Goal: Task Accomplishment & Management: Manage account settings

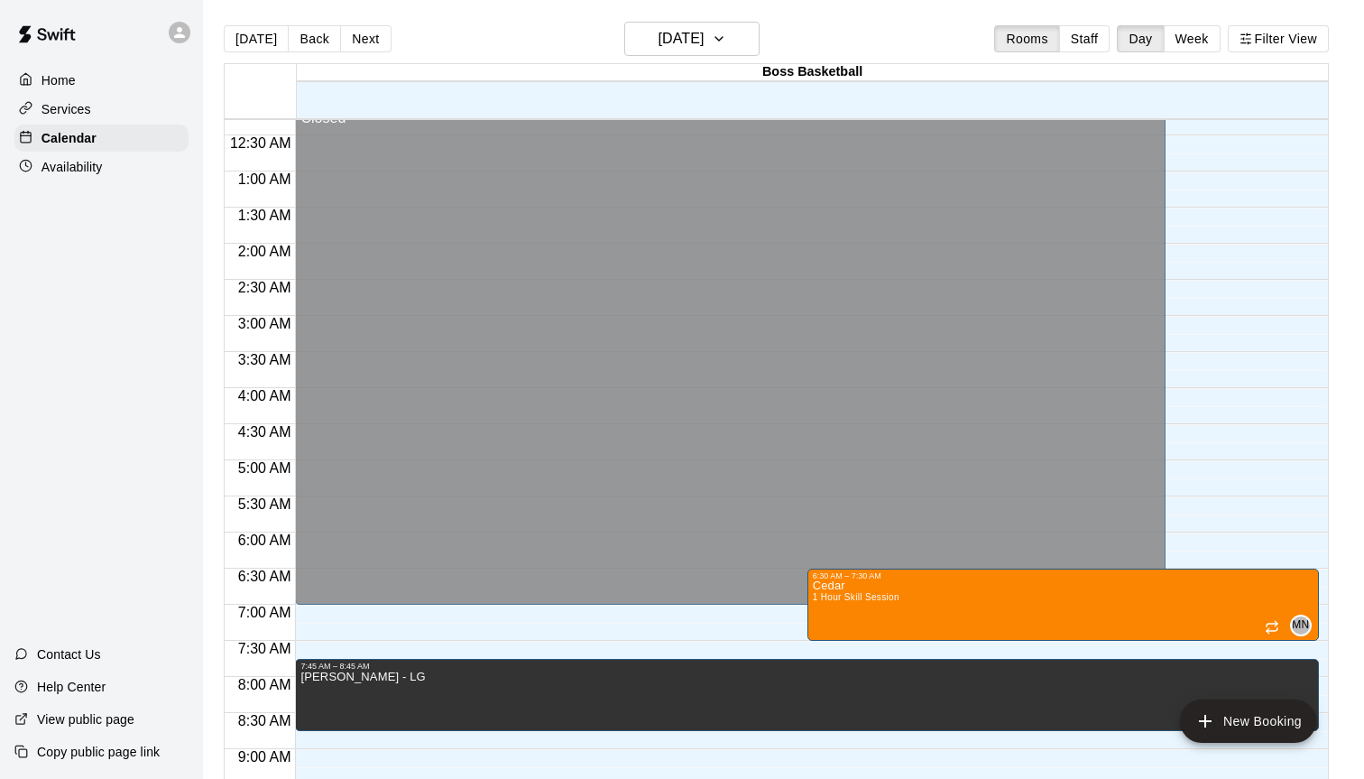
scroll to position [58, 0]
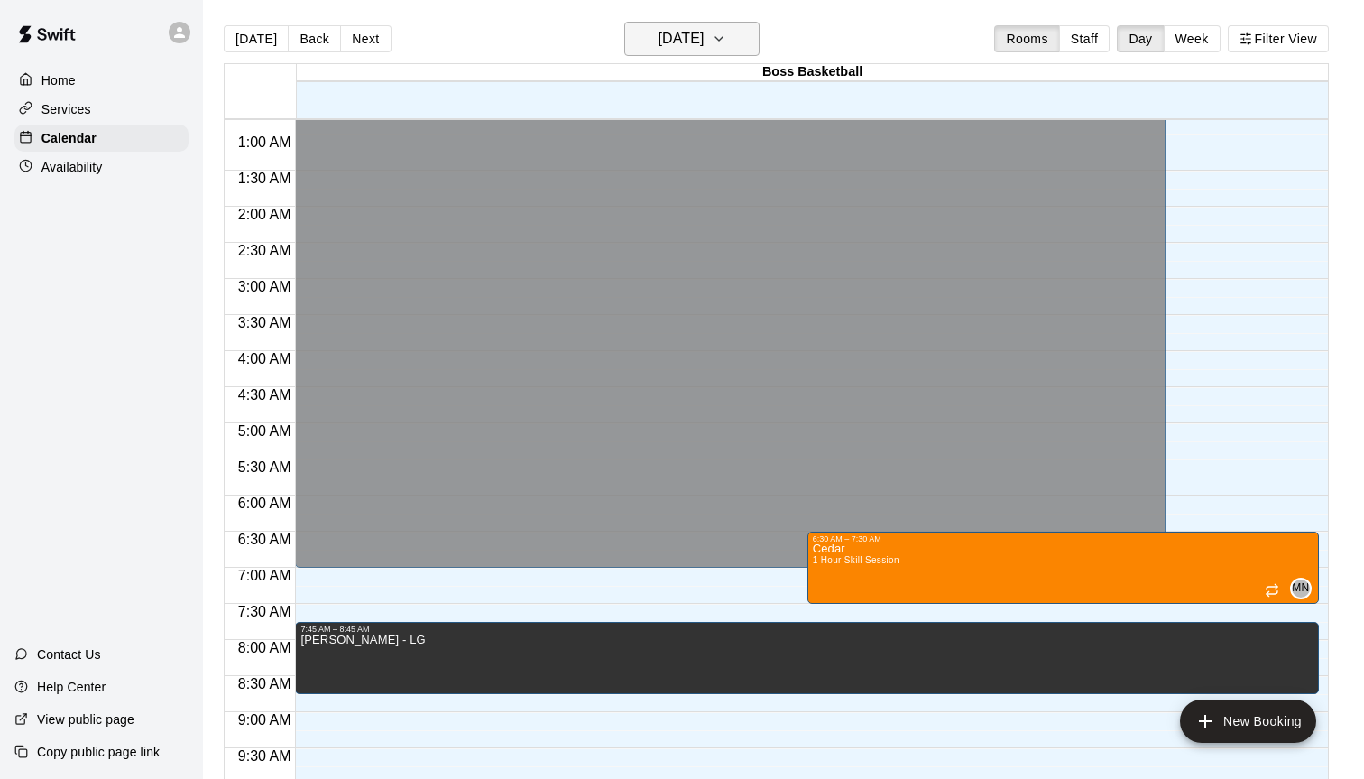
click at [689, 35] on h6 "[DATE]" at bounding box center [681, 38] width 46 height 25
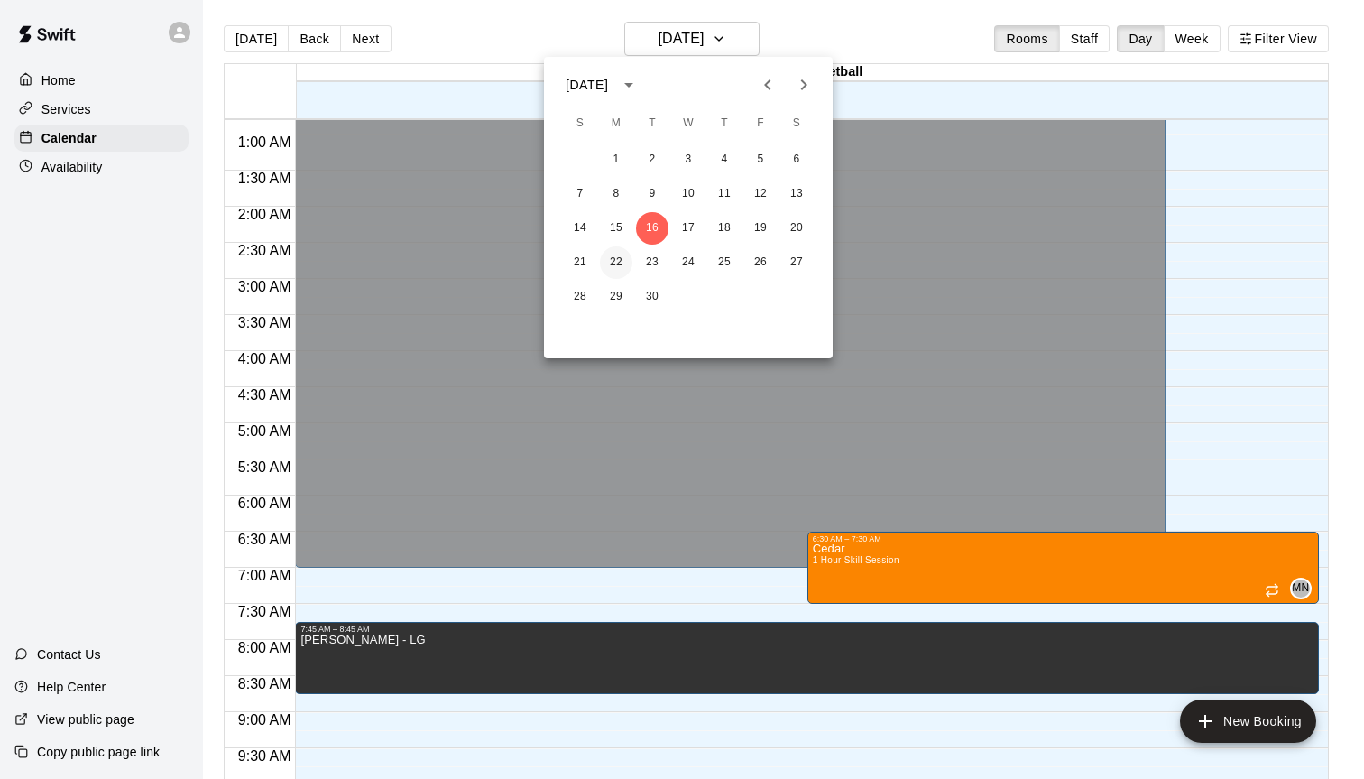
click at [617, 265] on button "22" at bounding box center [616, 262] width 32 height 32
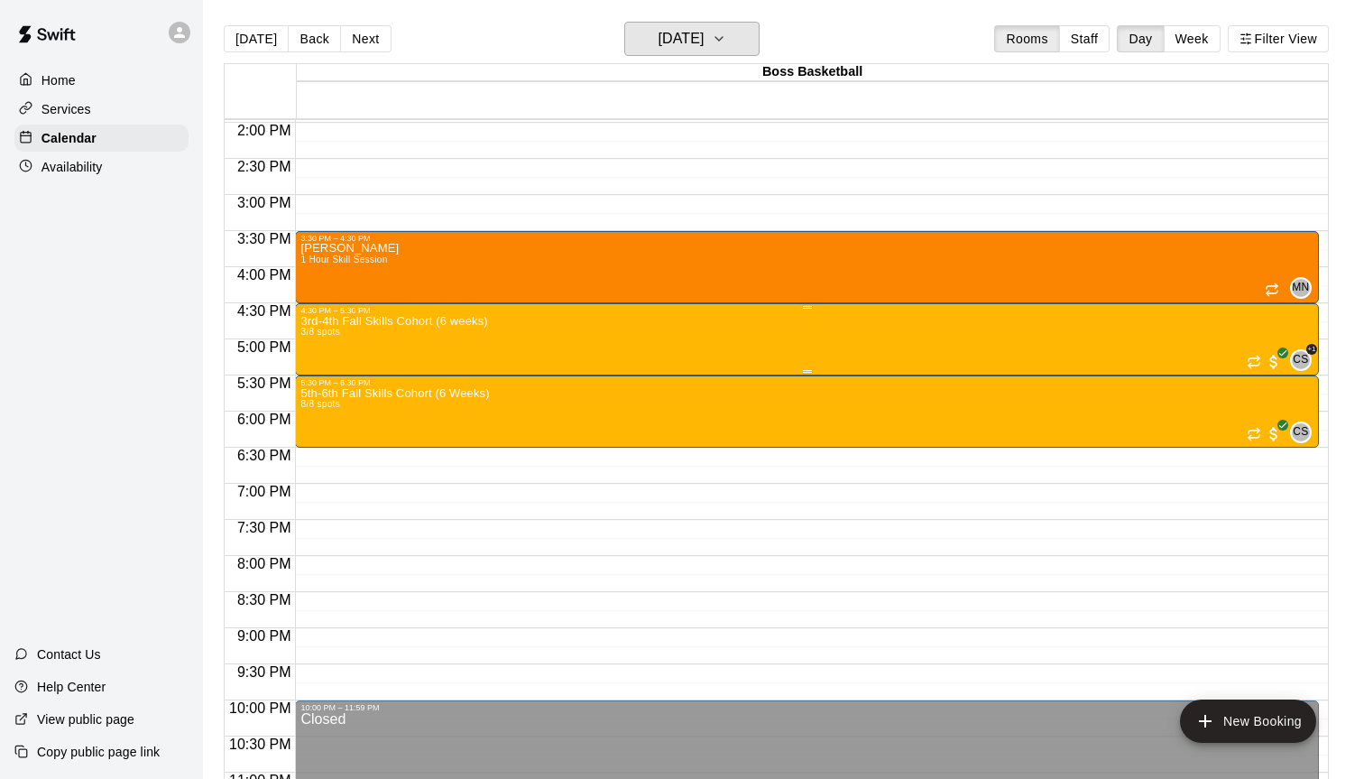
scroll to position [1010, 0]
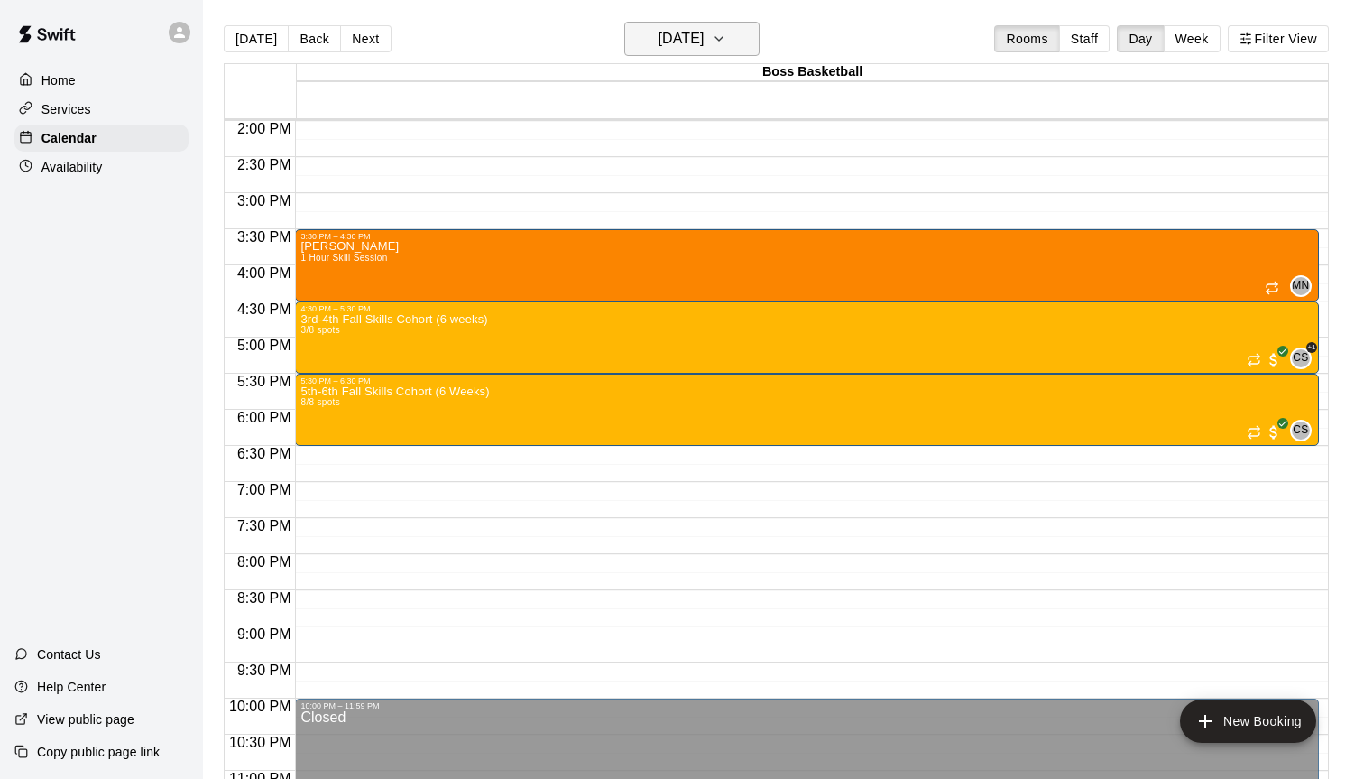
click at [704, 43] on h6 "[DATE]" at bounding box center [681, 38] width 46 height 25
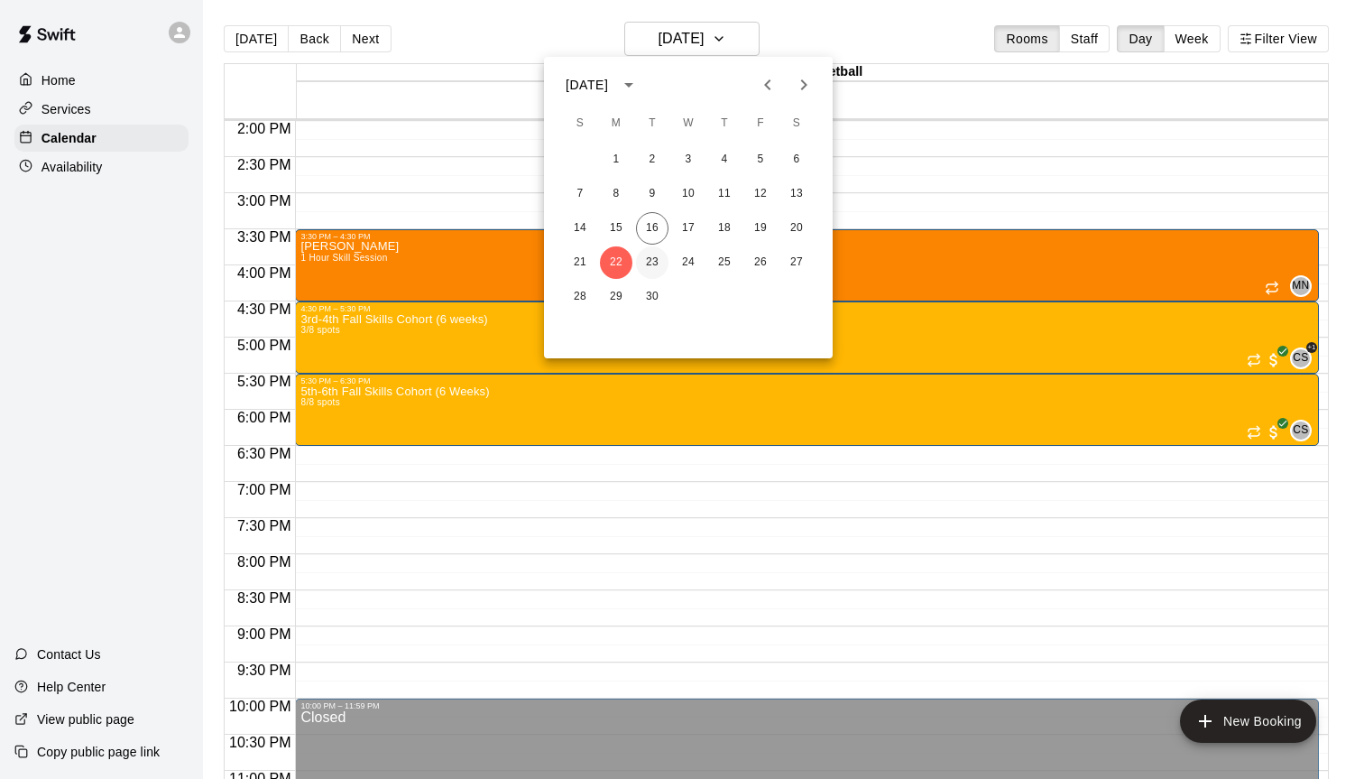
click at [652, 263] on button "23" at bounding box center [652, 262] width 32 height 32
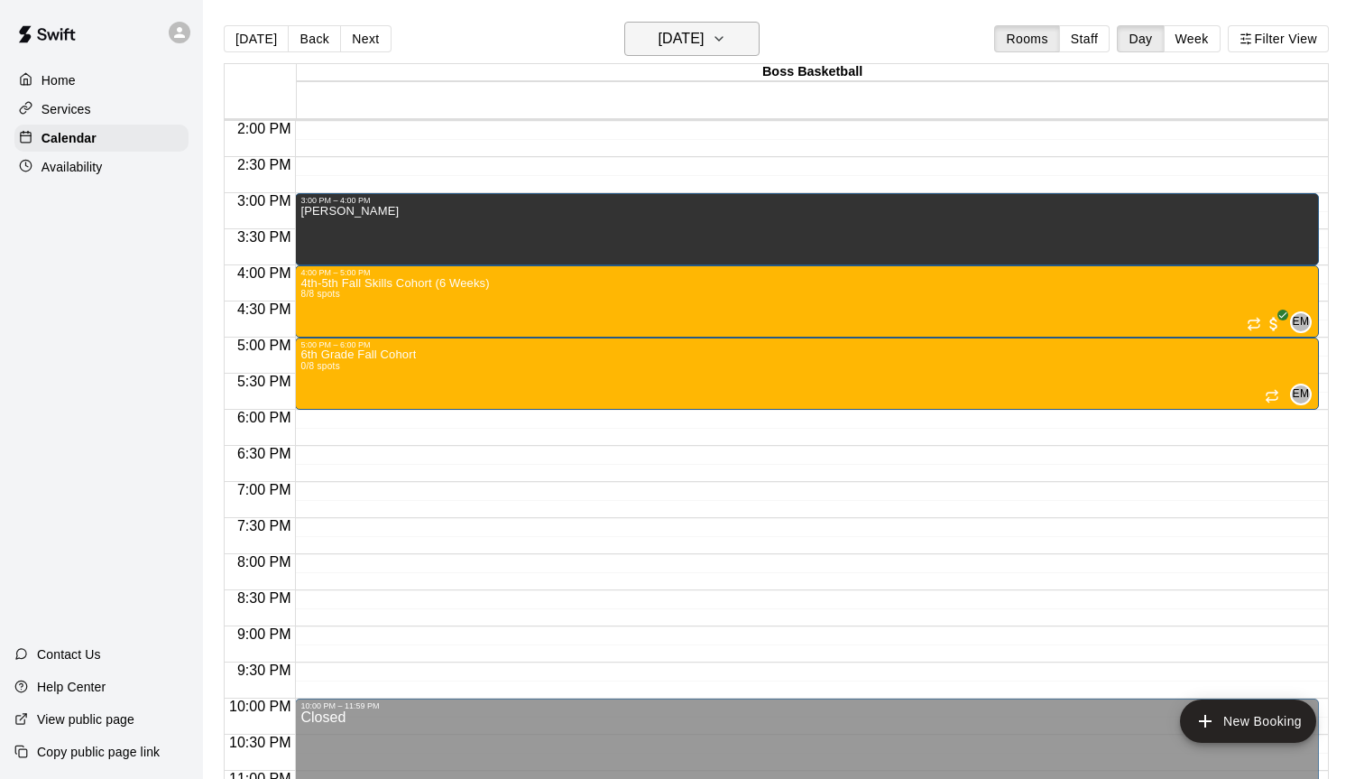
click at [704, 39] on h6 "[DATE]" at bounding box center [681, 38] width 46 height 25
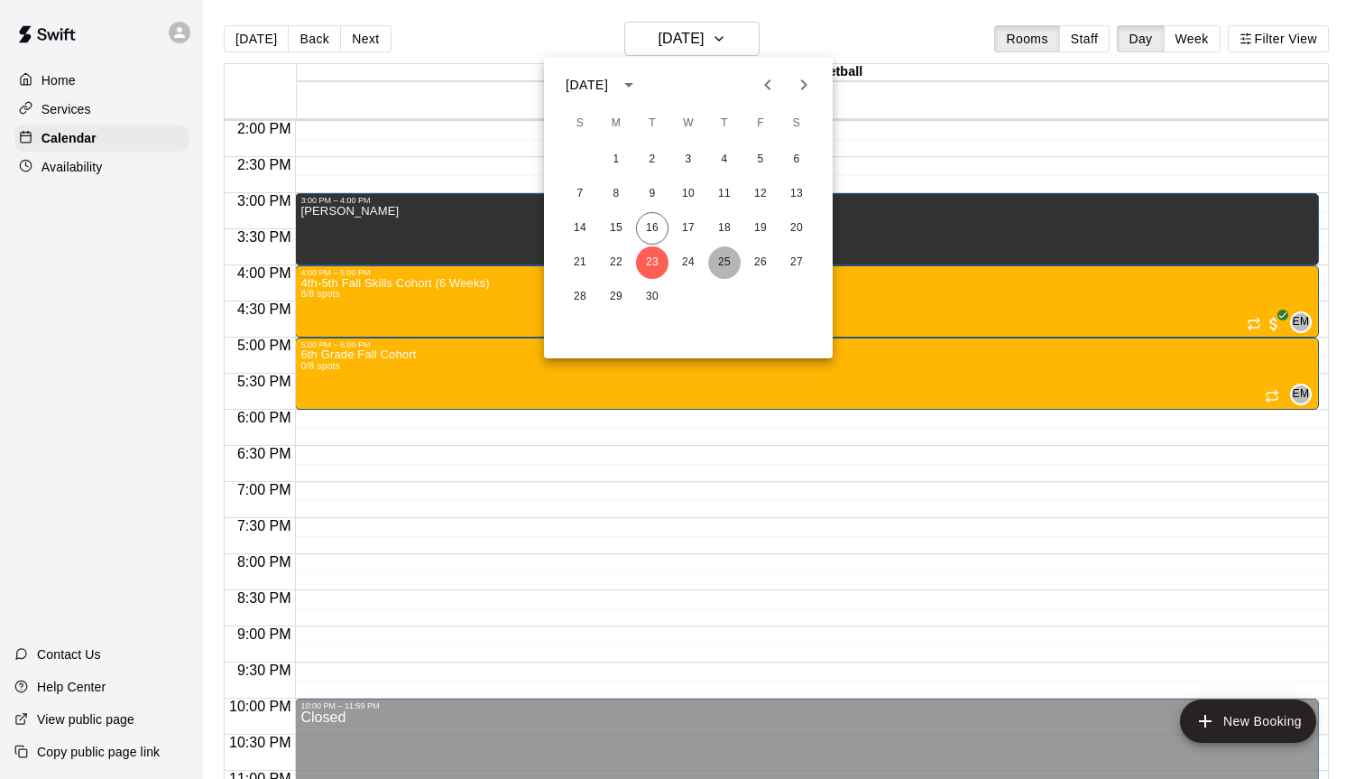
click at [727, 261] on button "25" at bounding box center [724, 262] width 32 height 32
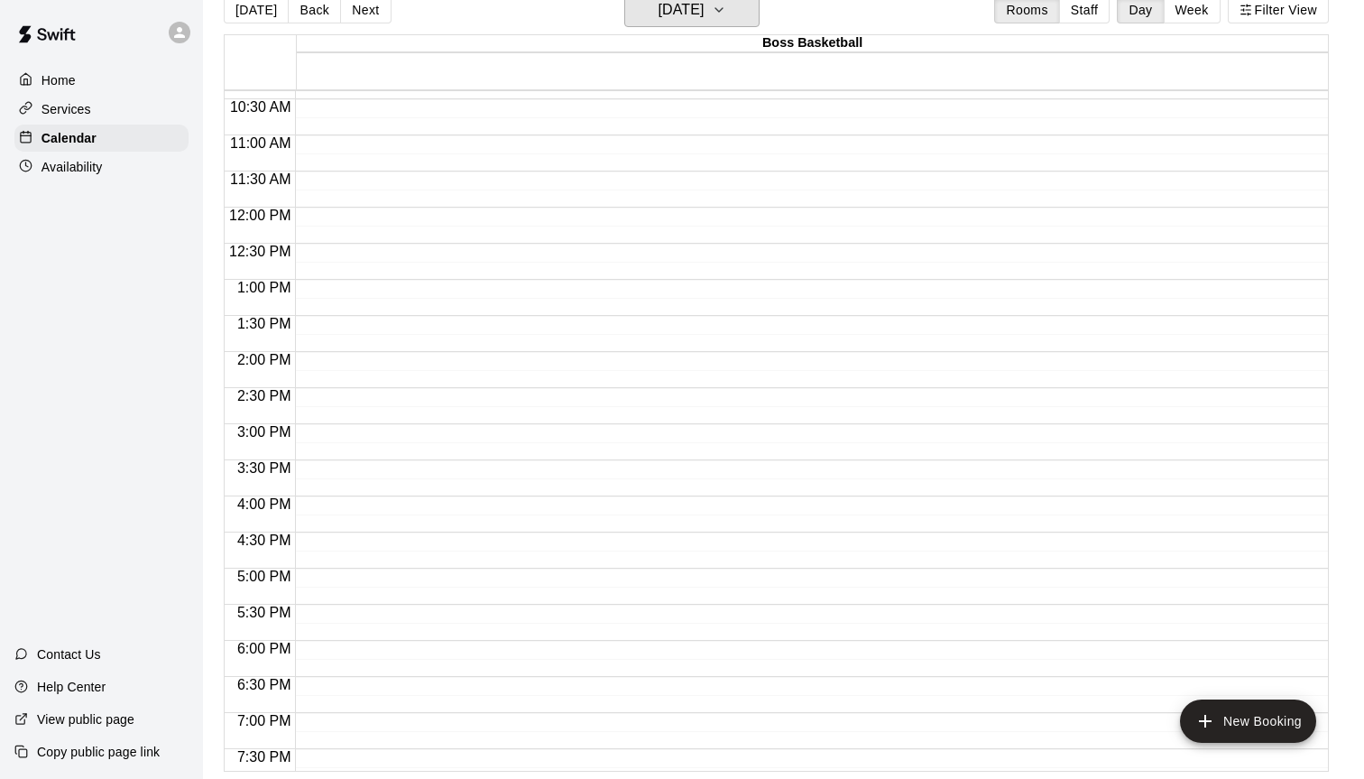
scroll to position [755, 0]
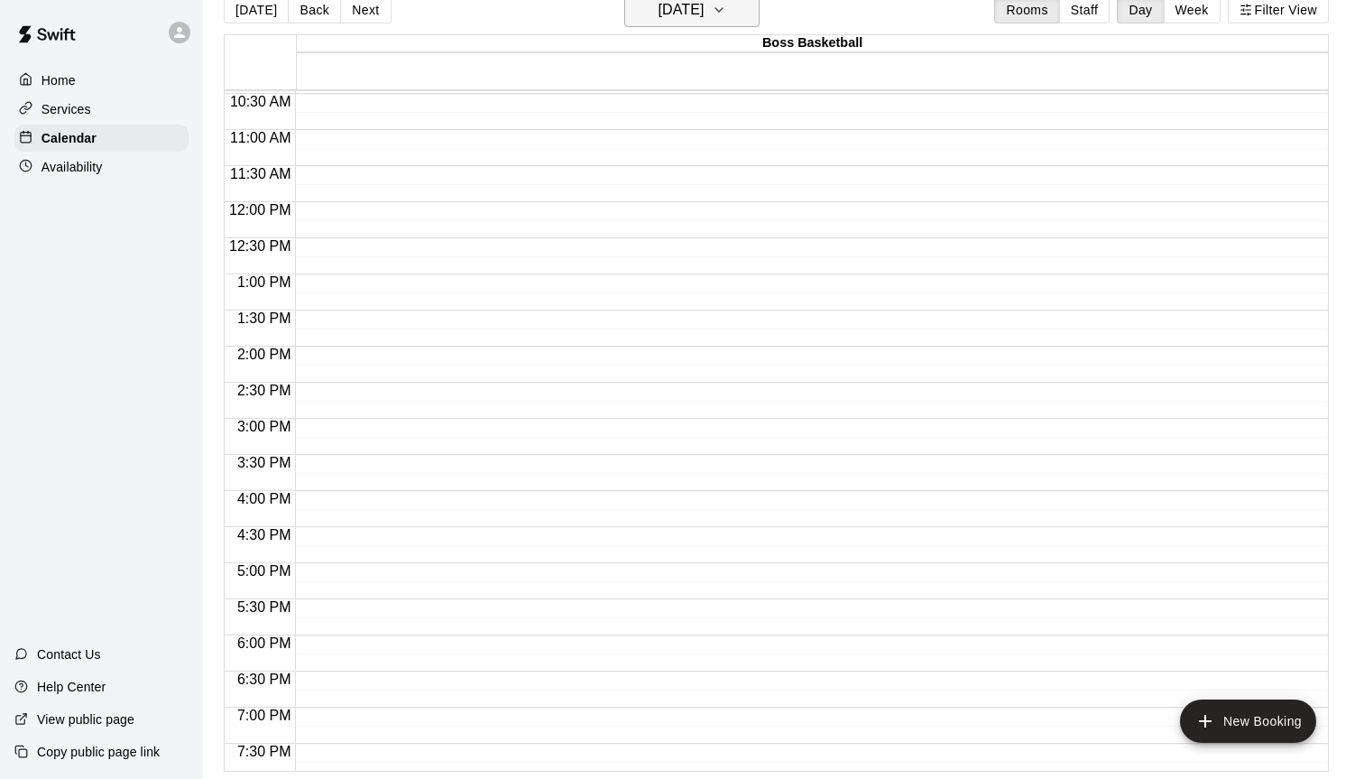
click at [743, 25] on button "[DATE]" at bounding box center [691, 10] width 135 height 34
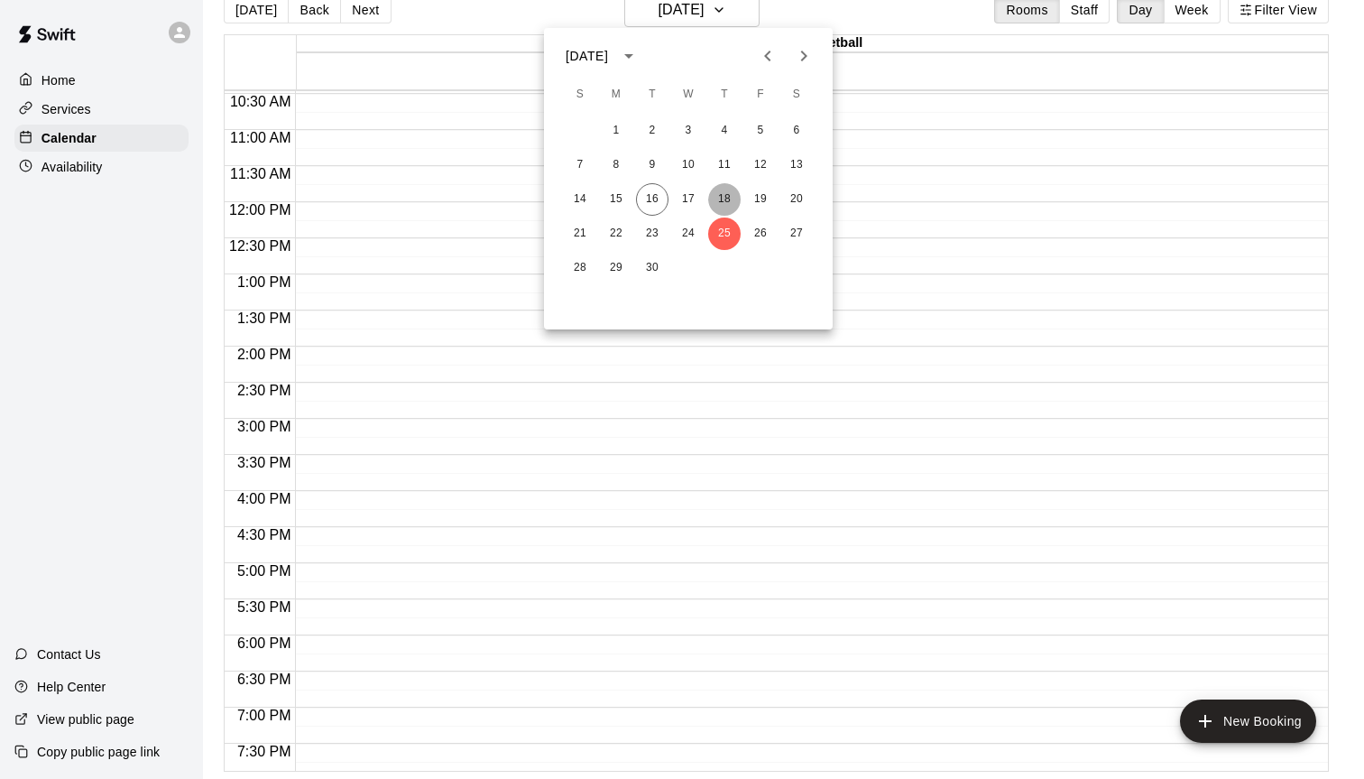
click at [723, 201] on button "18" at bounding box center [724, 199] width 32 height 32
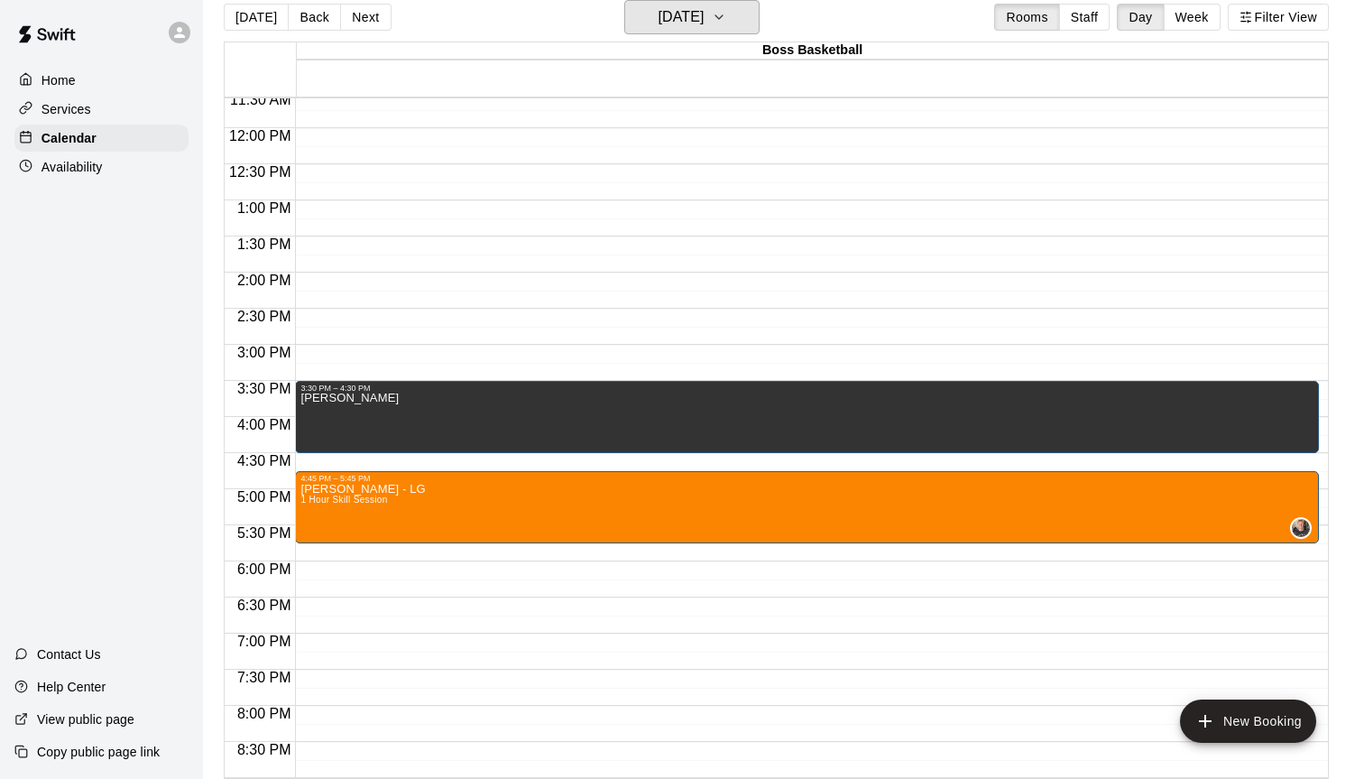
scroll to position [838, 0]
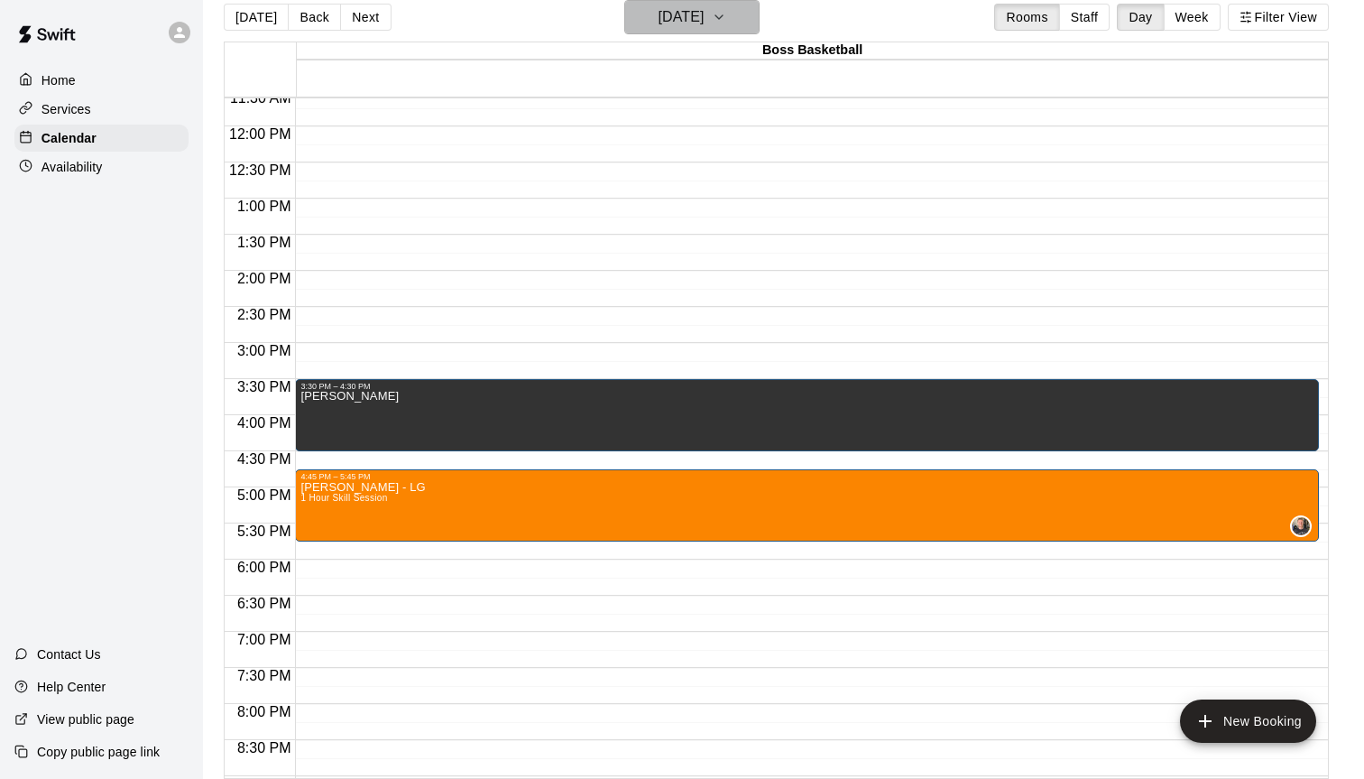
click at [704, 8] on h6 "[DATE]" at bounding box center [681, 17] width 46 height 25
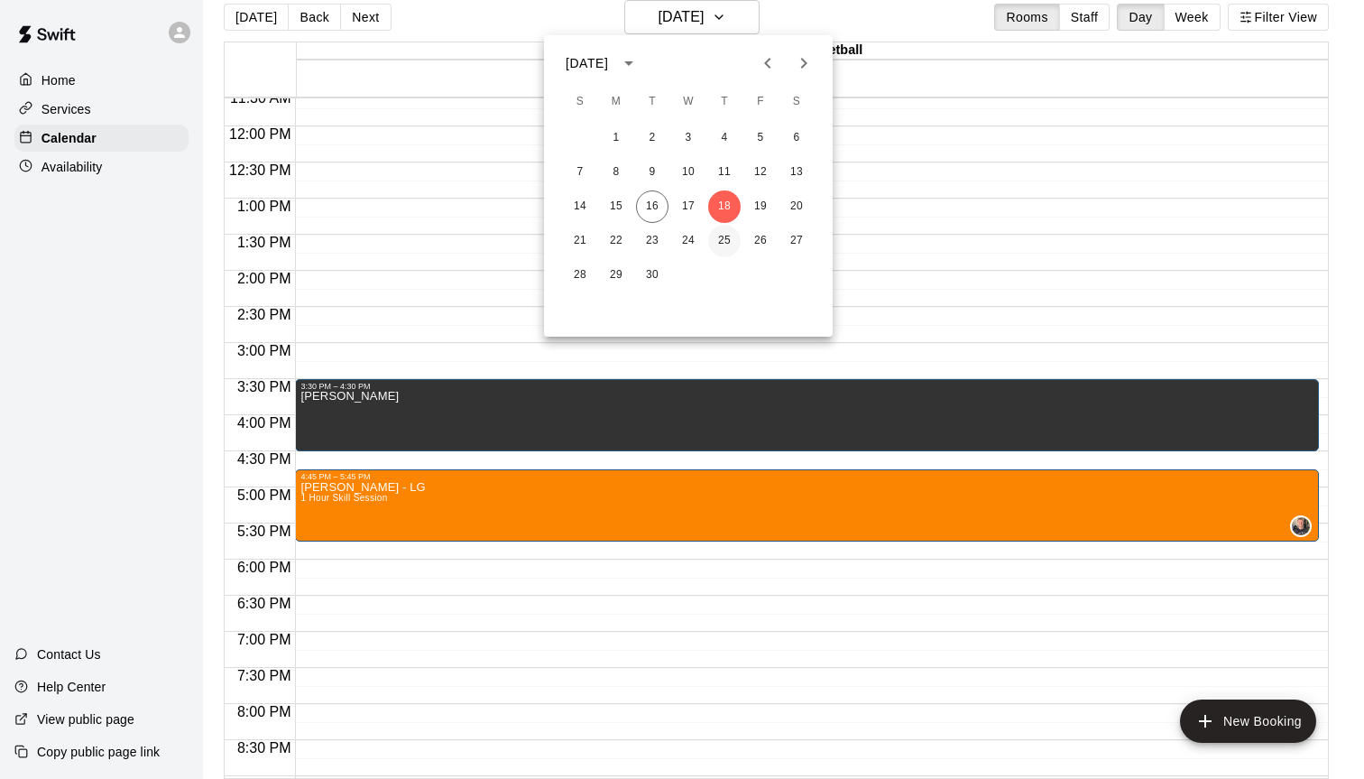
click at [721, 248] on button "25" at bounding box center [724, 241] width 32 height 32
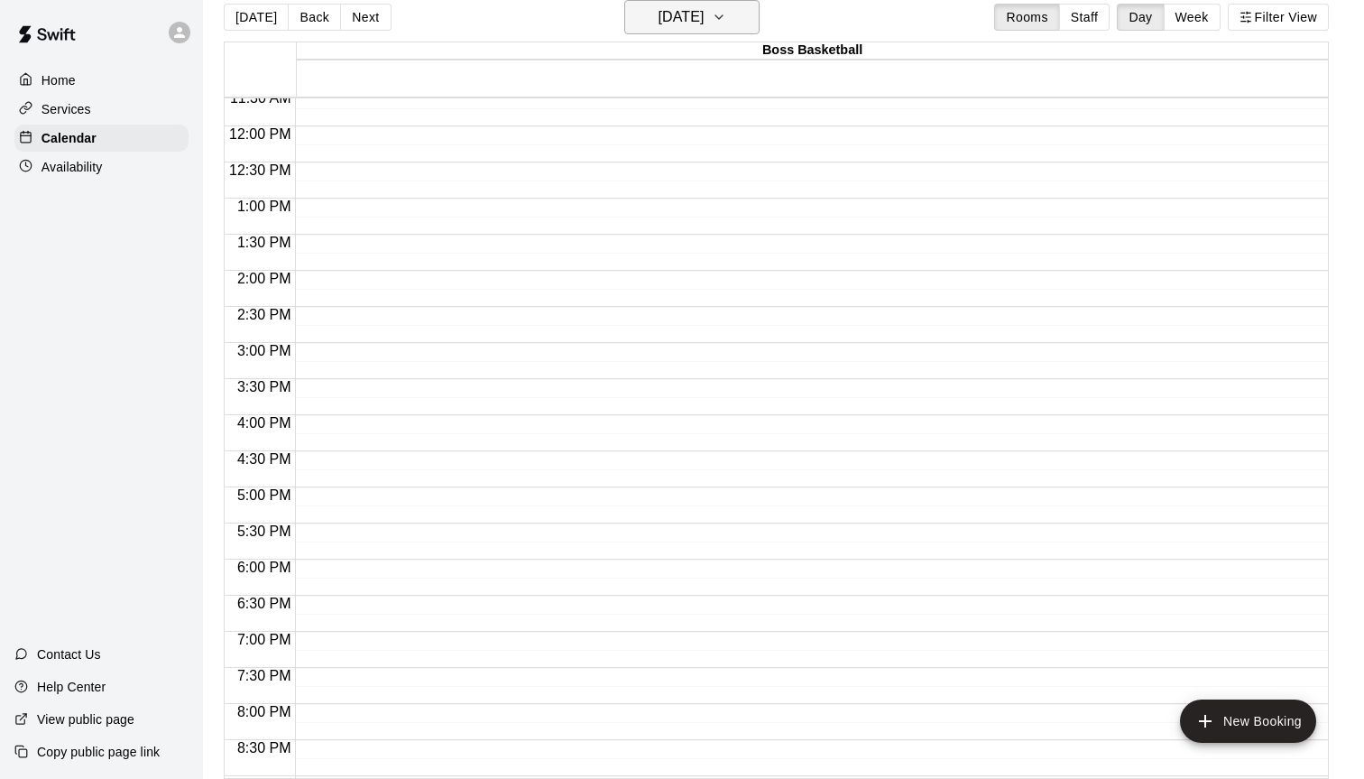
click at [726, 23] on icon "button" at bounding box center [719, 17] width 14 height 22
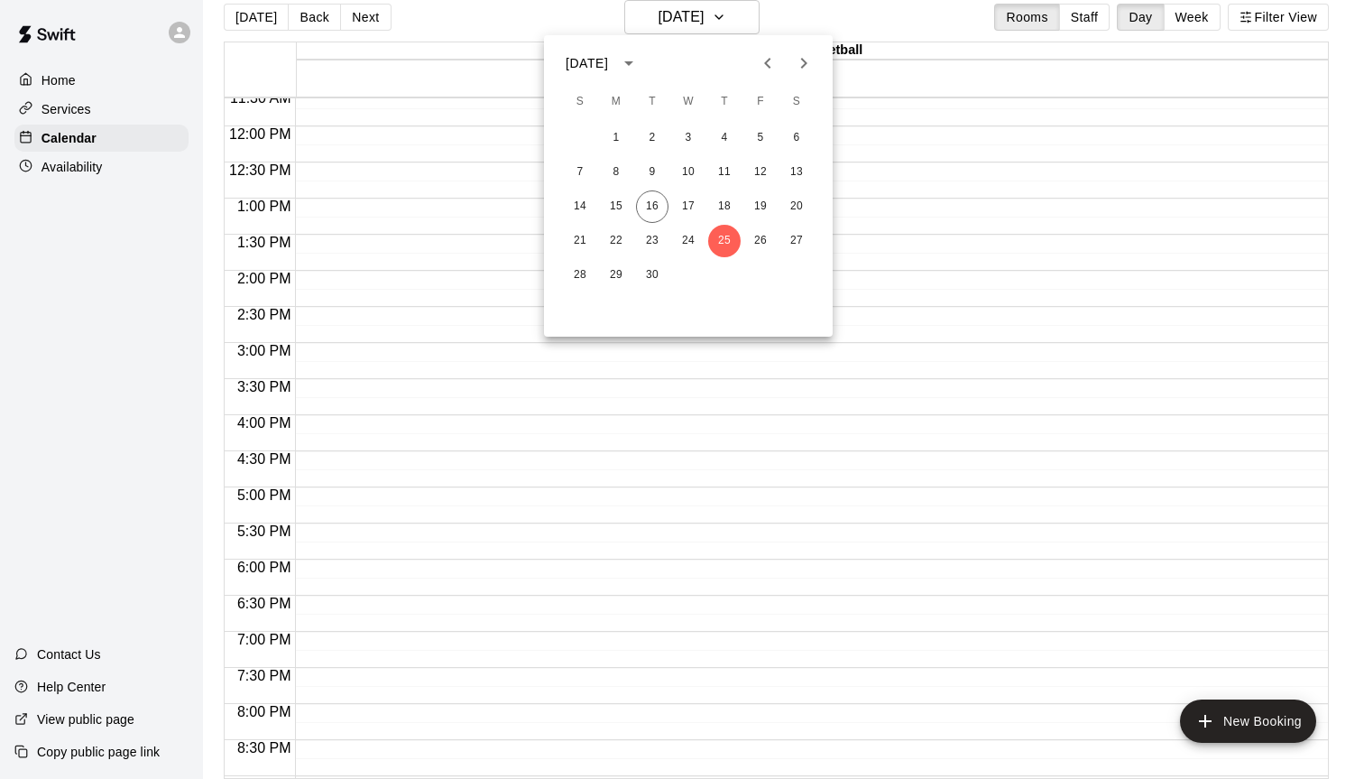
click at [805, 67] on icon "Next month" at bounding box center [804, 63] width 22 height 22
click at [732, 143] on button "2" at bounding box center [724, 138] width 32 height 32
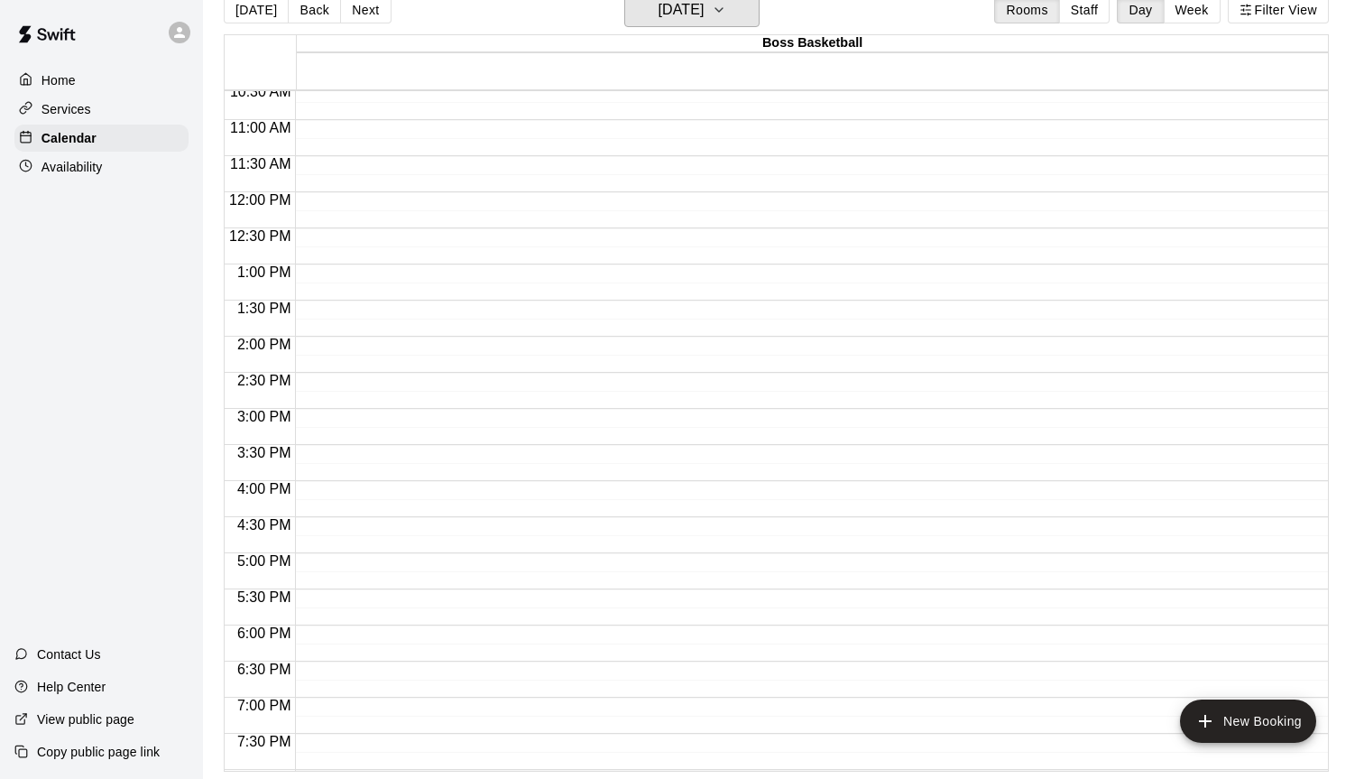
scroll to position [707, 0]
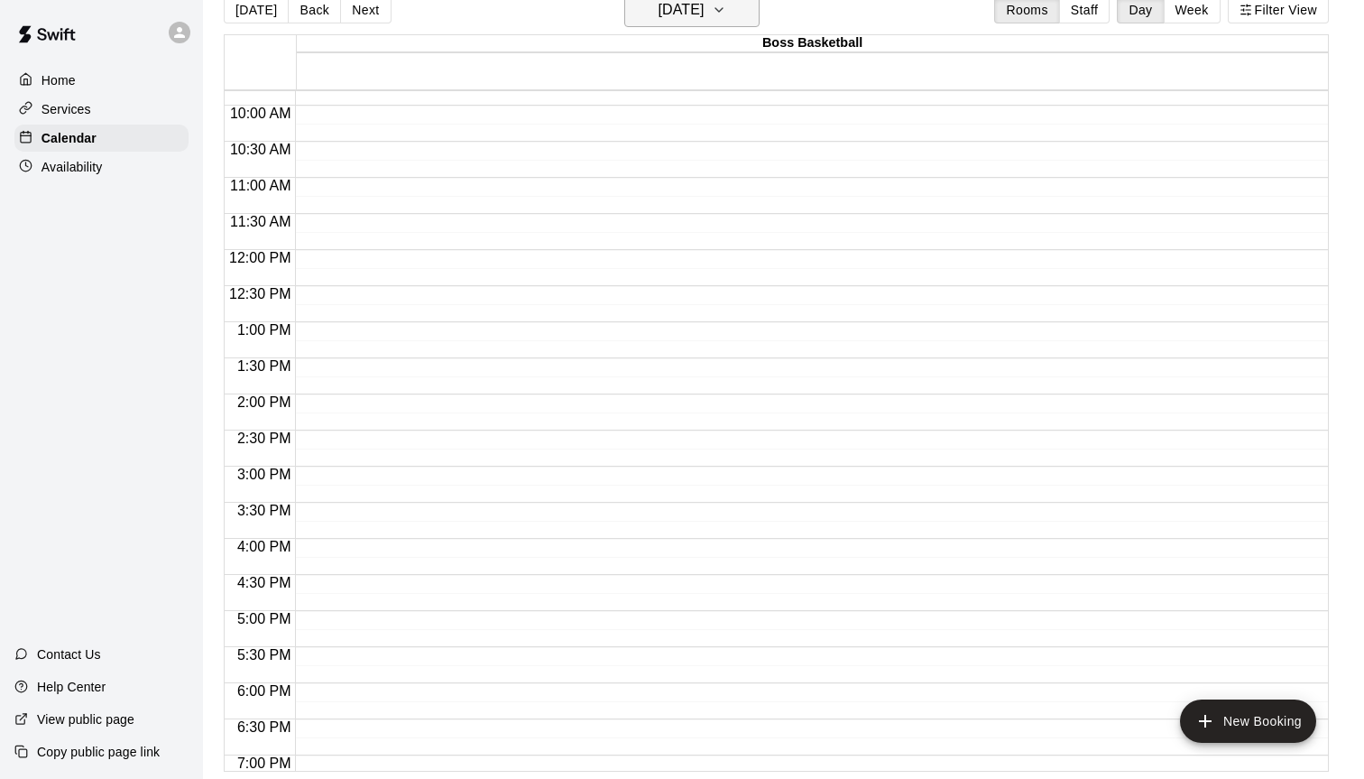
click at [740, 23] on button "[DATE]" at bounding box center [691, 10] width 135 height 34
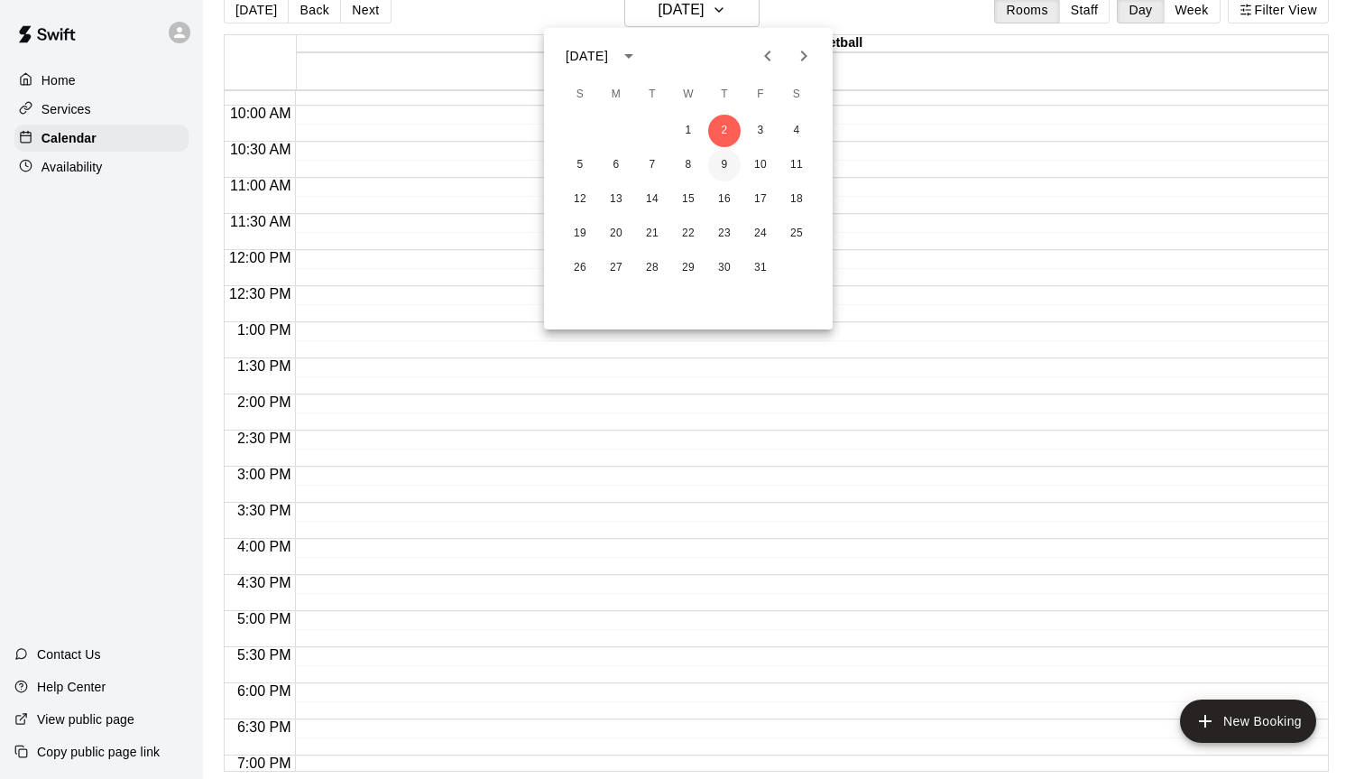
click at [724, 173] on button "9" at bounding box center [724, 165] width 32 height 32
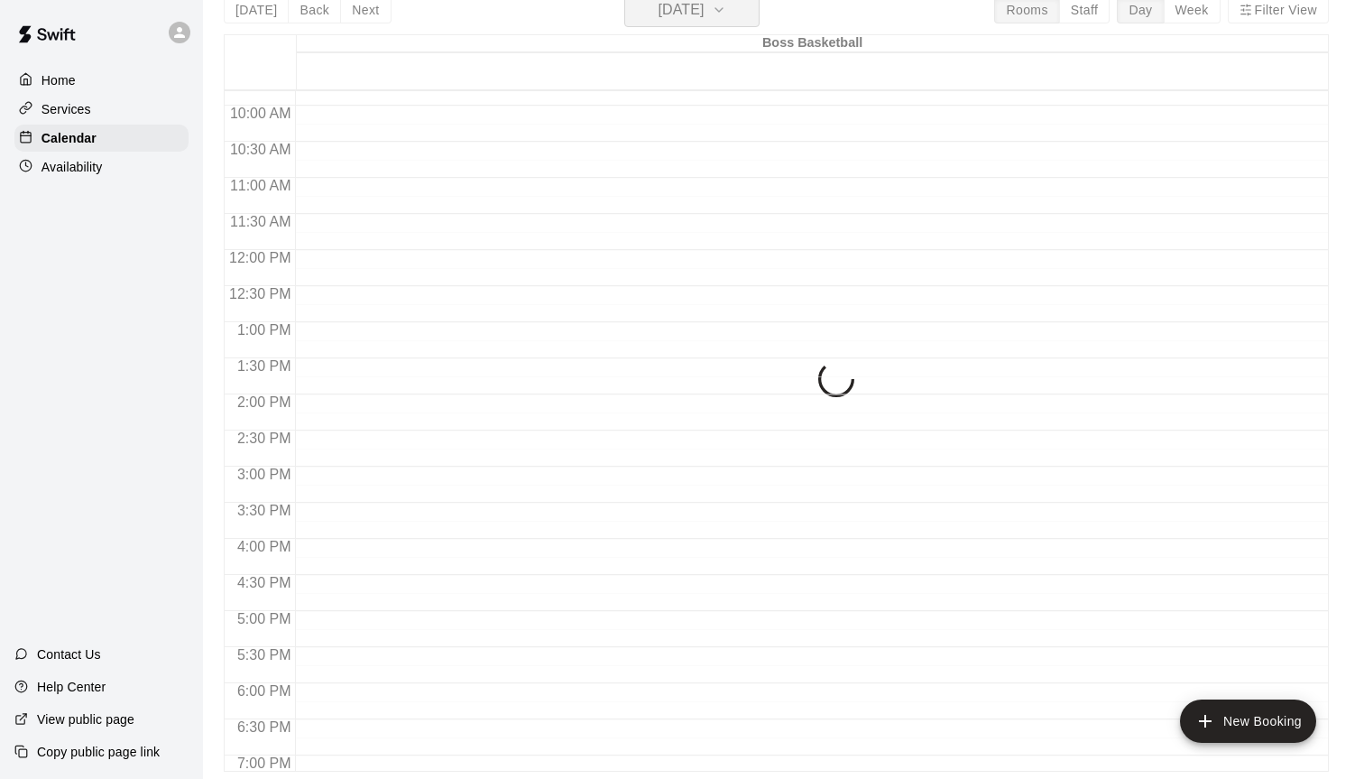
scroll to position [22, 0]
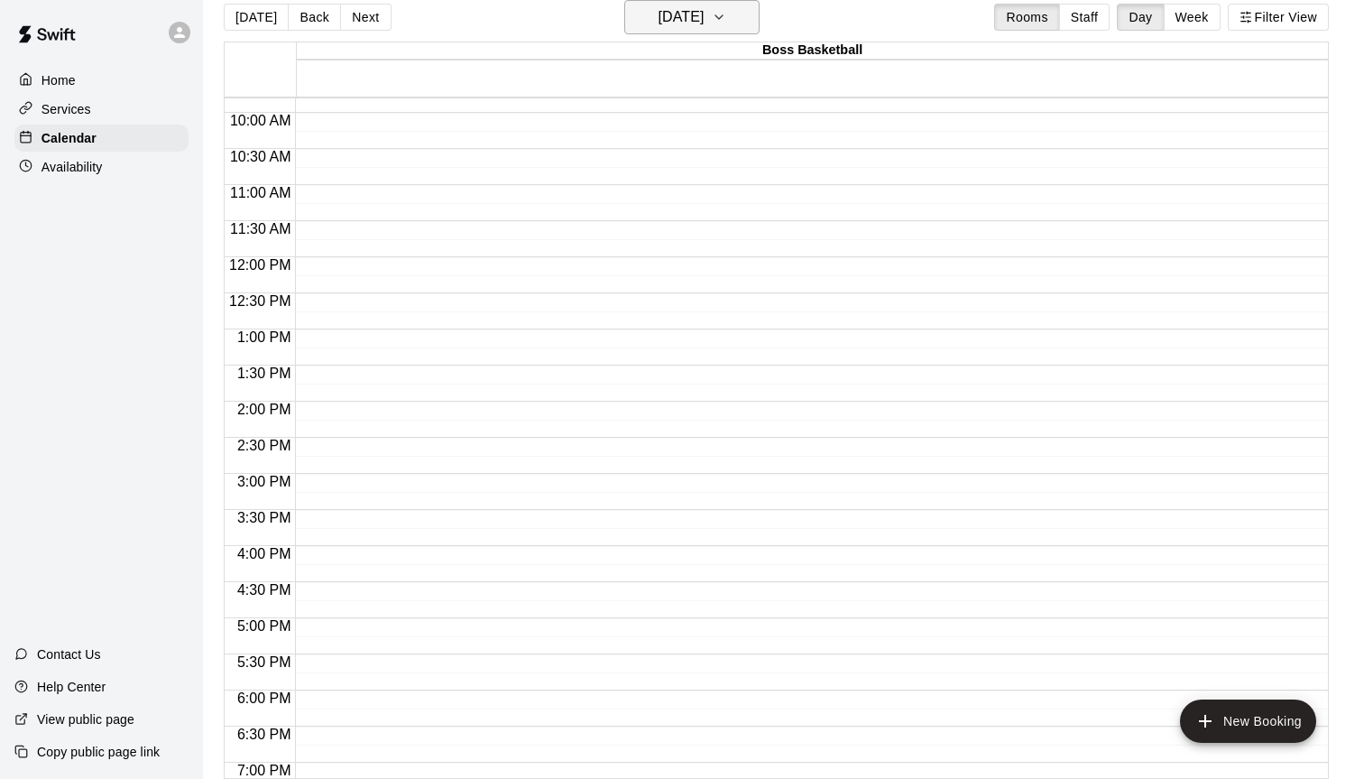
click at [704, 9] on h6 "[DATE]" at bounding box center [681, 17] width 46 height 25
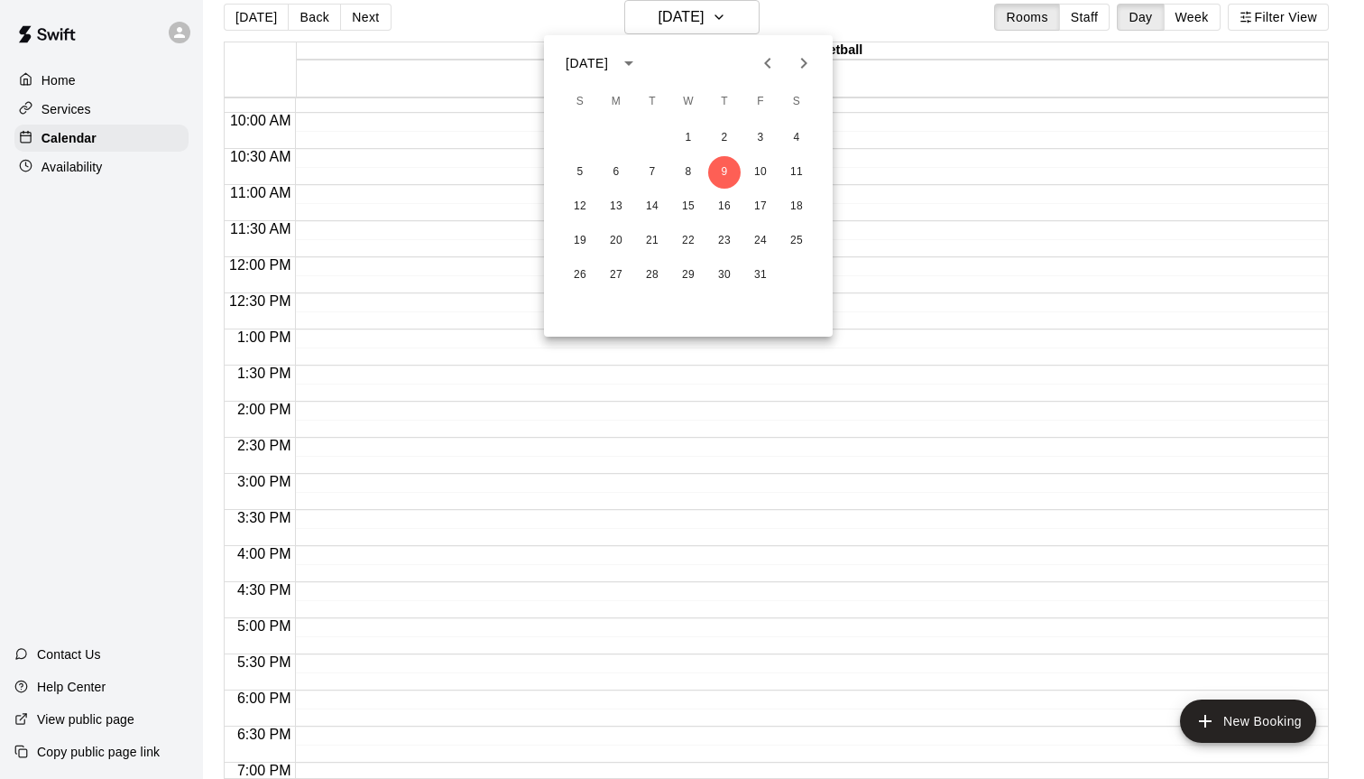
click at [762, 65] on icon "Previous month" at bounding box center [768, 63] width 22 height 22
click at [726, 245] on button "25" at bounding box center [724, 241] width 32 height 32
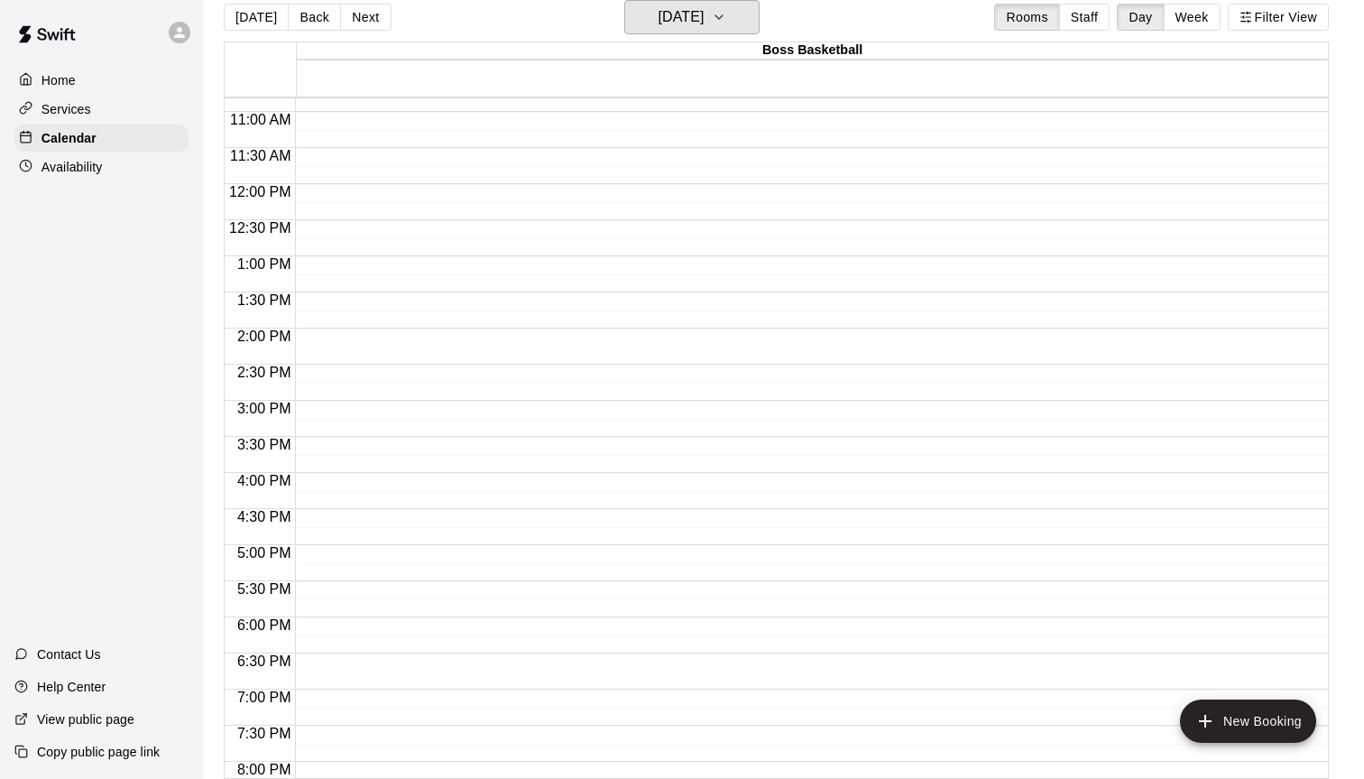
scroll to position [781, 0]
click at [344, 590] on div "12:00 AM – 7:00 AM Closed 10:00 PM – 11:59 PM Closed" at bounding box center [806, 183] width 1023 height 1733
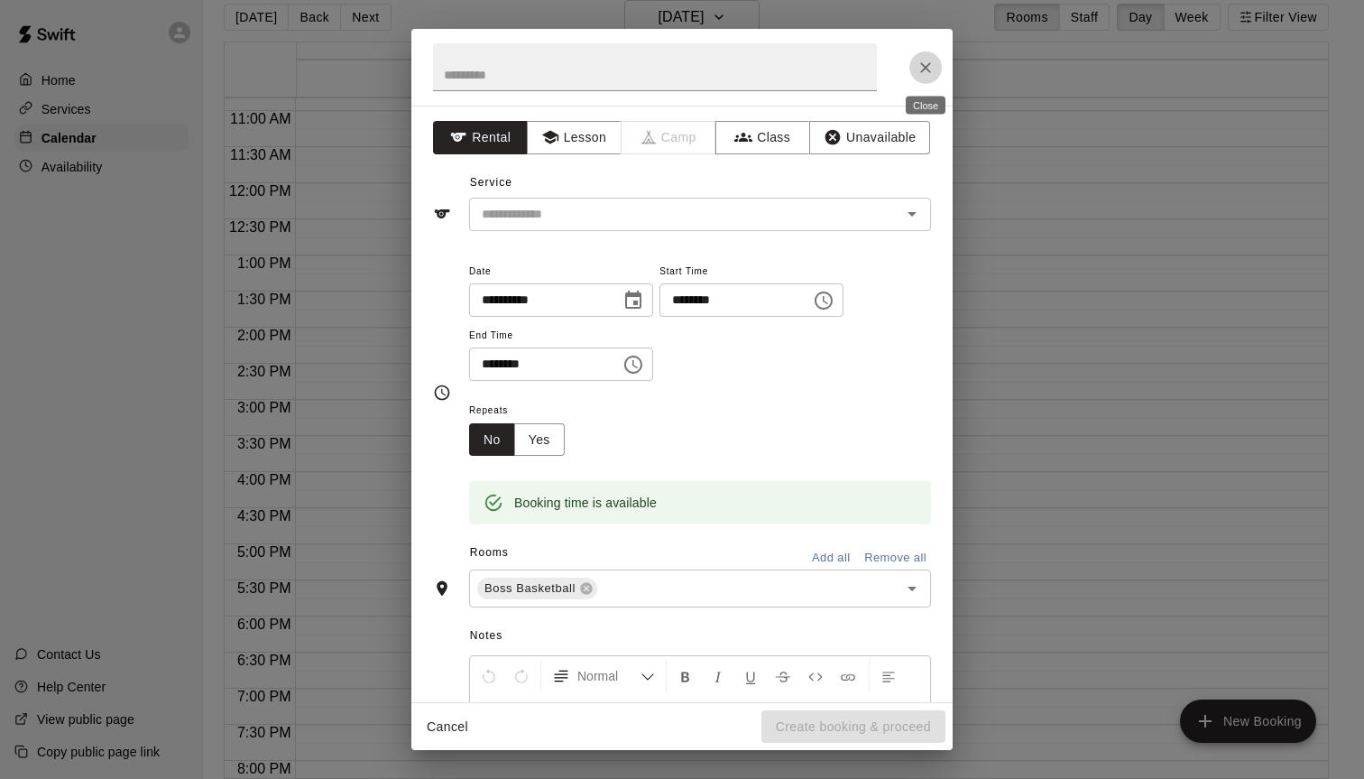
click at [922, 69] on icon "Close" at bounding box center [926, 68] width 18 height 18
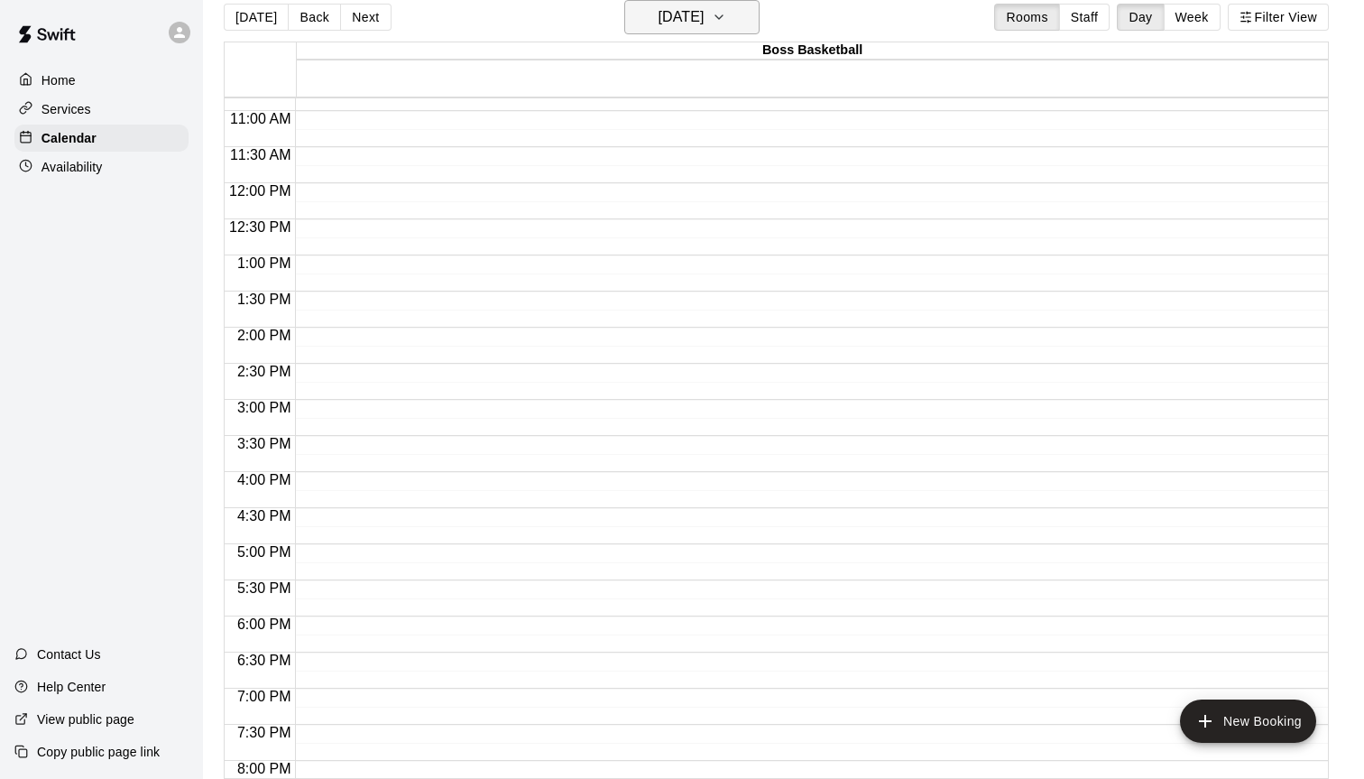
click at [670, 22] on h6 "[DATE]" at bounding box center [681, 17] width 46 height 25
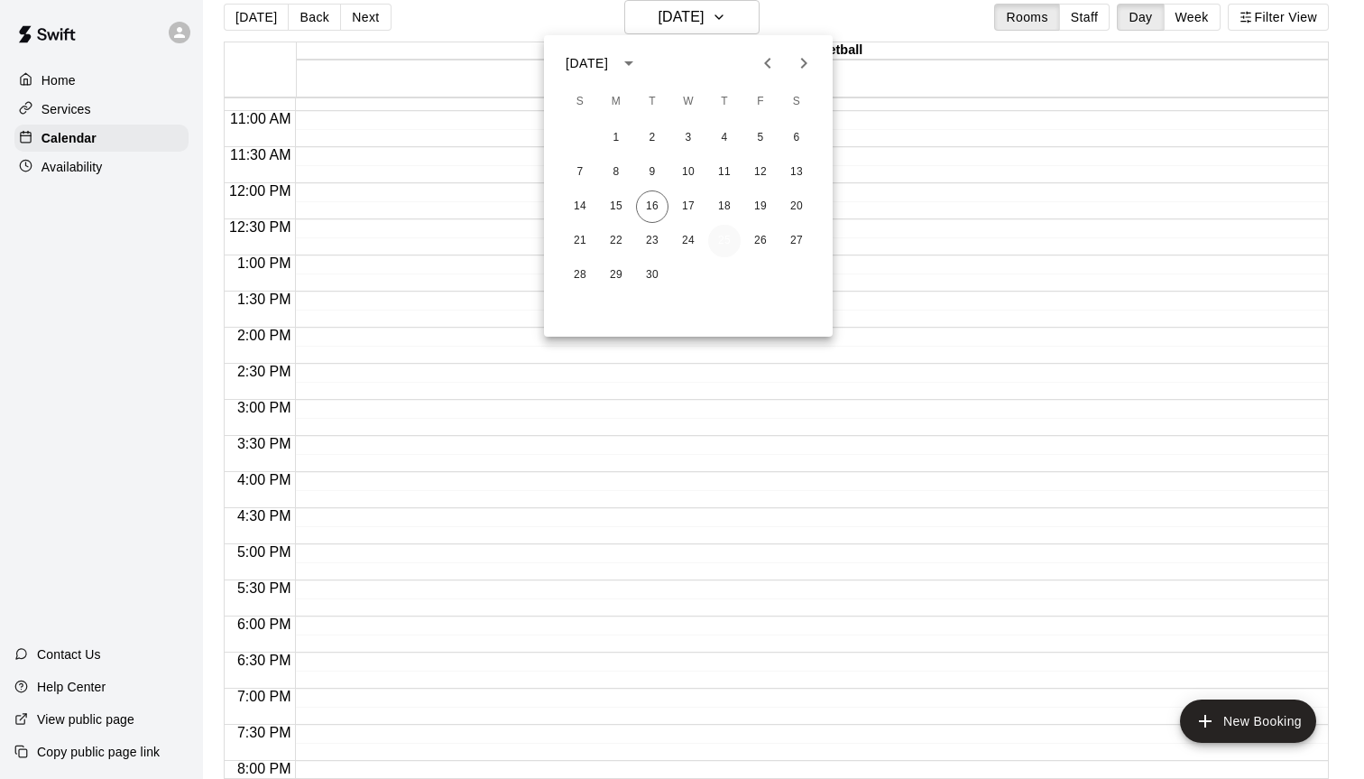
click at [729, 245] on button "25" at bounding box center [724, 241] width 32 height 32
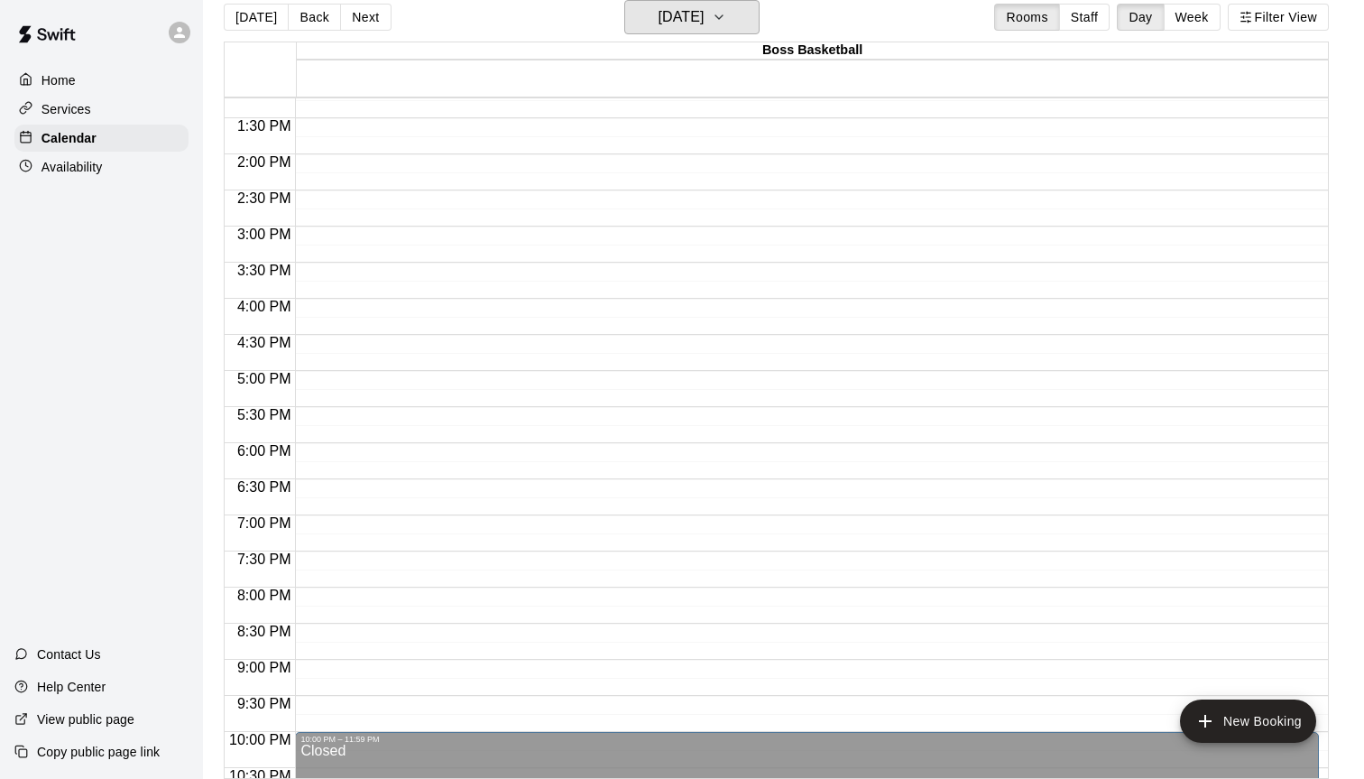
scroll to position [956, 0]
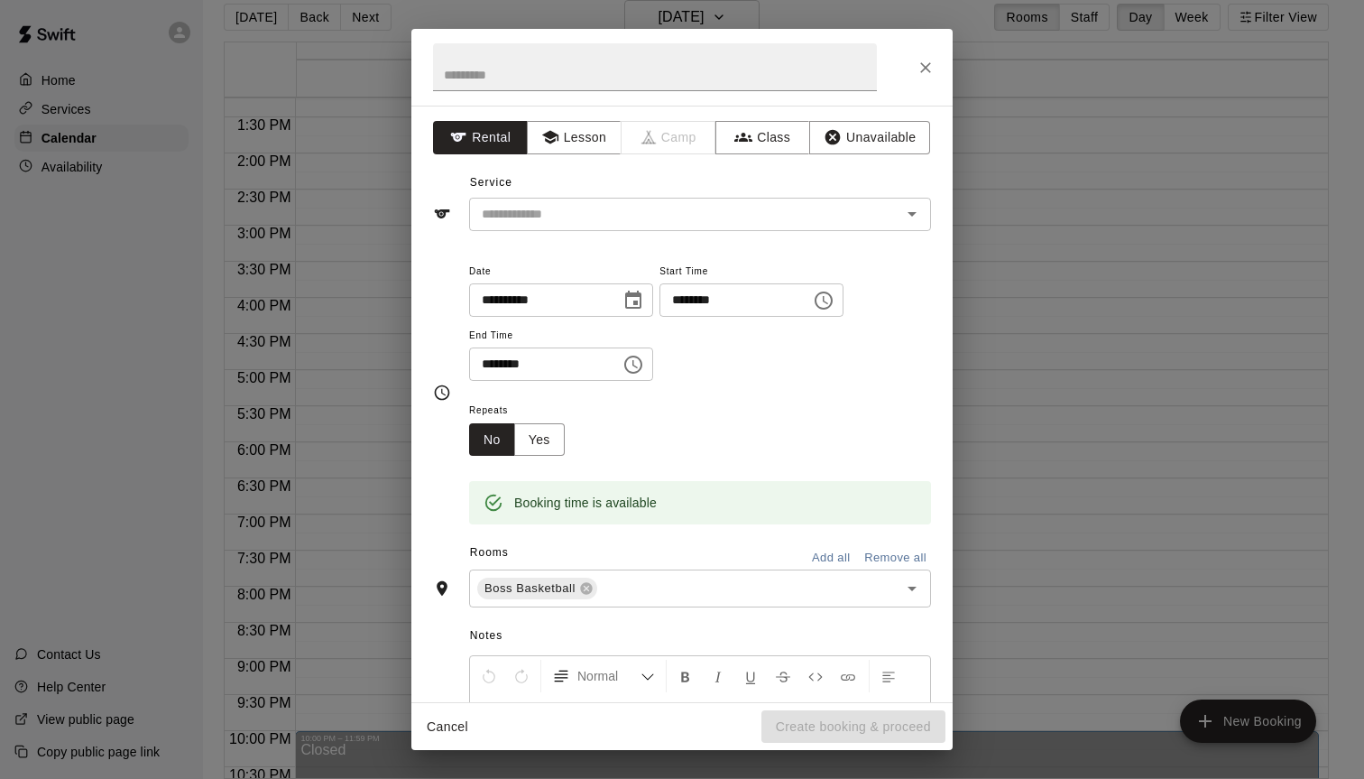
click at [596, 156] on div "**********" at bounding box center [681, 404] width 541 height 596
click at [592, 143] on button "Lesson" at bounding box center [574, 137] width 95 height 33
click at [639, 370] on icon "Choose time, selected time is 6:00 PM" at bounding box center [634, 365] width 22 height 22
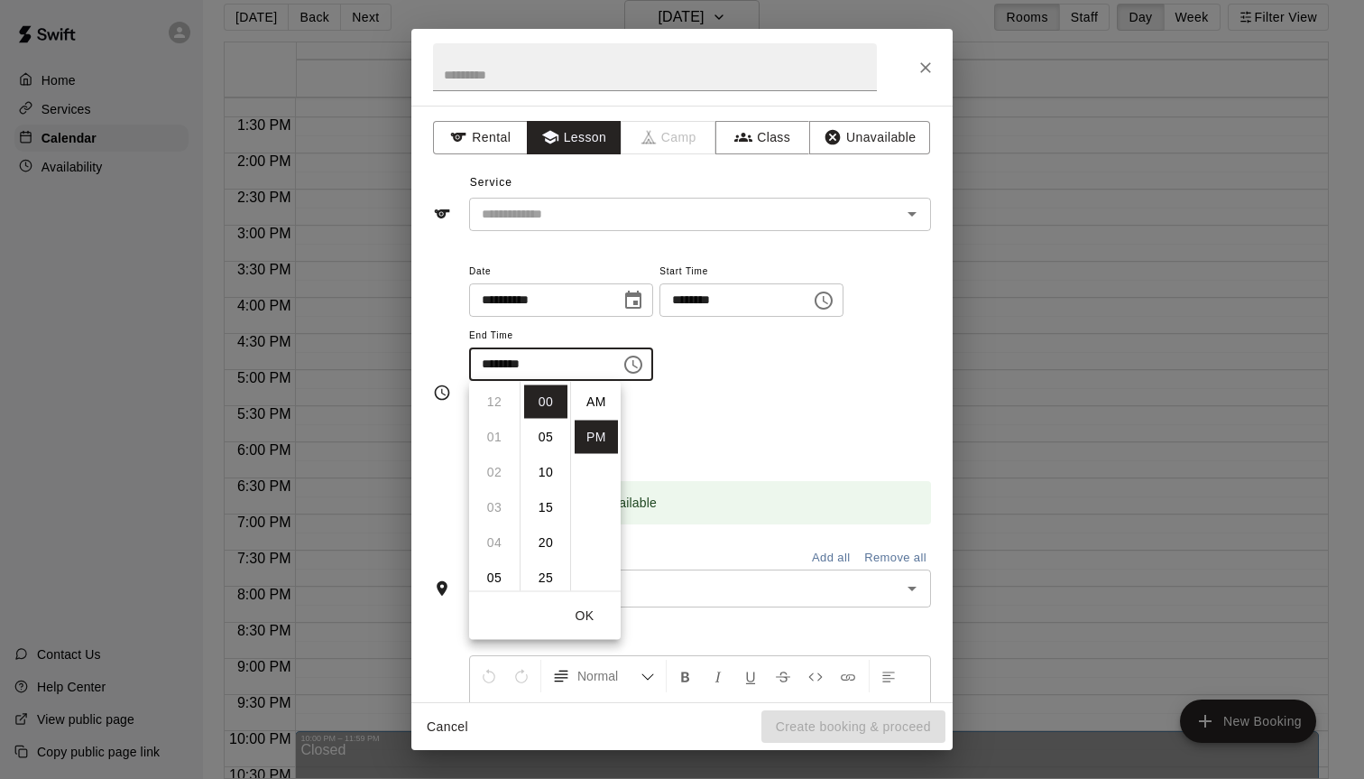
scroll to position [32, 0]
click at [544, 580] on li "30" at bounding box center [545, 582] width 43 height 33
type input "********"
click at [513, 64] on input "text" at bounding box center [655, 67] width 444 height 48
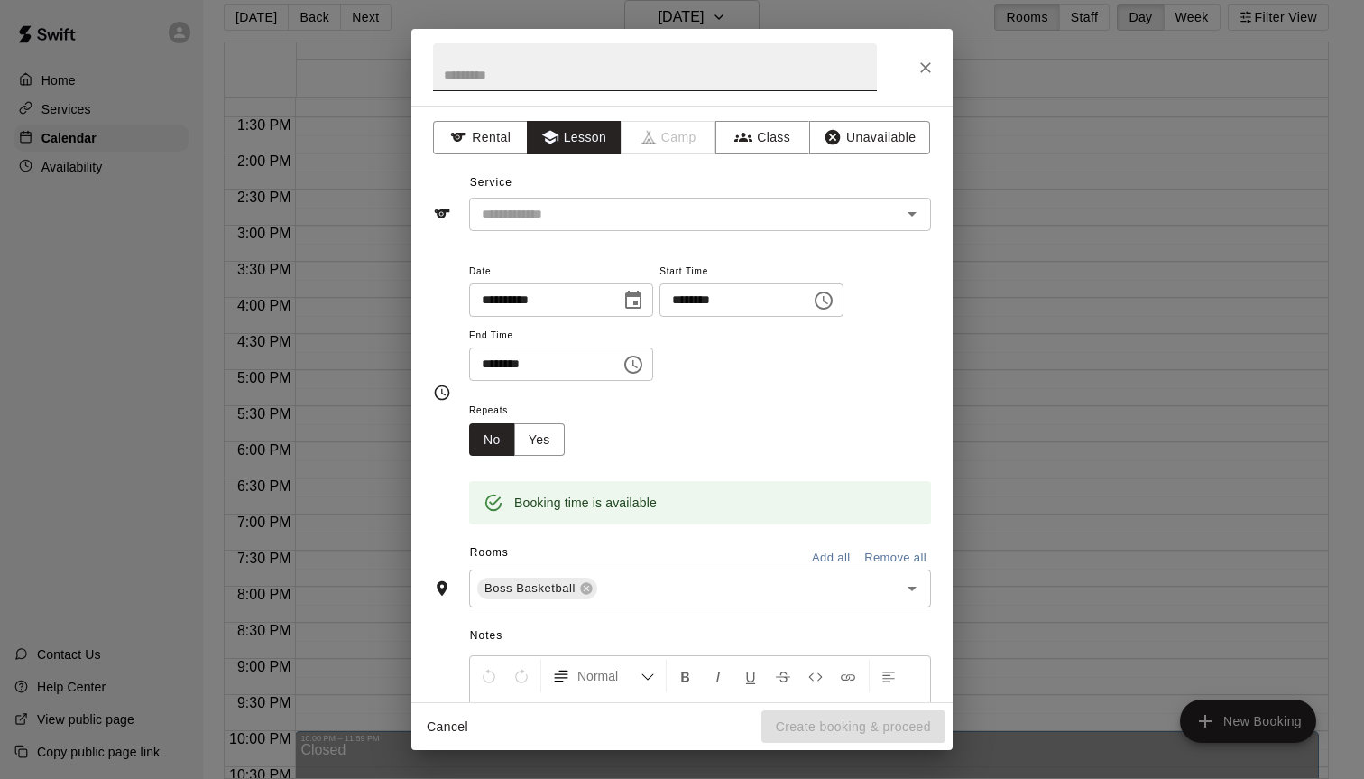
click at [495, 73] on input "text" at bounding box center [655, 67] width 444 height 48
type input "******"
click at [609, 214] on input "text" at bounding box center [674, 214] width 398 height 23
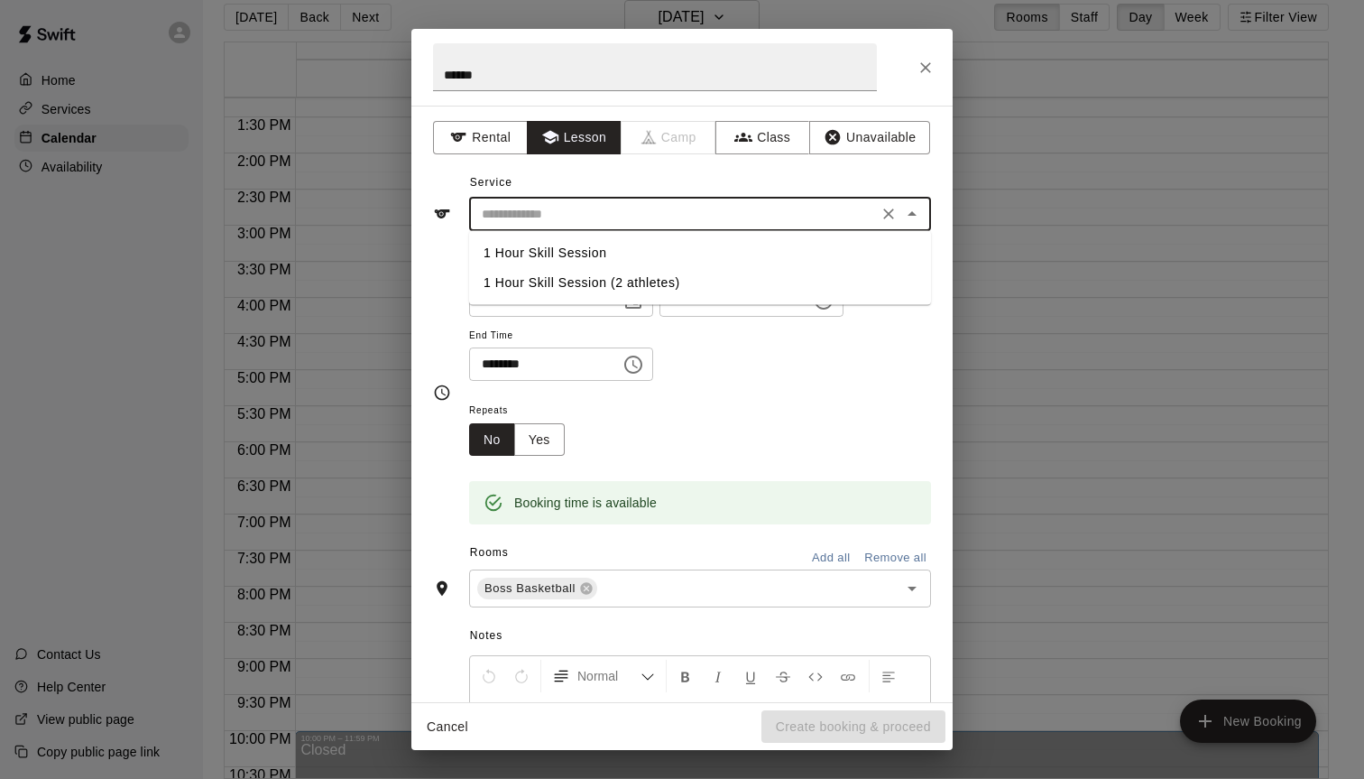
click at [576, 253] on li "1 Hour Skill Session" at bounding box center [700, 253] width 462 height 30
type input "**********"
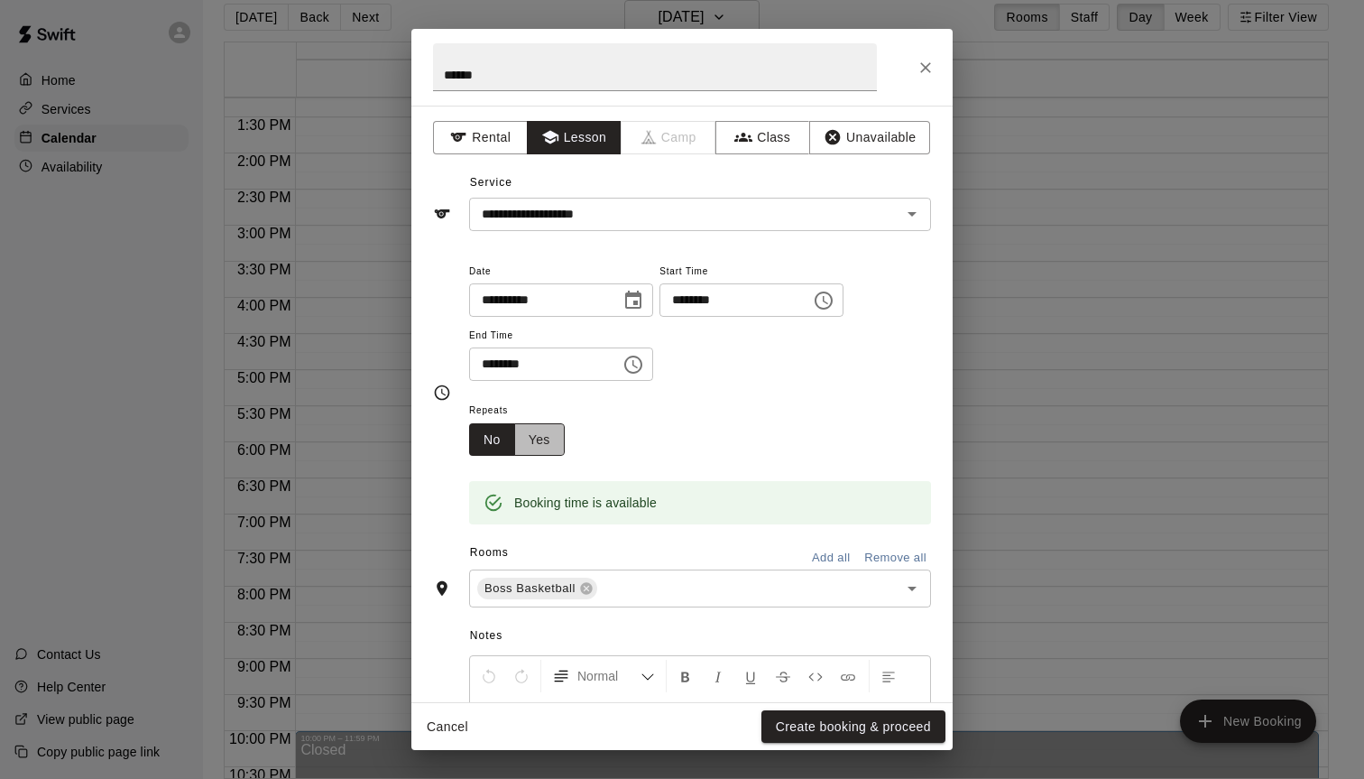
click at [540, 444] on button "Yes" at bounding box center [539, 439] width 51 height 33
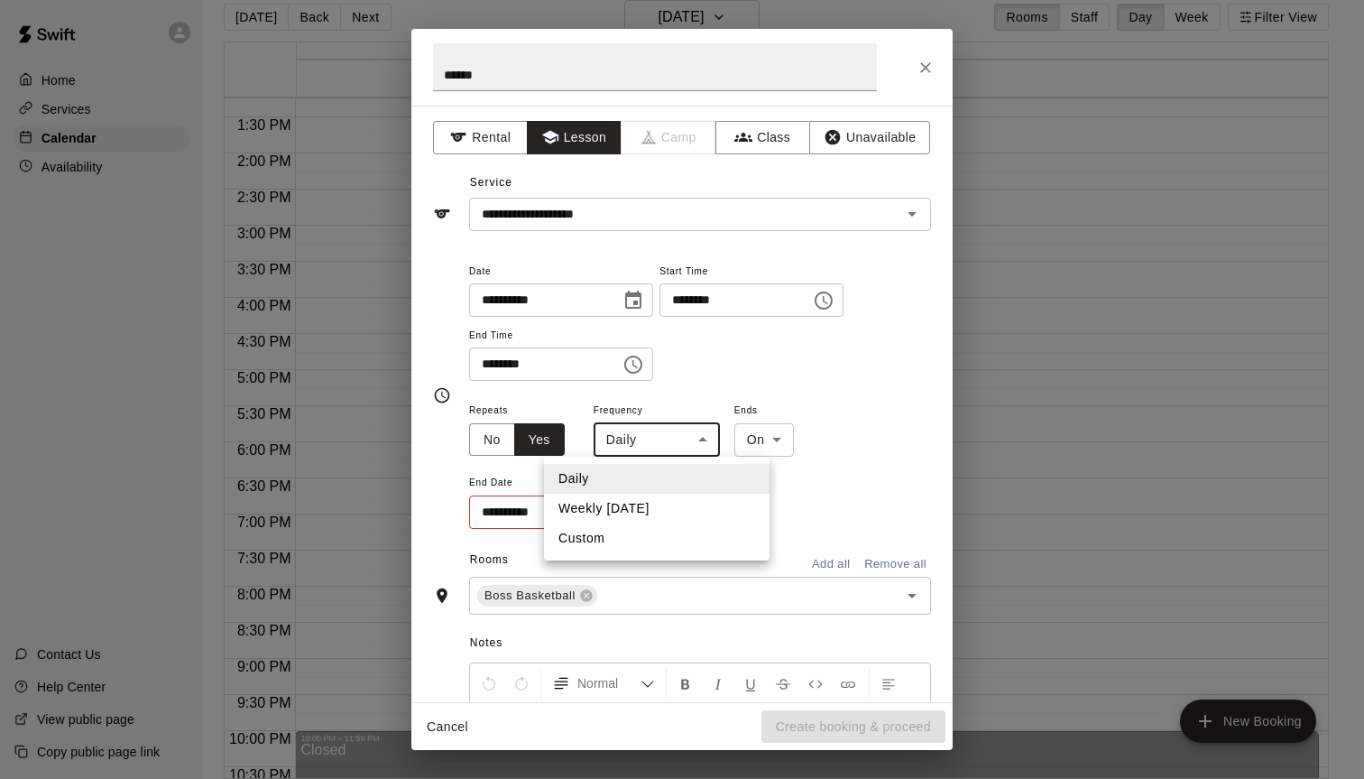
click at [673, 443] on body "**********" at bounding box center [682, 382] width 1364 height 808
click at [615, 511] on li "Weekly [DATE]" at bounding box center [657, 509] width 226 height 30
type input "******"
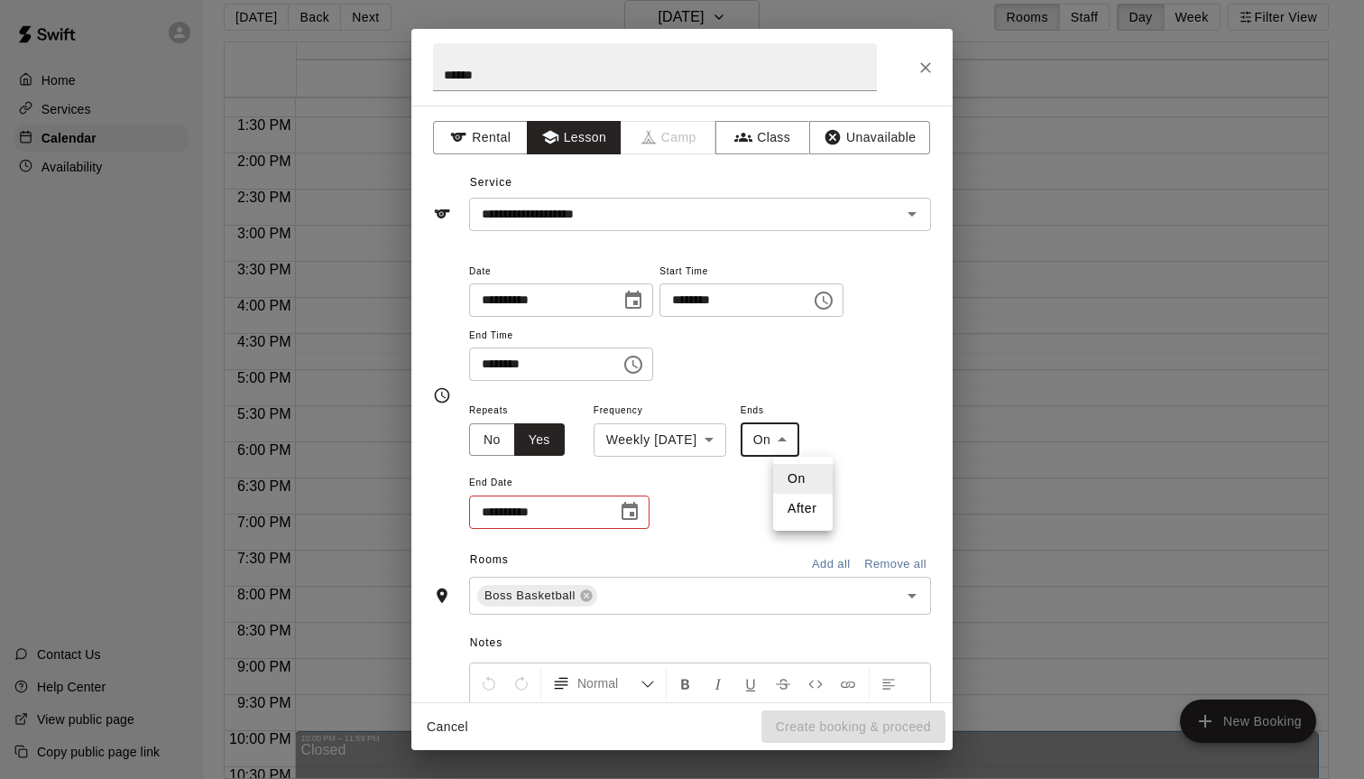
click at [823, 445] on body "**********" at bounding box center [682, 382] width 1364 height 808
click at [864, 429] on div at bounding box center [682, 389] width 1364 height 779
click at [627, 513] on icon "Choose date" at bounding box center [630, 512] width 22 height 22
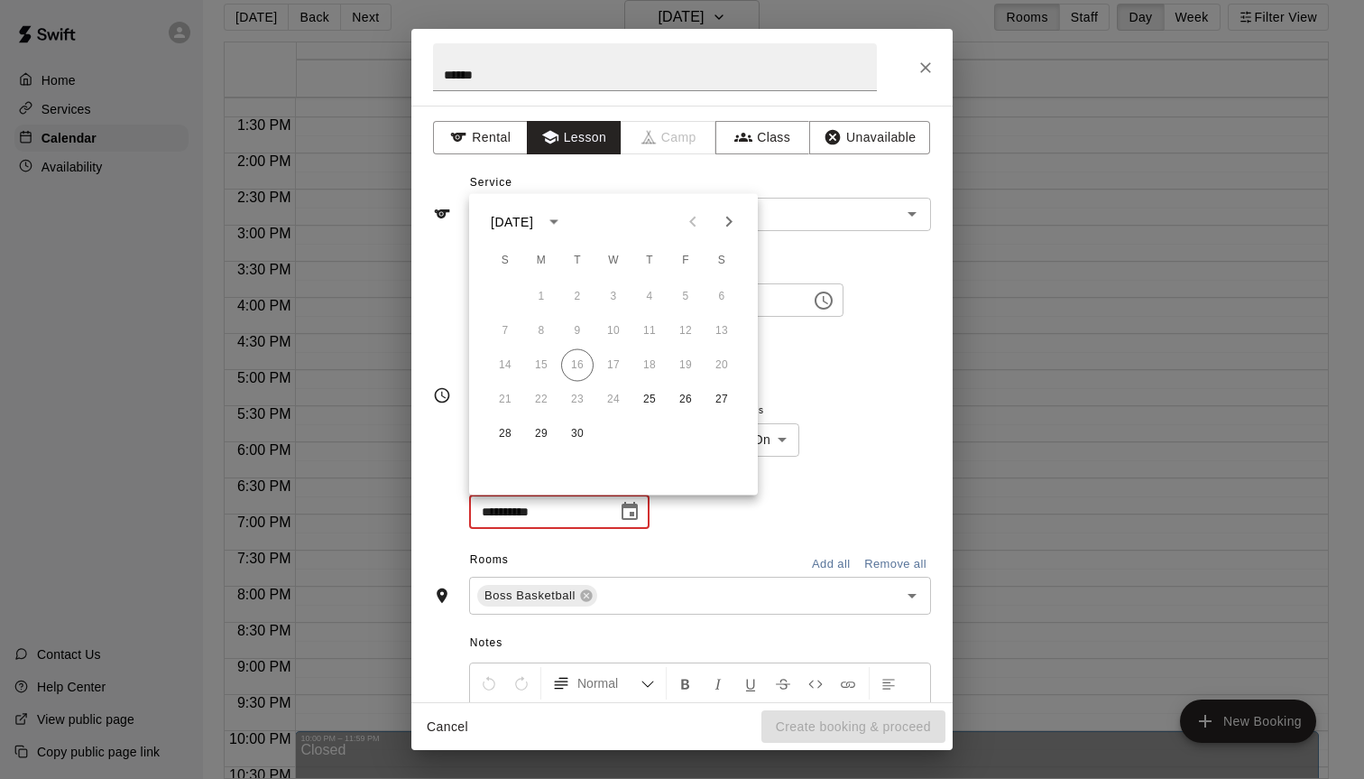
click at [735, 225] on icon "Next month" at bounding box center [729, 222] width 22 height 22
click at [696, 226] on icon "Previous month" at bounding box center [693, 222] width 22 height 22
click at [731, 226] on icon "Next month" at bounding box center [729, 222] width 22 height 22
click at [698, 223] on icon "Previous month" at bounding box center [693, 222] width 22 height 22
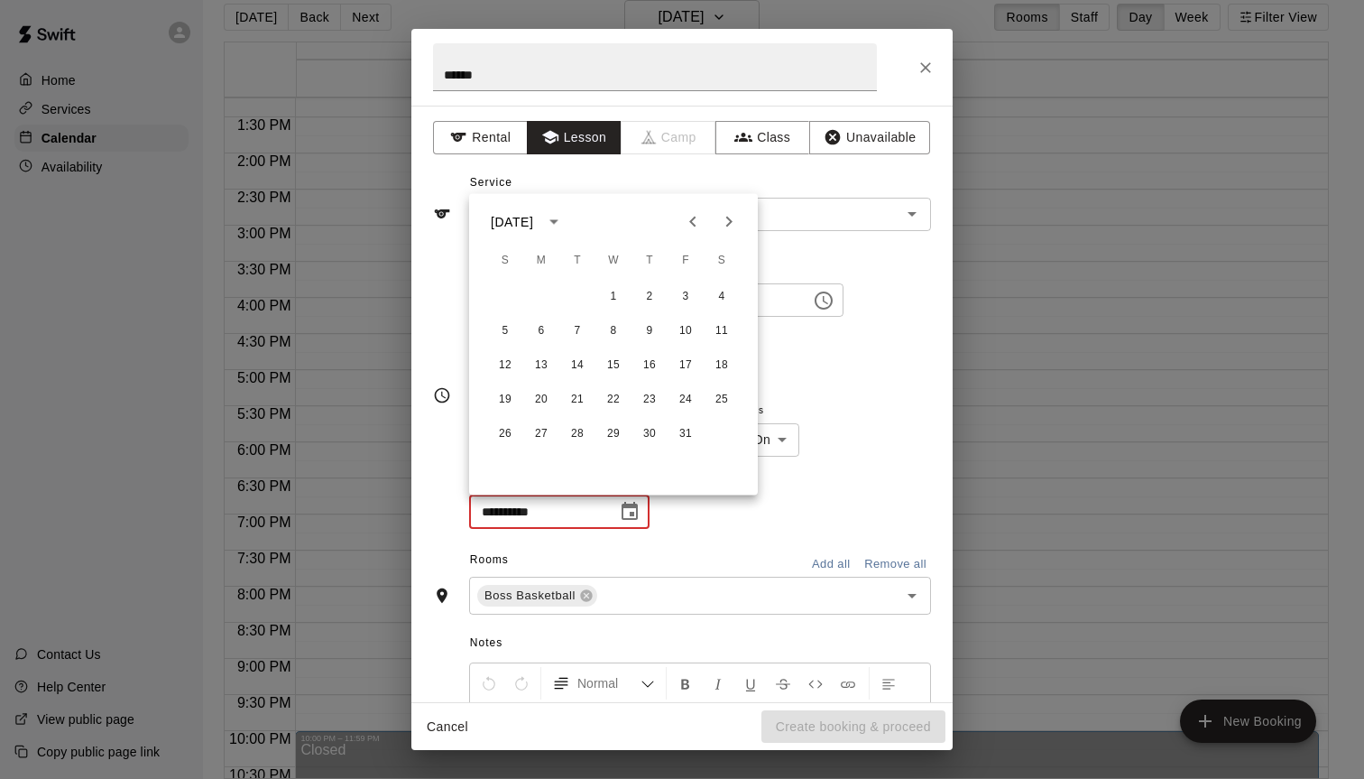
click at [722, 221] on icon "Next month" at bounding box center [729, 222] width 22 height 22
click at [652, 340] on button "6" at bounding box center [649, 331] width 32 height 32
type input "**********"
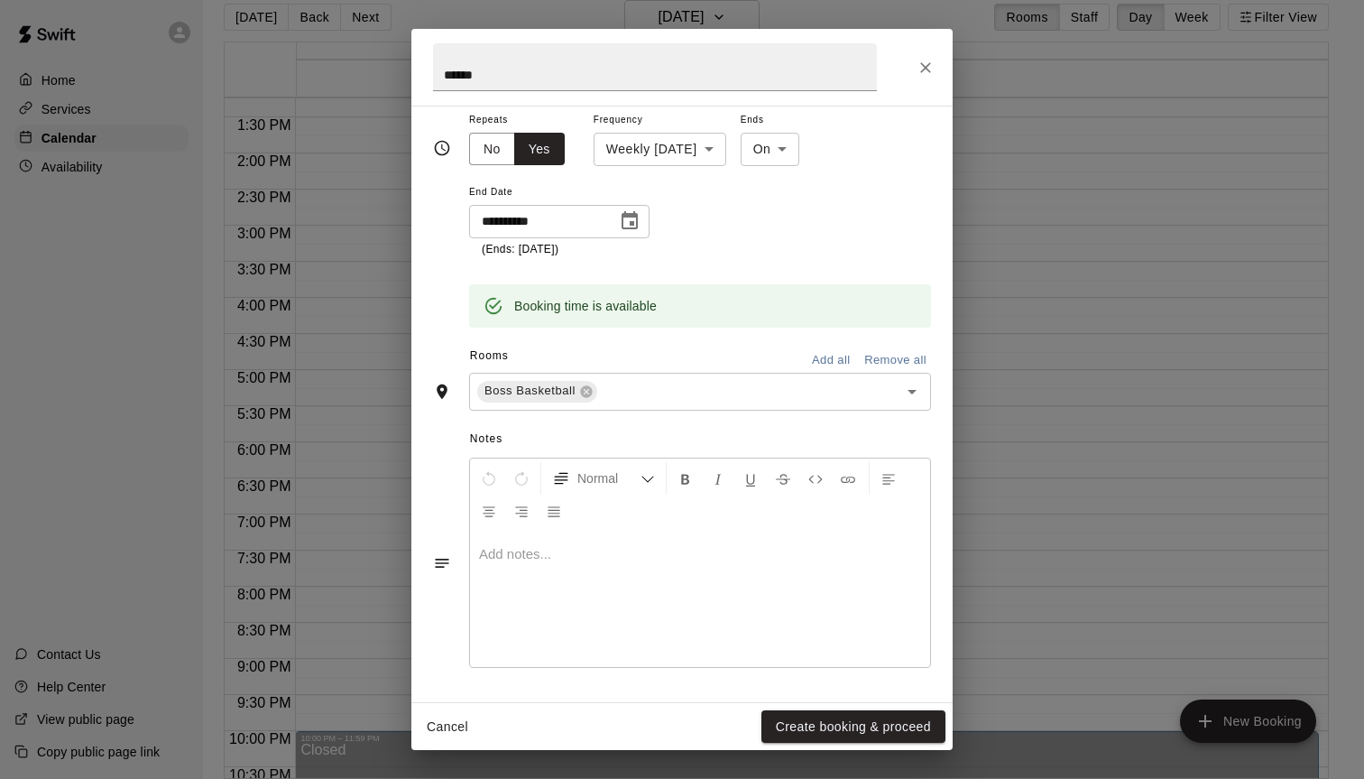
scroll to position [0, 0]
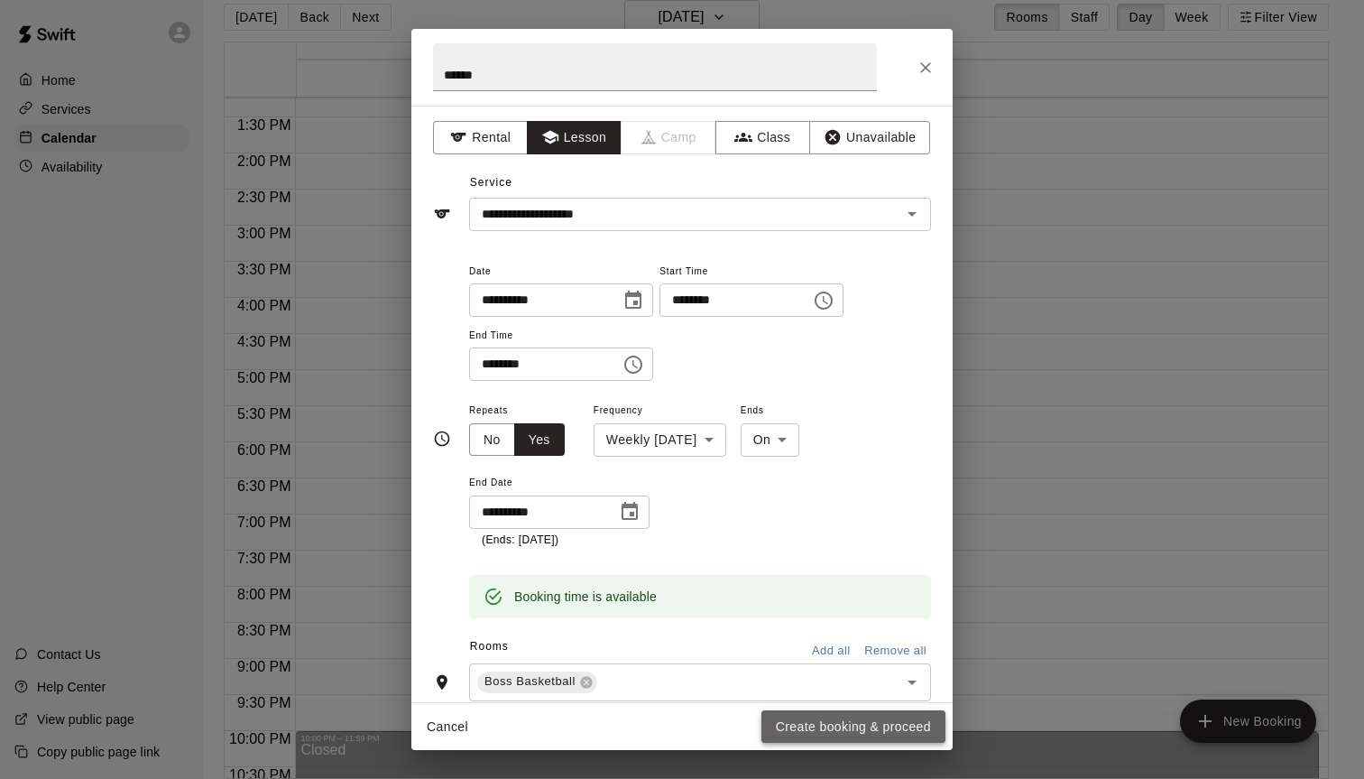
click at [882, 728] on button "Create booking & proceed" at bounding box center [854, 726] width 184 height 33
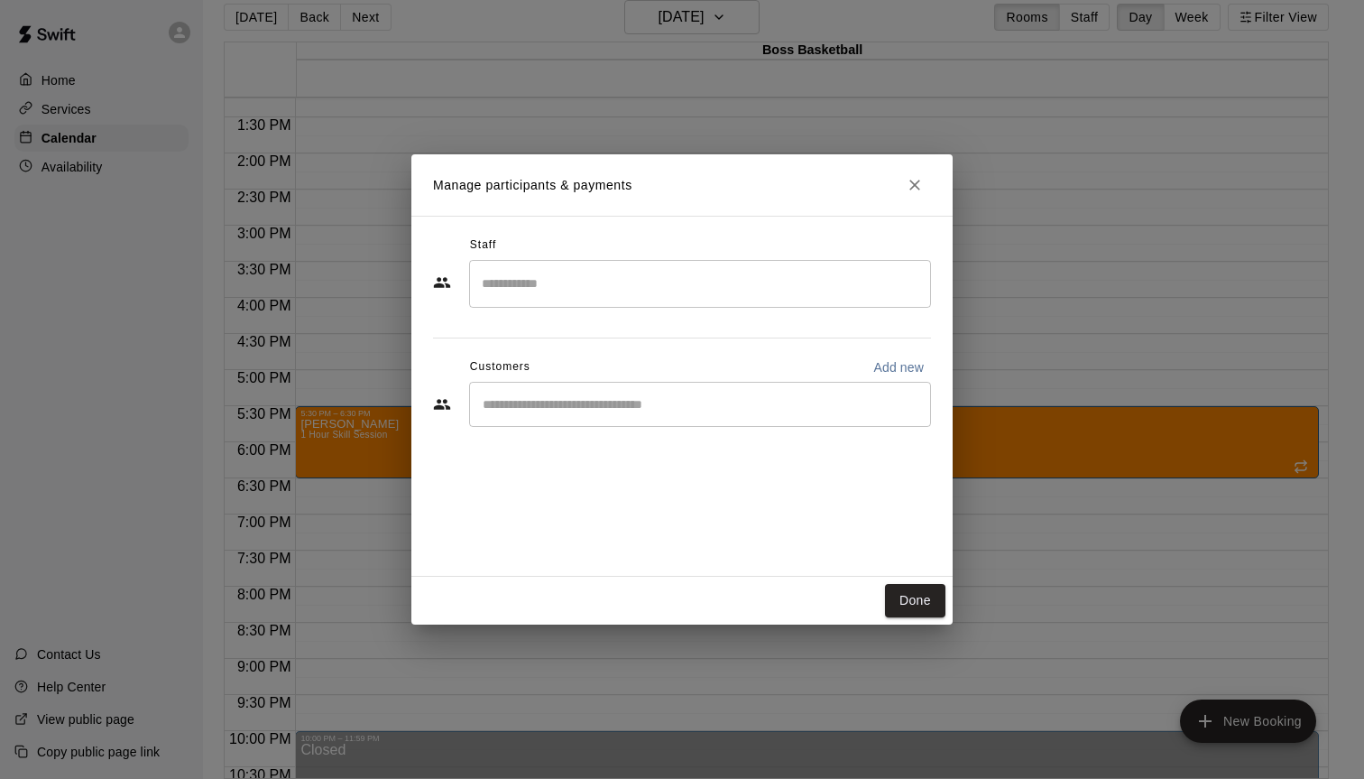
click at [626, 284] on input "Search staff" at bounding box center [700, 284] width 446 height 32
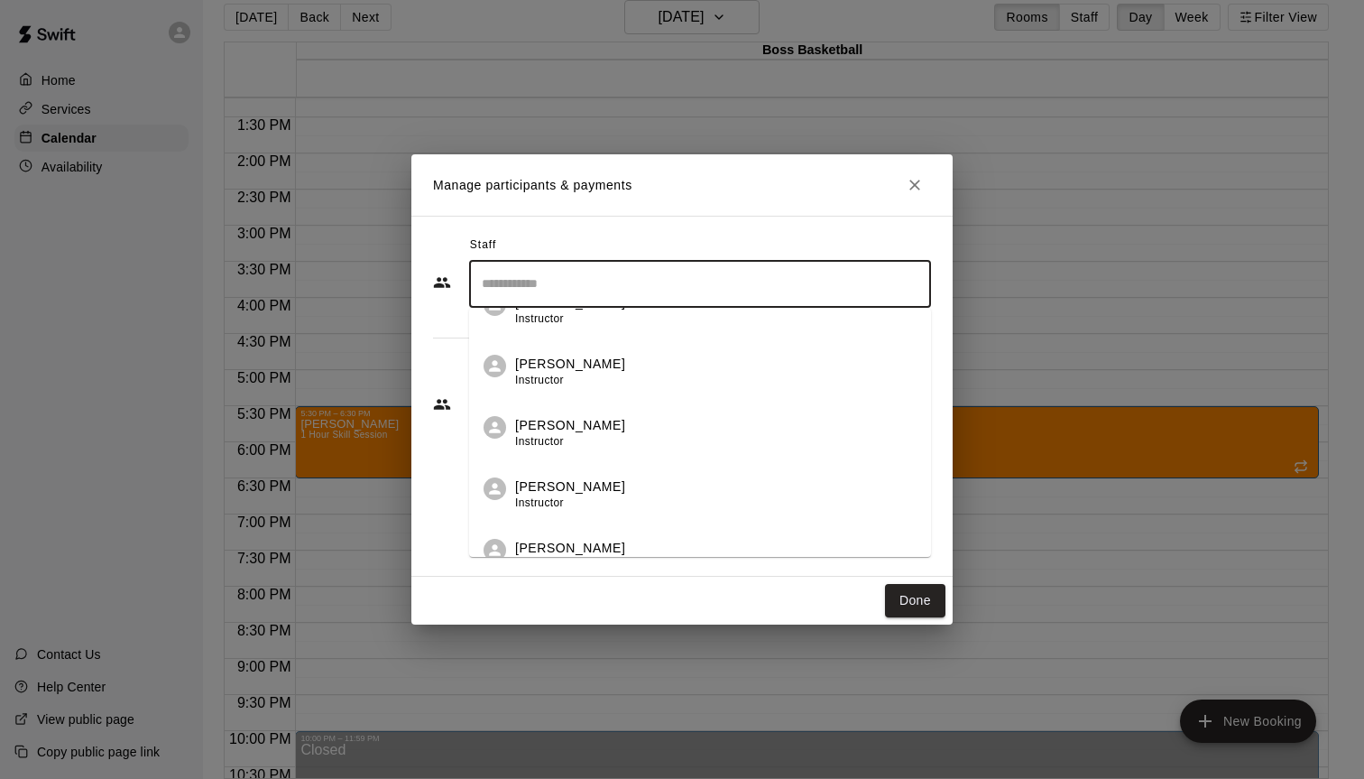
scroll to position [303, 0]
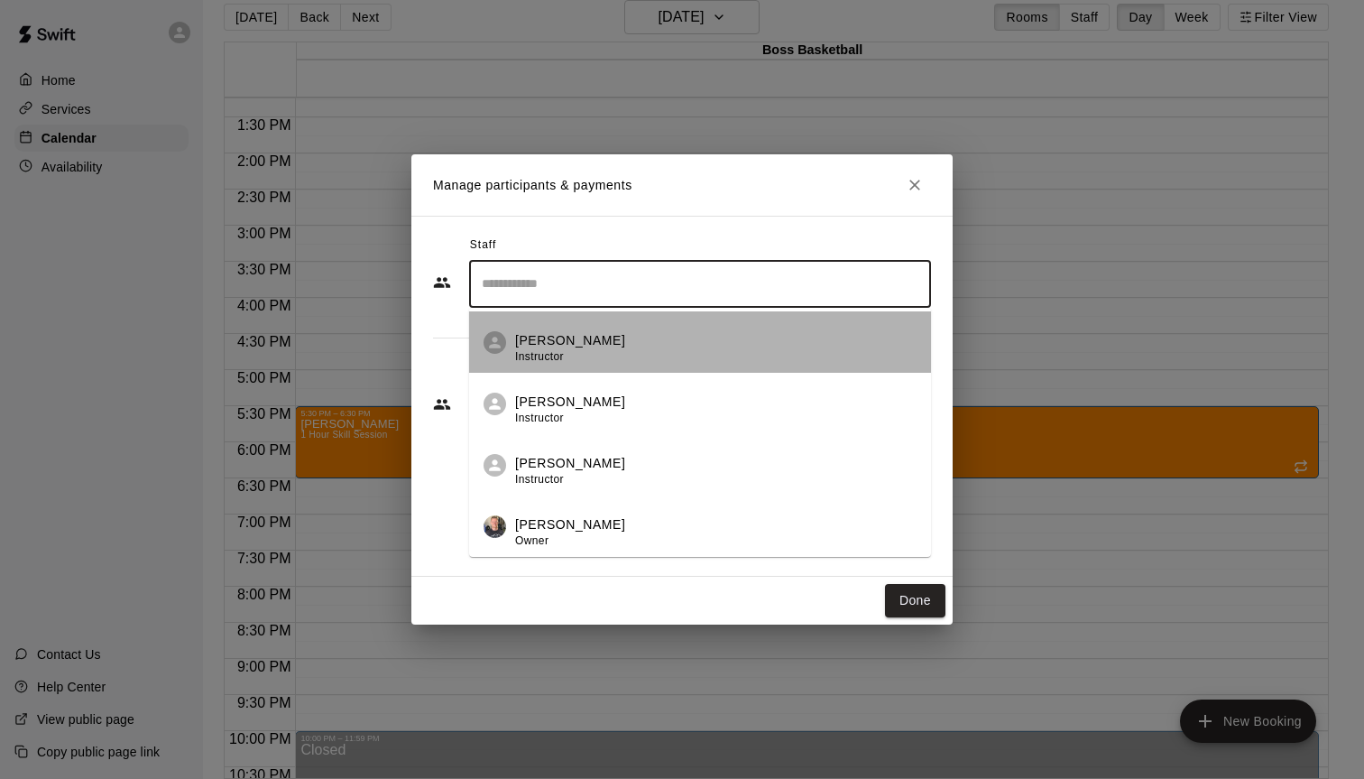
click at [578, 340] on p "[PERSON_NAME]" at bounding box center [570, 340] width 110 height 19
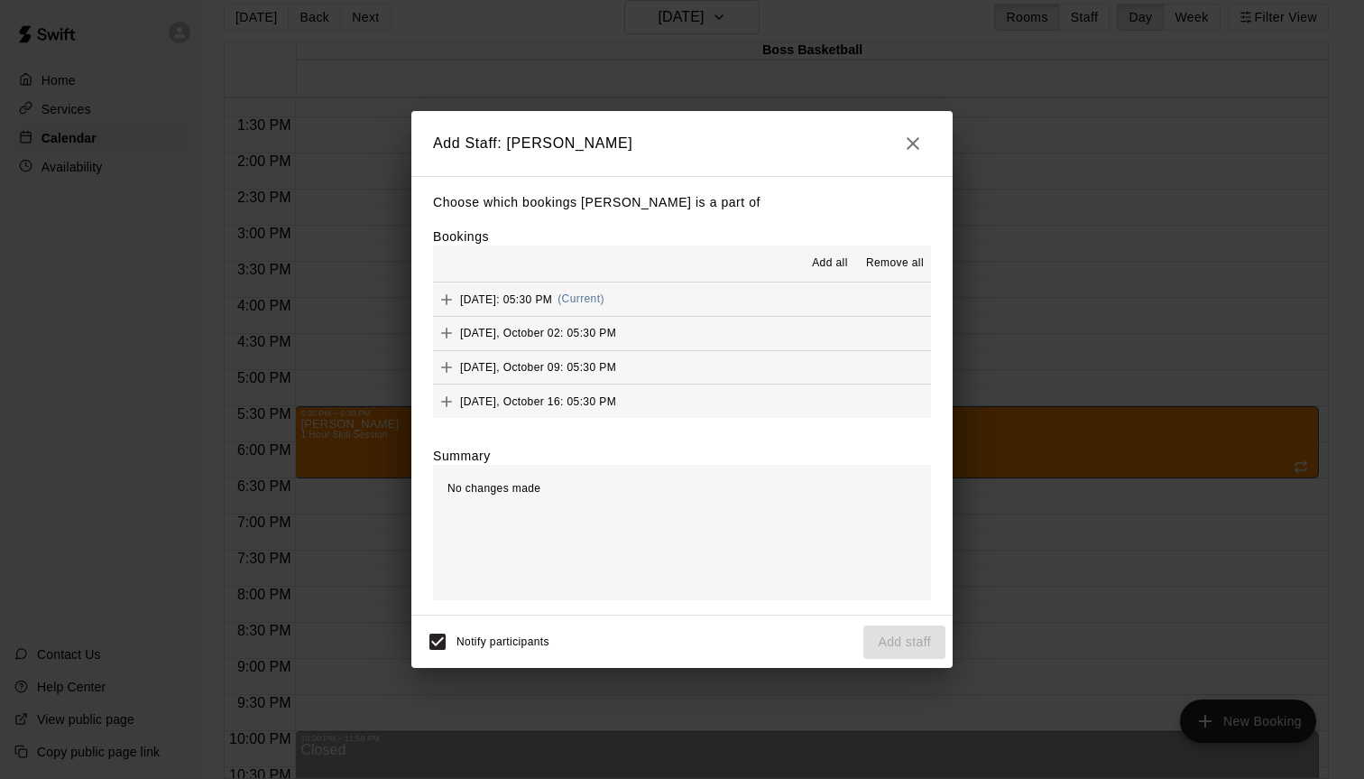
click at [552, 300] on span "[DATE]: 05:30 PM" at bounding box center [506, 298] width 92 height 13
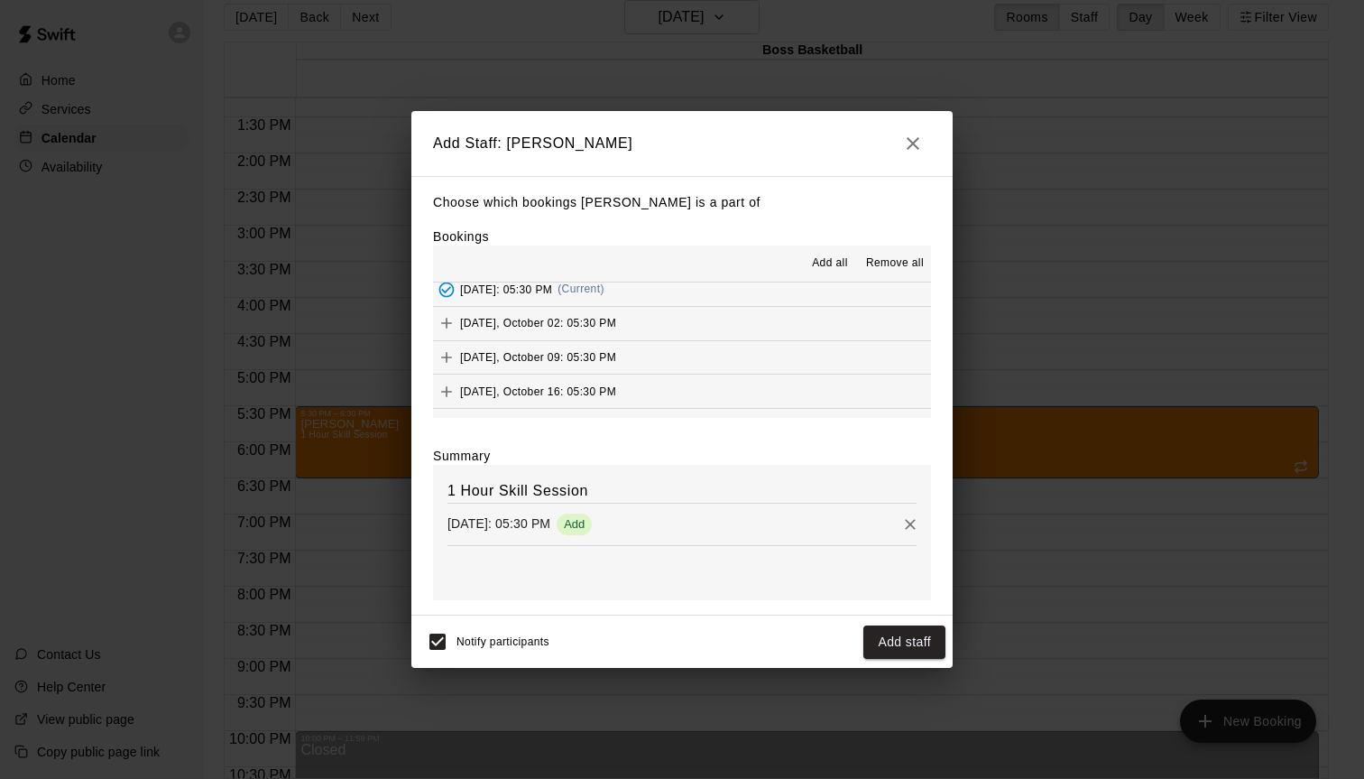
scroll to position [3, 0]
click at [452, 337] on body "Home Services Calendar Availability Contact Us Help Center View public page Cop…" at bounding box center [682, 382] width 1364 height 808
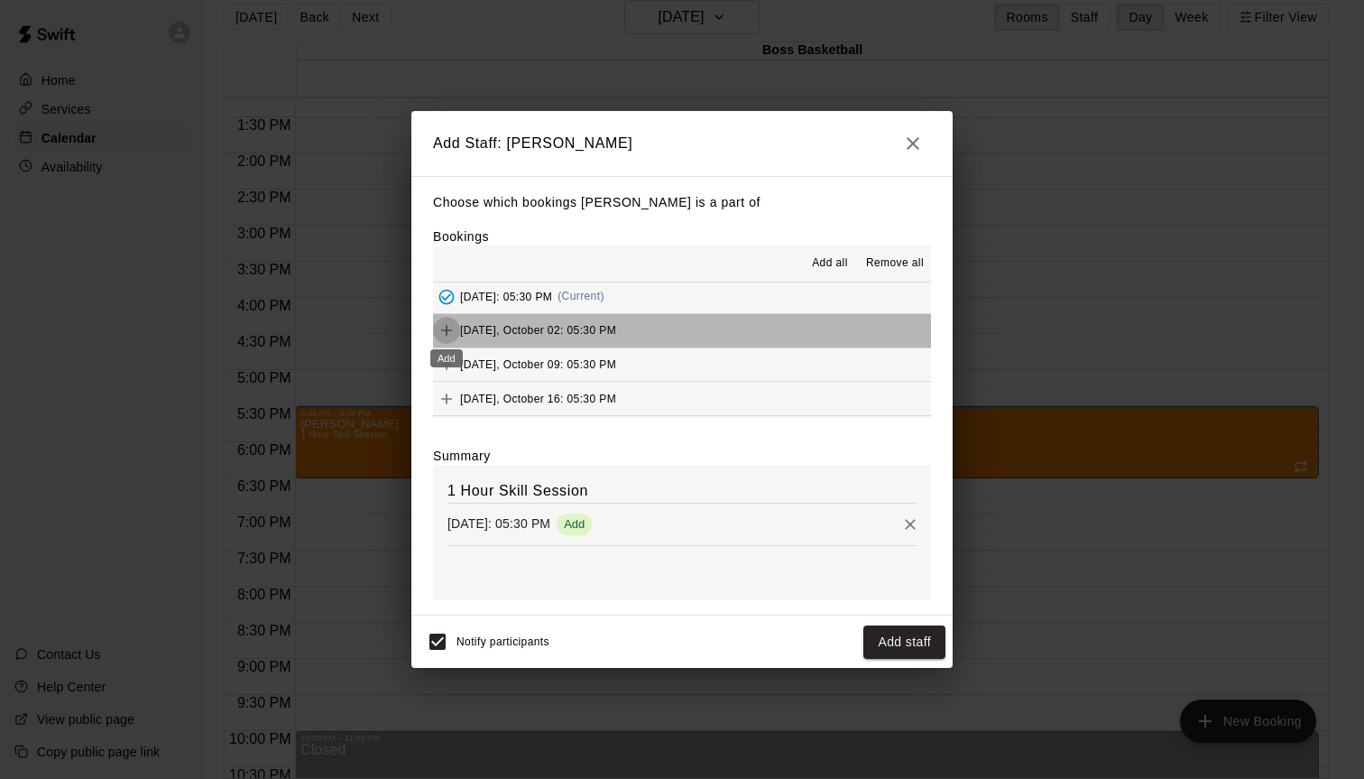
click at [445, 335] on icon "Add" at bounding box center [447, 330] width 18 height 18
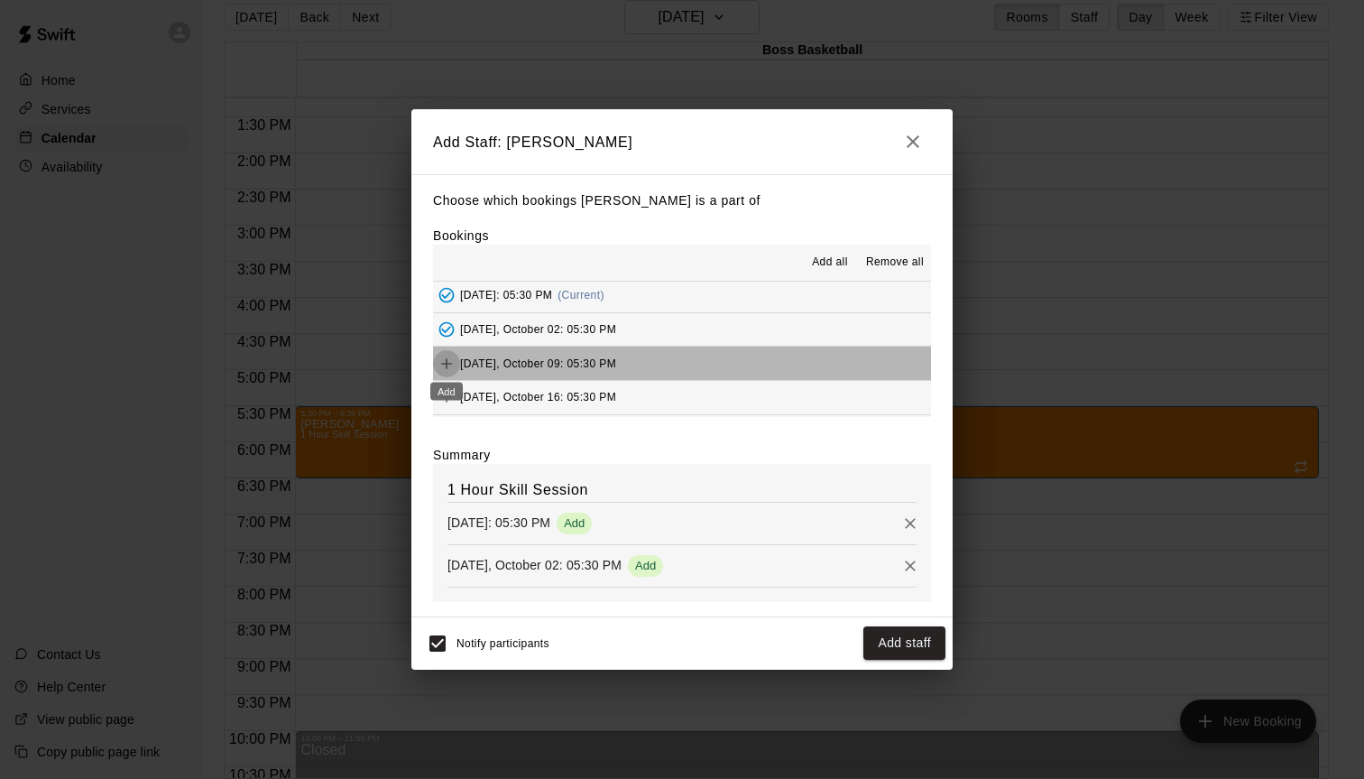
click at [448, 357] on icon "Add" at bounding box center [447, 364] width 18 height 18
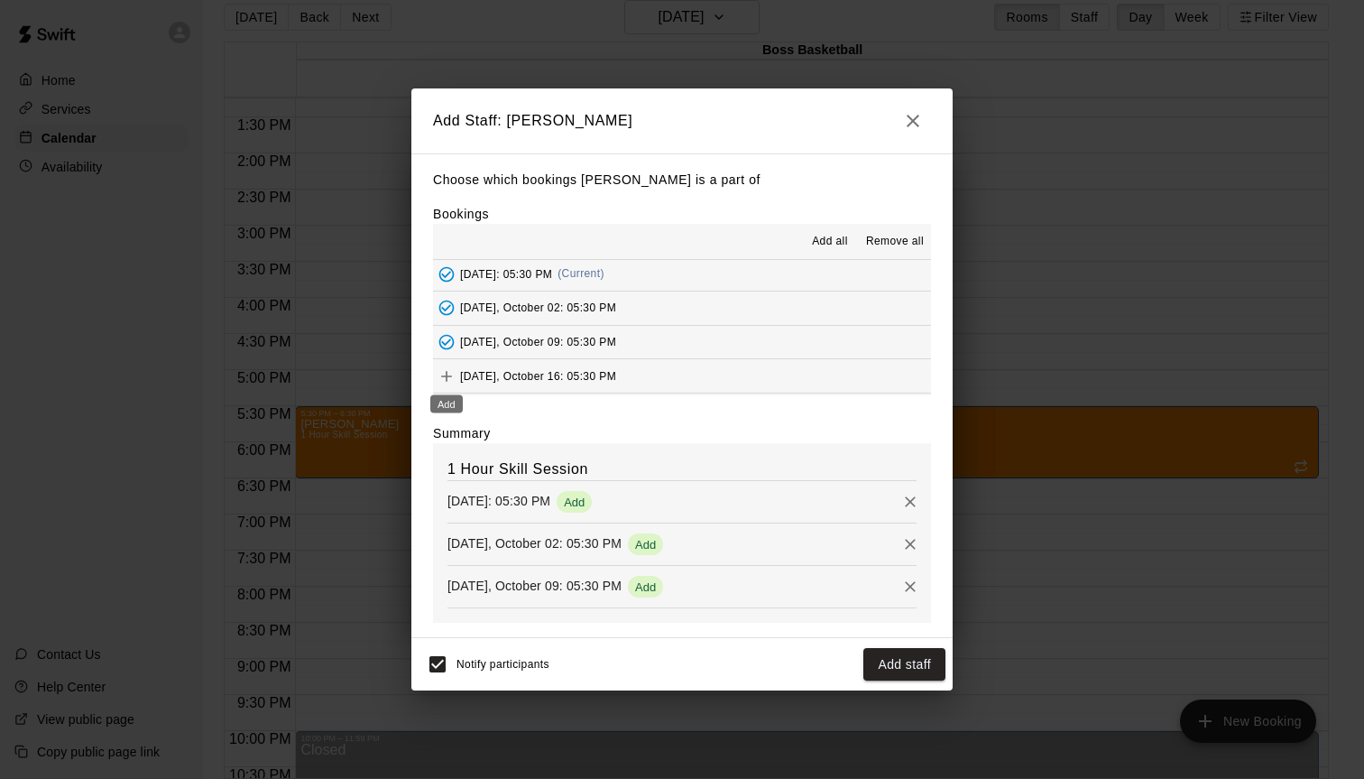
click at [446, 381] on icon "Add" at bounding box center [446, 376] width 11 height 11
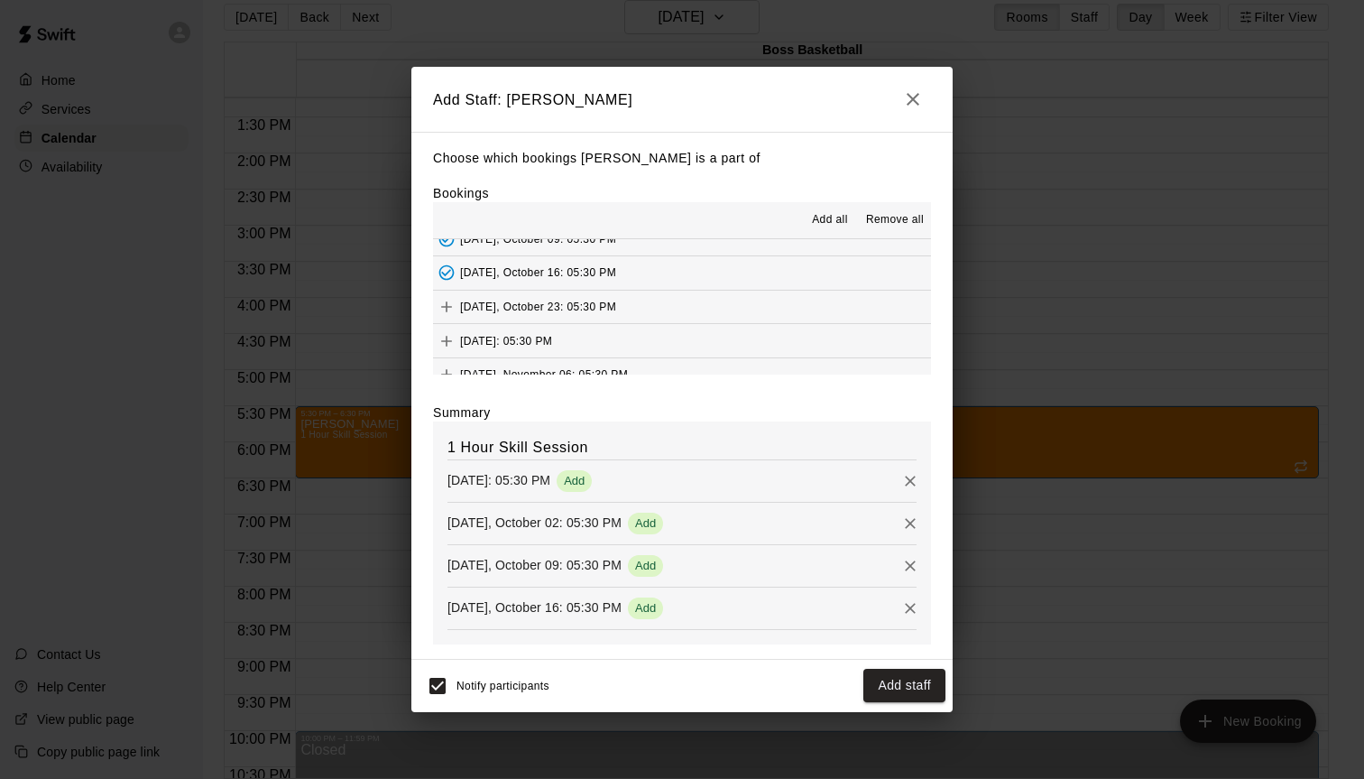
scroll to position [99, 0]
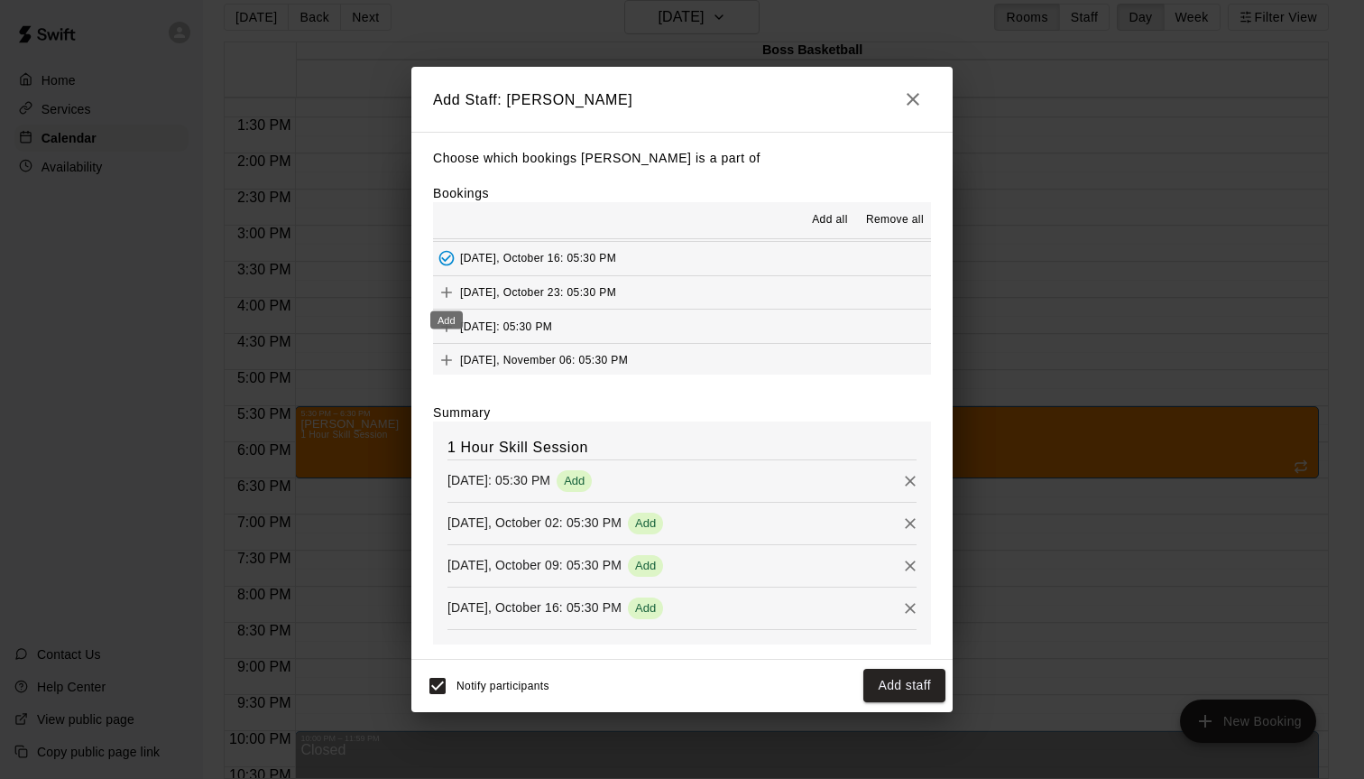
click at [448, 291] on icon "Add" at bounding box center [446, 292] width 11 height 11
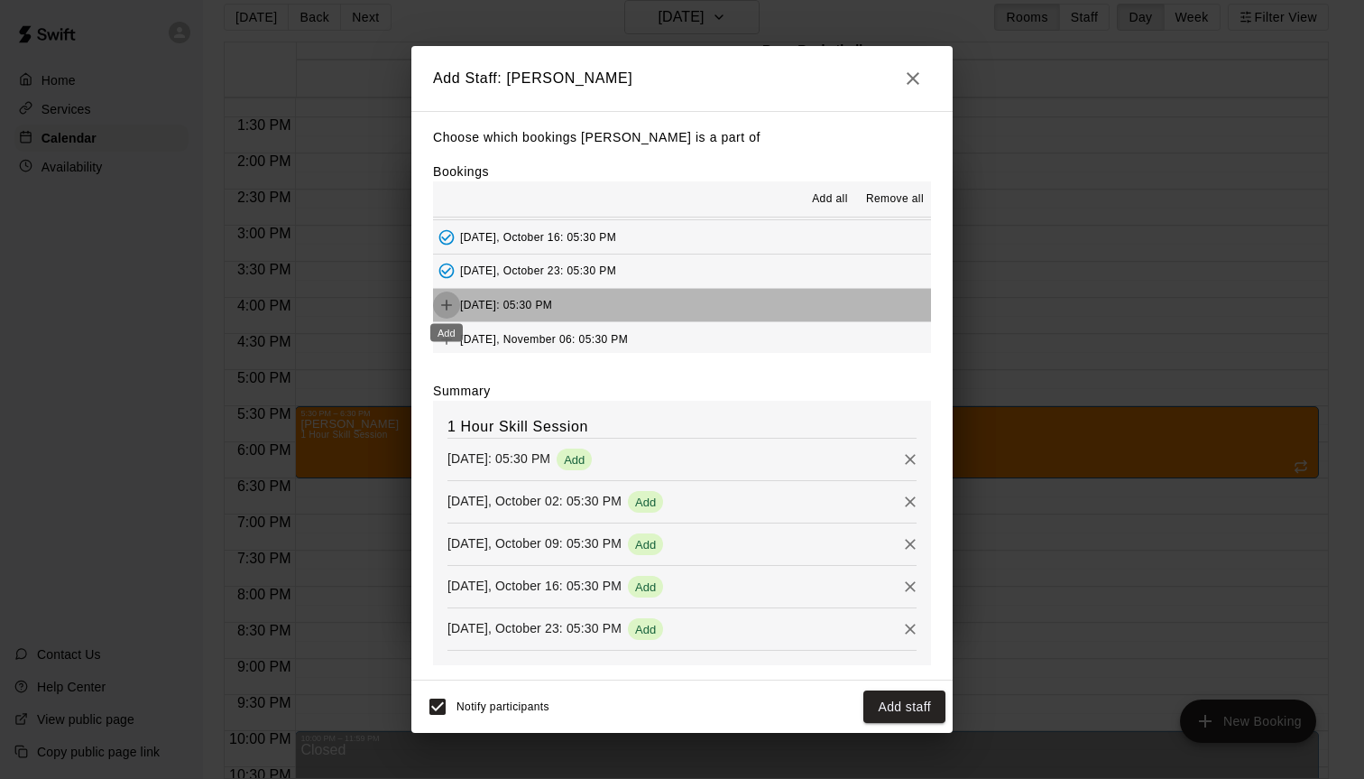
click at [446, 305] on icon "Add" at bounding box center [446, 305] width 11 height 11
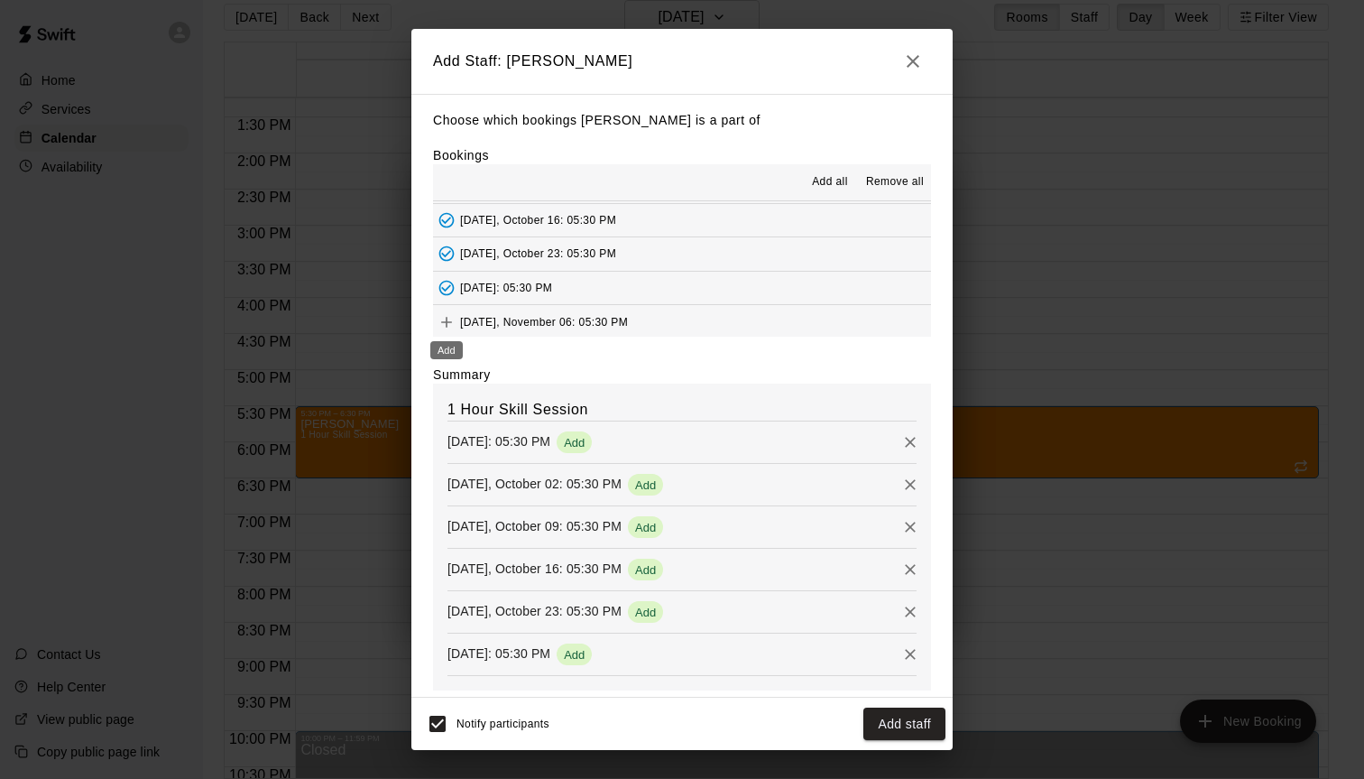
click at [447, 321] on icon "Add" at bounding box center [446, 322] width 11 height 11
click at [913, 722] on button "Add staff" at bounding box center [905, 723] width 82 height 33
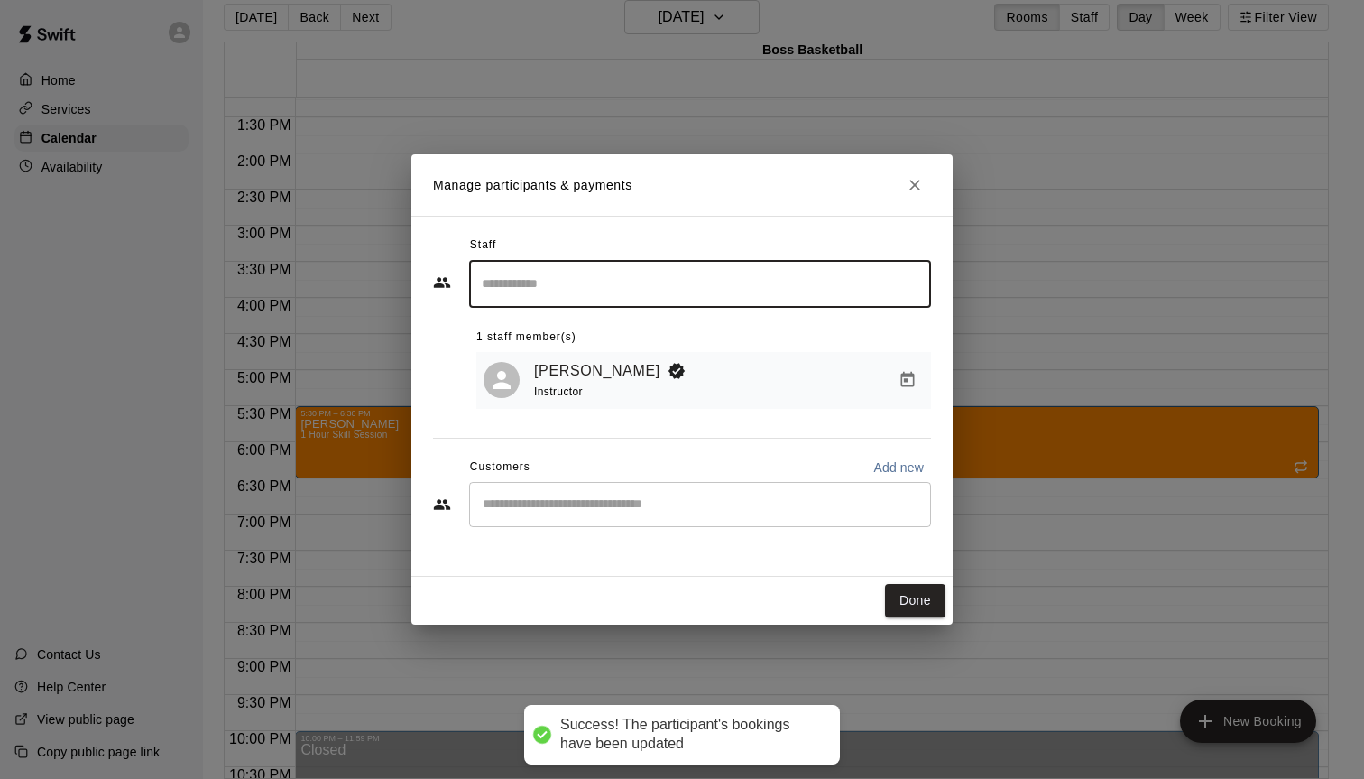
click at [913, 466] on p "Add new" at bounding box center [899, 467] width 51 height 18
select select "**"
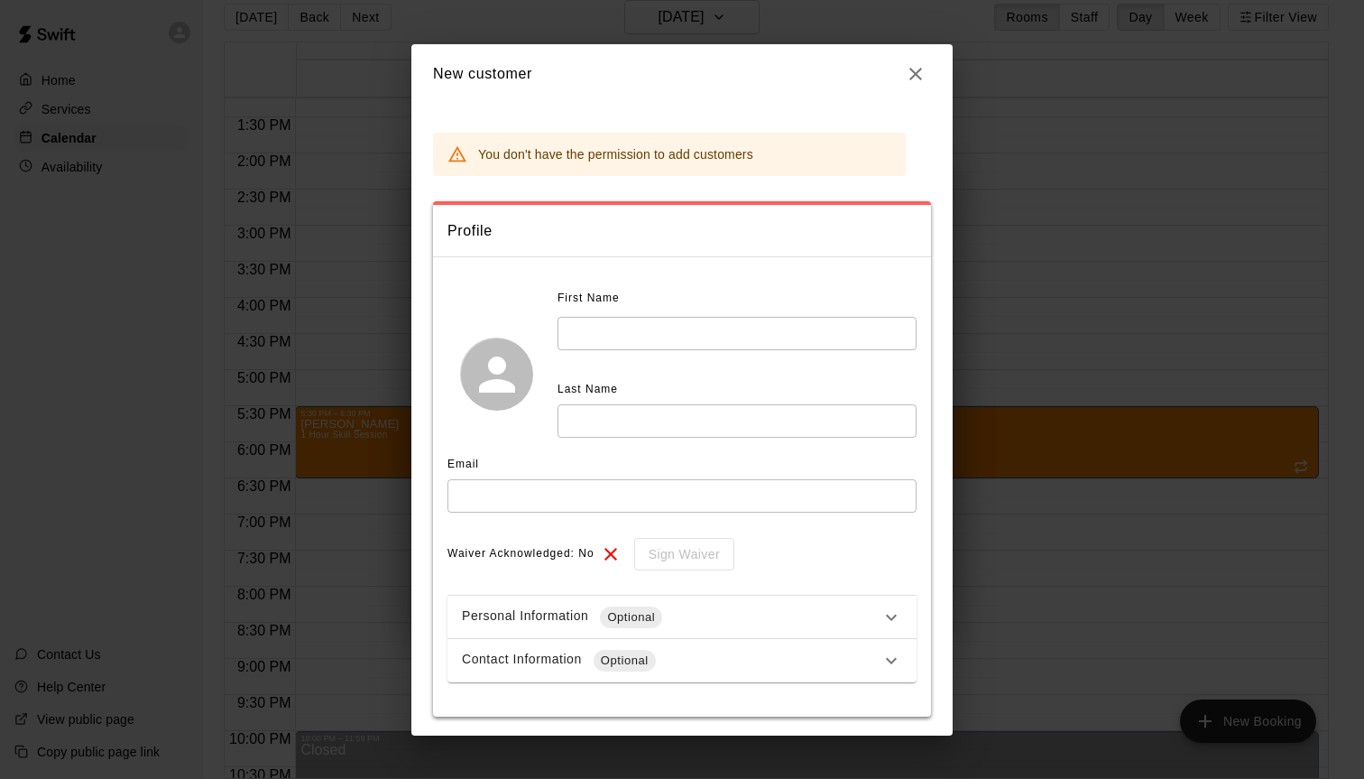
click at [912, 69] on icon "button" at bounding box center [916, 74] width 22 height 22
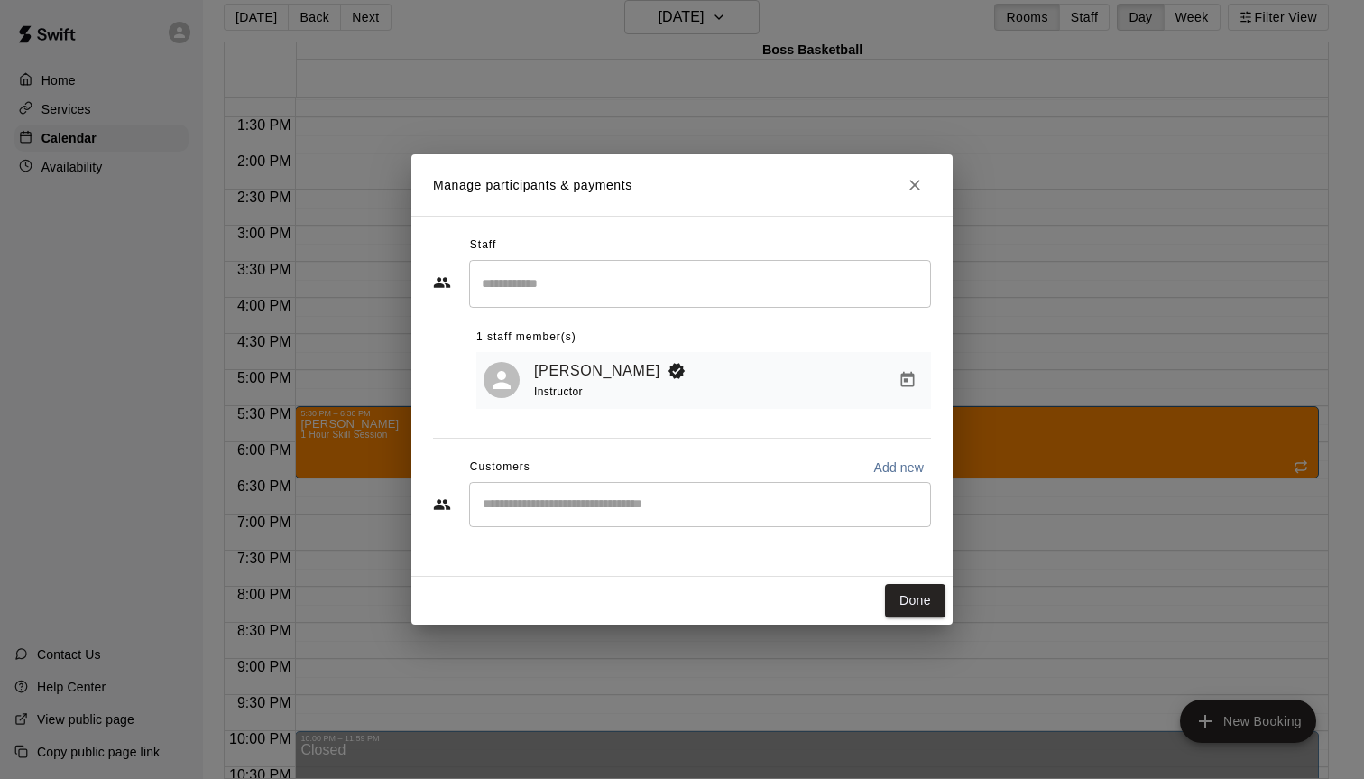
click at [655, 503] on input "Start typing to search customers..." at bounding box center [700, 504] width 446 height 18
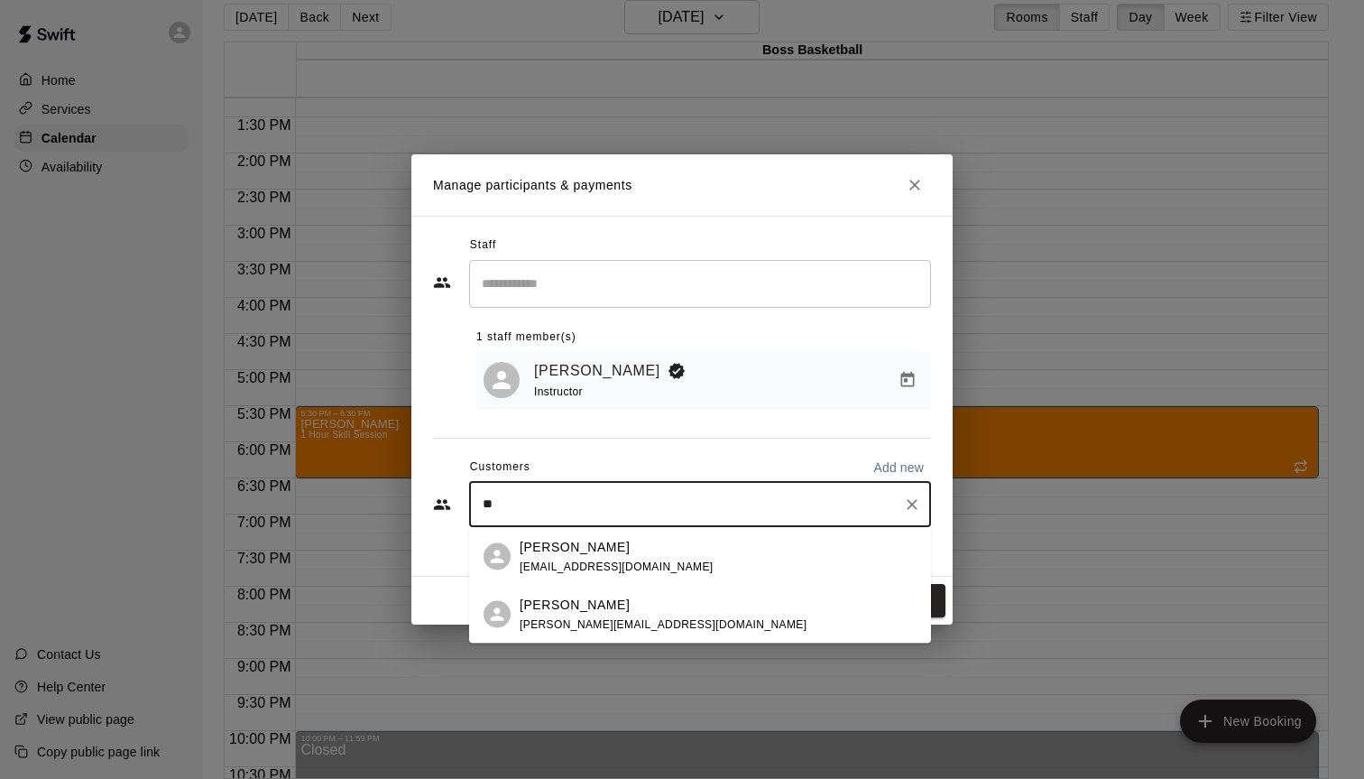
type input "*"
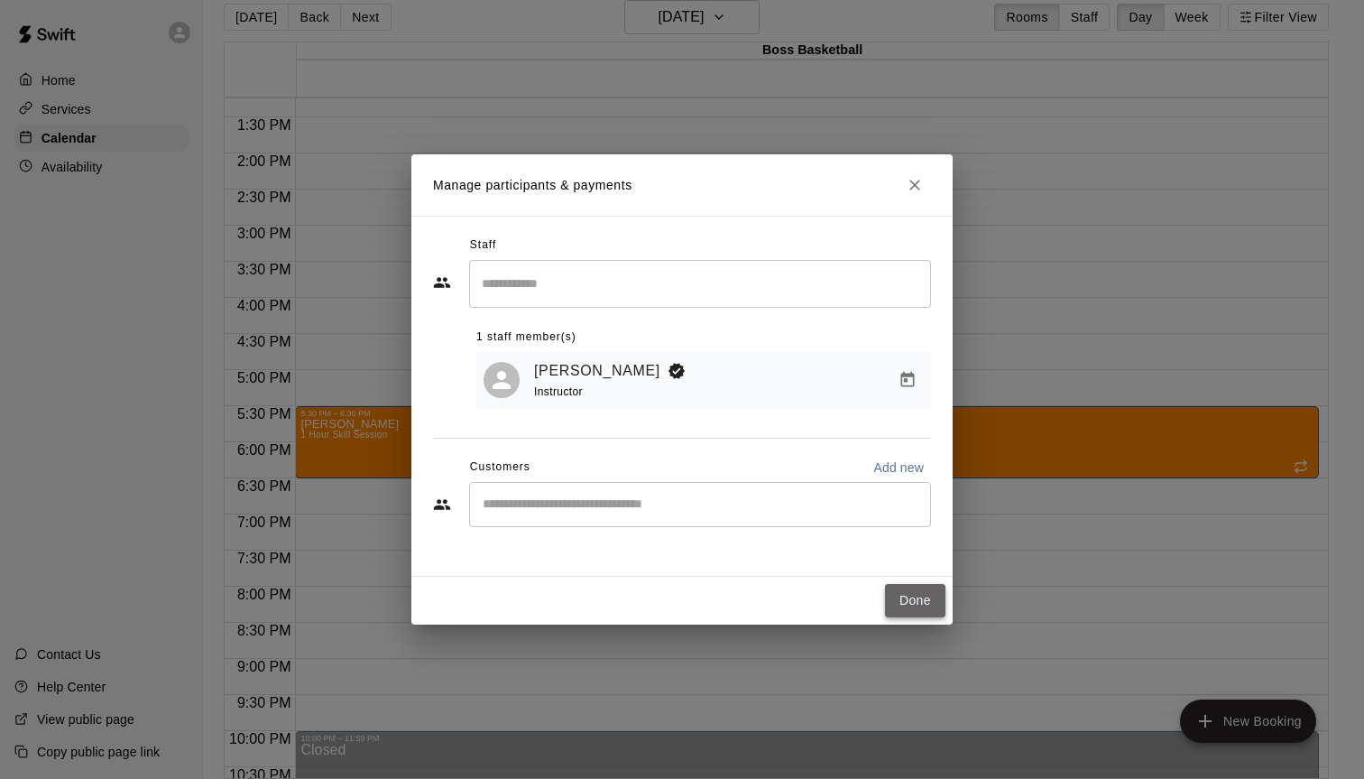
click at [919, 587] on button "Done" at bounding box center [915, 600] width 60 height 33
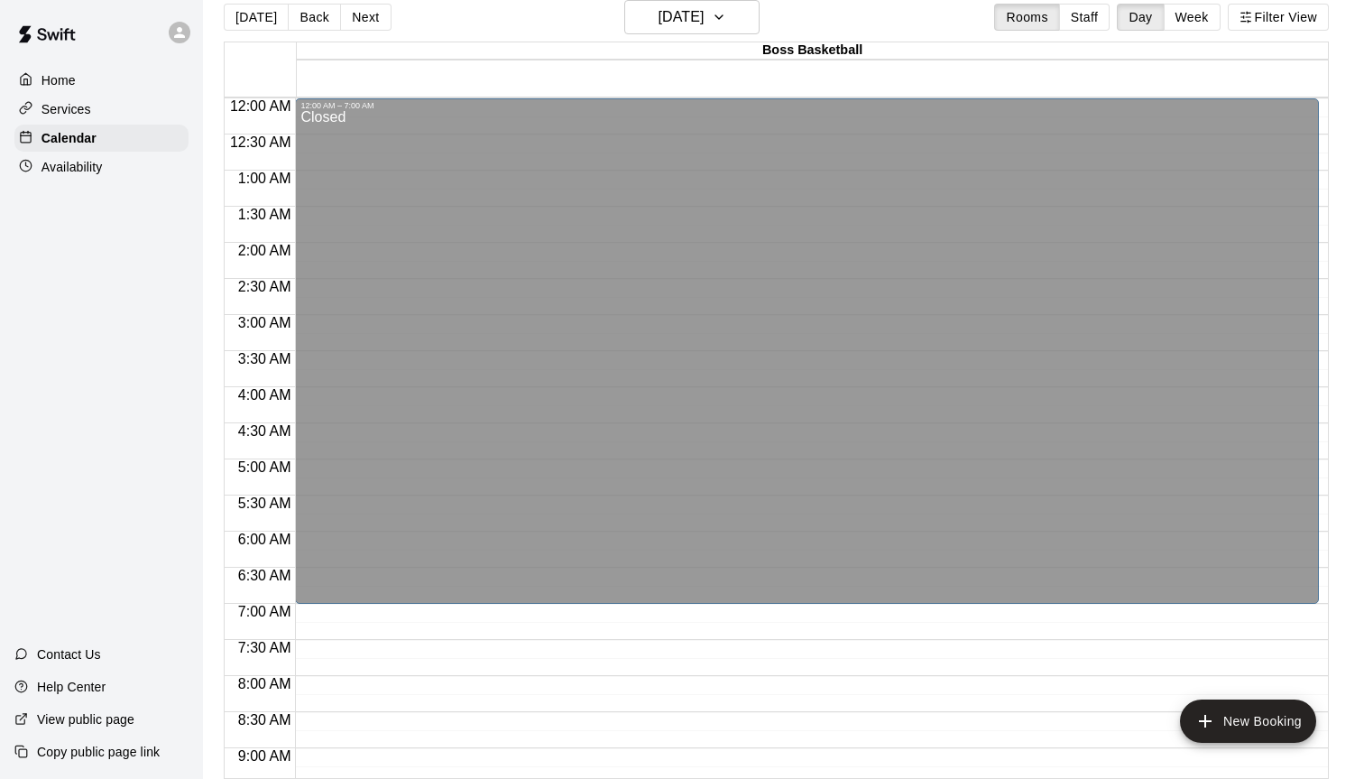
scroll to position [0, 0]
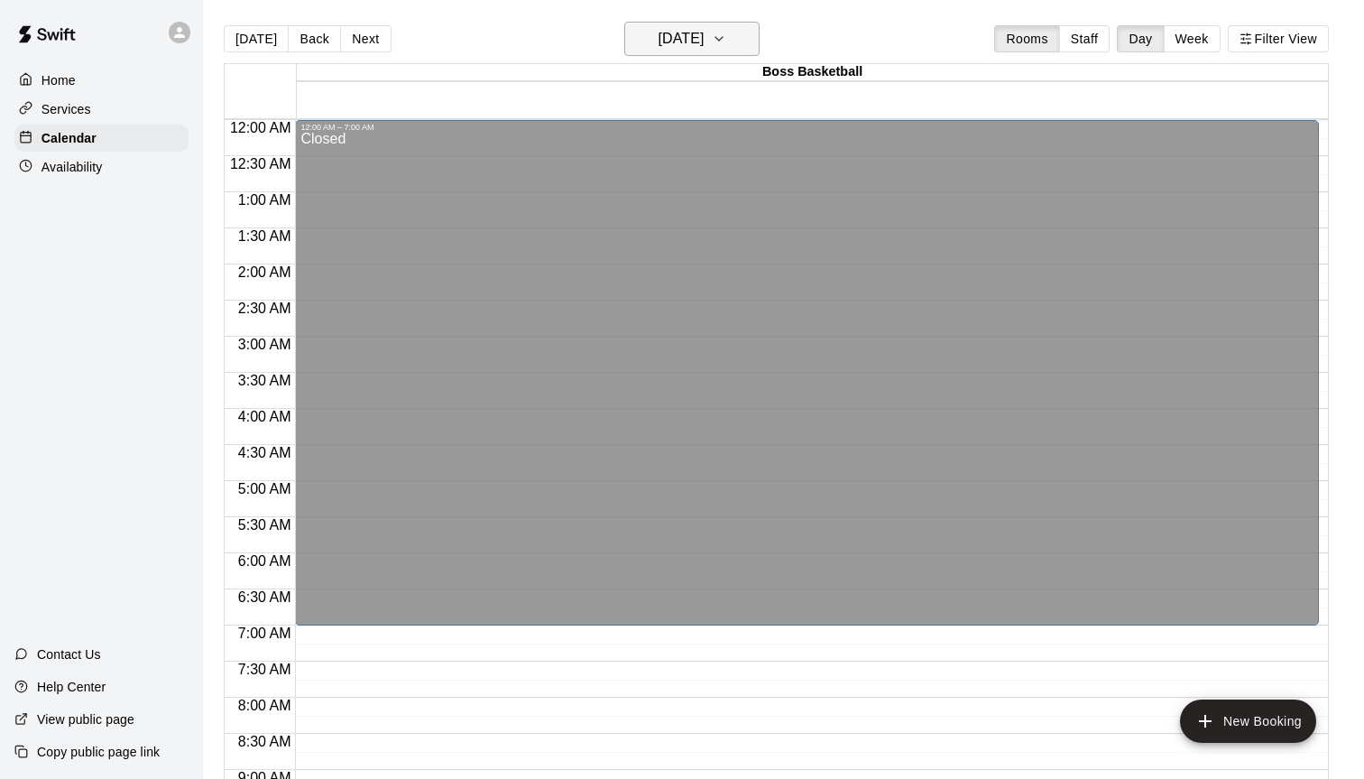
click at [726, 35] on icon "button" at bounding box center [719, 39] width 14 height 22
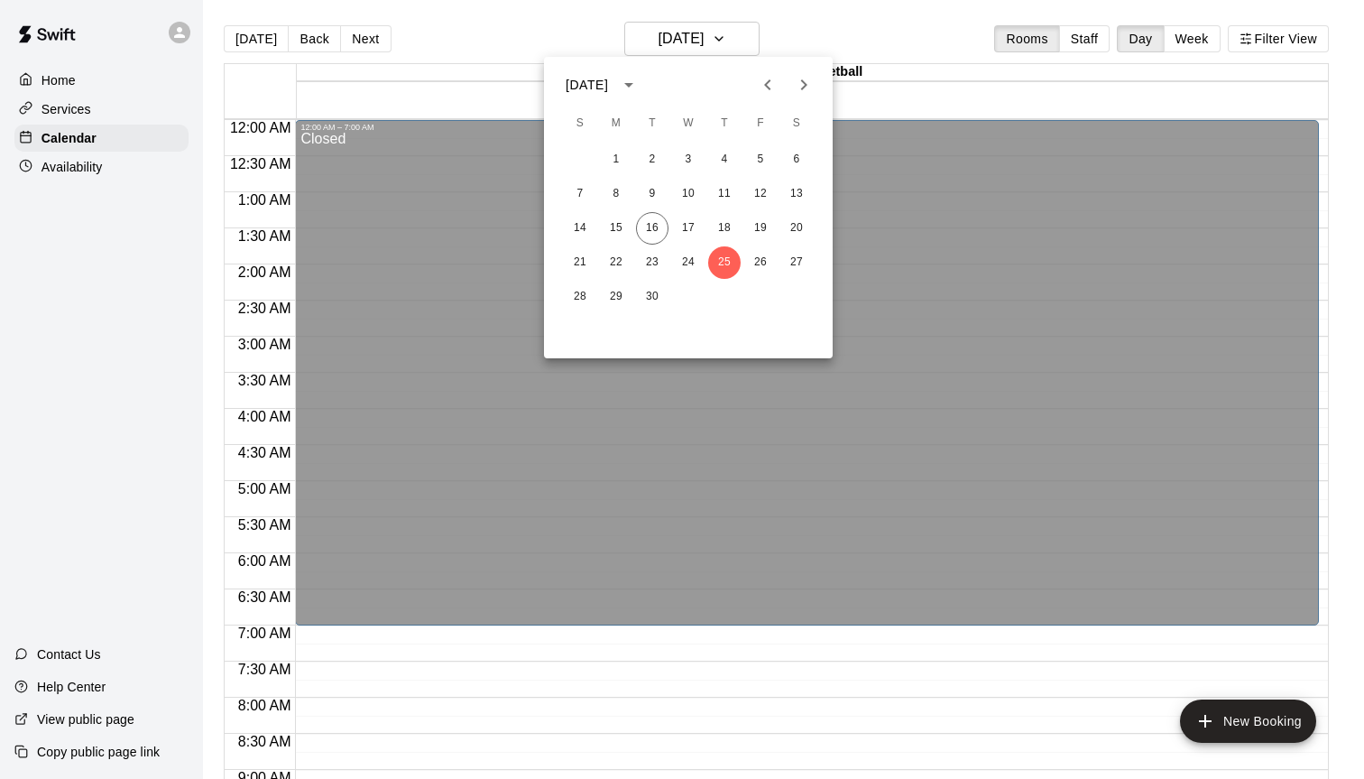
click at [835, 14] on div at bounding box center [682, 389] width 1364 height 779
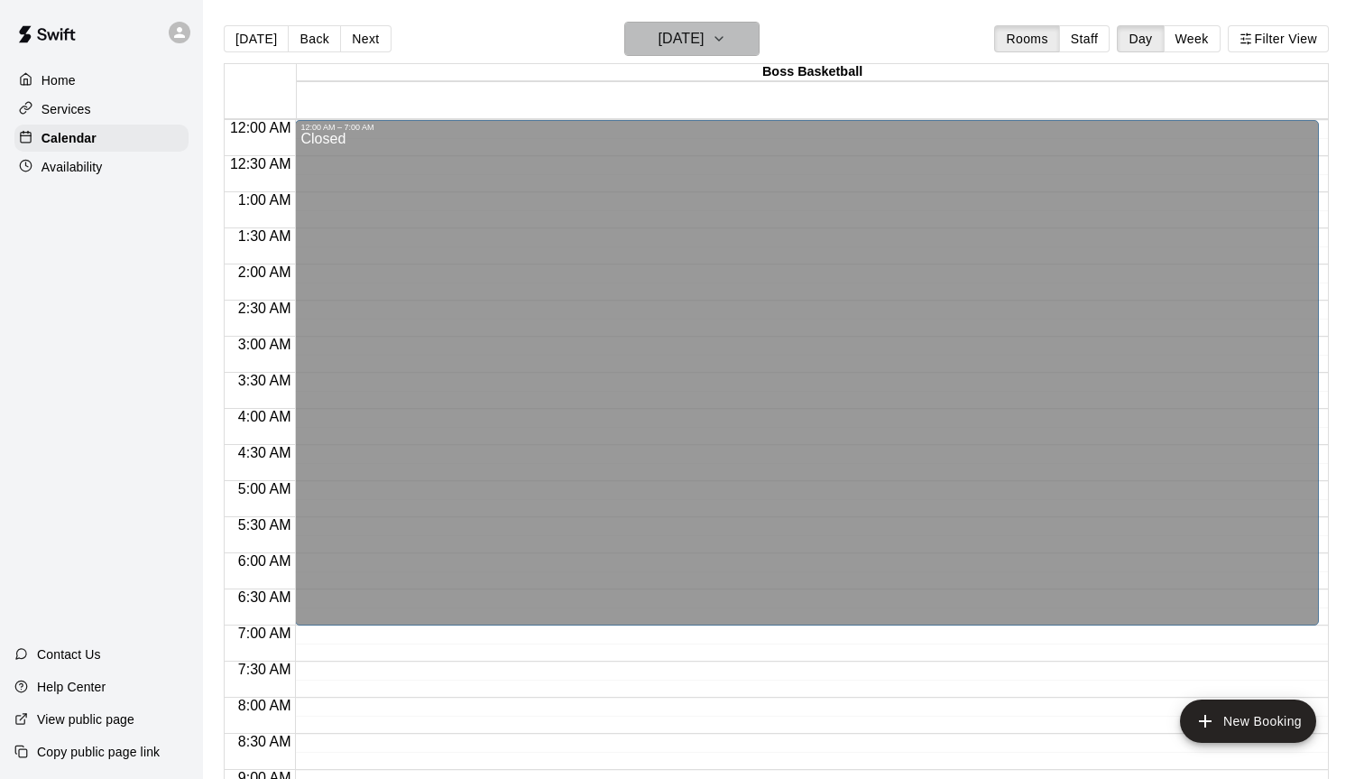
click at [726, 39] on icon "button" at bounding box center [719, 39] width 14 height 22
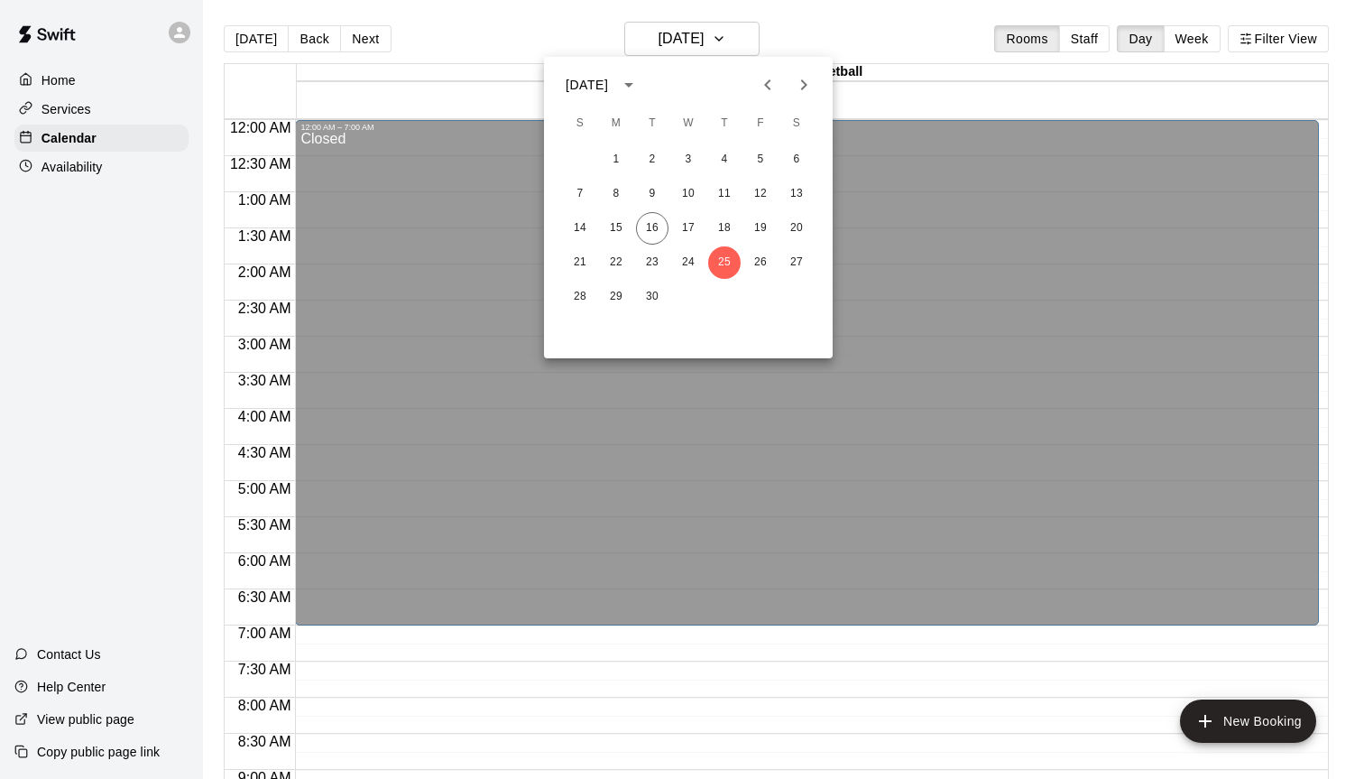
click at [479, 513] on div at bounding box center [682, 389] width 1364 height 779
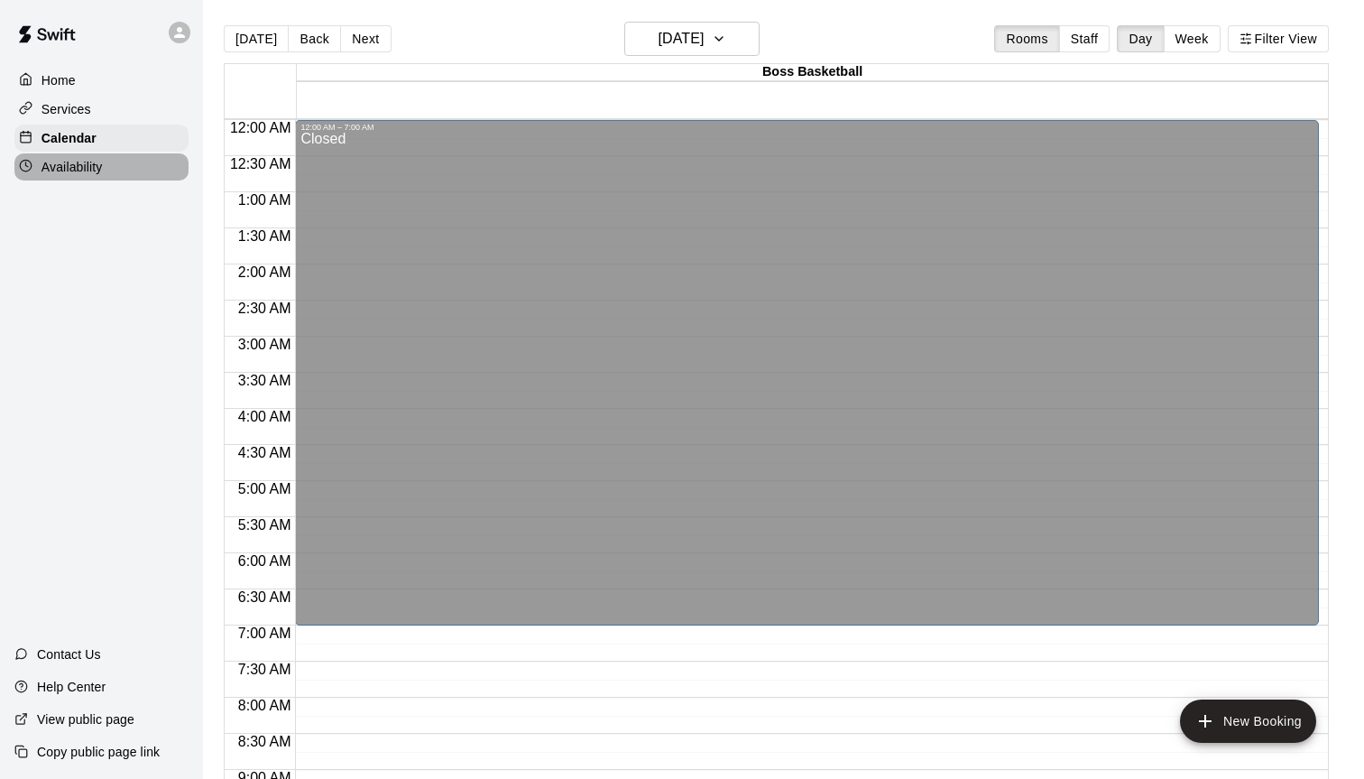
click at [112, 171] on div "Availability" at bounding box center [101, 166] width 174 height 27
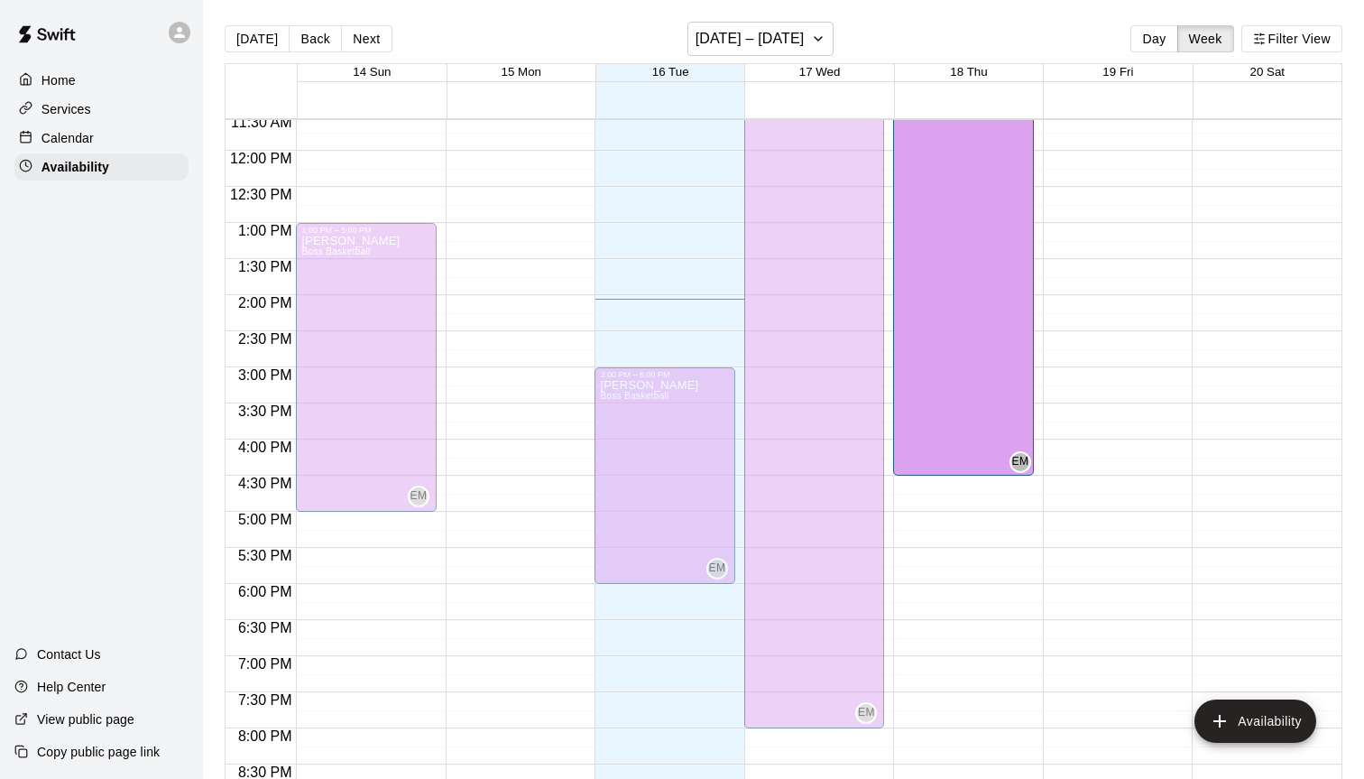
scroll to position [578, 0]
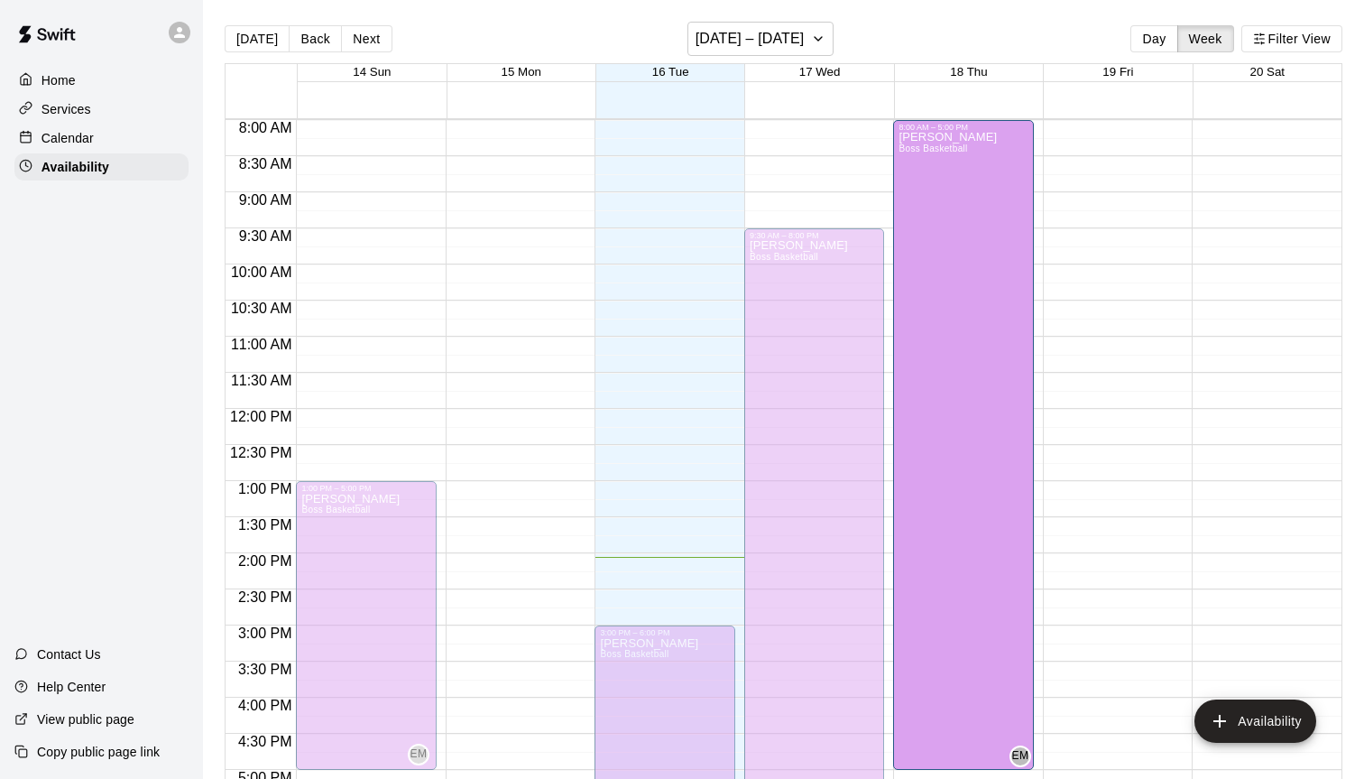
drag, startPoint x: 962, startPoint y: 726, endPoint x: 949, endPoint y: 772, distance: 47.7
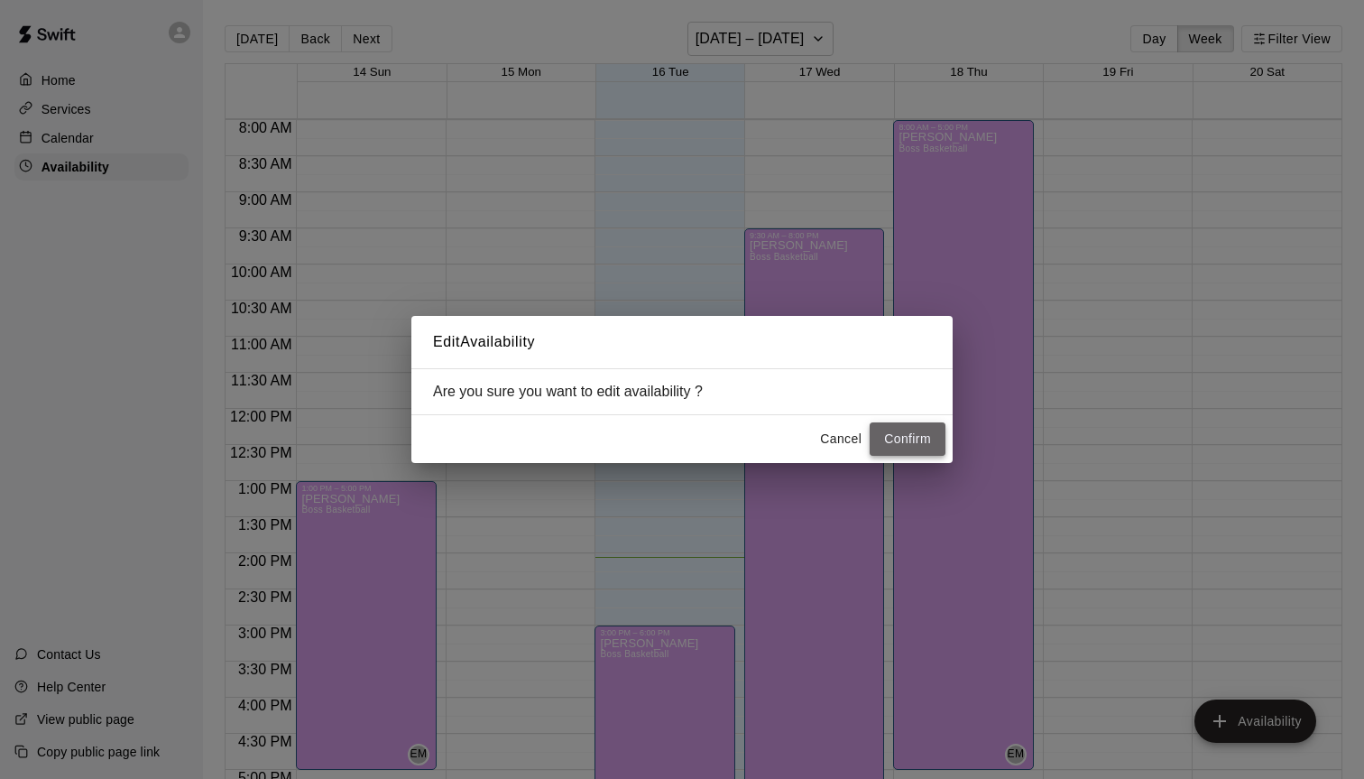
click at [926, 439] on button "Confirm" at bounding box center [908, 438] width 76 height 33
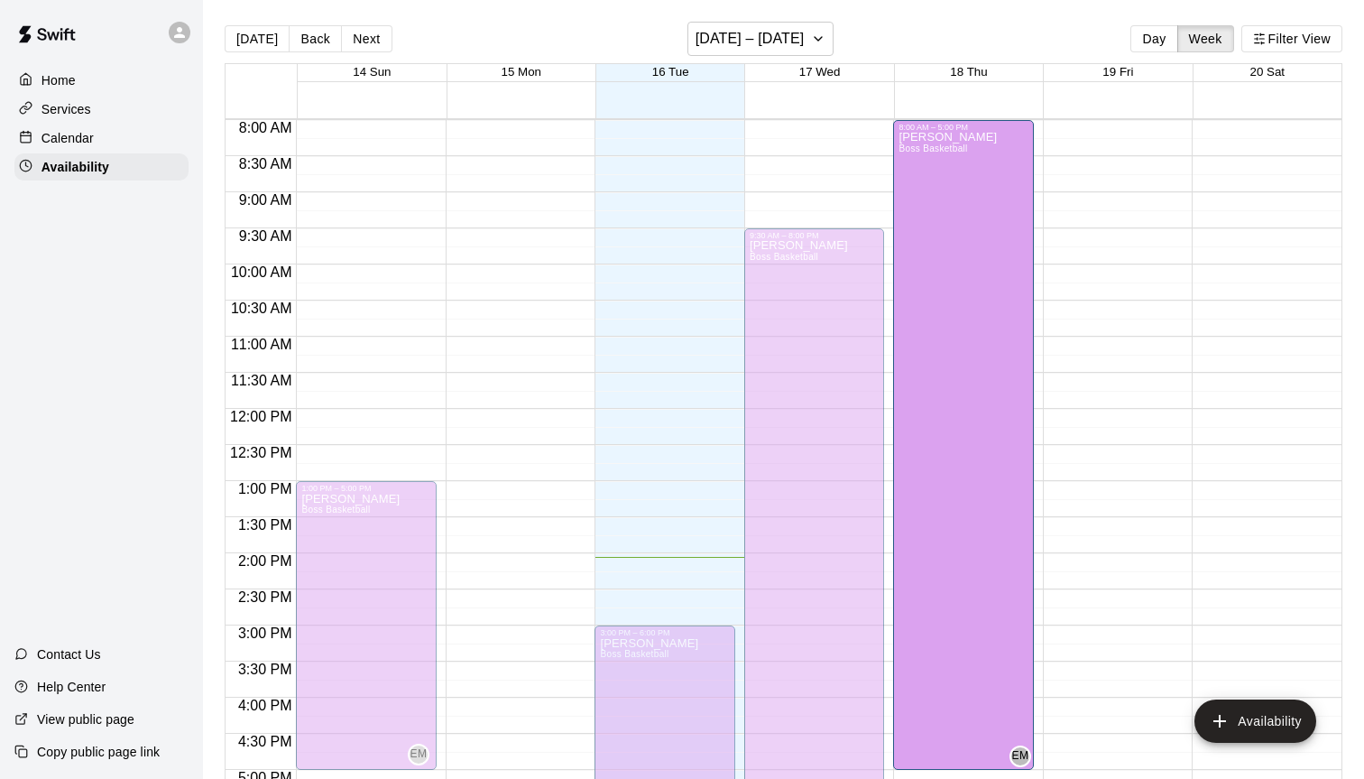
drag, startPoint x: 961, startPoint y: 535, endPoint x: 918, endPoint y: 778, distance: 246.6
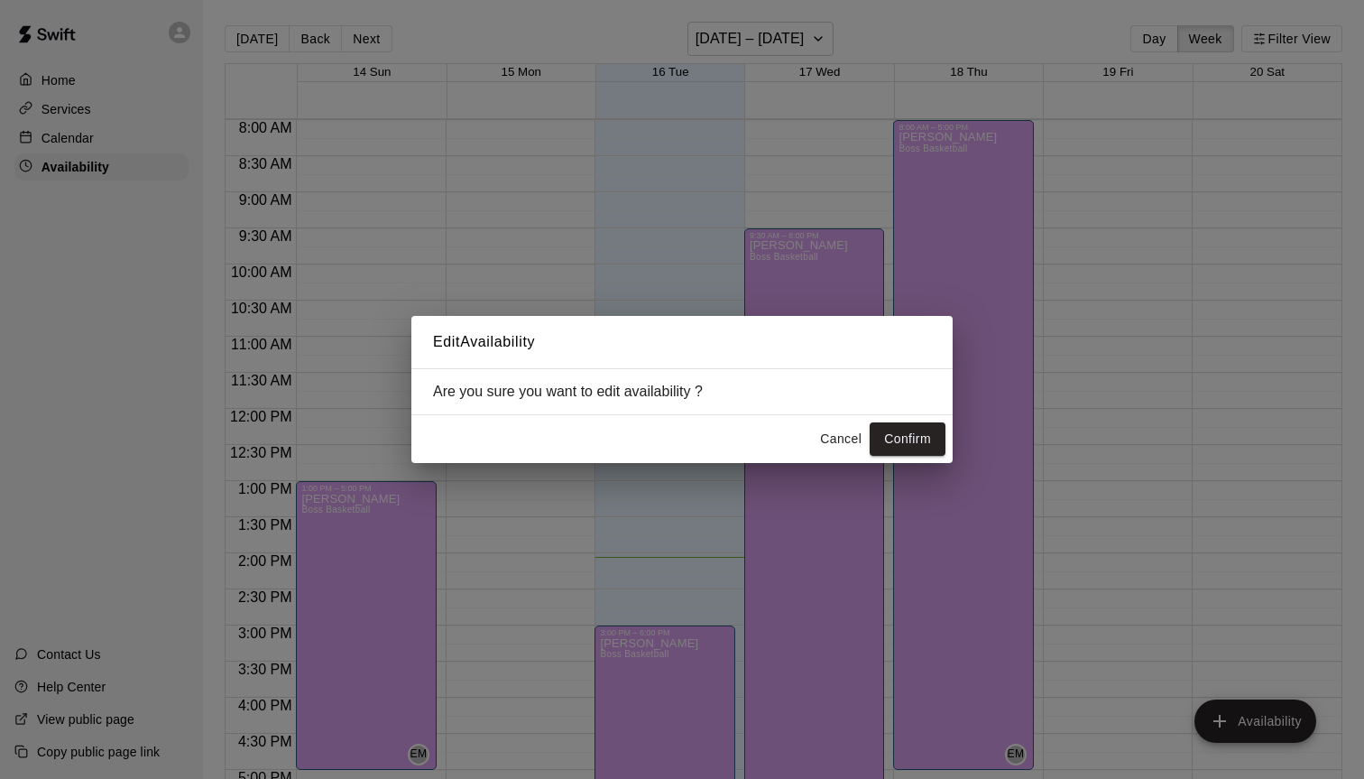
click at [847, 439] on button "Cancel" at bounding box center [841, 438] width 58 height 33
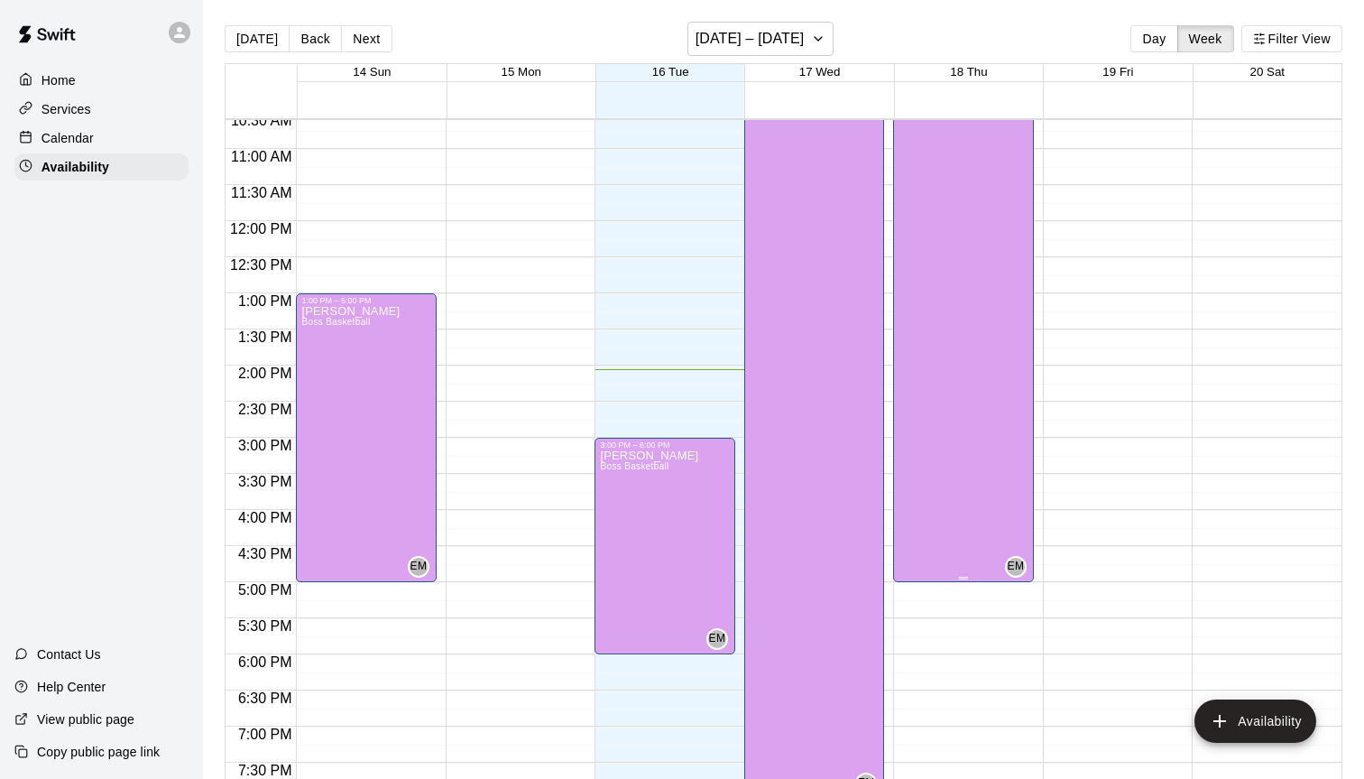
scroll to position [783, 0]
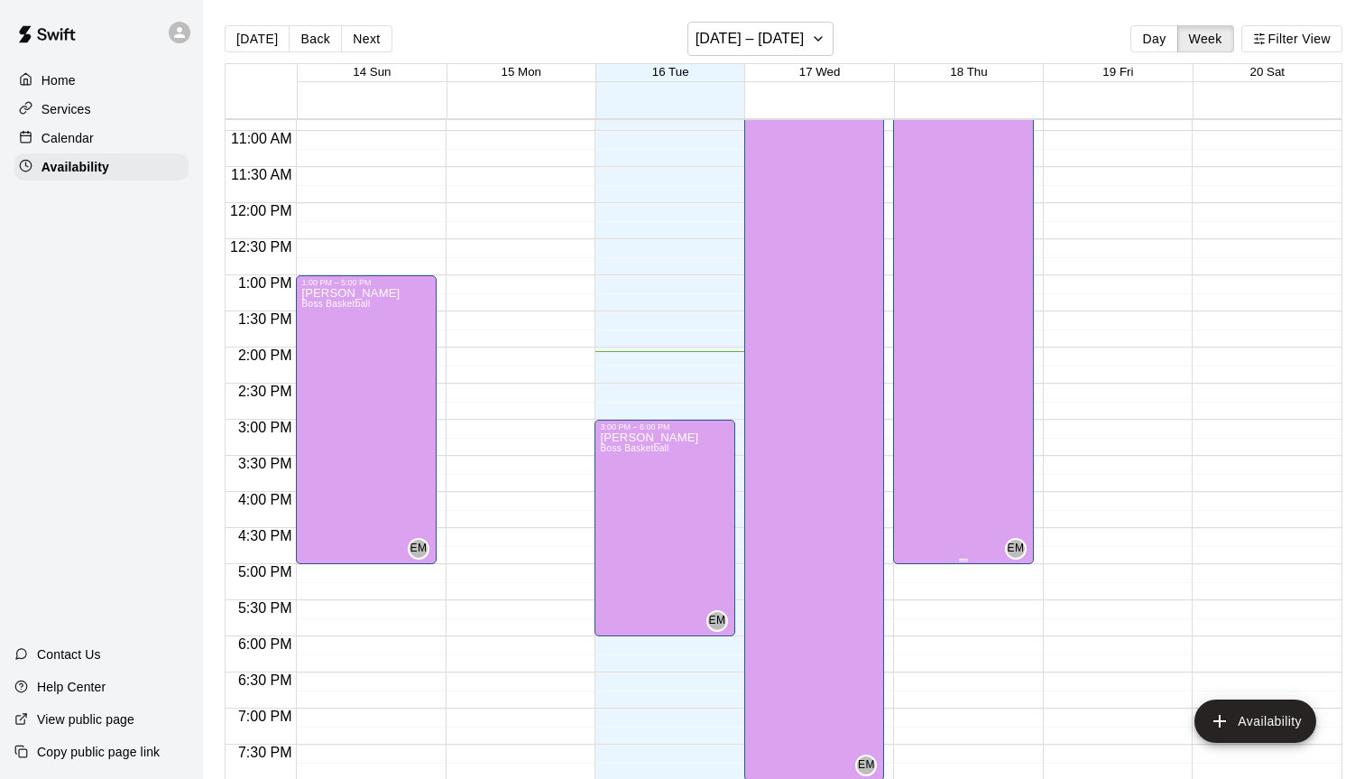
click at [967, 476] on div "[PERSON_NAME] Boss Basketball" at bounding box center [948, 315] width 98 height 779
click at [915, 31] on icon "edit" at bounding box center [918, 33] width 22 height 22
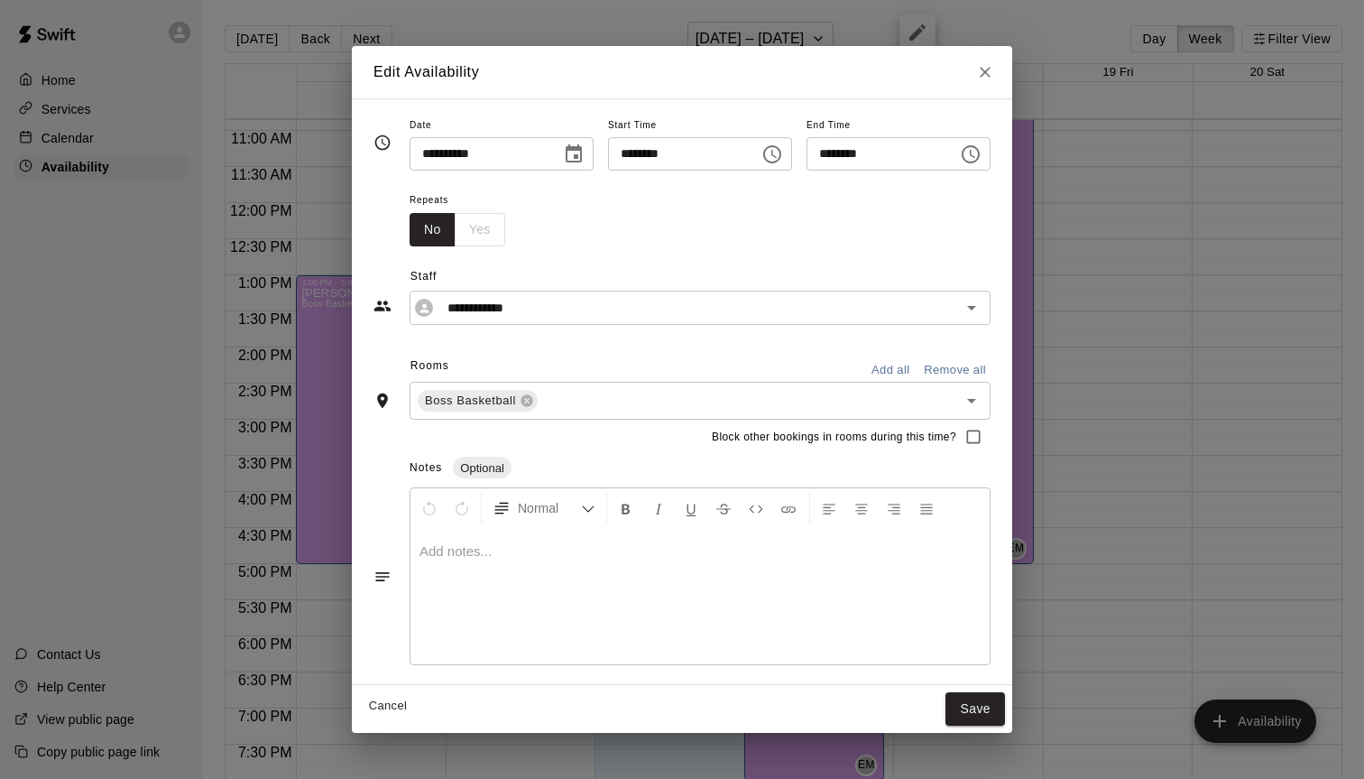
click at [856, 156] on input "********" at bounding box center [876, 153] width 139 height 33
type input "********"
click at [977, 715] on button "Save" at bounding box center [976, 708] width 60 height 33
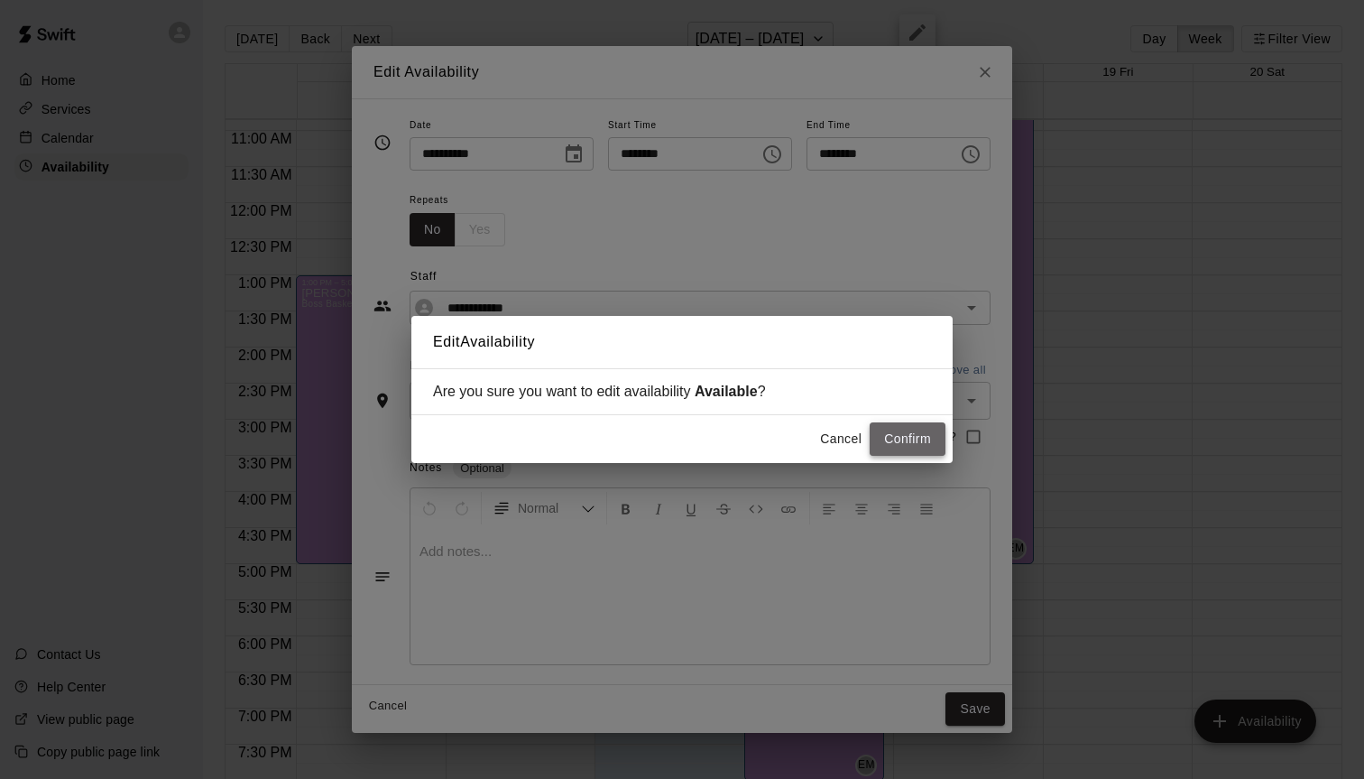
click at [920, 437] on button "Confirm" at bounding box center [908, 438] width 76 height 33
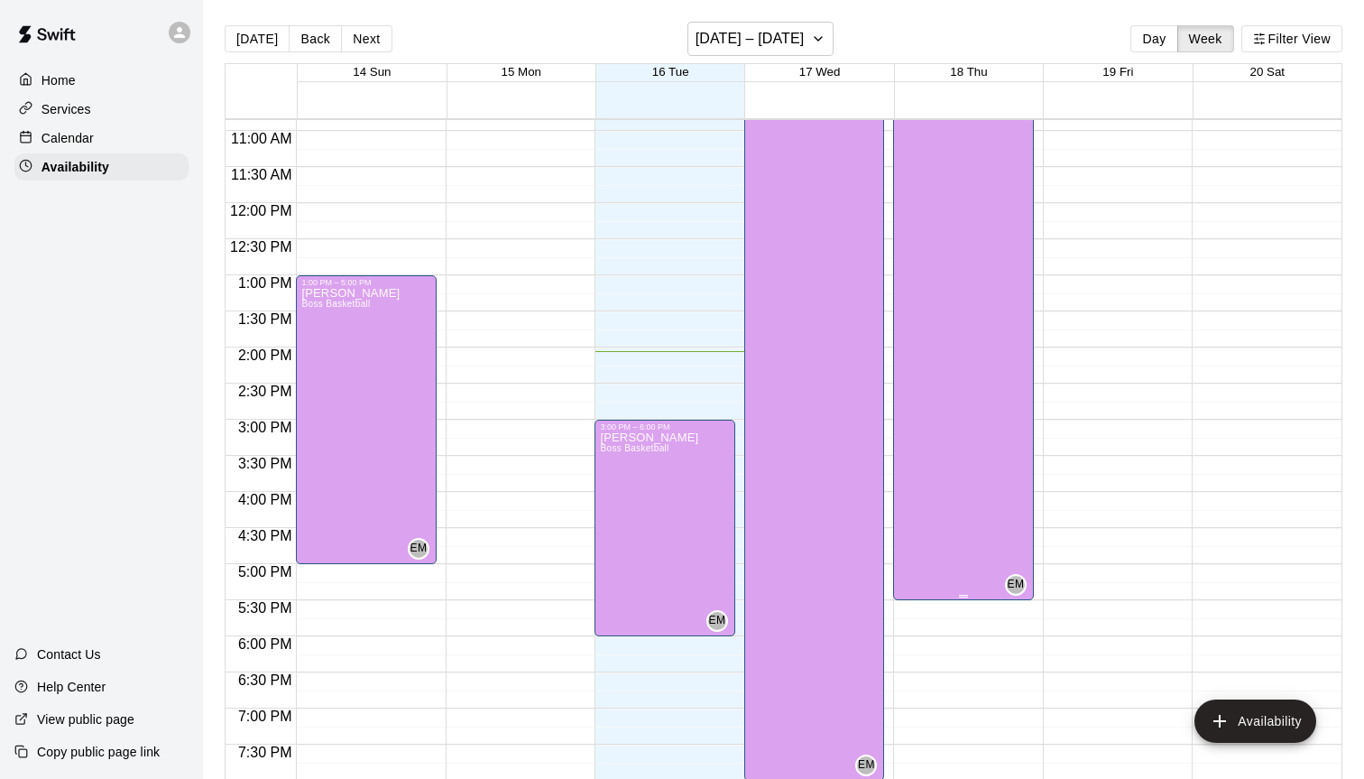
click at [973, 418] on div "[PERSON_NAME] Boss Basketball EM" at bounding box center [964, 315] width 130 height 779
click at [917, 30] on icon "edit" at bounding box center [918, 32] width 16 height 16
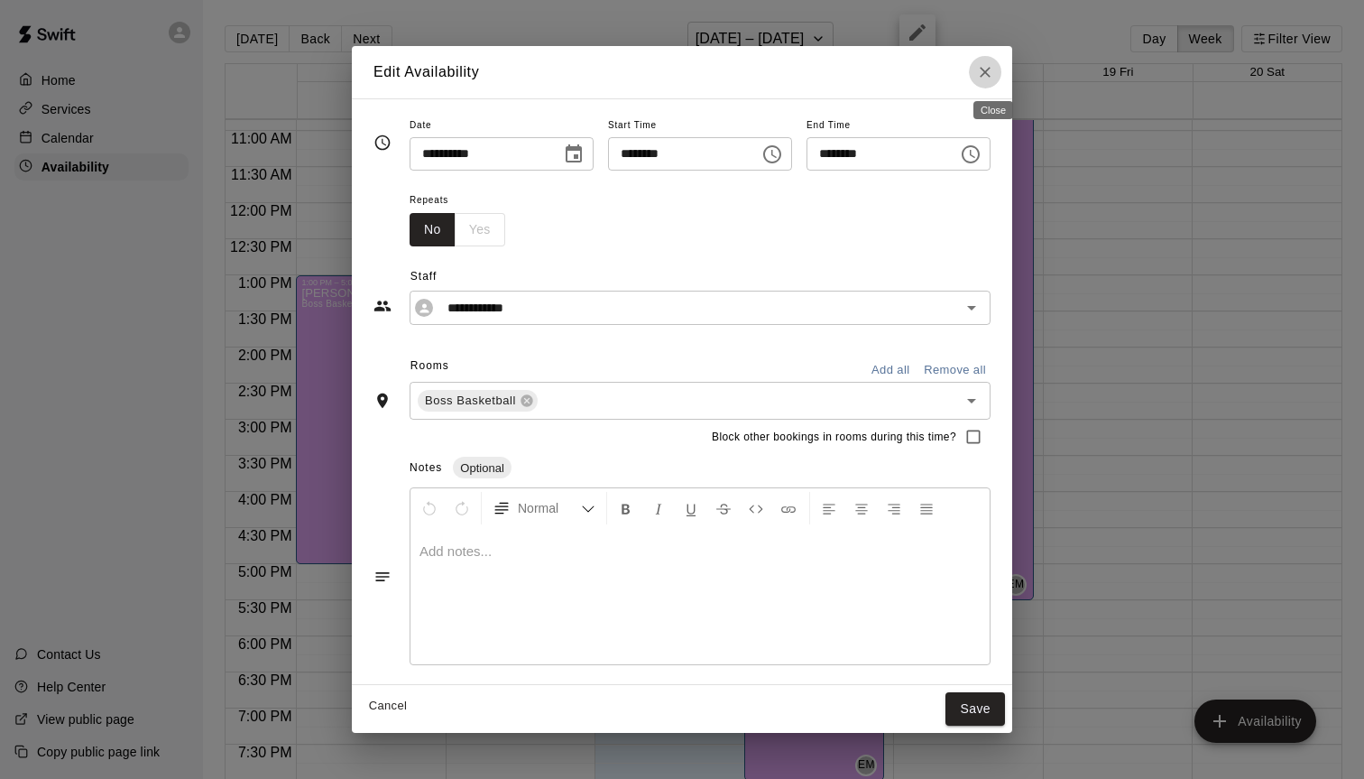
click at [994, 79] on icon "Close" at bounding box center [985, 72] width 18 height 18
type input "**********"
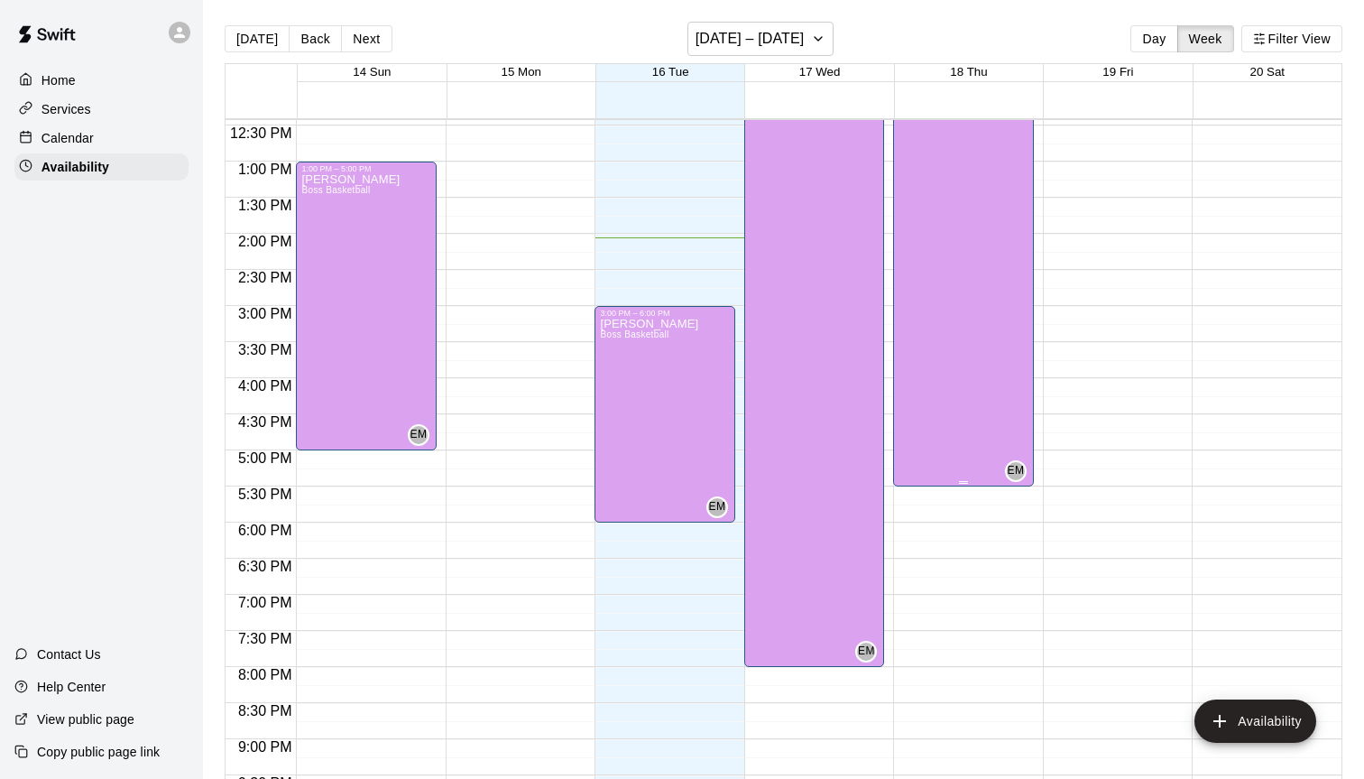
scroll to position [789, 0]
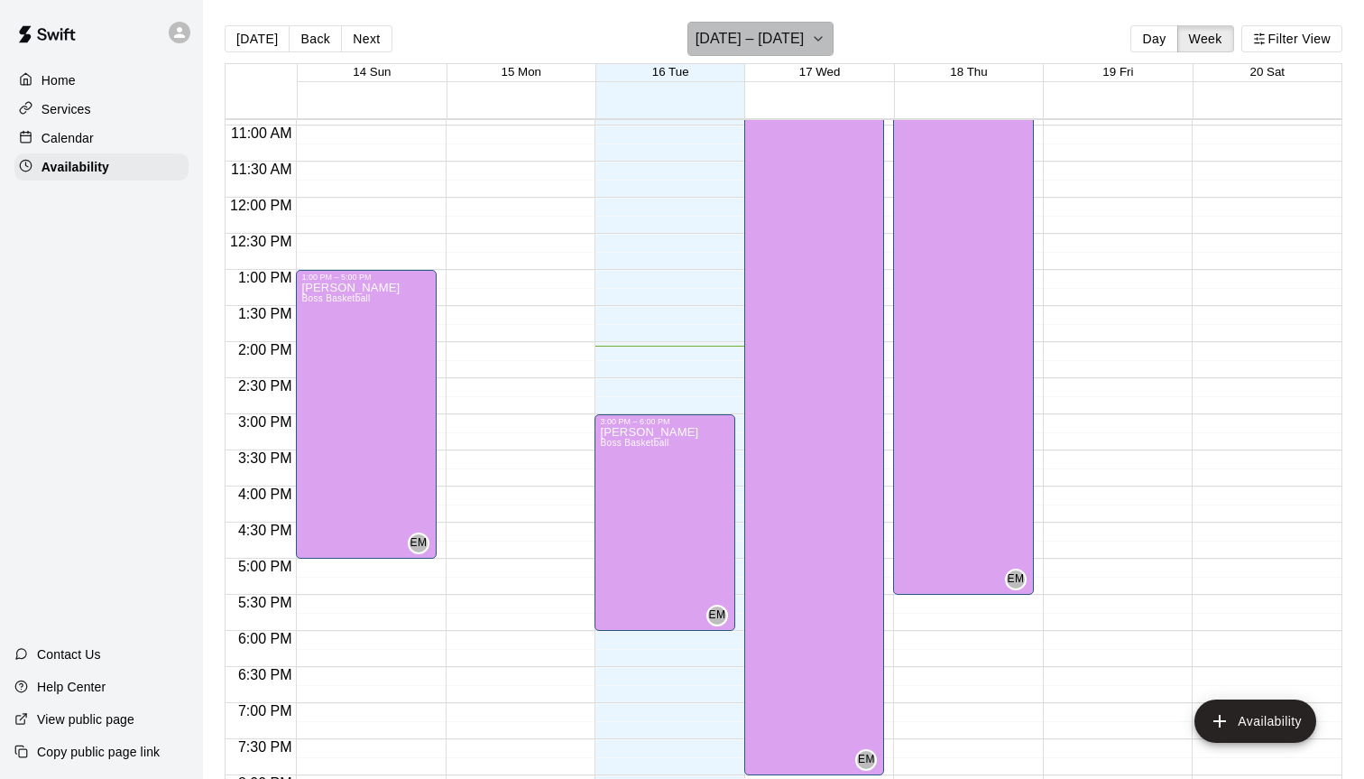
click at [780, 32] on h6 "[DATE] – [DATE]" at bounding box center [750, 38] width 109 height 25
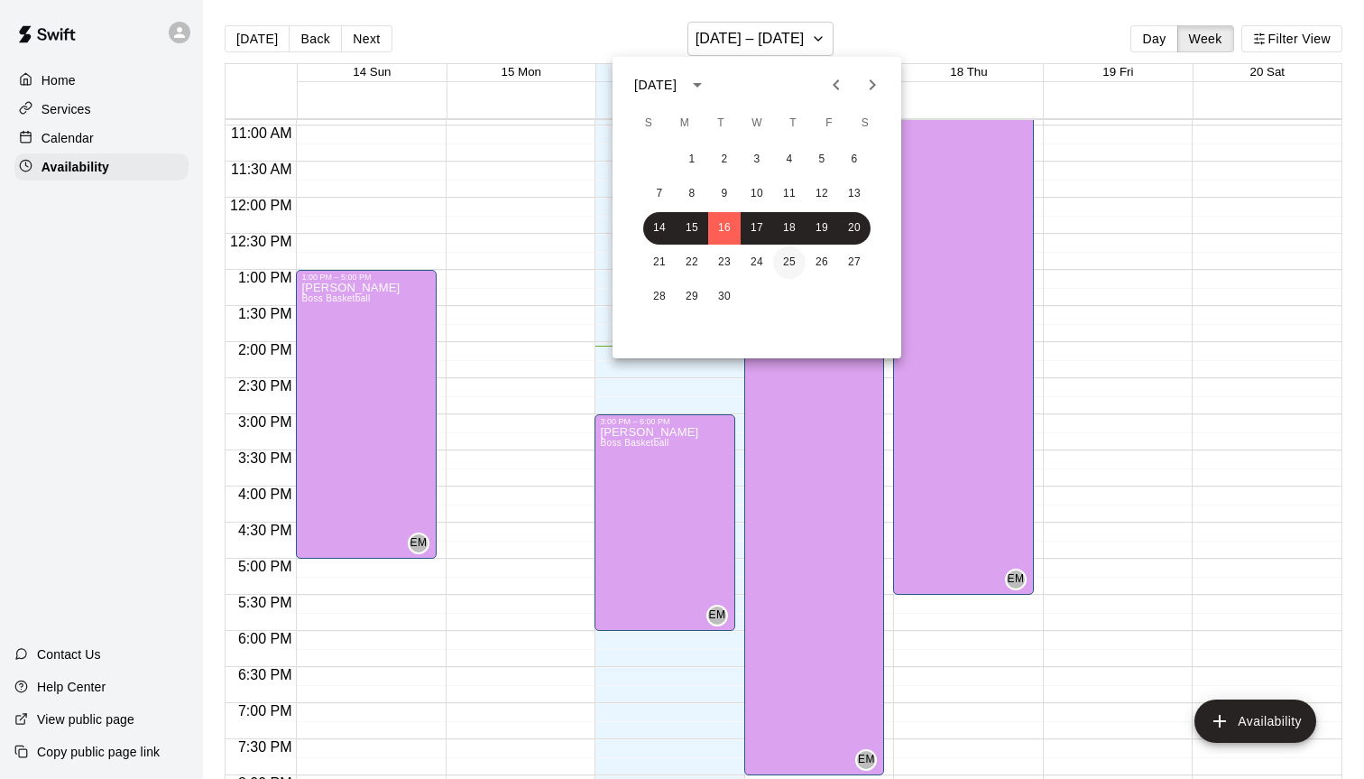
click at [787, 262] on button "25" at bounding box center [789, 262] width 32 height 32
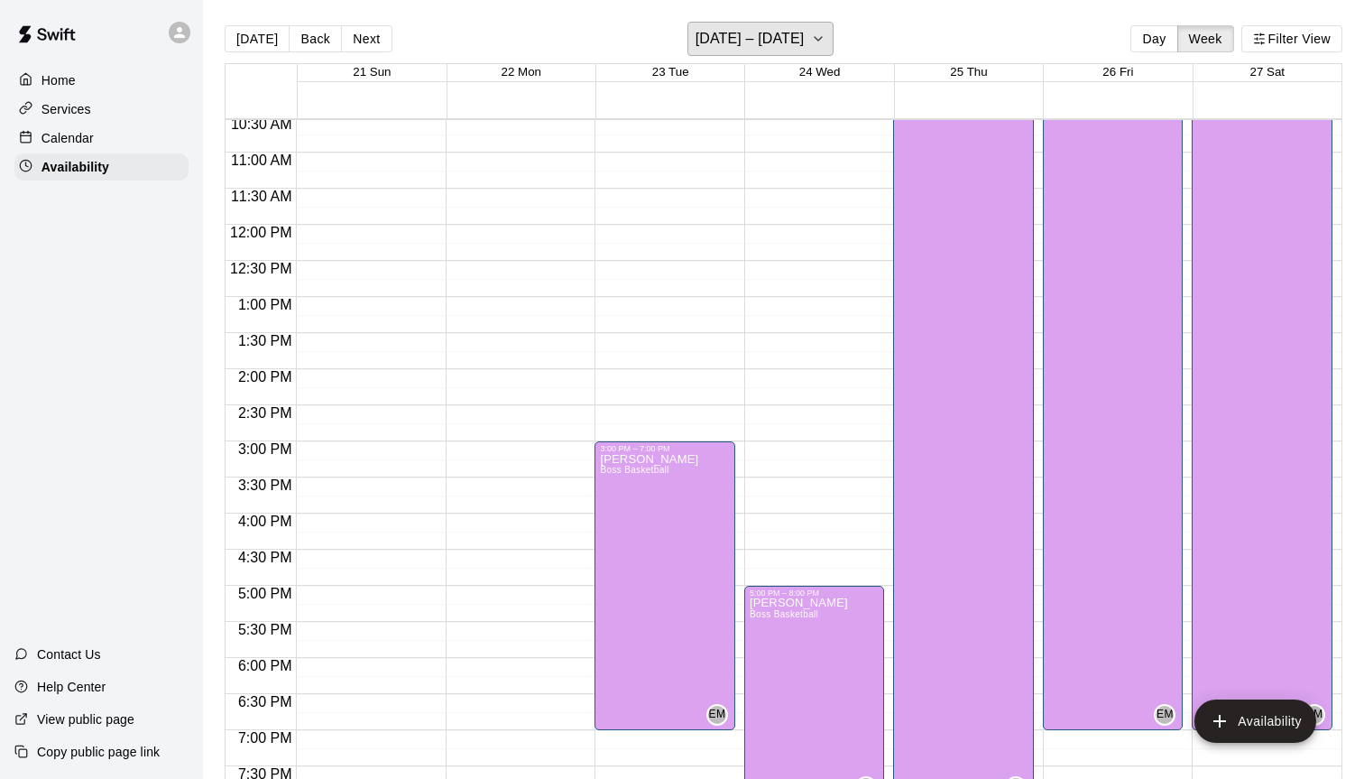
scroll to position [753, 0]
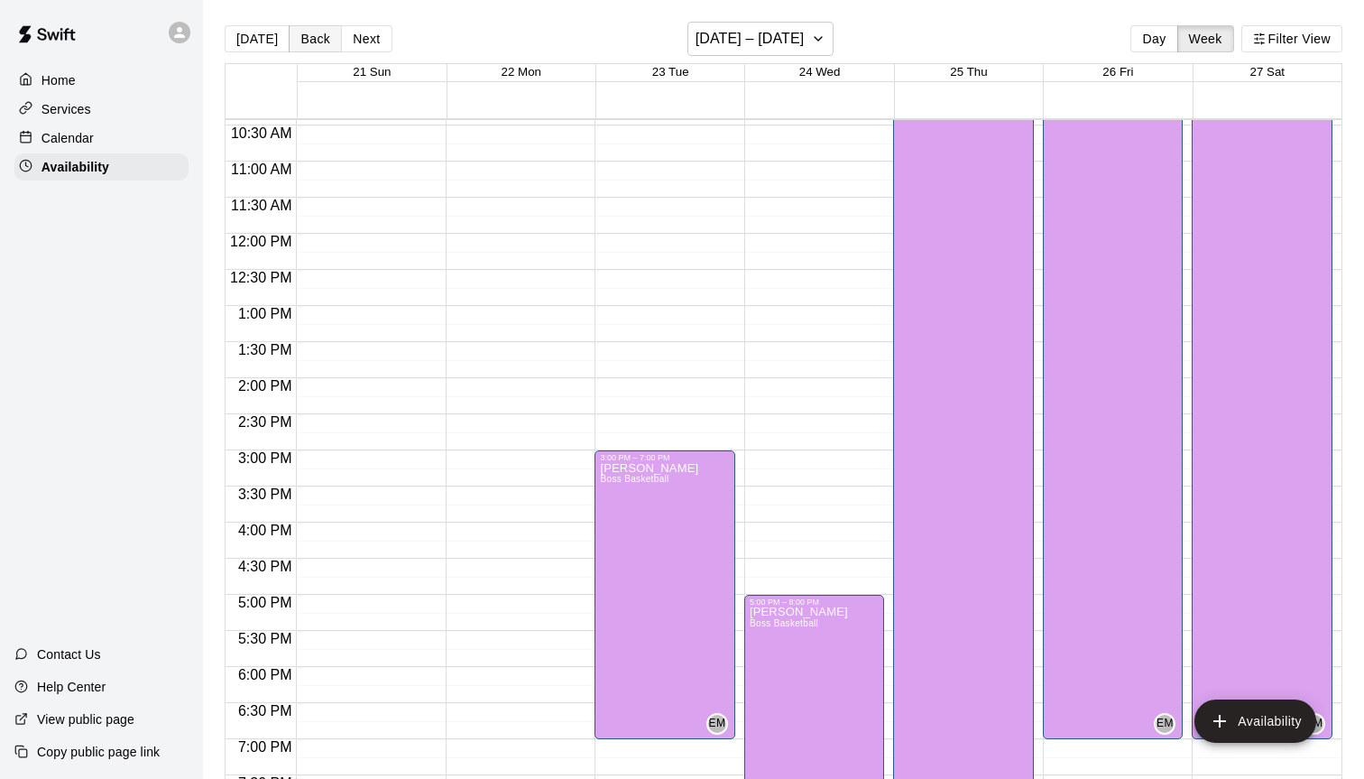
click at [310, 44] on button "Back" at bounding box center [315, 38] width 53 height 27
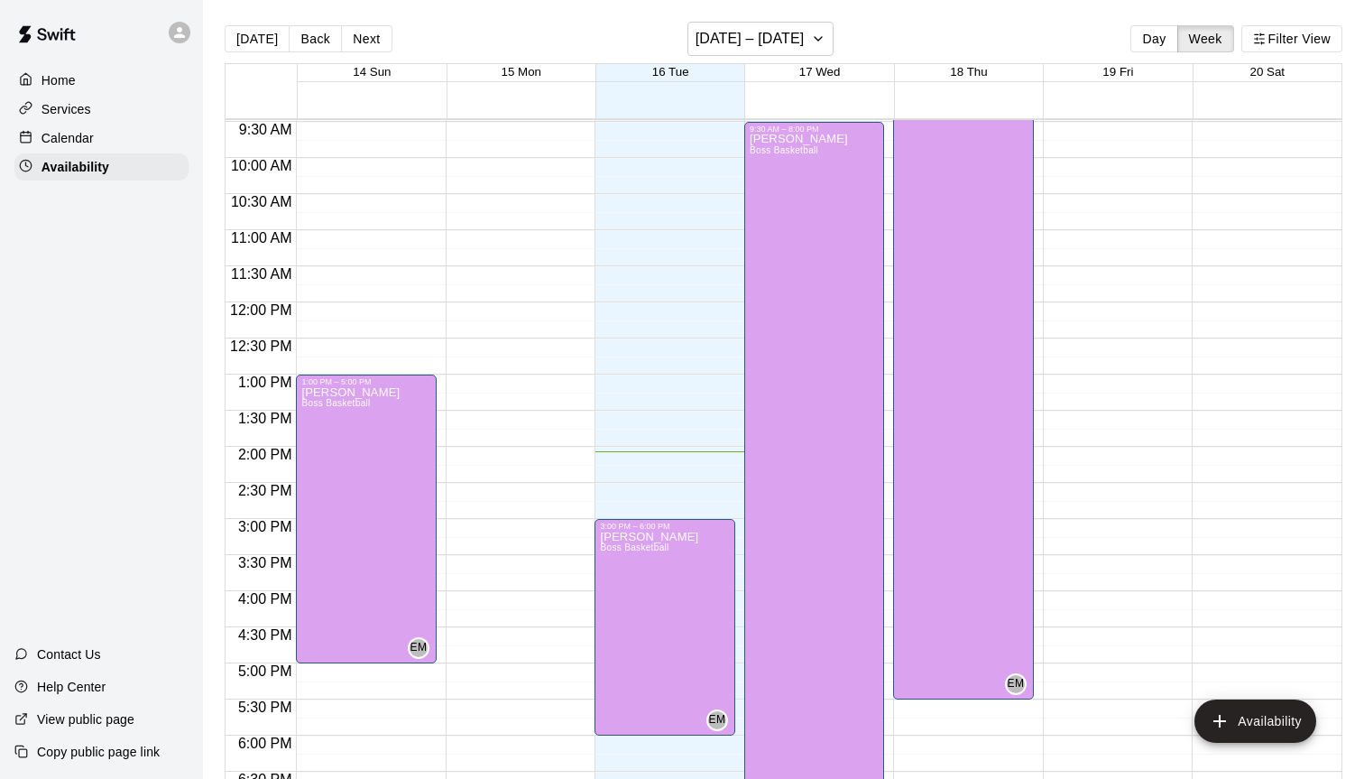
scroll to position [679, 0]
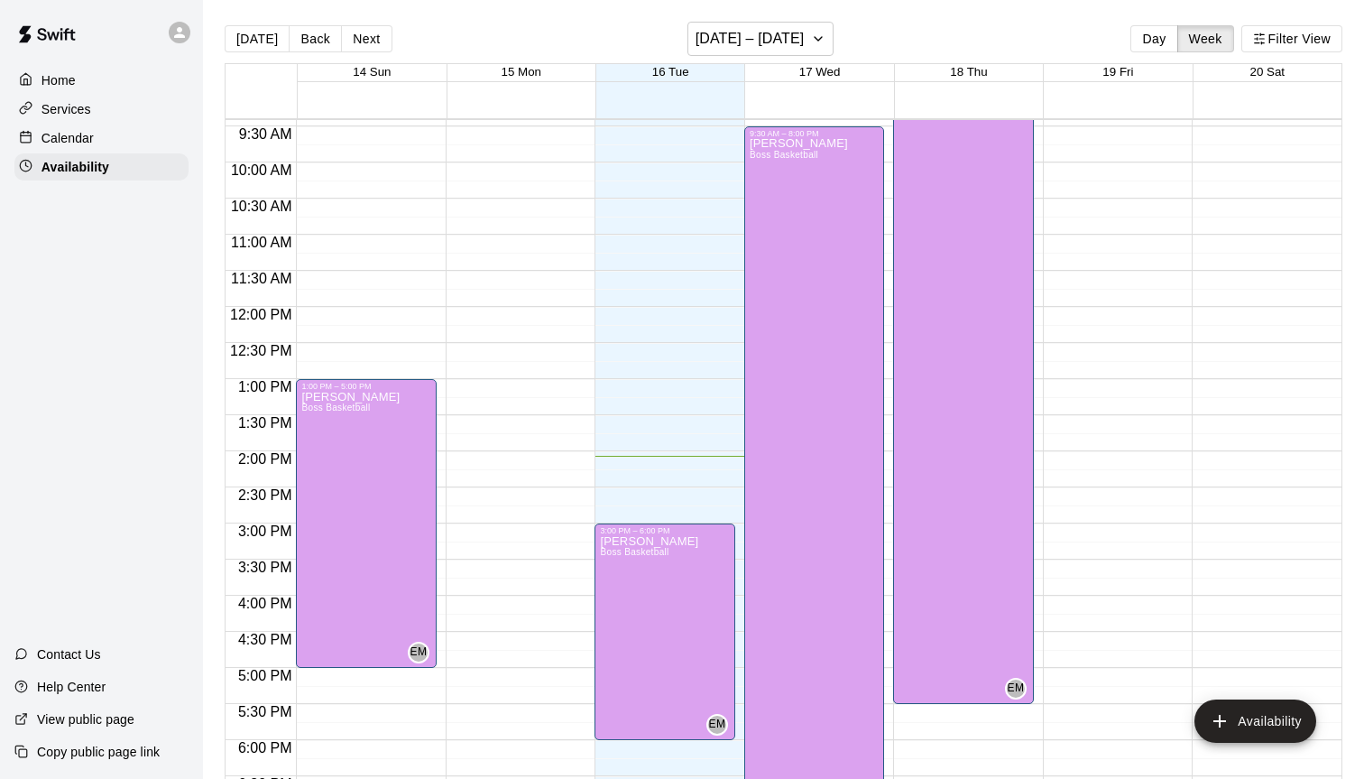
click at [1111, 142] on div "12:00 AM – 7:00 AM Closed 10:00 PM – 11:59 PM Closed" at bounding box center [1113, 307] width 141 height 1733
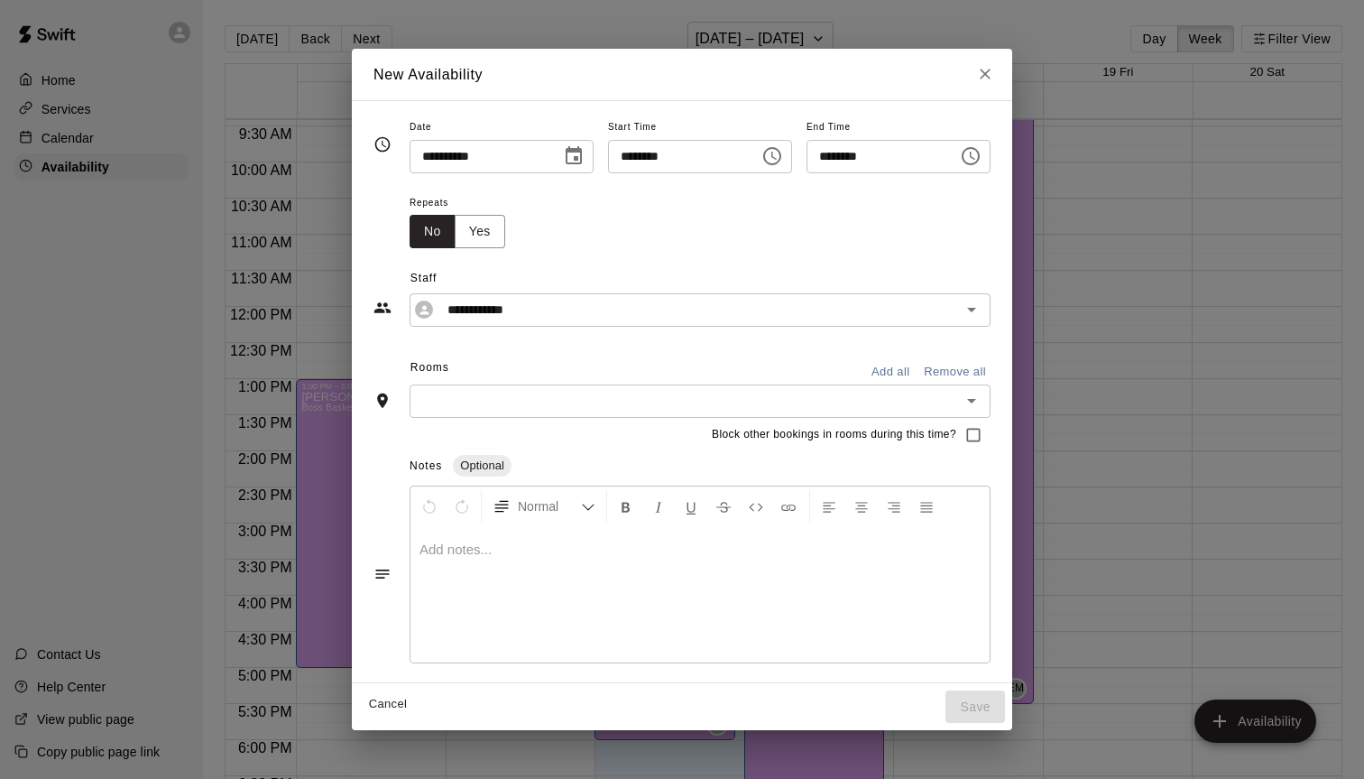
click at [975, 154] on icon "Choose time, selected time is 10:00 AM" at bounding box center [972, 156] width 5 height 8
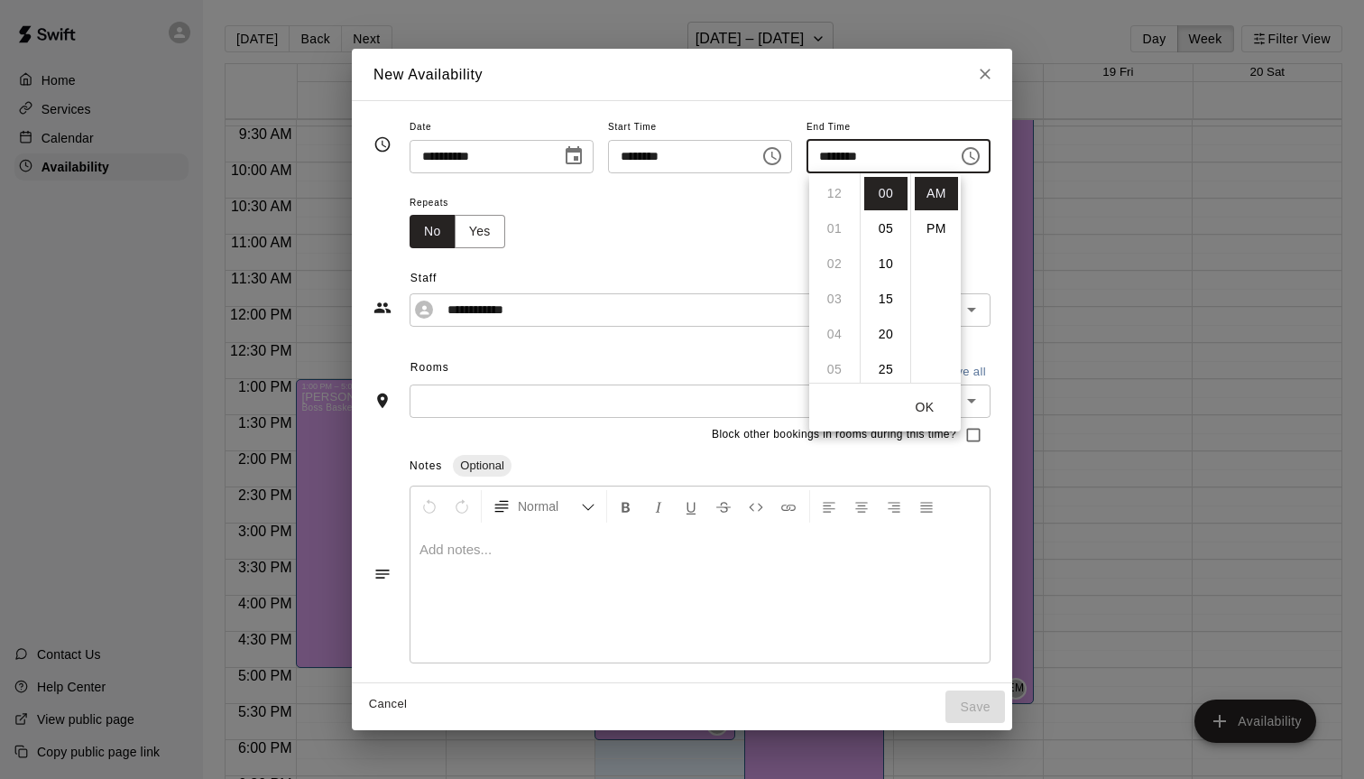
scroll to position [352, 0]
click at [939, 214] on li "PM" at bounding box center [936, 228] width 43 height 33
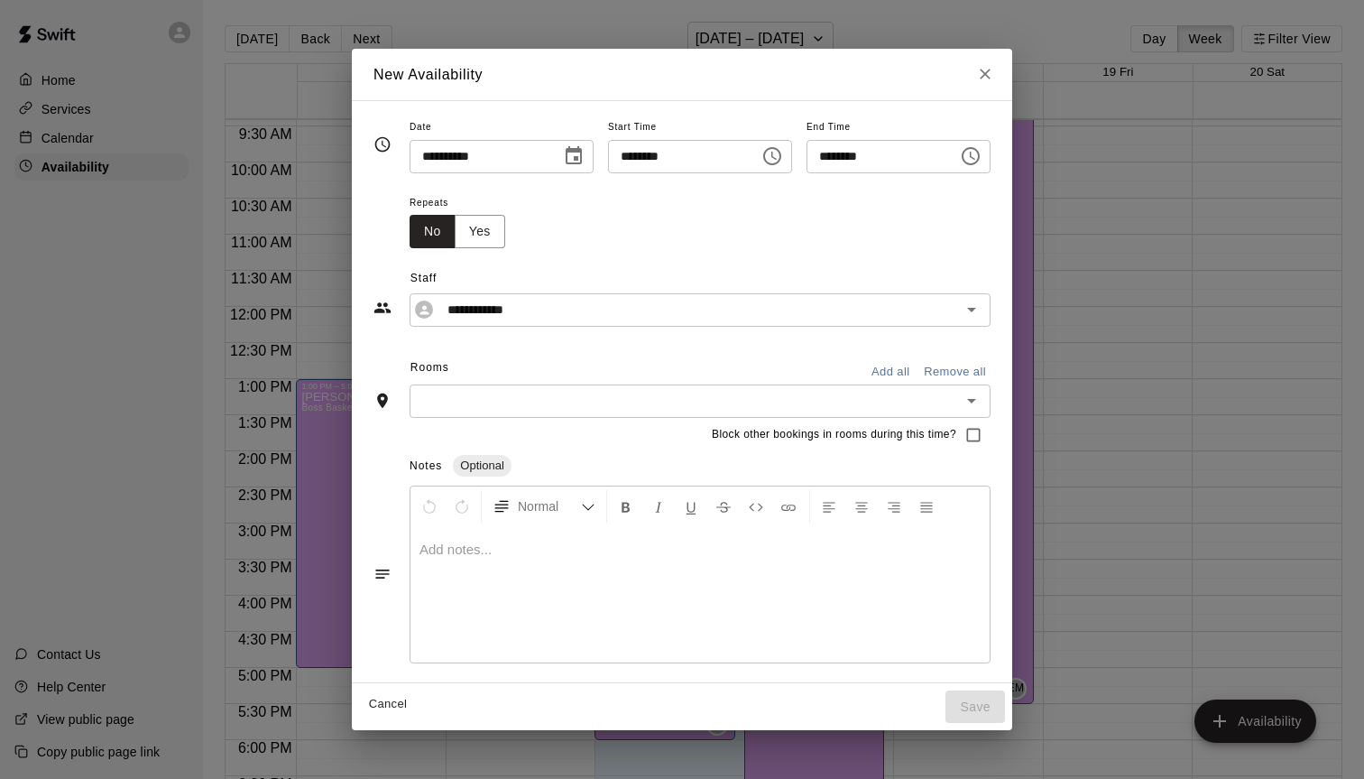
scroll to position [32, 0]
click at [977, 152] on icon "Choose time, selected time is 10:00 PM" at bounding box center [971, 156] width 22 height 22
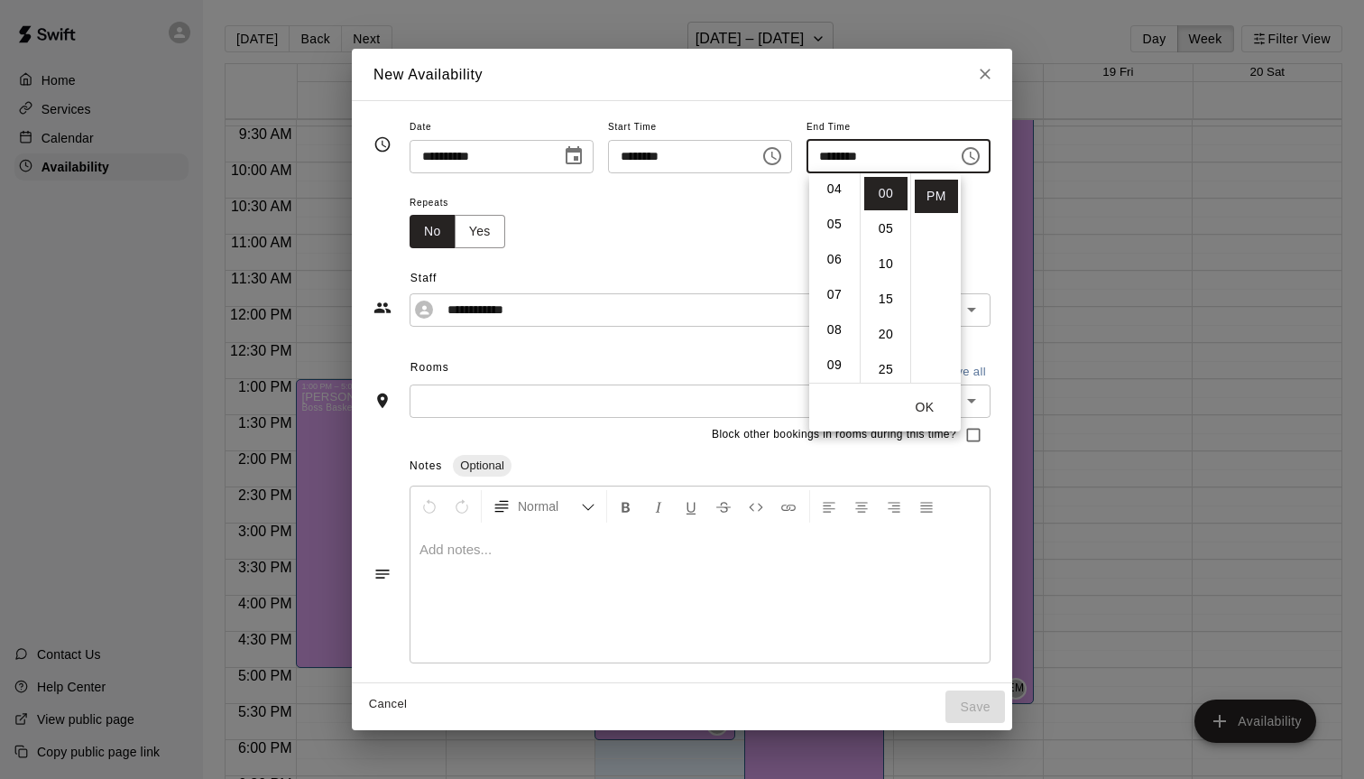
scroll to position [0, 0]
click at [840, 330] on li "06" at bounding box center [834, 333] width 43 height 33
click at [836, 229] on li "07" at bounding box center [834, 228] width 43 height 33
type input "********"
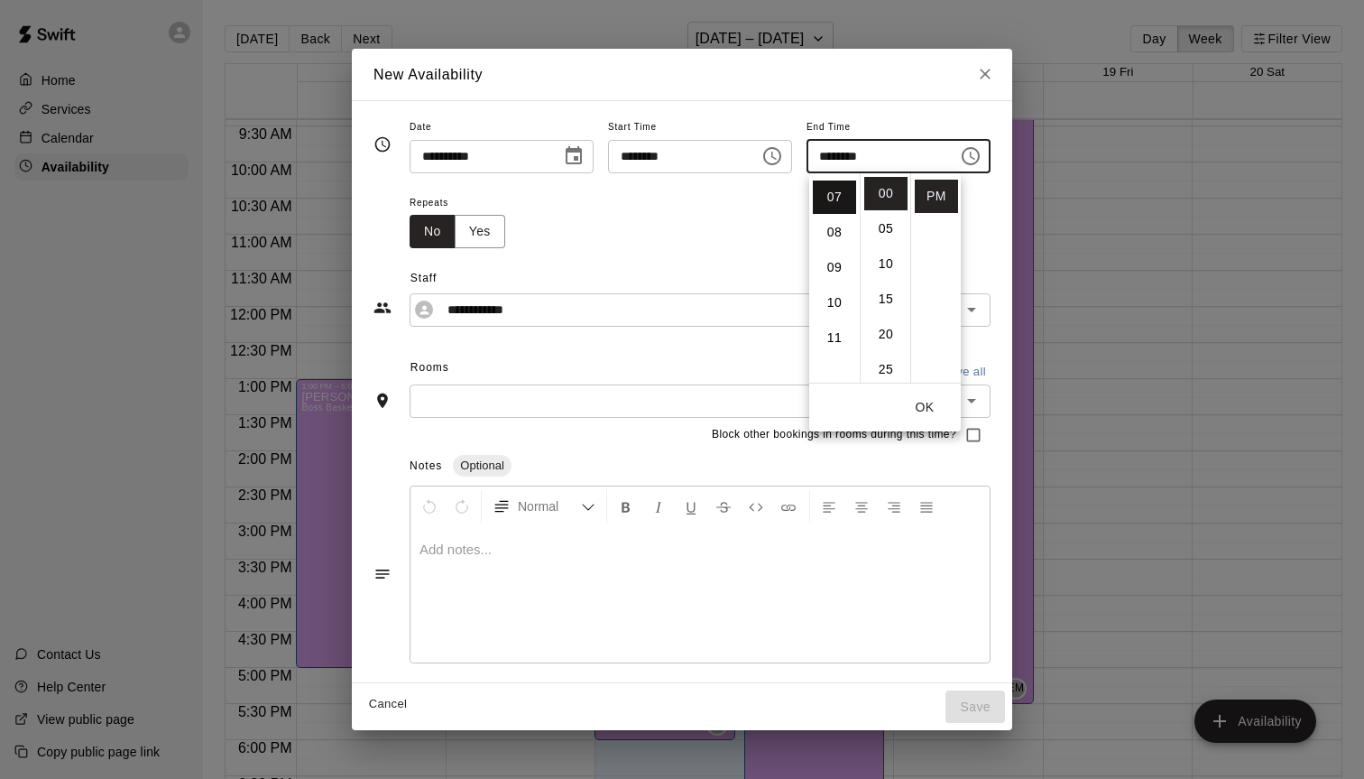
scroll to position [246, 0]
click at [930, 409] on button "OK" at bounding box center [925, 407] width 58 height 33
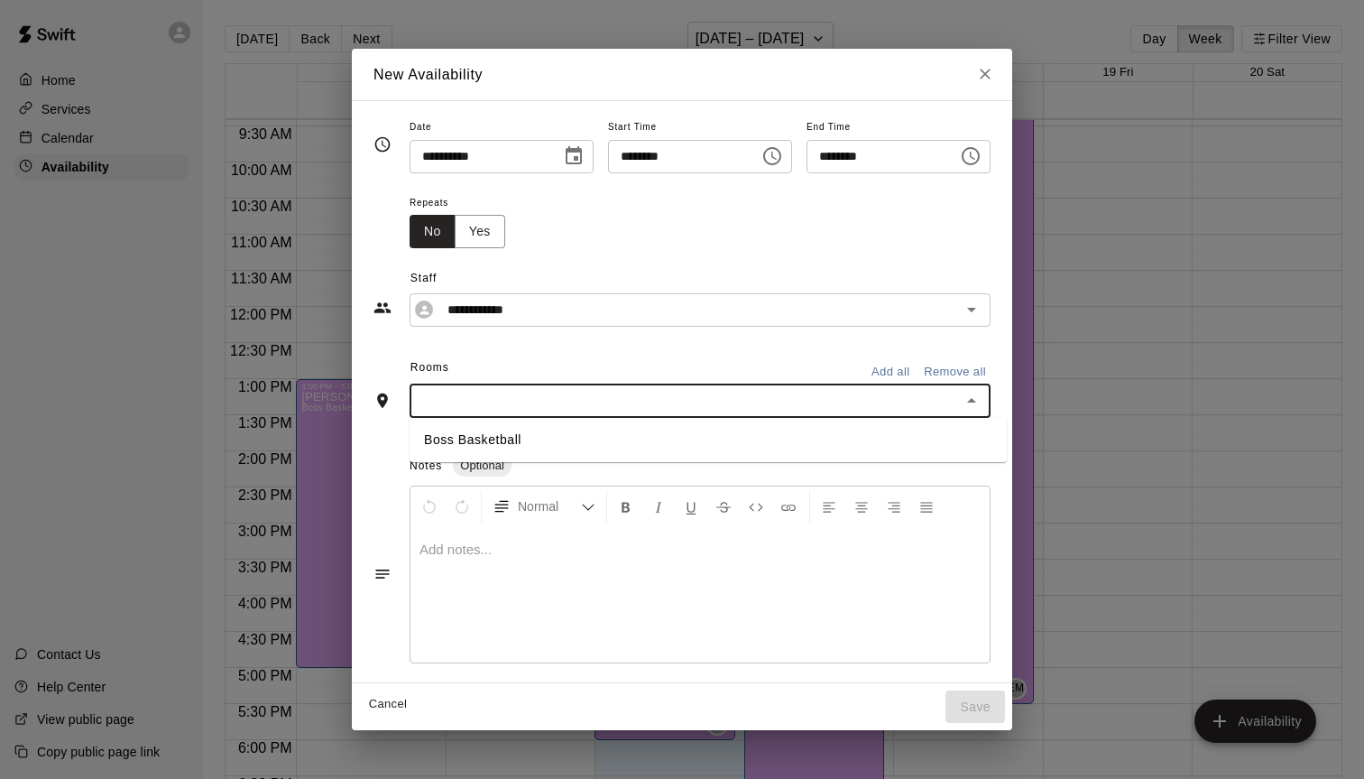
click at [615, 400] on input "text" at bounding box center [685, 401] width 541 height 23
click at [547, 433] on li "Boss Basketball" at bounding box center [708, 440] width 597 height 30
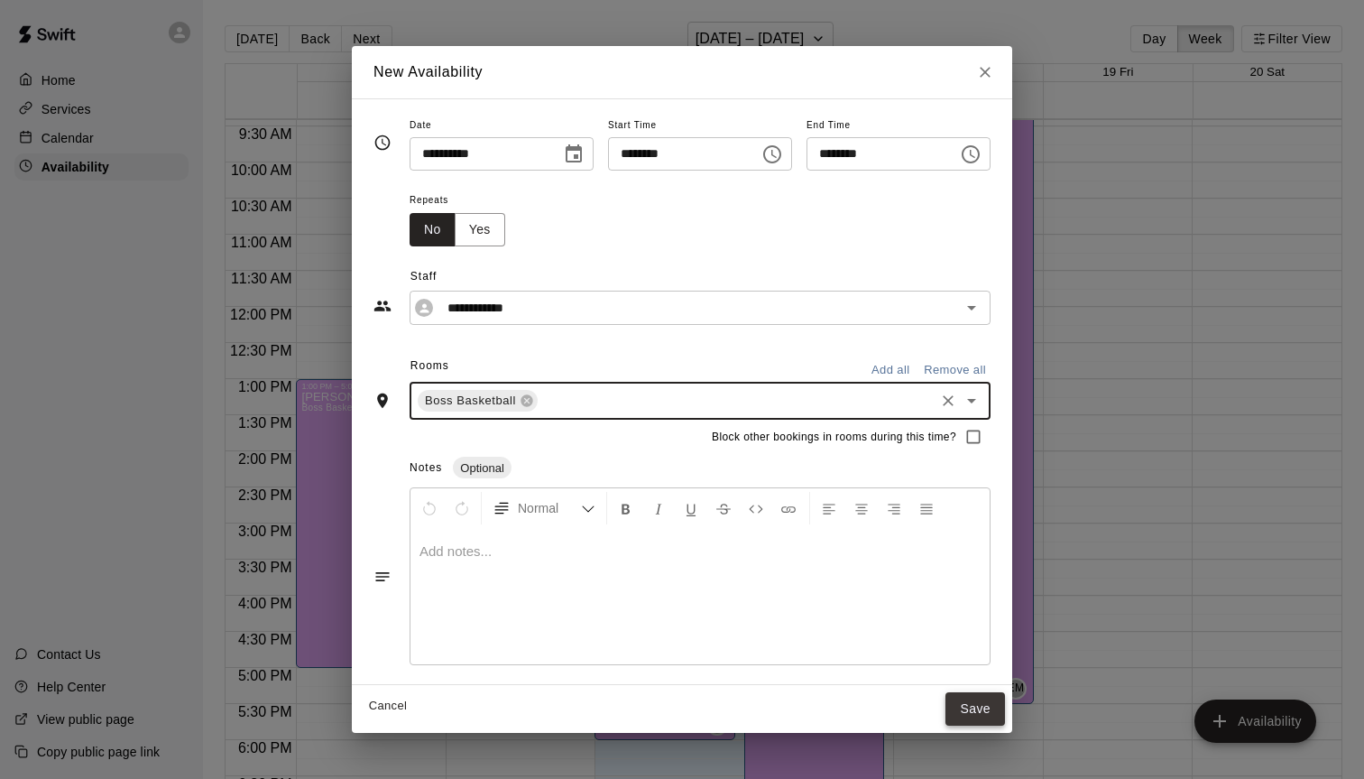
click at [992, 706] on button "Save" at bounding box center [976, 708] width 60 height 33
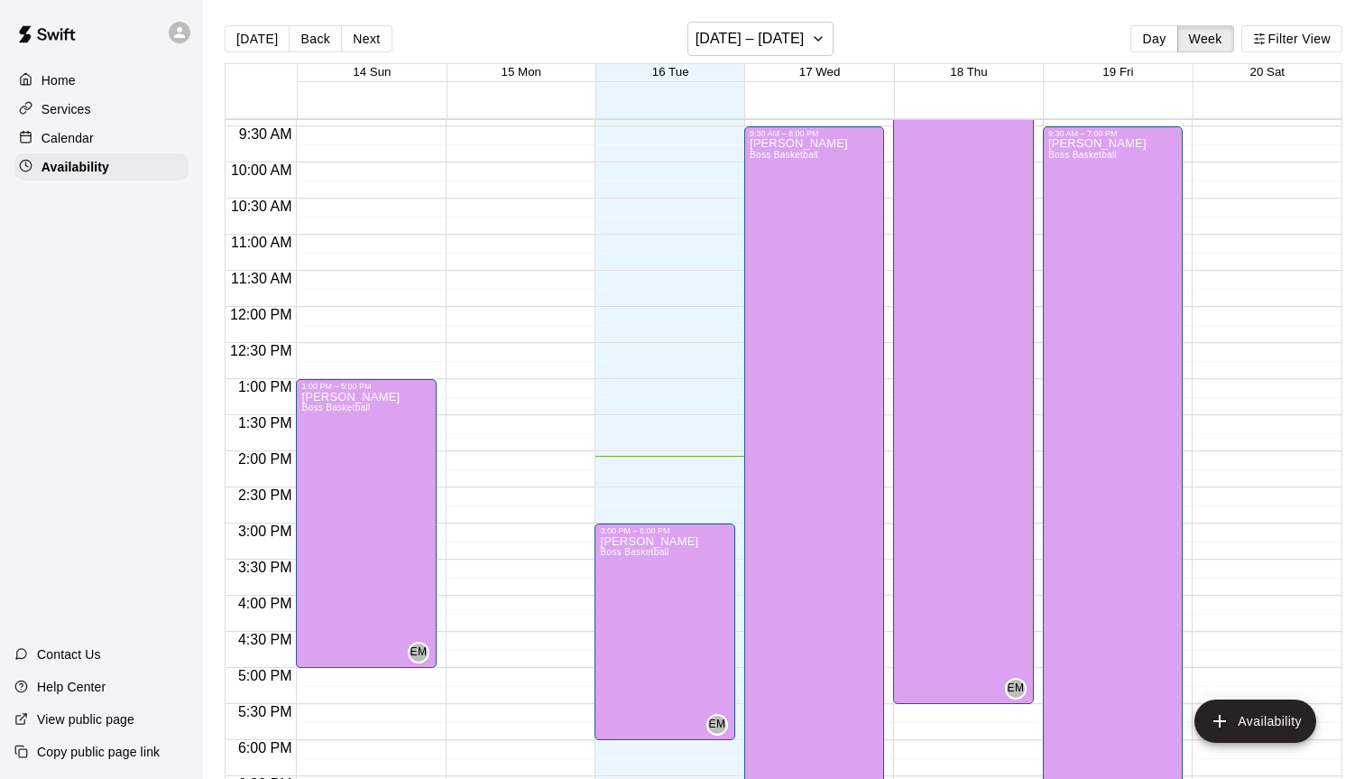
click at [1246, 153] on div "12:00 AM – 7:00 AM Closed 10:00 PM – 11:59 PM Closed" at bounding box center [1262, 307] width 141 height 1733
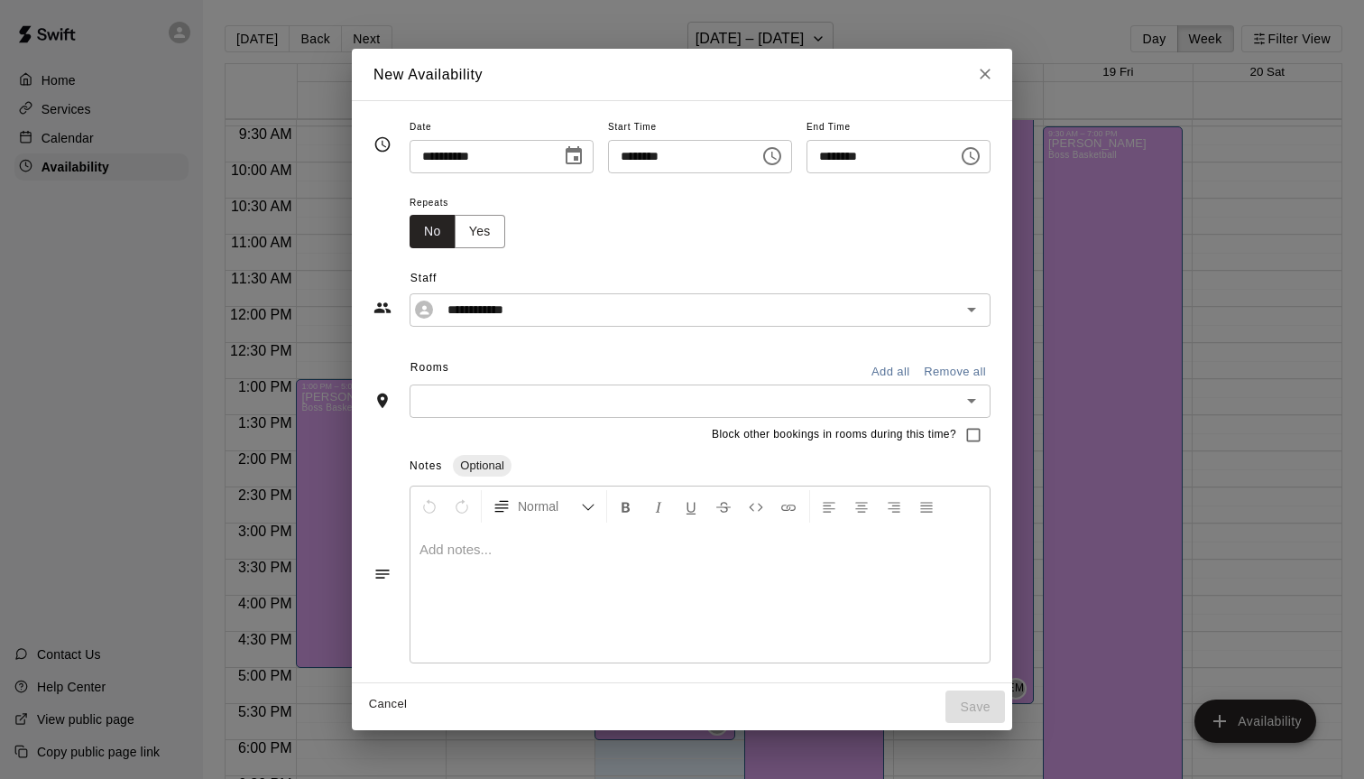
click at [975, 152] on icon "Choose time, selected time is 10:15 AM" at bounding box center [971, 156] width 22 height 22
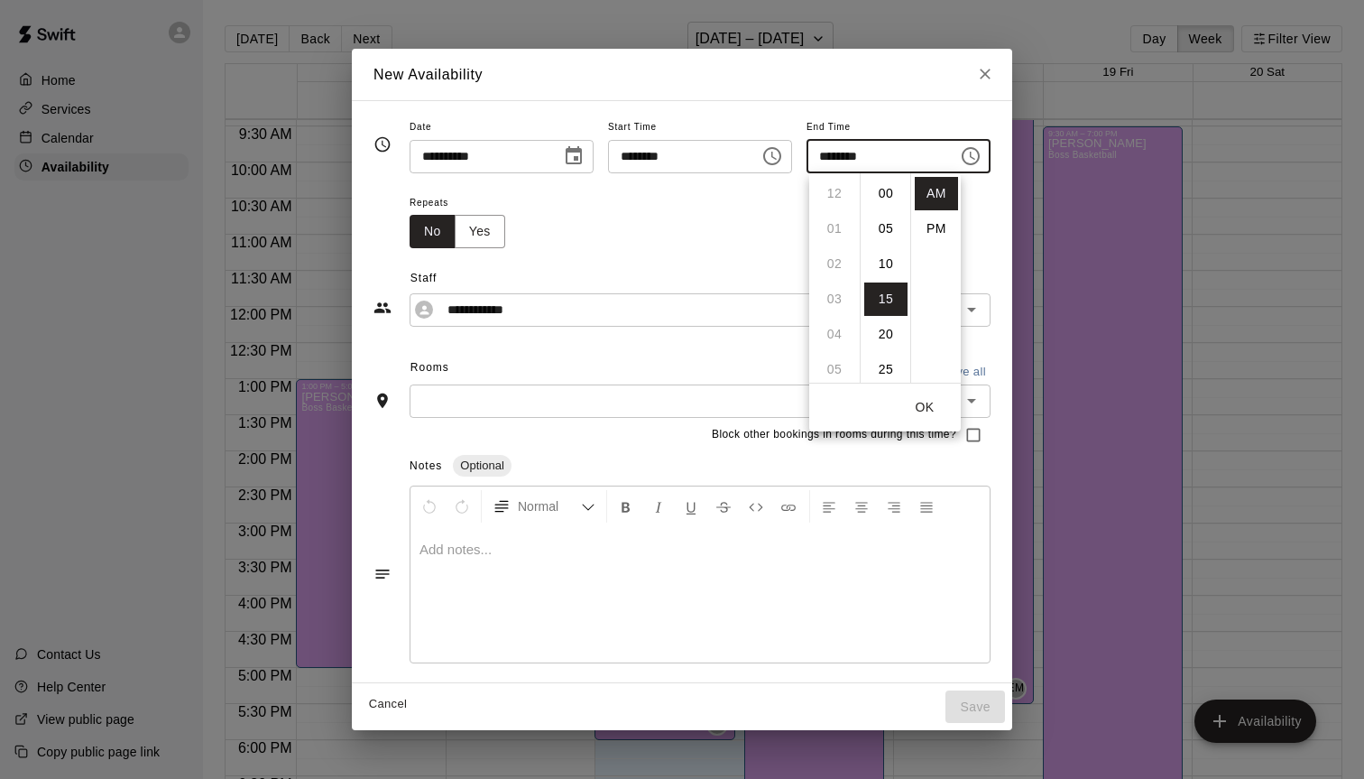
scroll to position [106, 0]
click at [926, 225] on li "PM" at bounding box center [936, 228] width 43 height 33
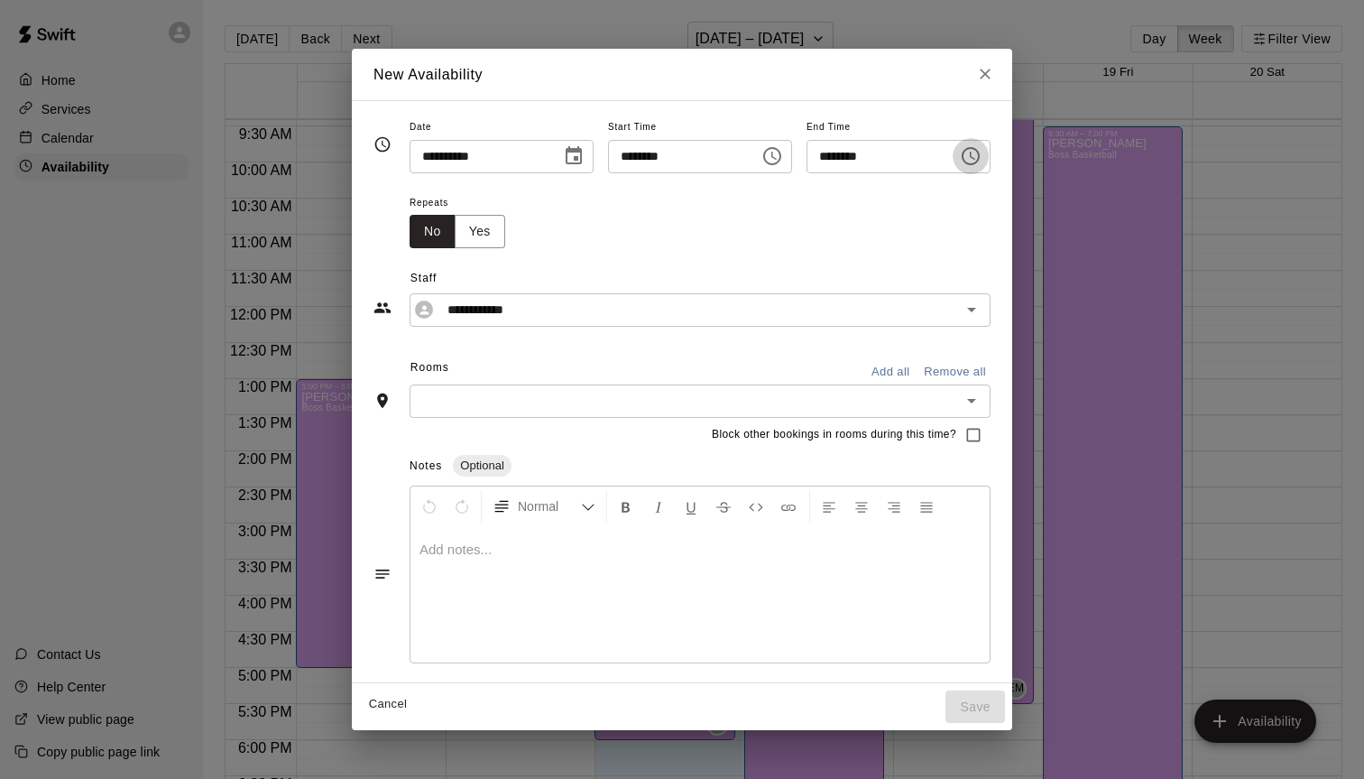
click at [982, 159] on icon "Choose time, selected time is 10:15 PM" at bounding box center [971, 156] width 22 height 22
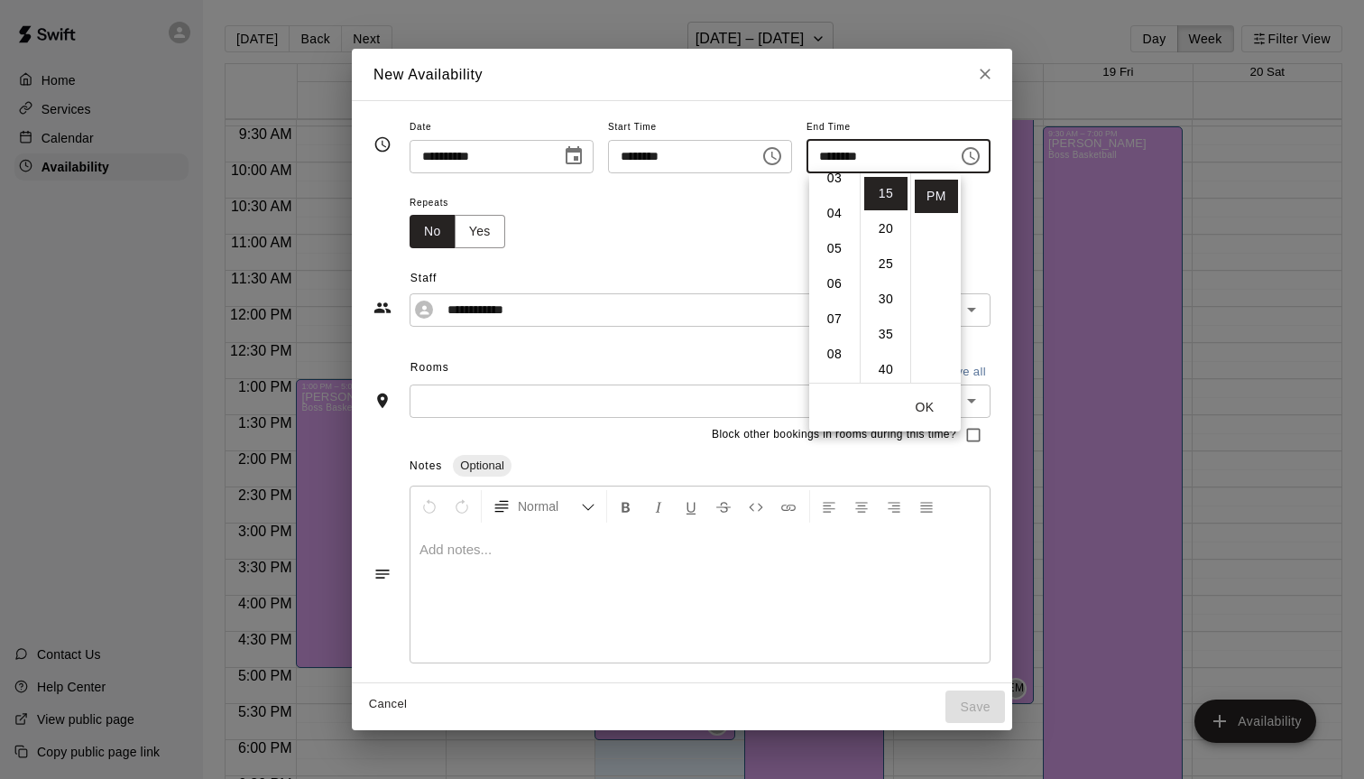
scroll to position [118, 0]
click at [838, 280] on li "06" at bounding box center [834, 286] width 43 height 33
type input "********"
click at [923, 393] on button "OK" at bounding box center [925, 407] width 58 height 33
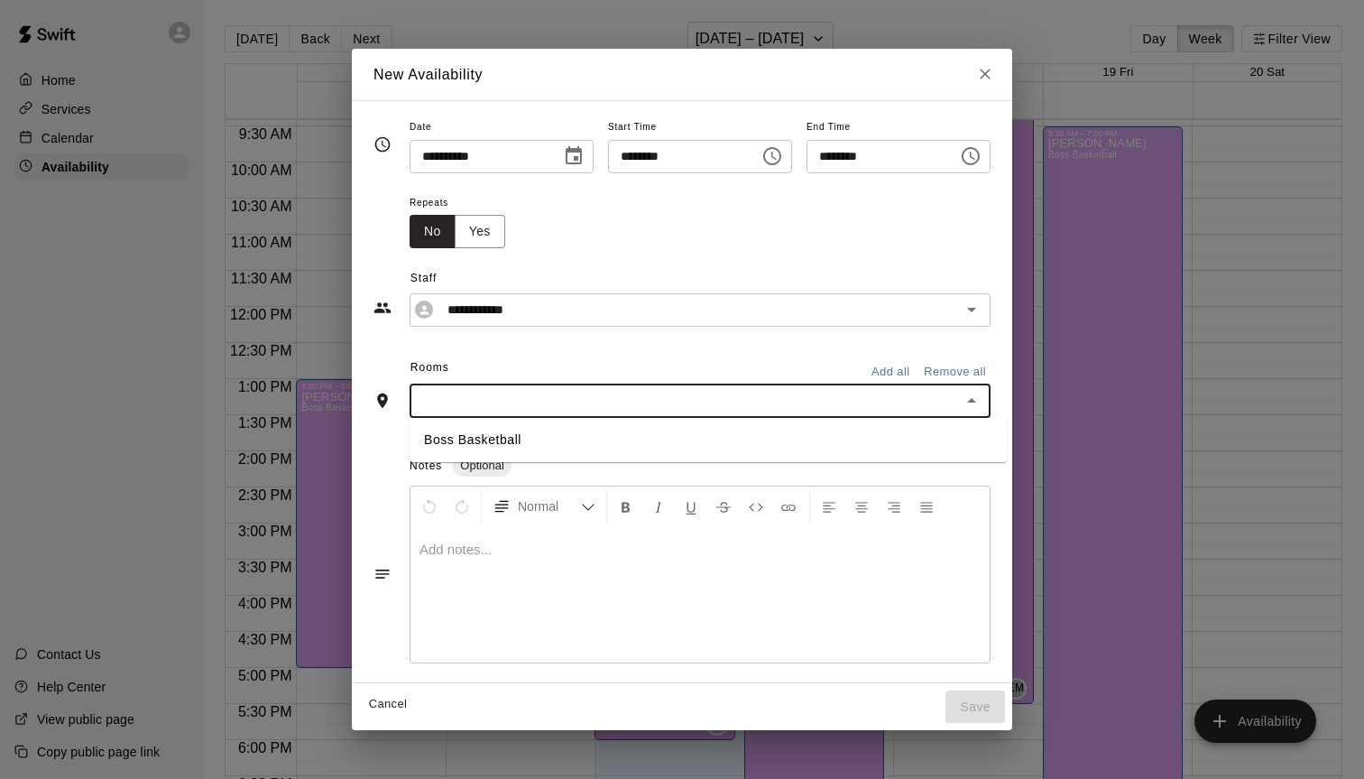
click at [843, 411] on input "text" at bounding box center [685, 401] width 541 height 23
click at [745, 434] on li "Boss Basketball" at bounding box center [708, 440] width 597 height 30
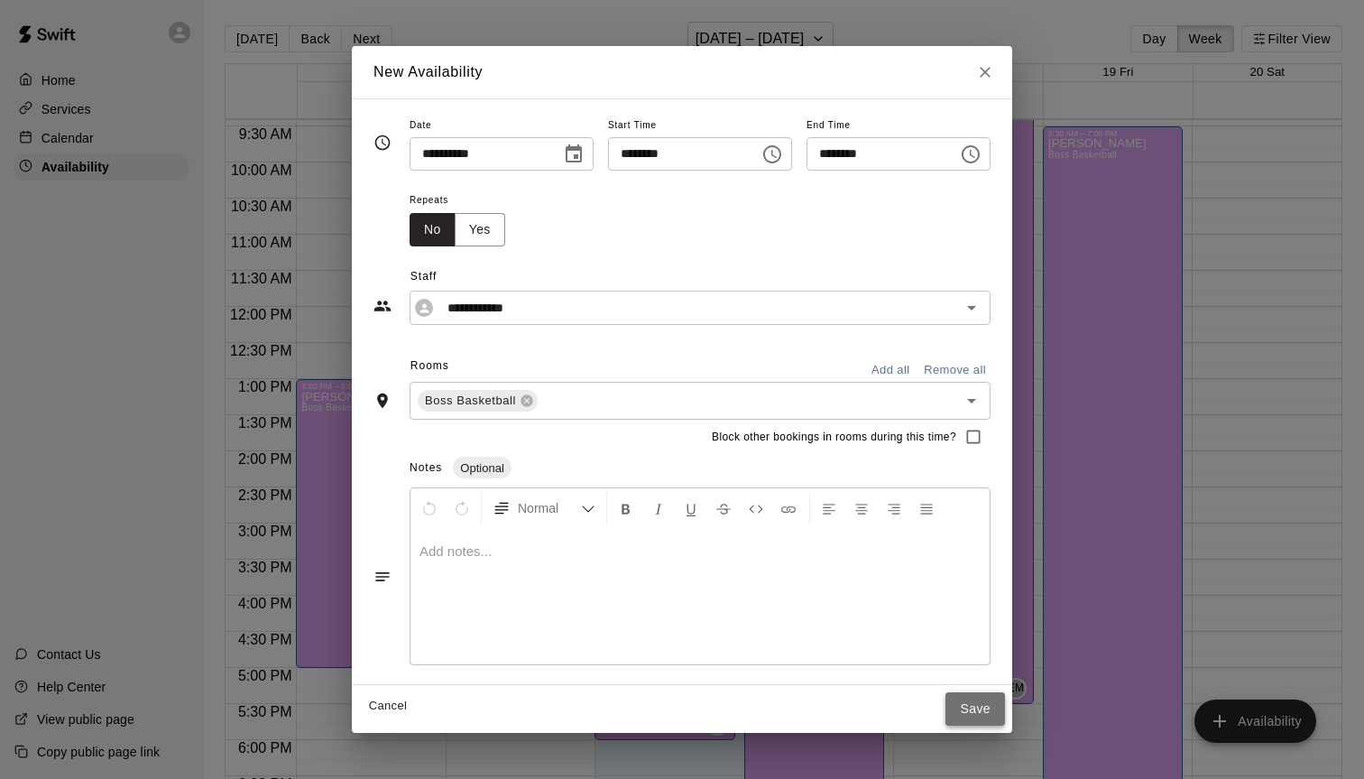
click at [995, 707] on button "Save" at bounding box center [976, 708] width 60 height 33
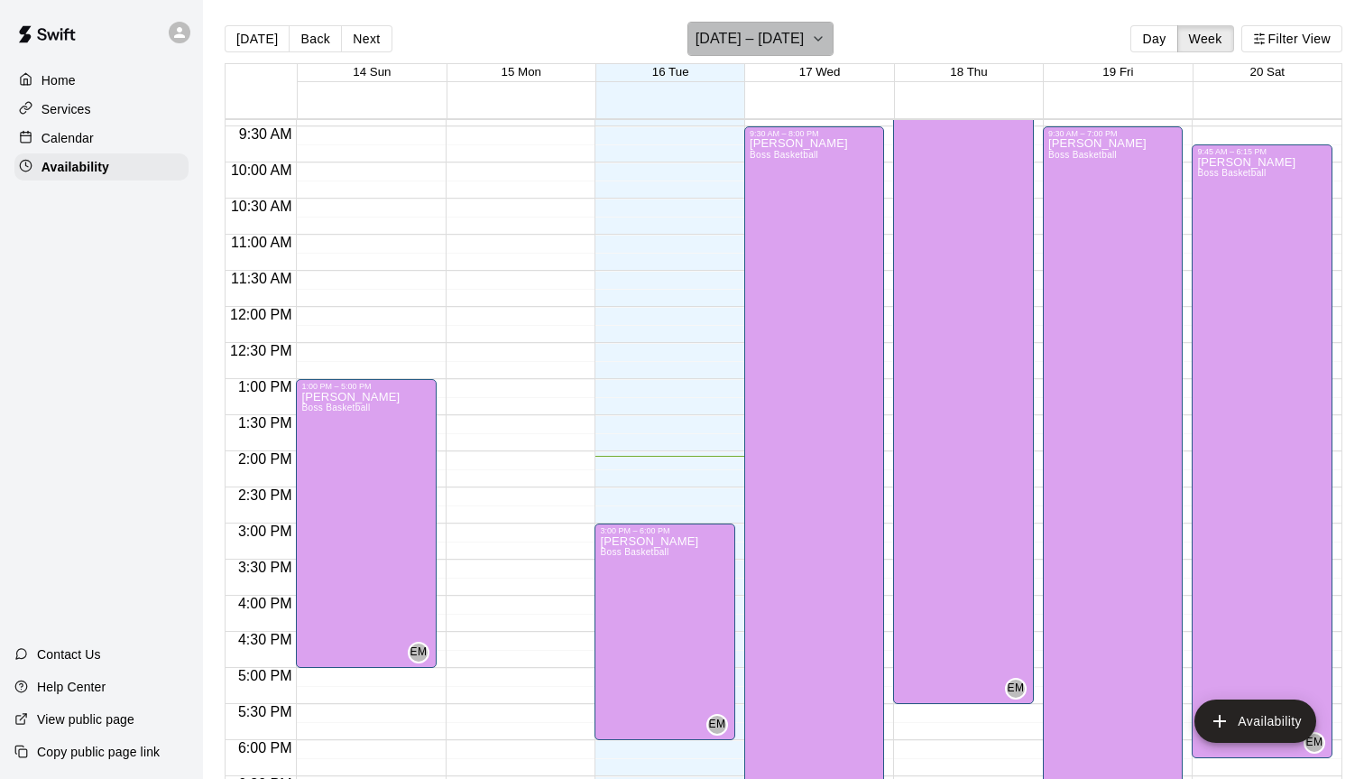
click at [809, 33] on button "[DATE] – [DATE]" at bounding box center [761, 39] width 147 height 34
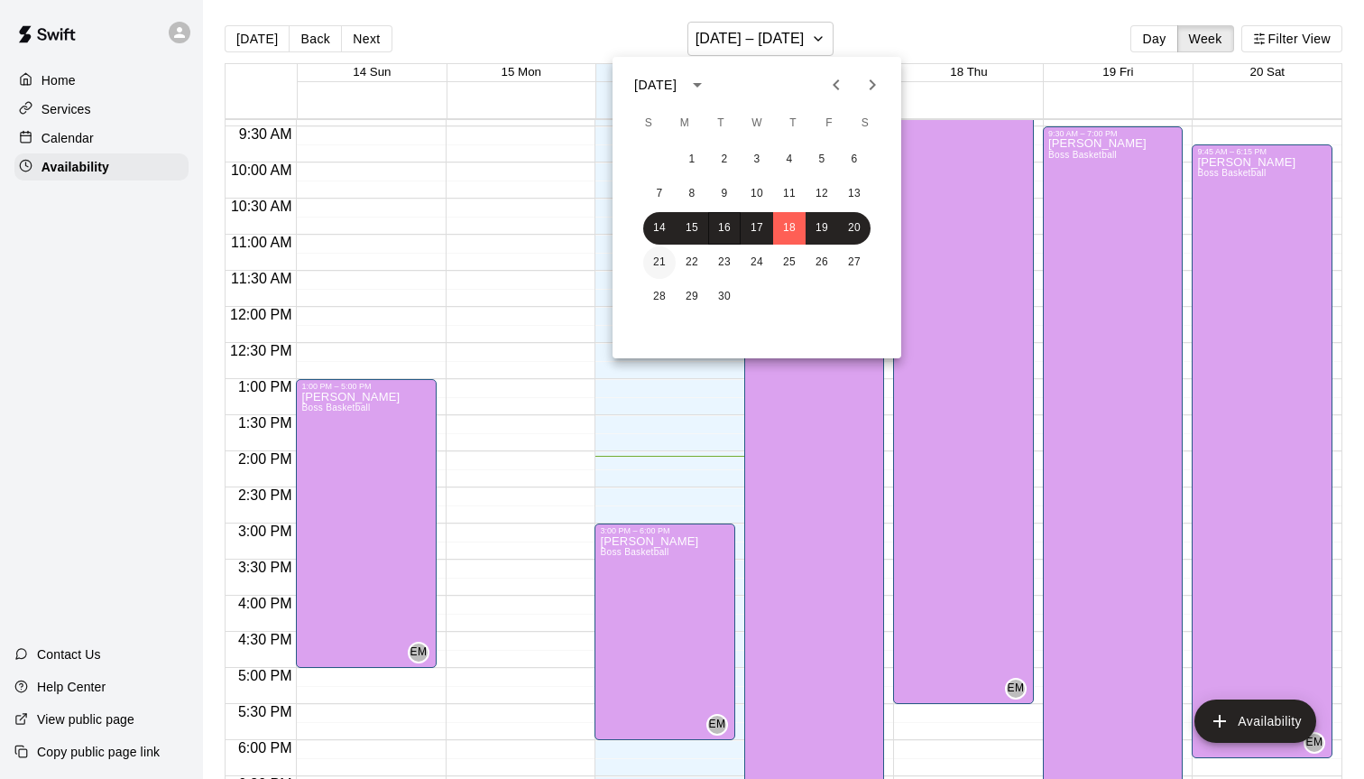
click at [658, 257] on button "21" at bounding box center [659, 262] width 32 height 32
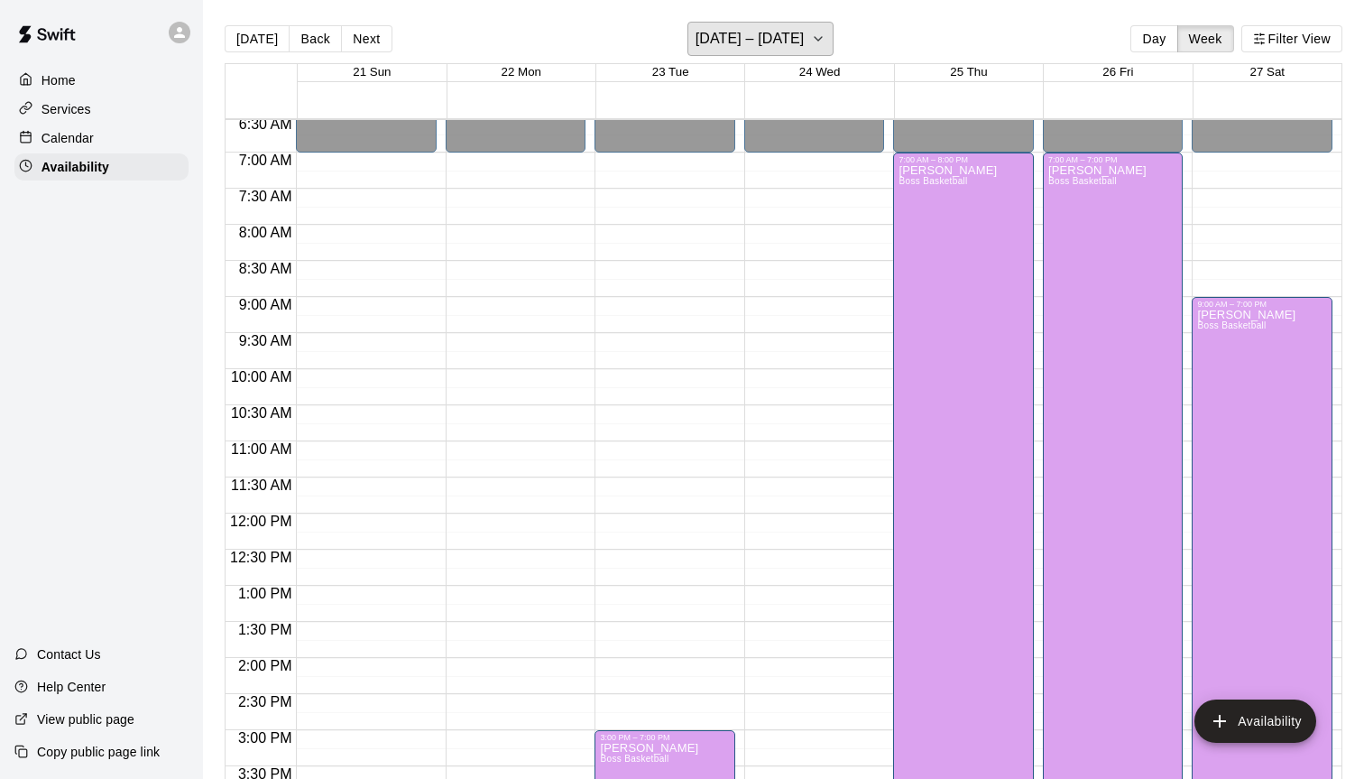
scroll to position [476, 0]
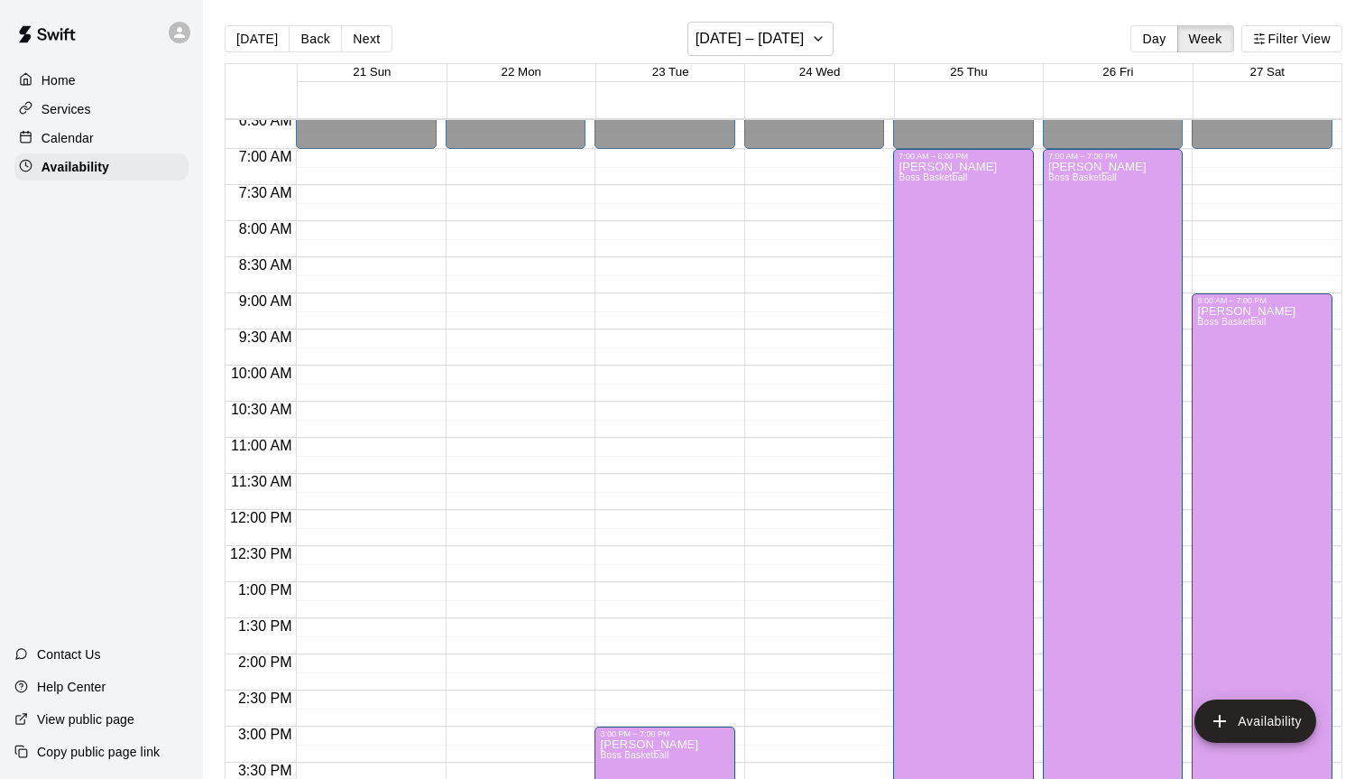
click at [342, 305] on div "12:00 AM – 7:00 AM Closed 10:00 PM – 11:59 PM Closed" at bounding box center [366, 510] width 141 height 1733
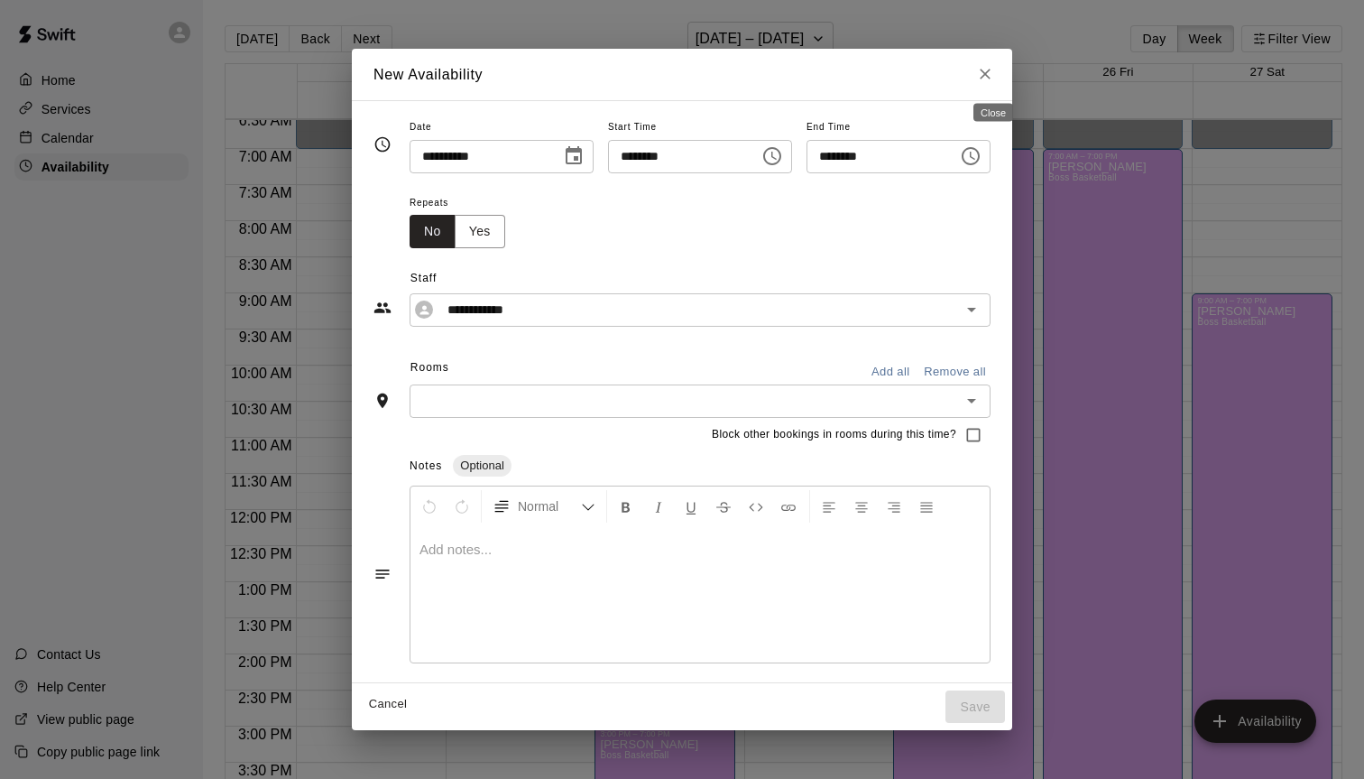
click at [994, 69] on icon "Close" at bounding box center [985, 74] width 18 height 18
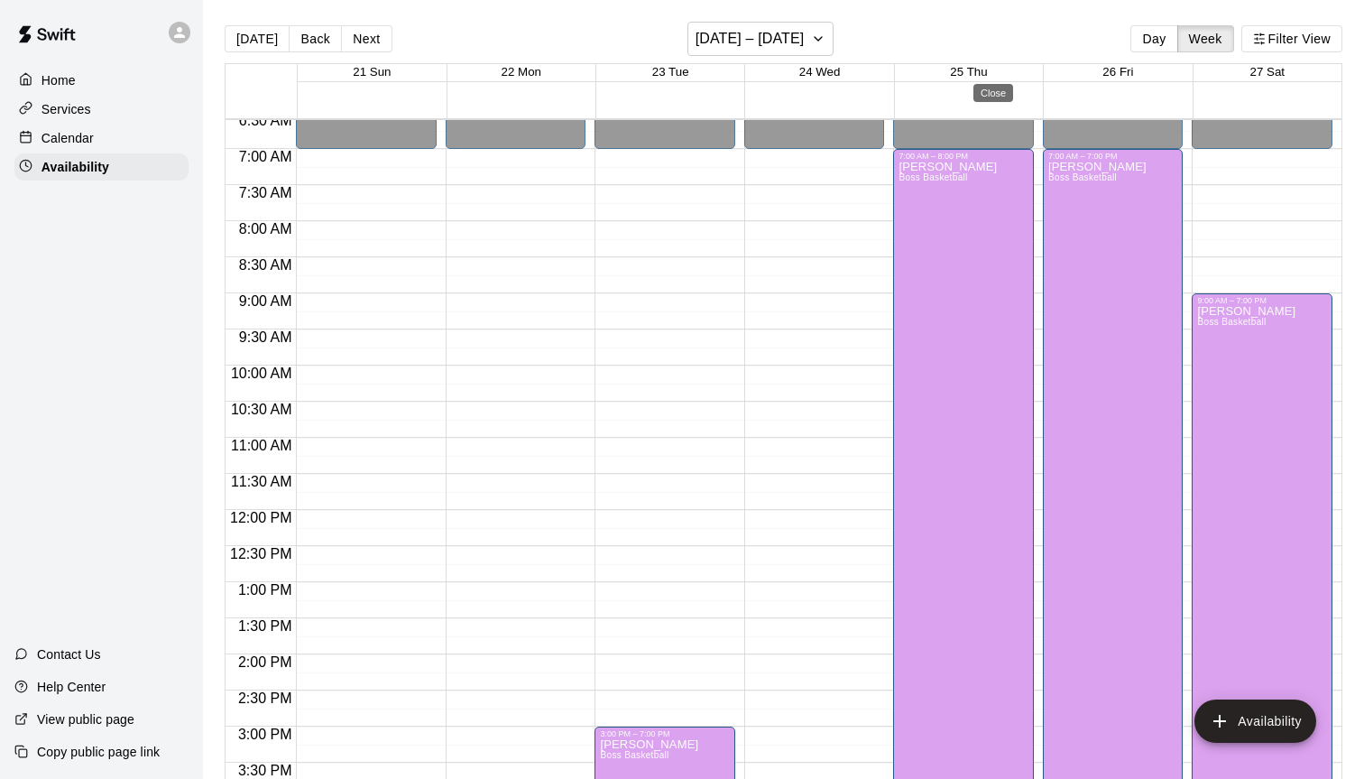
type input "**********"
click at [347, 312] on div "12:00 AM – 7:00 AM Closed 10:00 PM – 11:59 PM Closed" at bounding box center [366, 510] width 141 height 1733
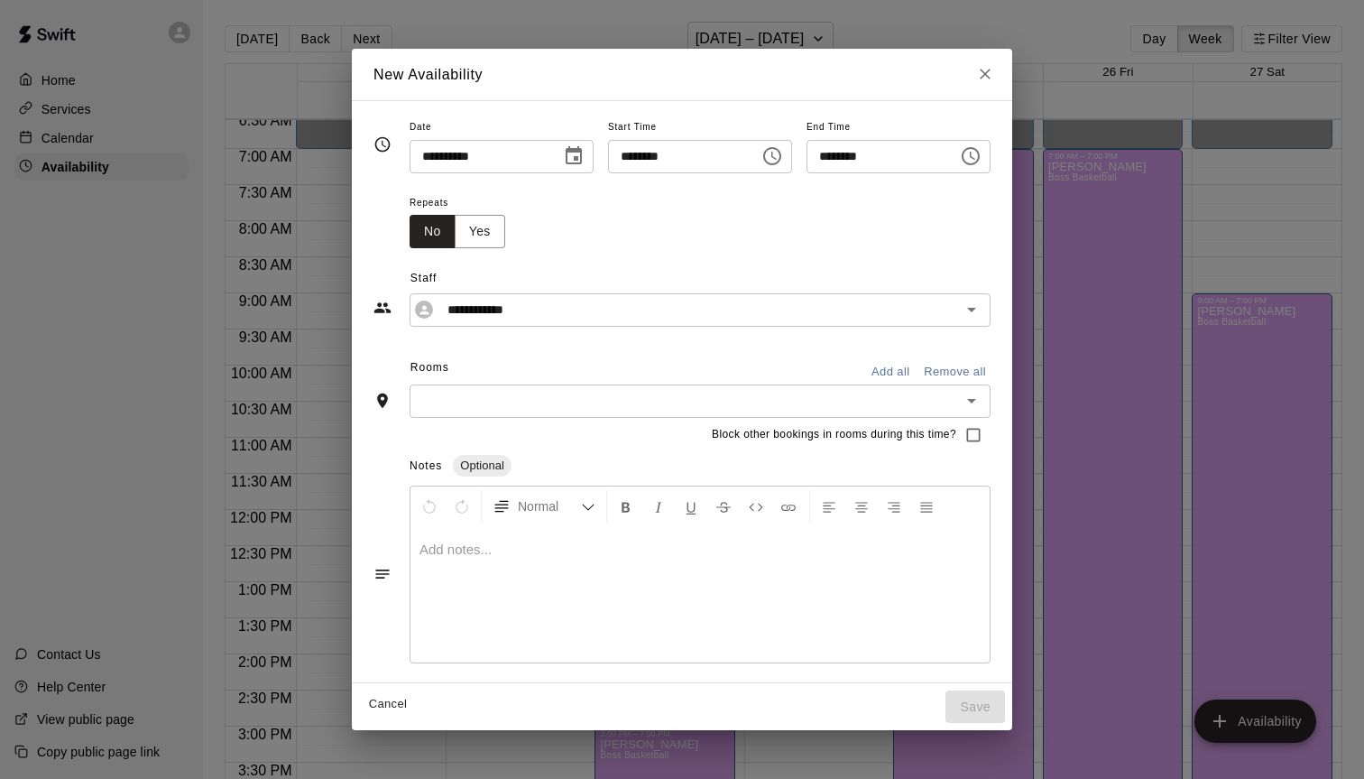
click at [776, 154] on icon "Choose time, selected time is 9:15 AM" at bounding box center [773, 156] width 22 height 22
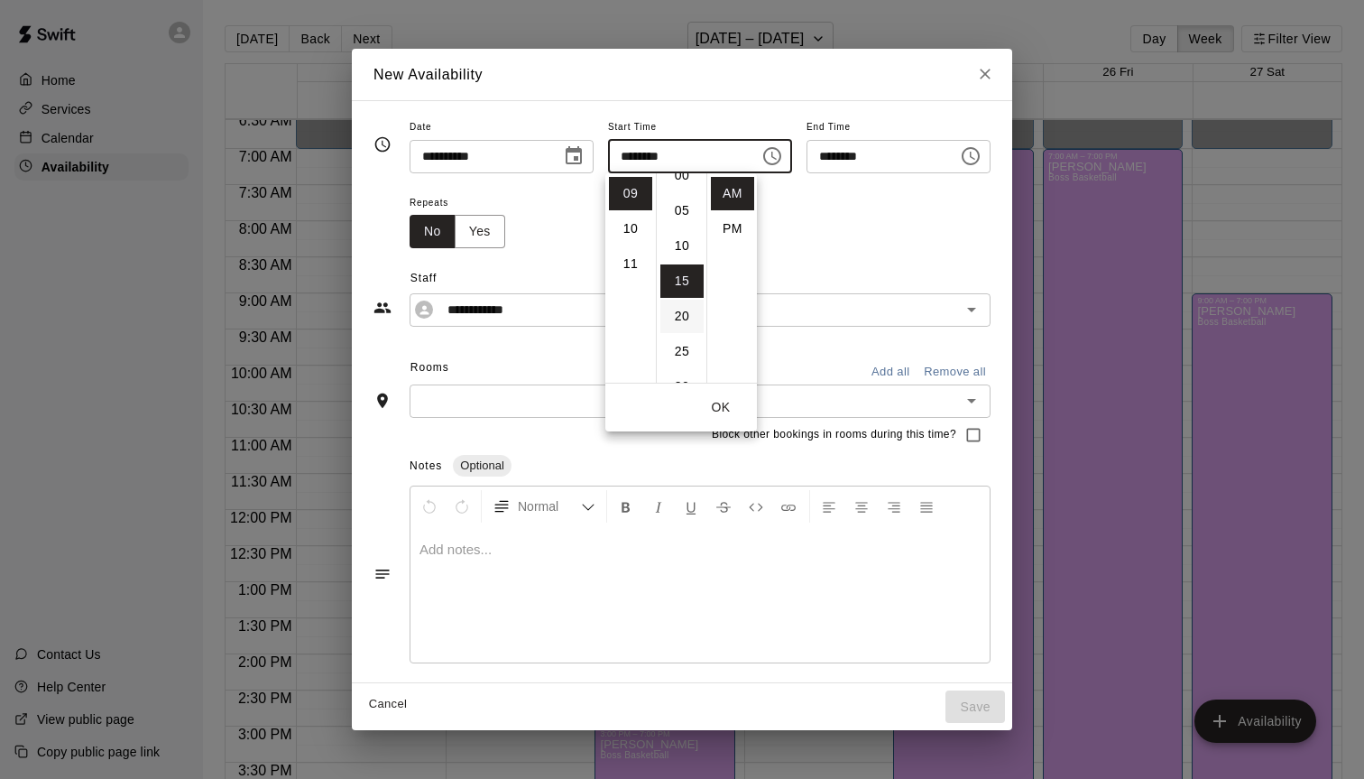
scroll to position [0, 0]
click at [681, 194] on li "00" at bounding box center [682, 193] width 43 height 33
type input "********"
click at [842, 162] on input "********" at bounding box center [876, 156] width 139 height 33
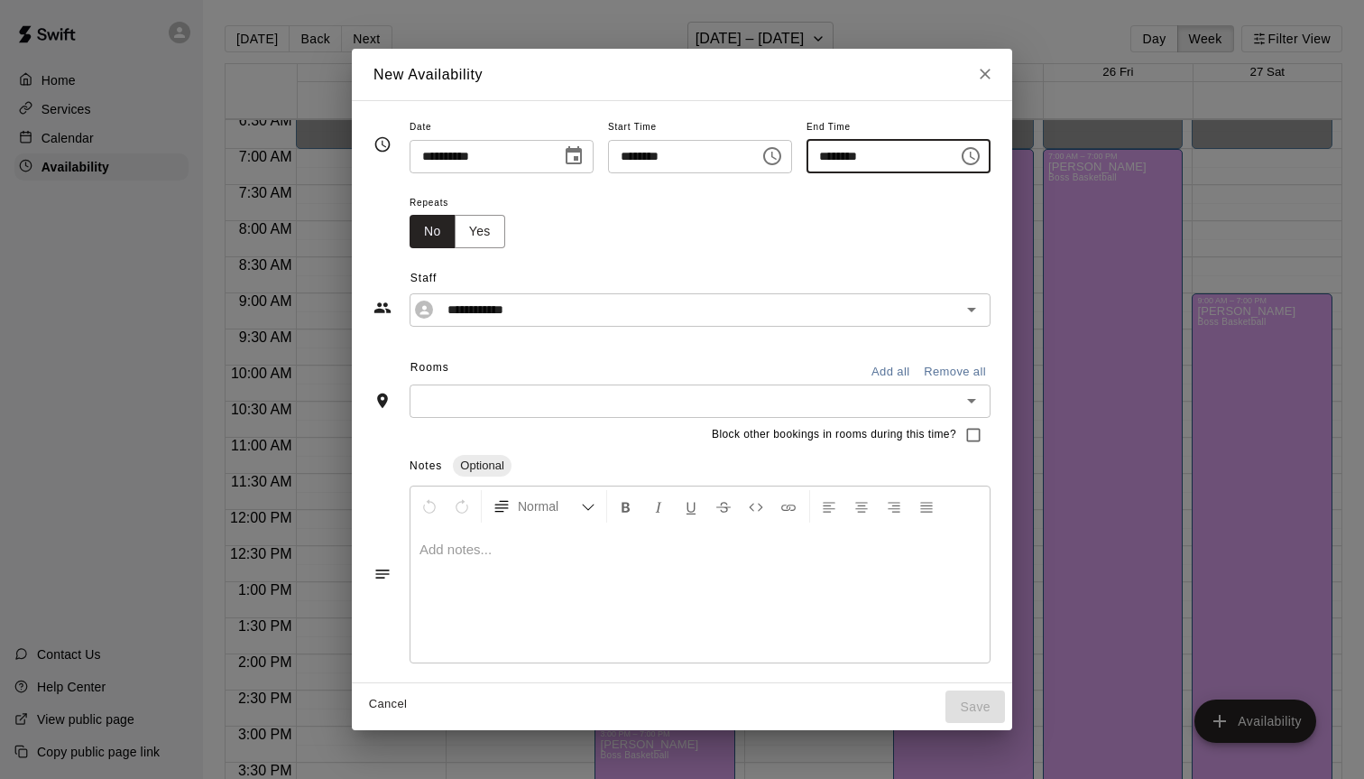
click at [835, 156] on input "********" at bounding box center [876, 156] width 139 height 33
click at [894, 157] on input "********" at bounding box center [876, 156] width 139 height 33
type input "********"
click at [846, 208] on div "Repeats No Yes" at bounding box center [700, 219] width 581 height 57
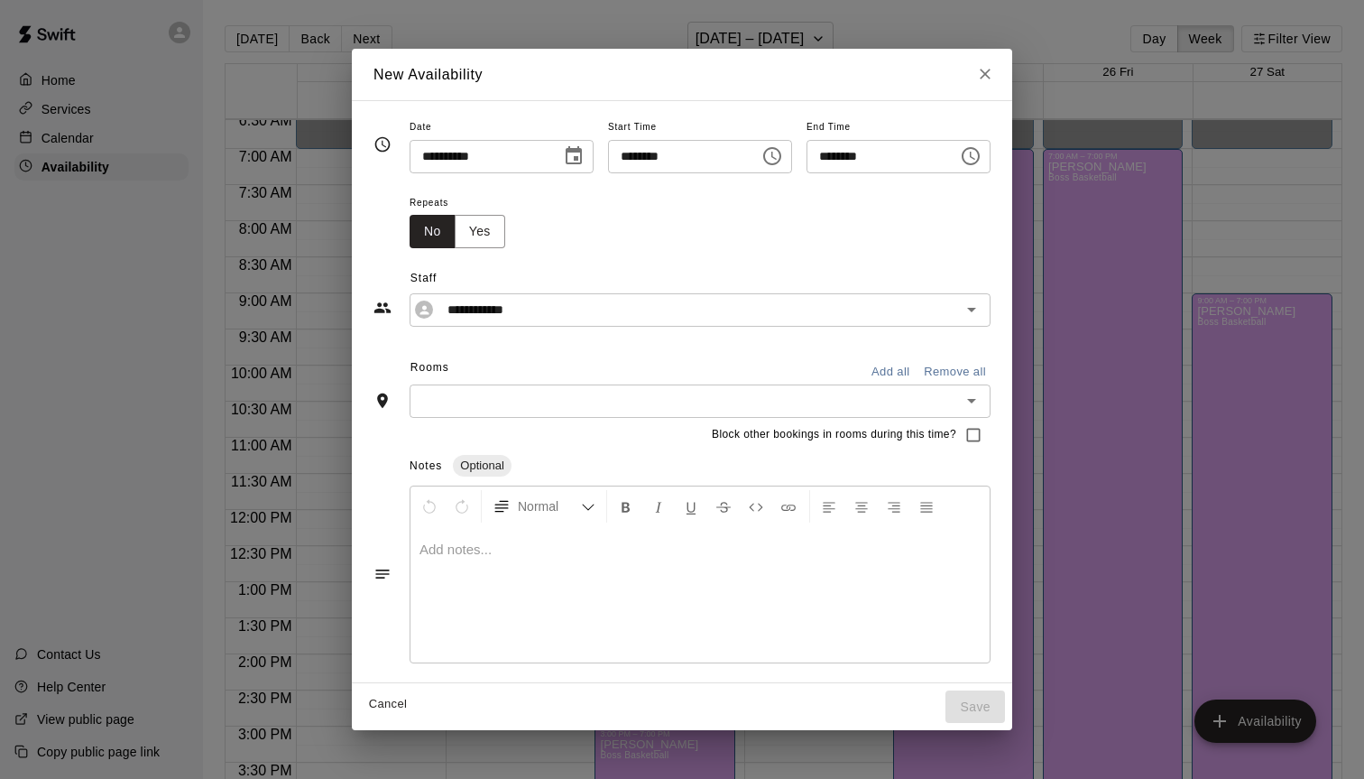
click at [591, 400] on input "text" at bounding box center [685, 401] width 541 height 23
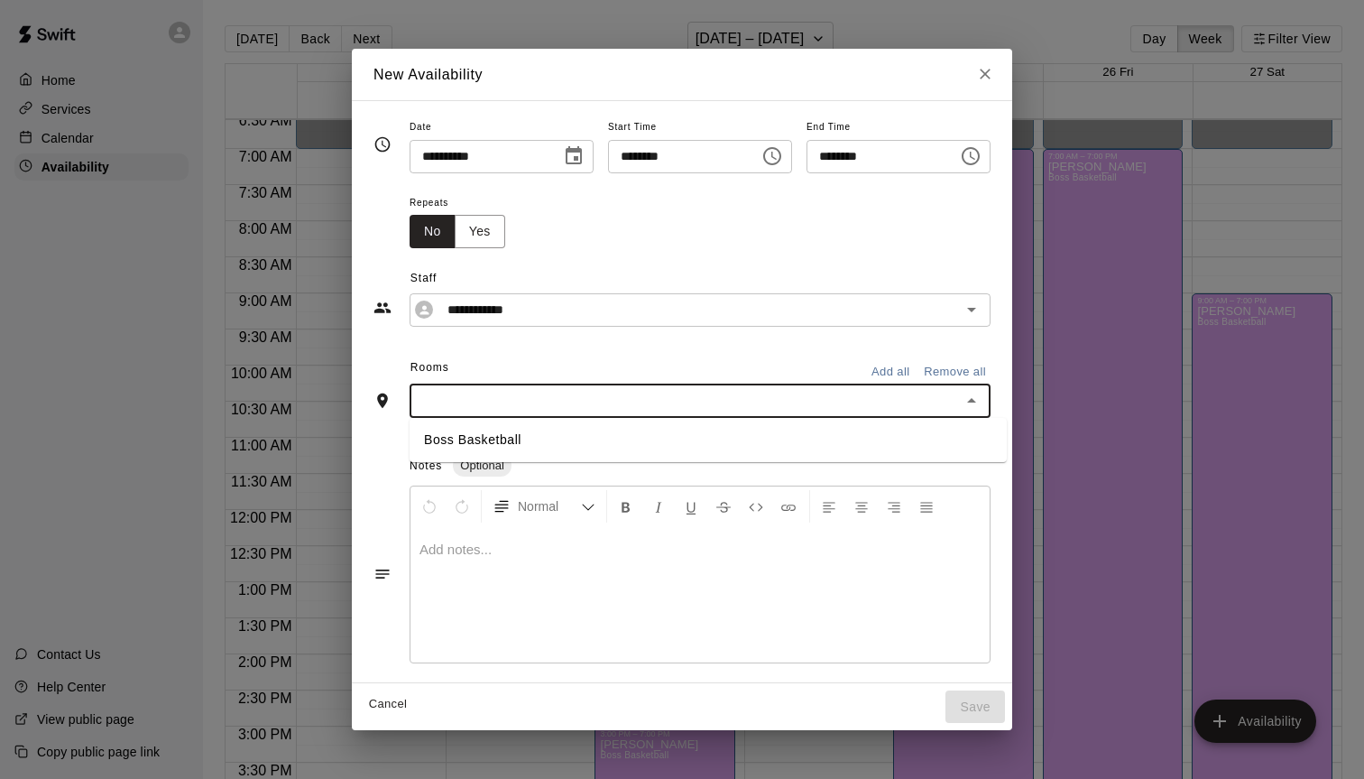
click at [516, 433] on li "Boss Basketball" at bounding box center [708, 440] width 597 height 30
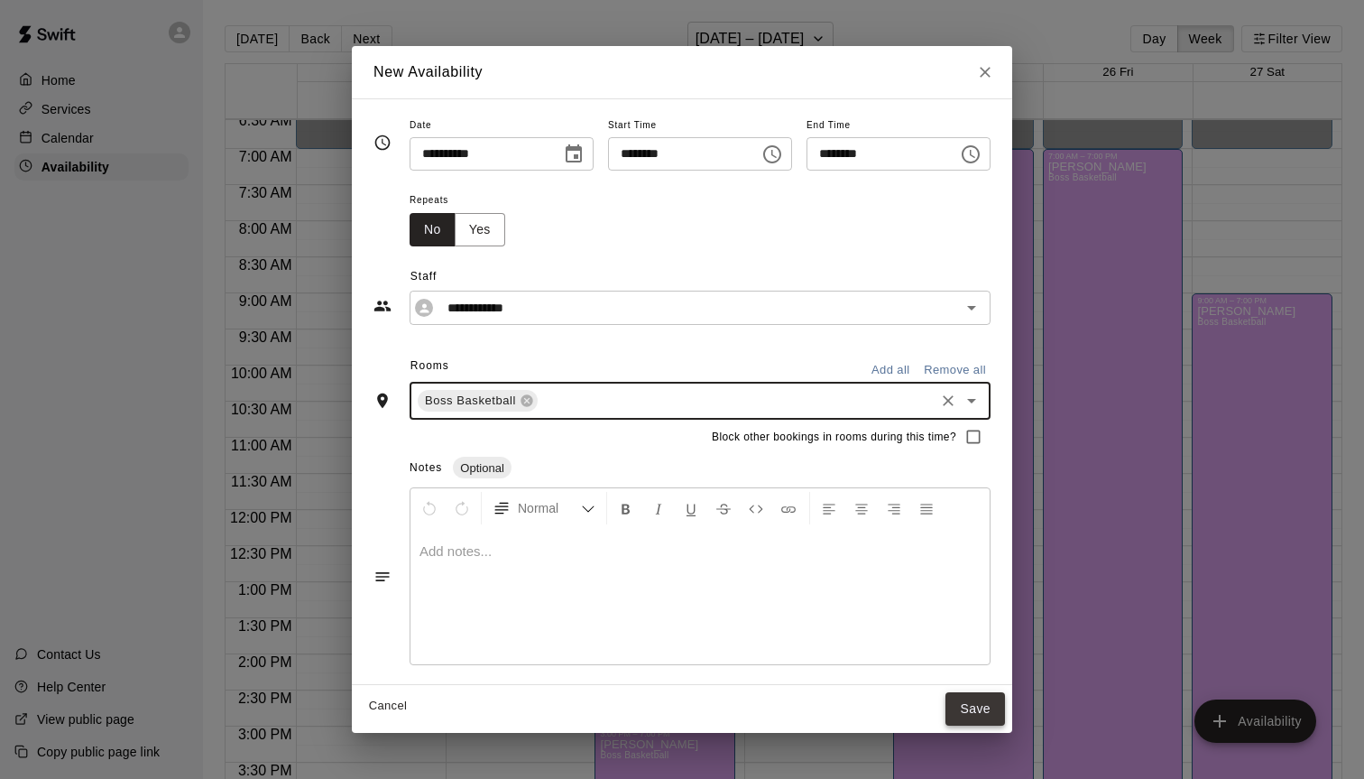
click at [978, 708] on button "Save" at bounding box center [976, 708] width 60 height 33
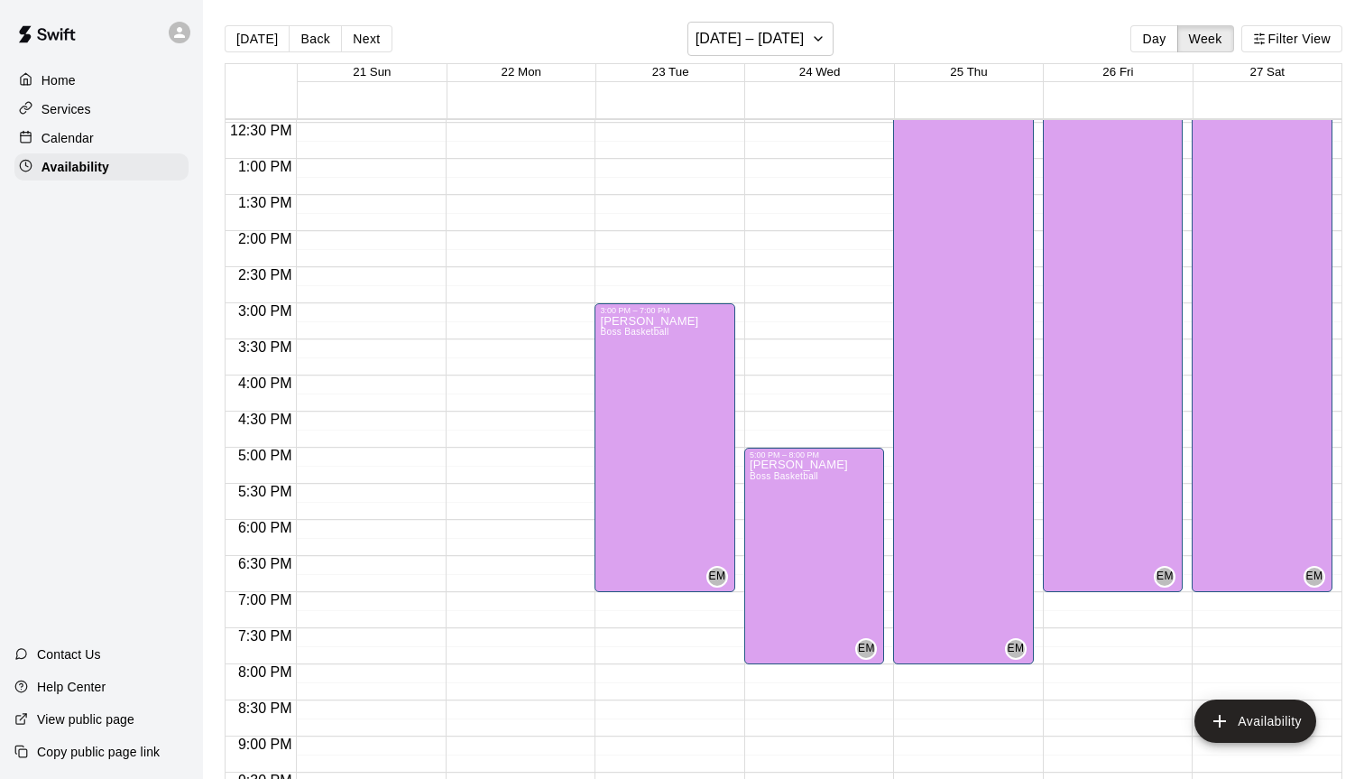
scroll to position [898, 0]
click at [977, 493] on div "[PERSON_NAME] Boss Basketball EM" at bounding box center [964, 128] width 130 height 779
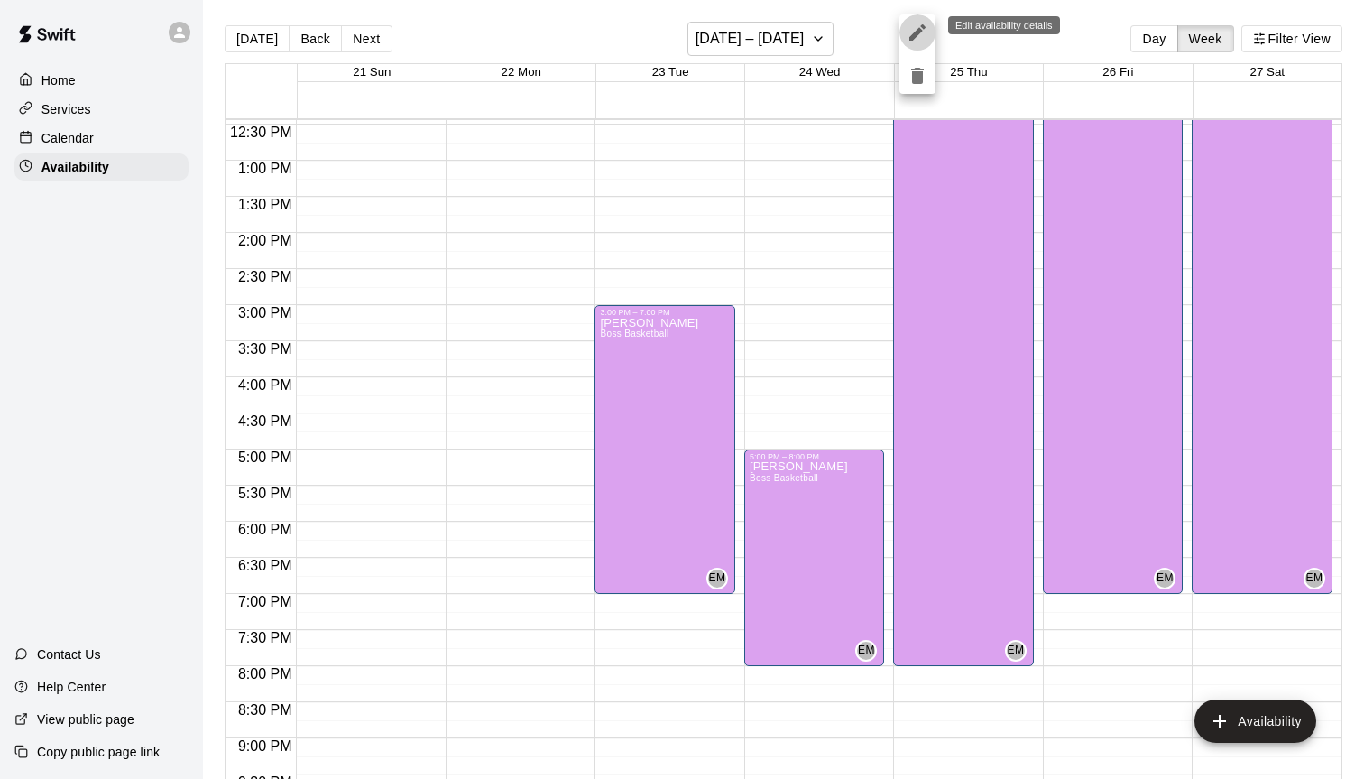
click at [920, 25] on icon "edit" at bounding box center [918, 32] width 16 height 16
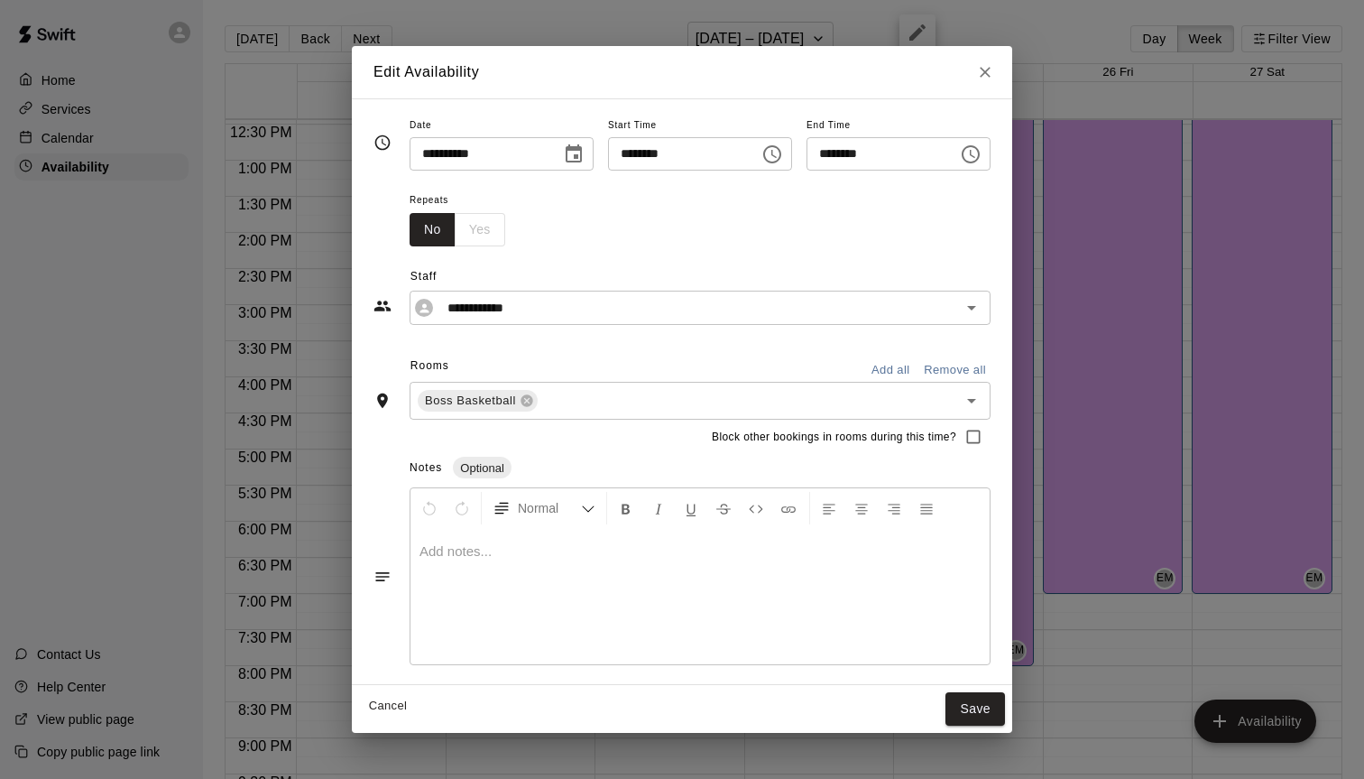
click at [841, 154] on input "********" at bounding box center [876, 153] width 139 height 33
click at [835, 158] on input "********" at bounding box center [876, 153] width 139 height 33
type input "********"
click at [984, 707] on button "Save" at bounding box center [976, 708] width 60 height 33
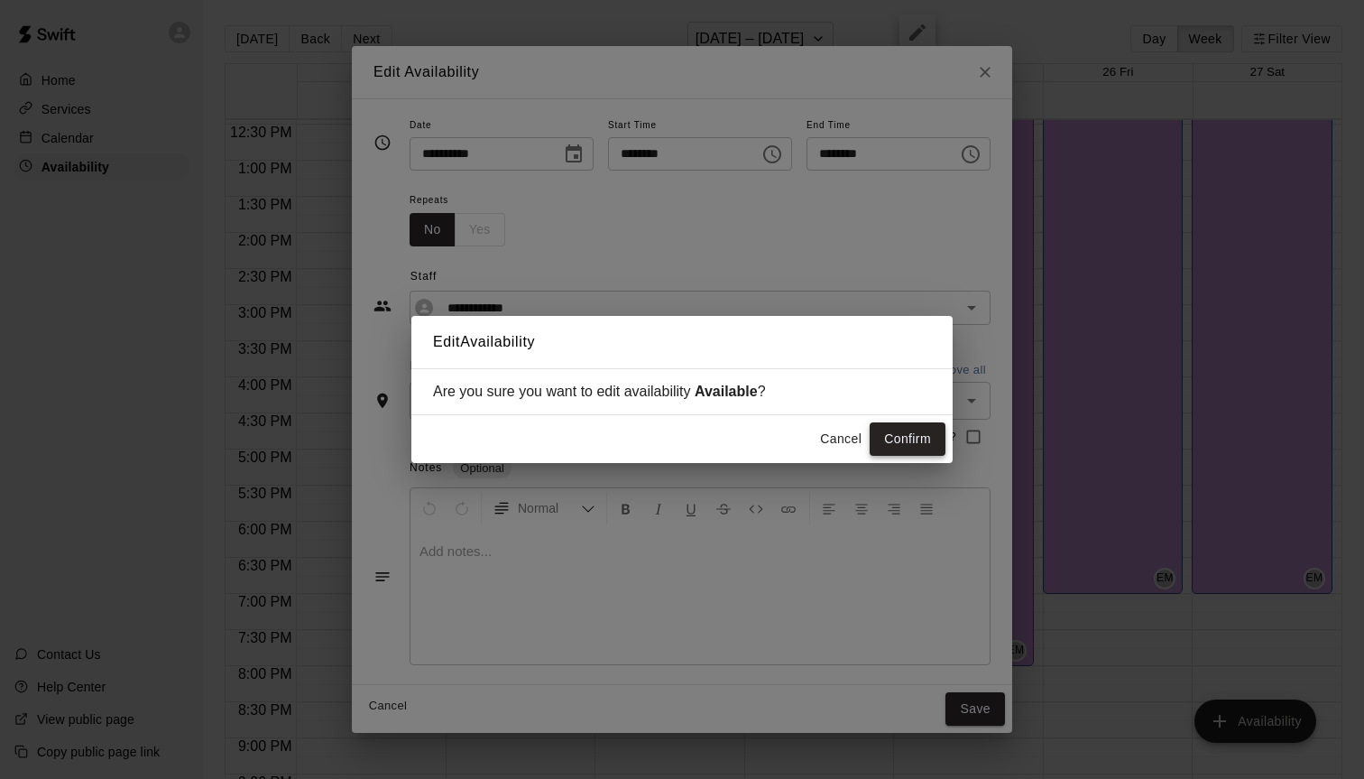
click at [899, 437] on button "Confirm" at bounding box center [908, 438] width 76 height 33
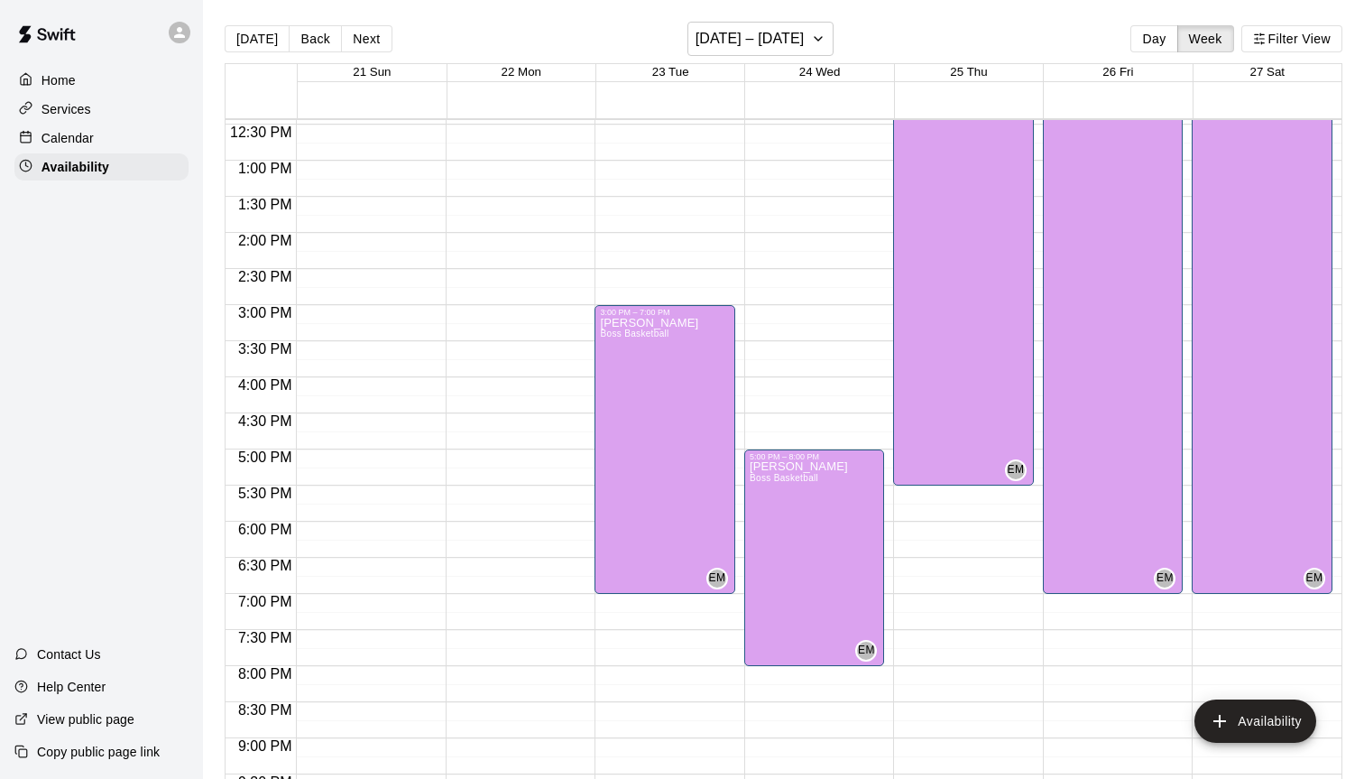
click at [949, 616] on div "12:00 AM – 7:00 AM Closed 7:00 AM – 5:30 PM [PERSON_NAME] Basketball EM 10:00 P…" at bounding box center [963, 88] width 141 height 1733
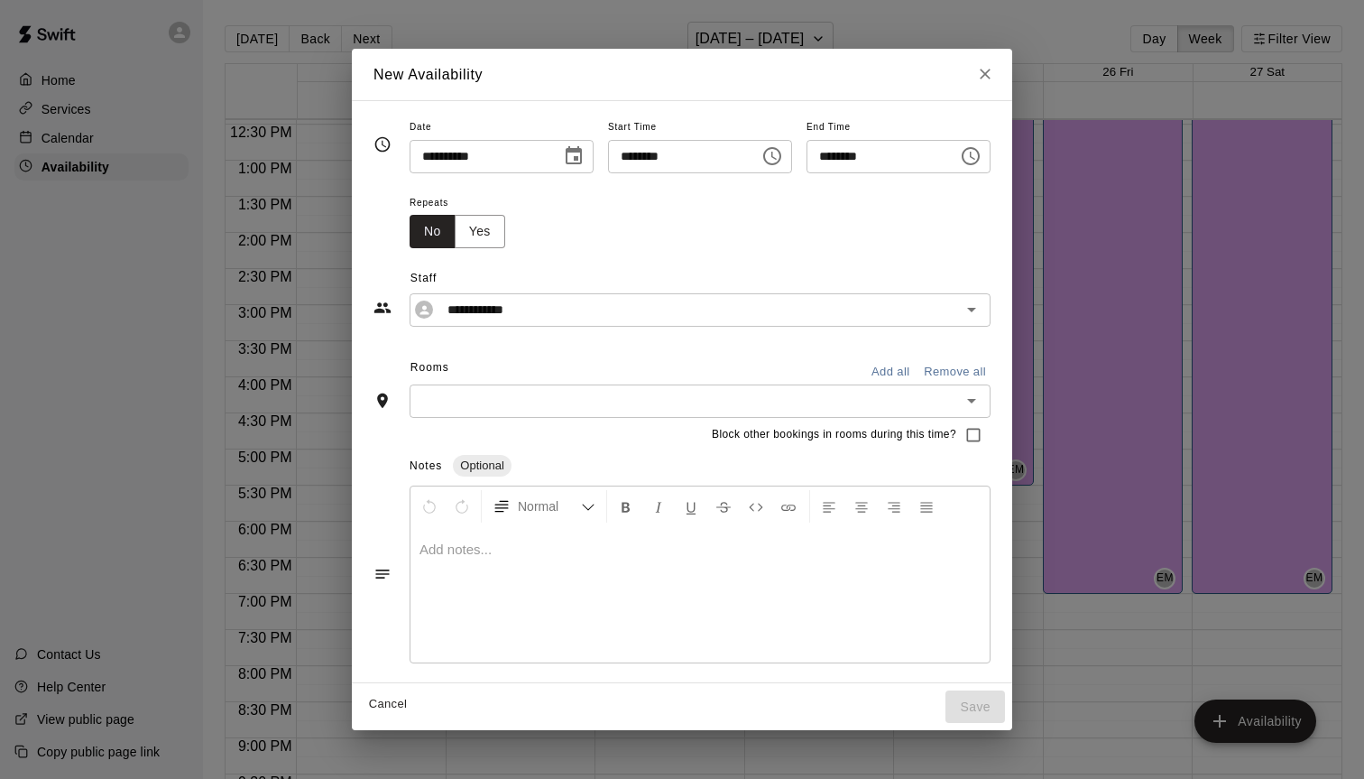
click at [625, 153] on input "********" at bounding box center [677, 156] width 139 height 33
type input "********"
click at [853, 157] on input "********" at bounding box center [876, 156] width 139 height 33
click at [836, 155] on input "********" at bounding box center [876, 156] width 139 height 33
type input "********"
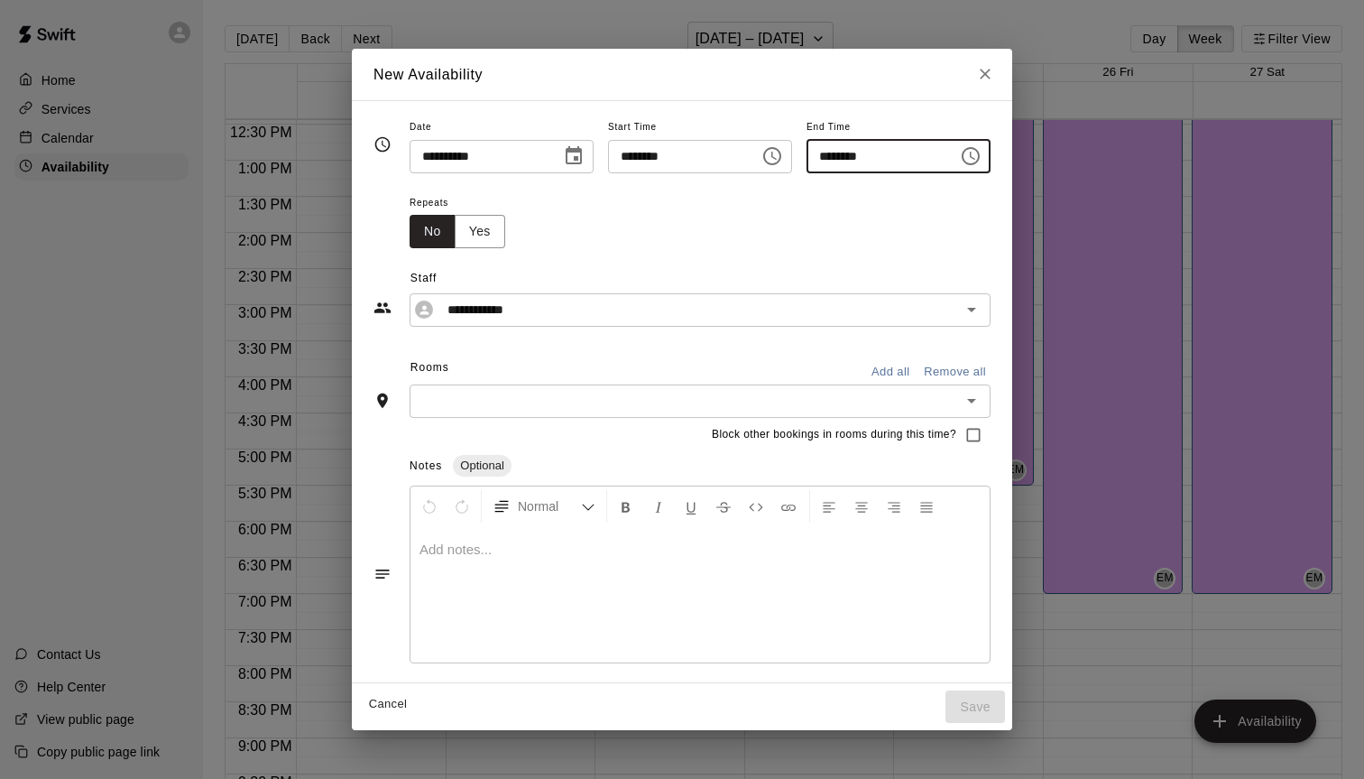
click at [709, 393] on input "text" at bounding box center [685, 401] width 541 height 23
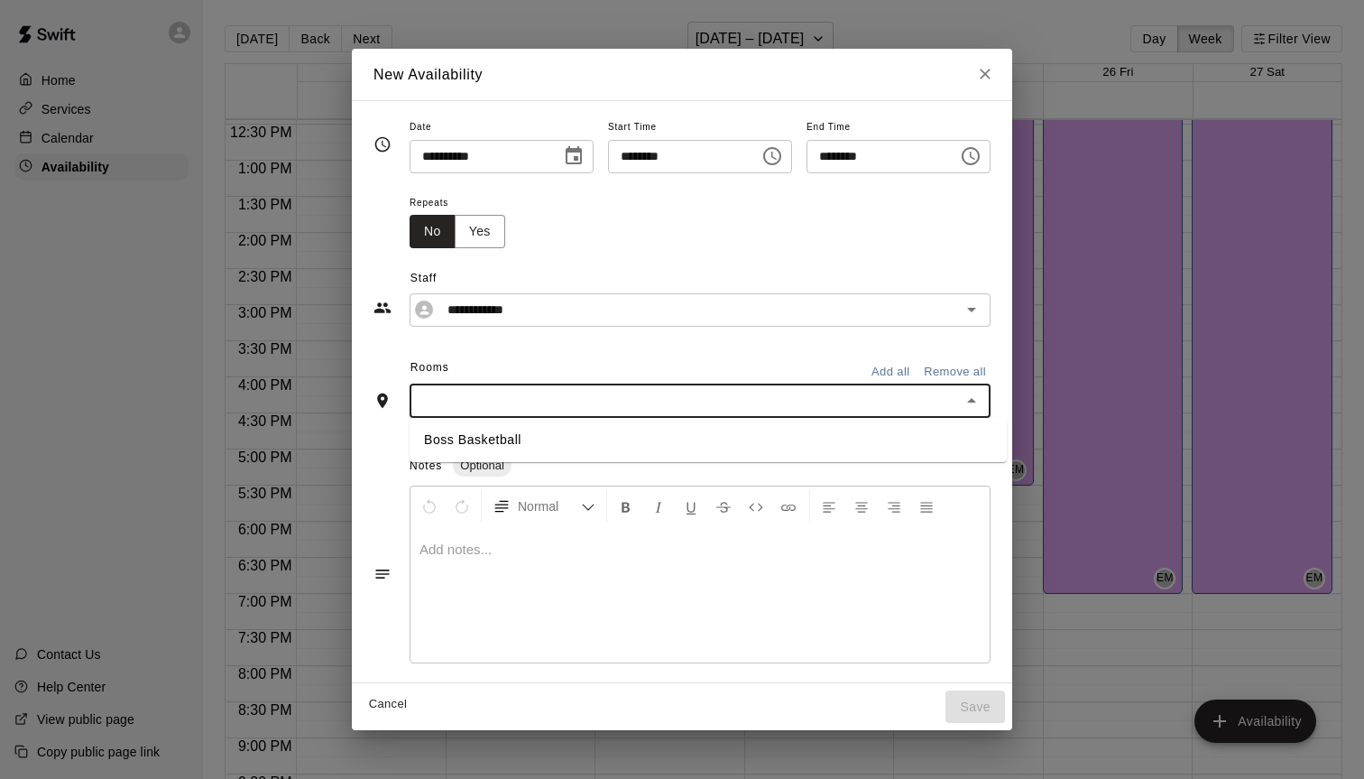
click at [637, 430] on li "Boss Basketball" at bounding box center [708, 440] width 597 height 30
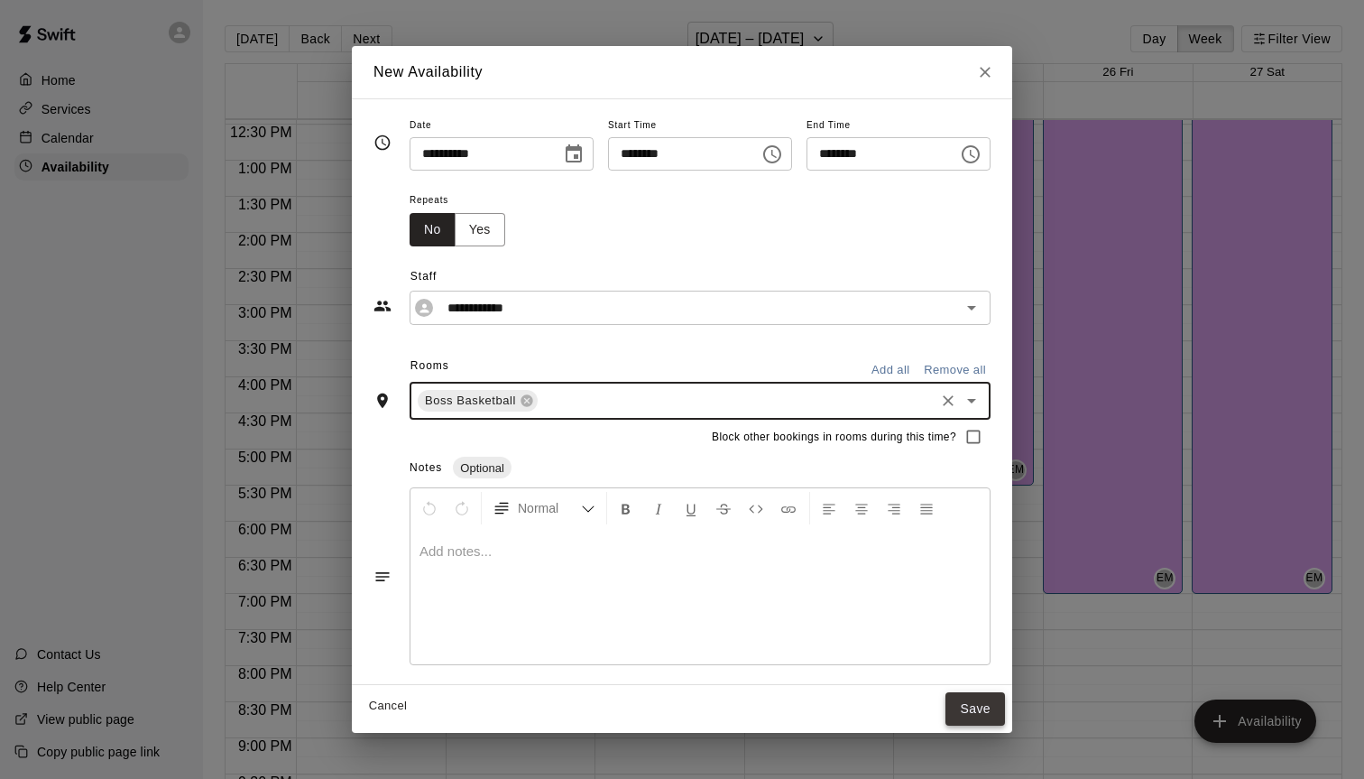
click at [971, 697] on button "Save" at bounding box center [976, 708] width 60 height 33
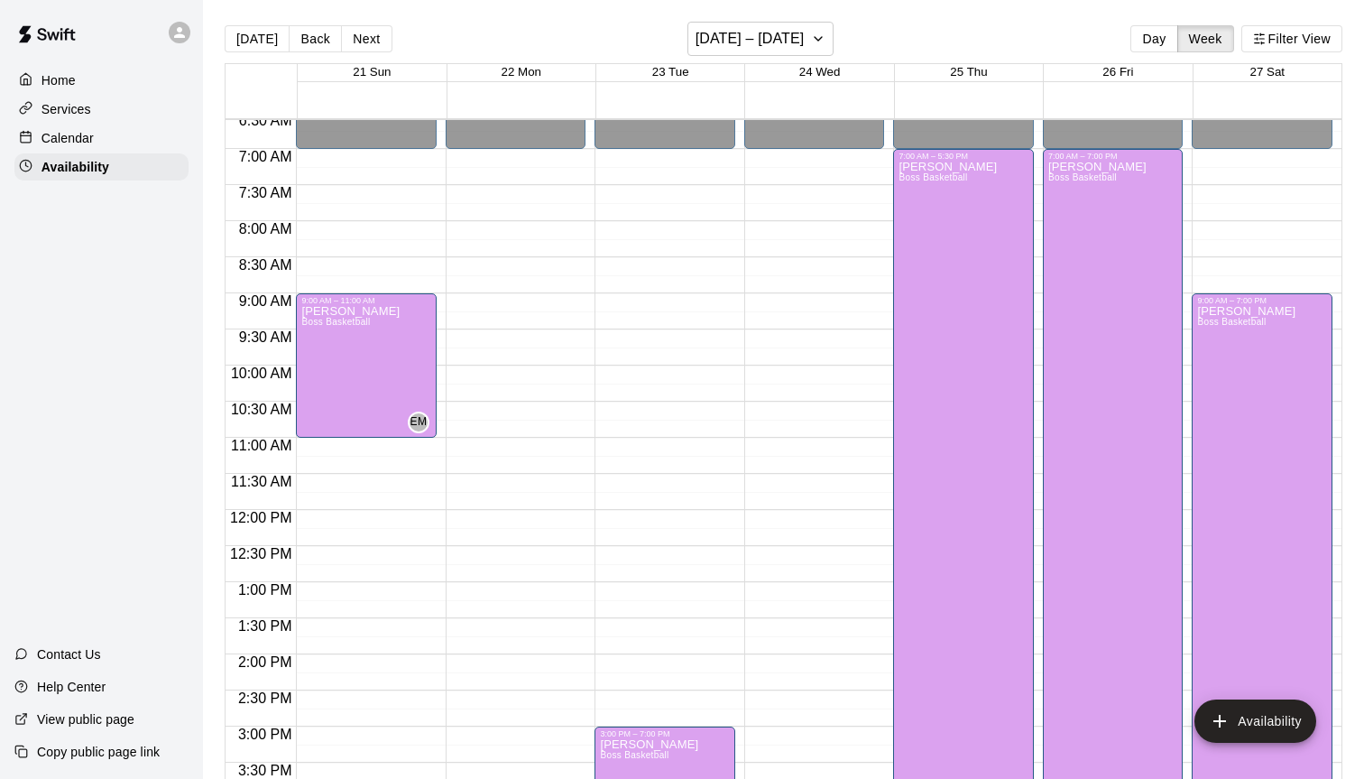
scroll to position [465, 0]
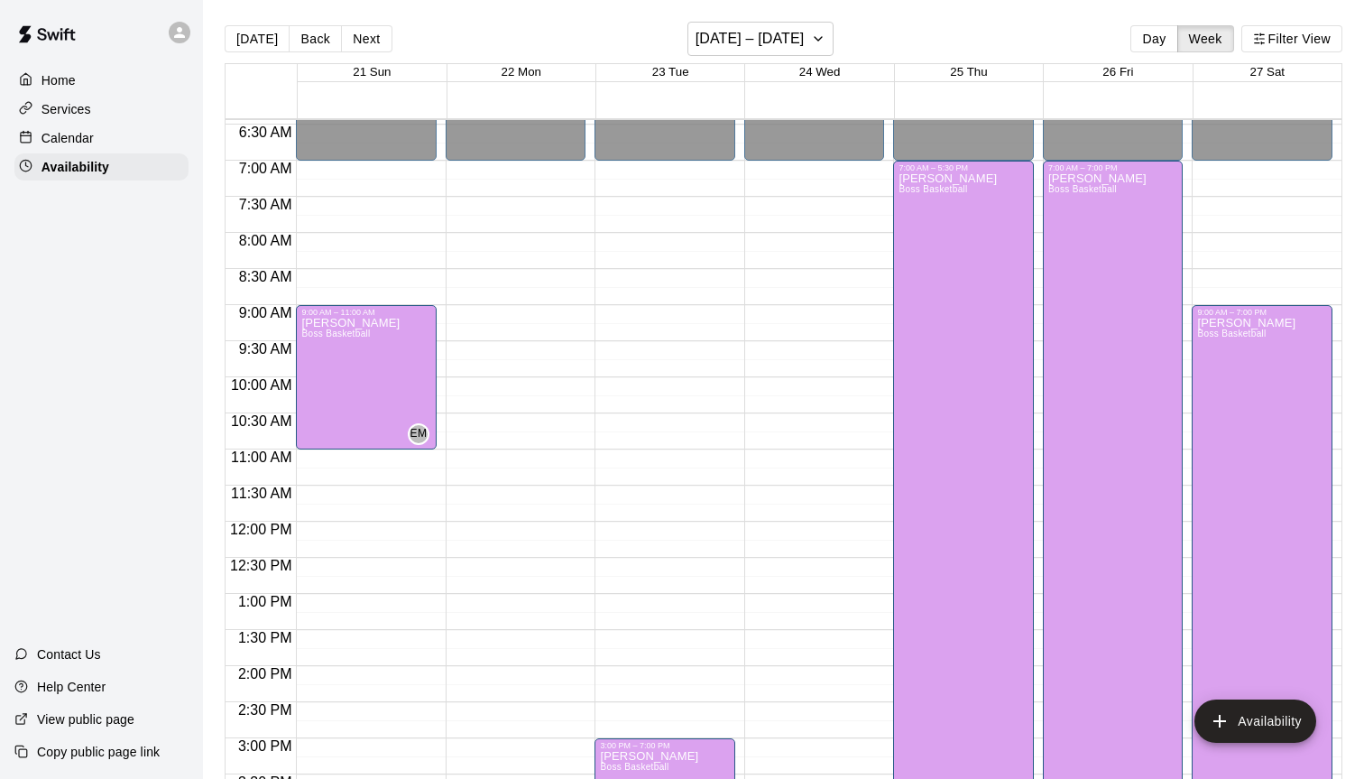
click at [520, 183] on div "12:00 AM – 7:00 AM Closed 10:00 PM – 11:59 PM Closed" at bounding box center [516, 521] width 141 height 1733
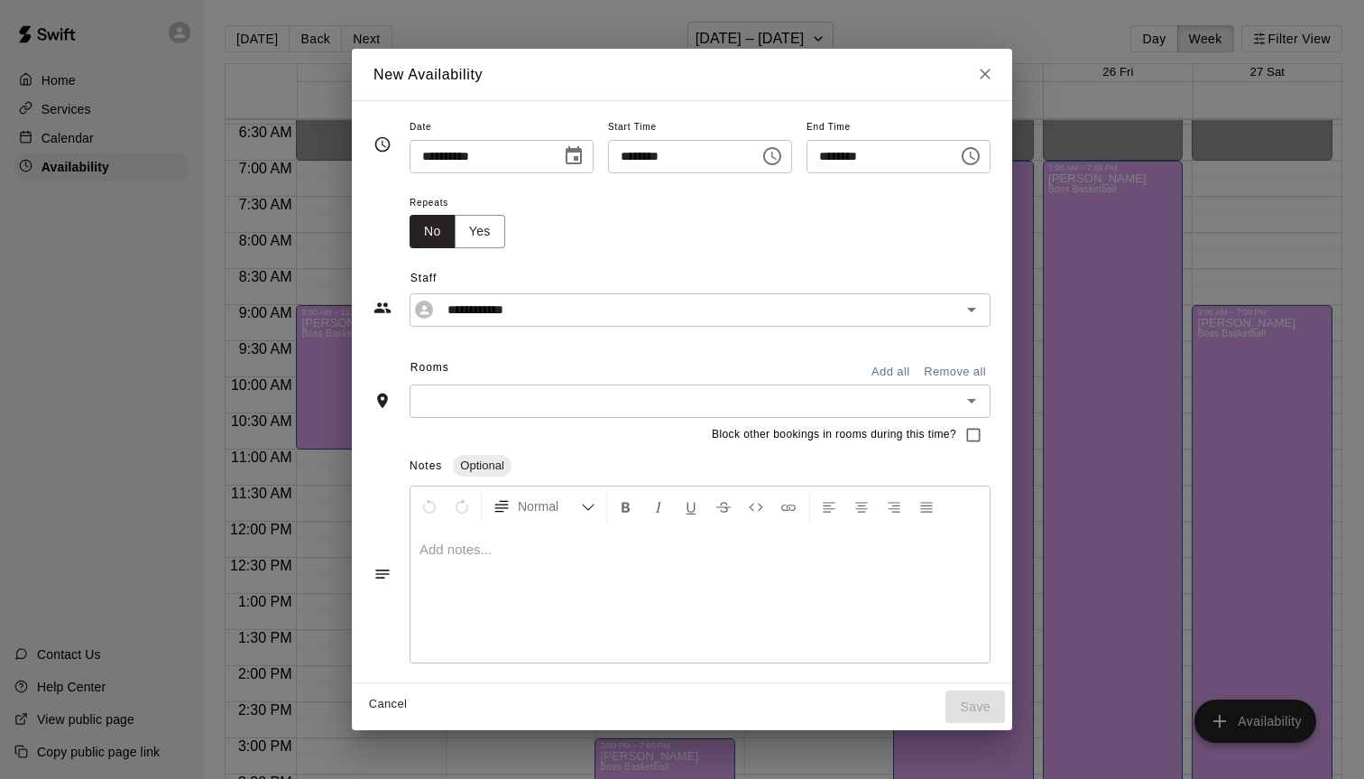
click at [975, 157] on icon "Choose time, selected time is 7:45 AM" at bounding box center [972, 156] width 5 height 8
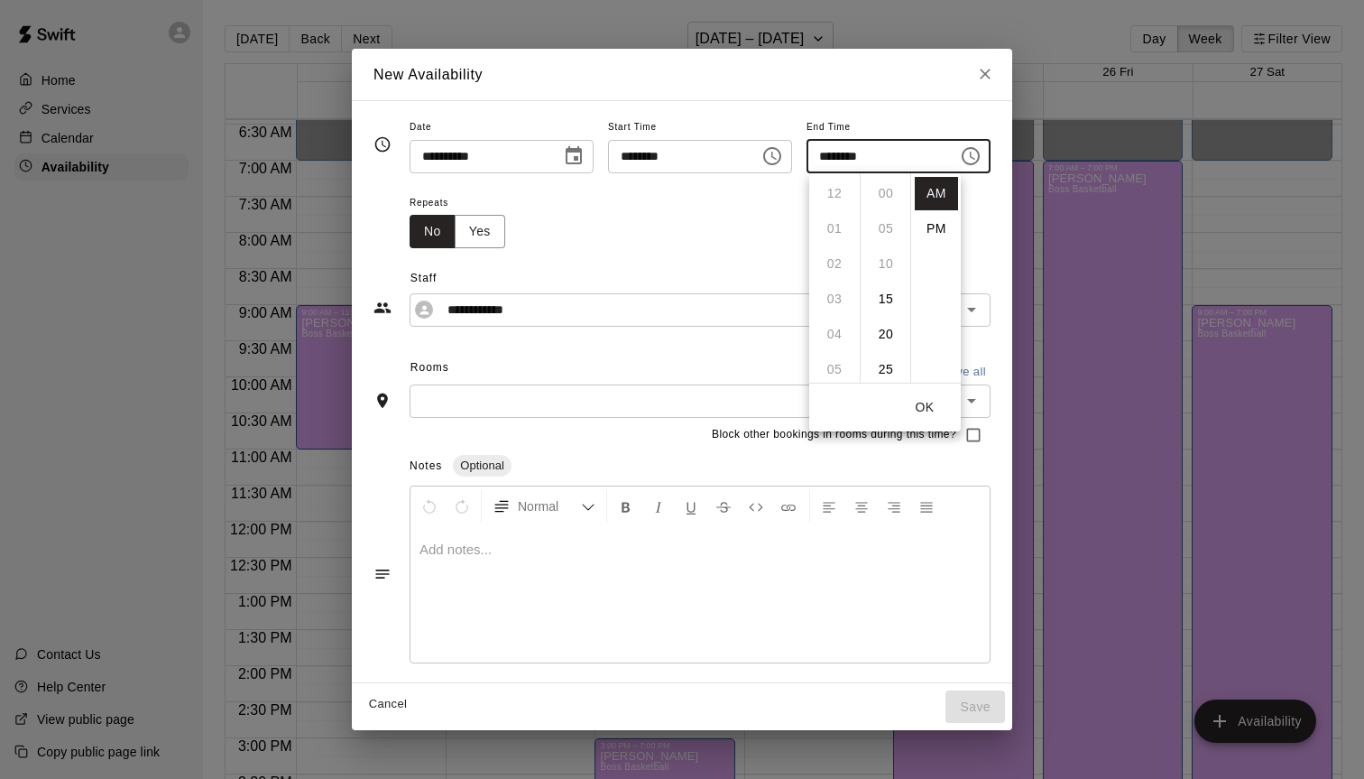
scroll to position [317, 0]
click at [938, 231] on li "PM" at bounding box center [936, 228] width 43 height 33
type input "********"
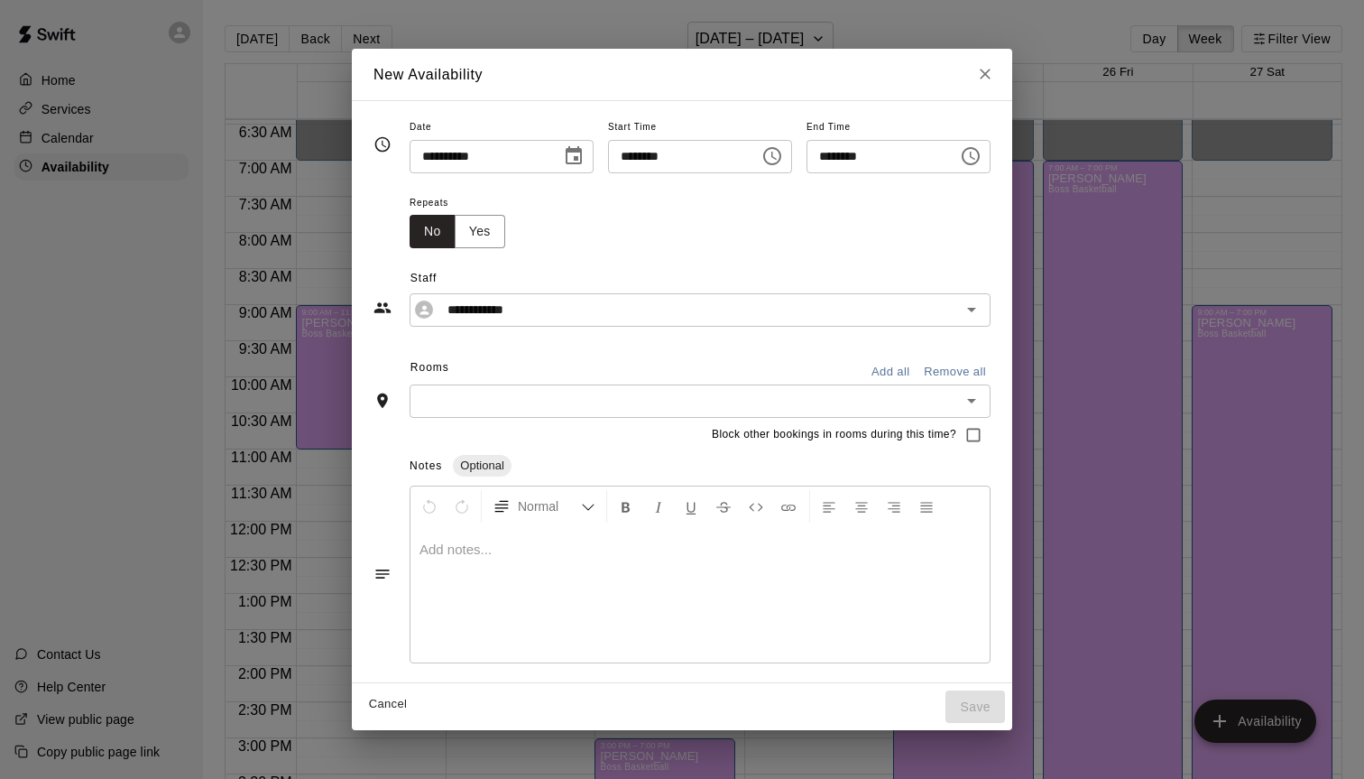
scroll to position [32, 0]
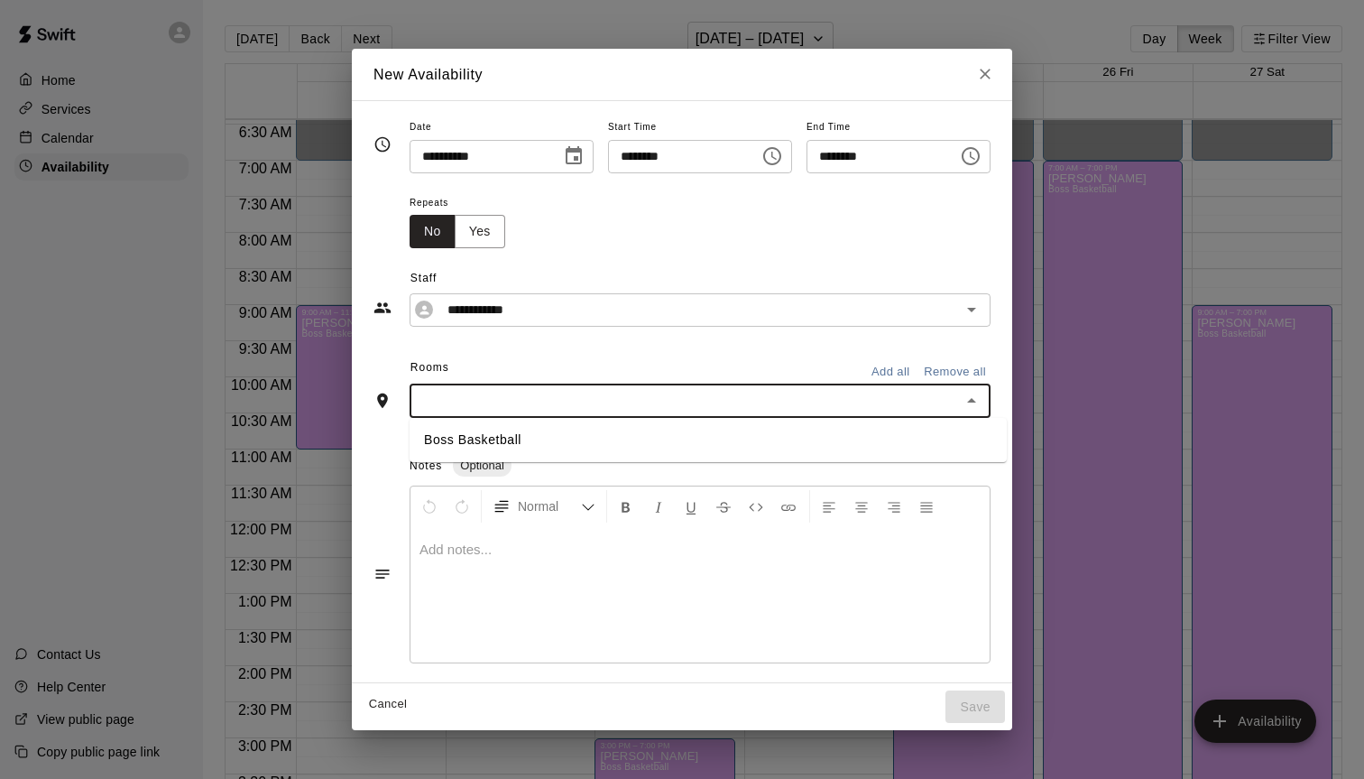
click at [747, 399] on input "text" at bounding box center [685, 401] width 541 height 23
click at [659, 435] on li "Boss Basketball" at bounding box center [708, 440] width 597 height 30
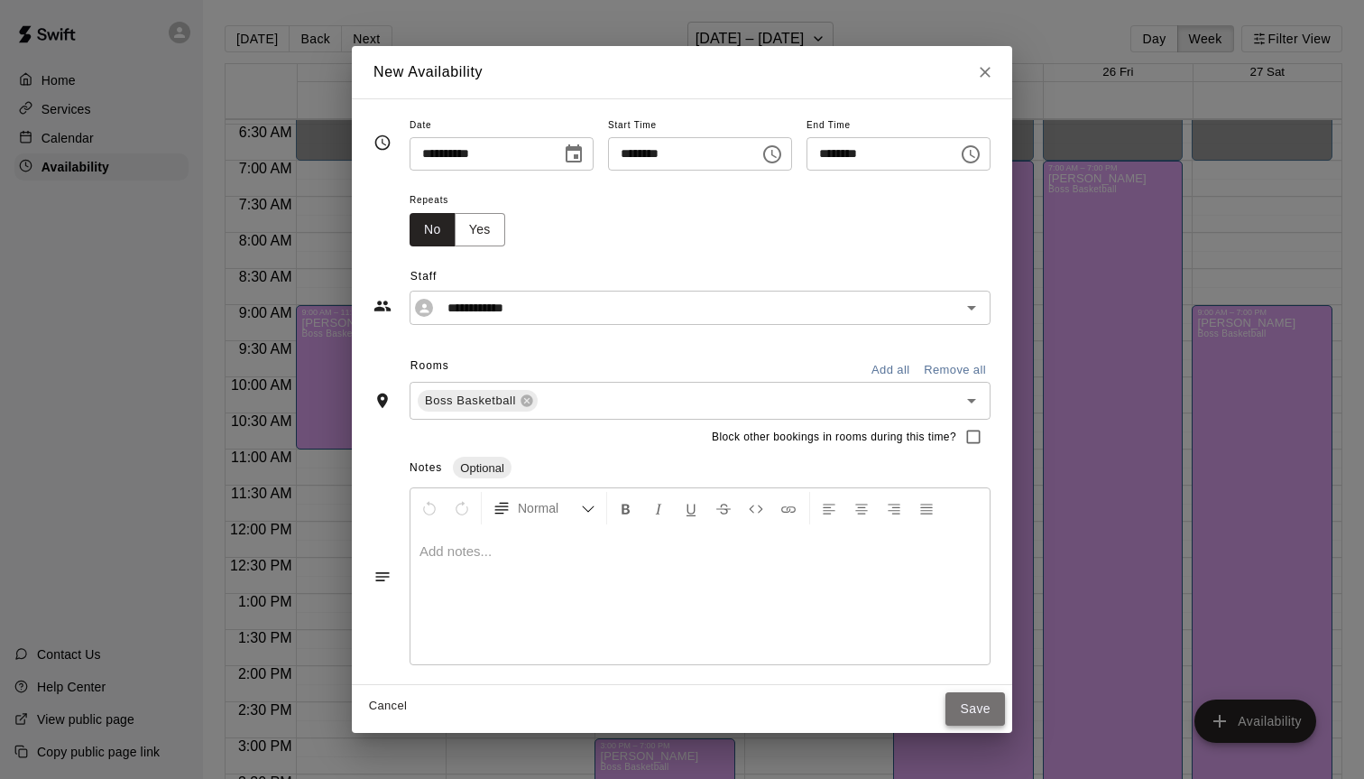
click at [975, 705] on button "Save" at bounding box center [976, 708] width 60 height 33
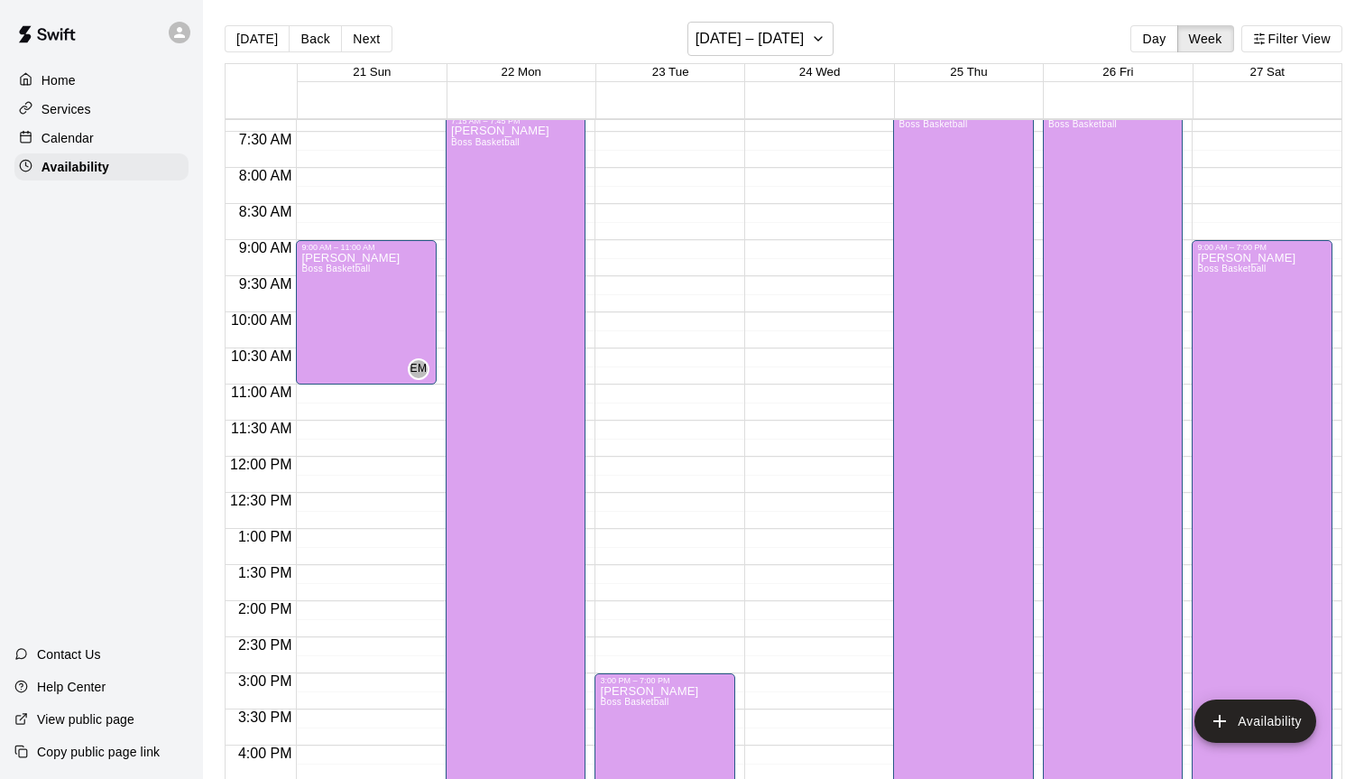
scroll to position [494, 0]
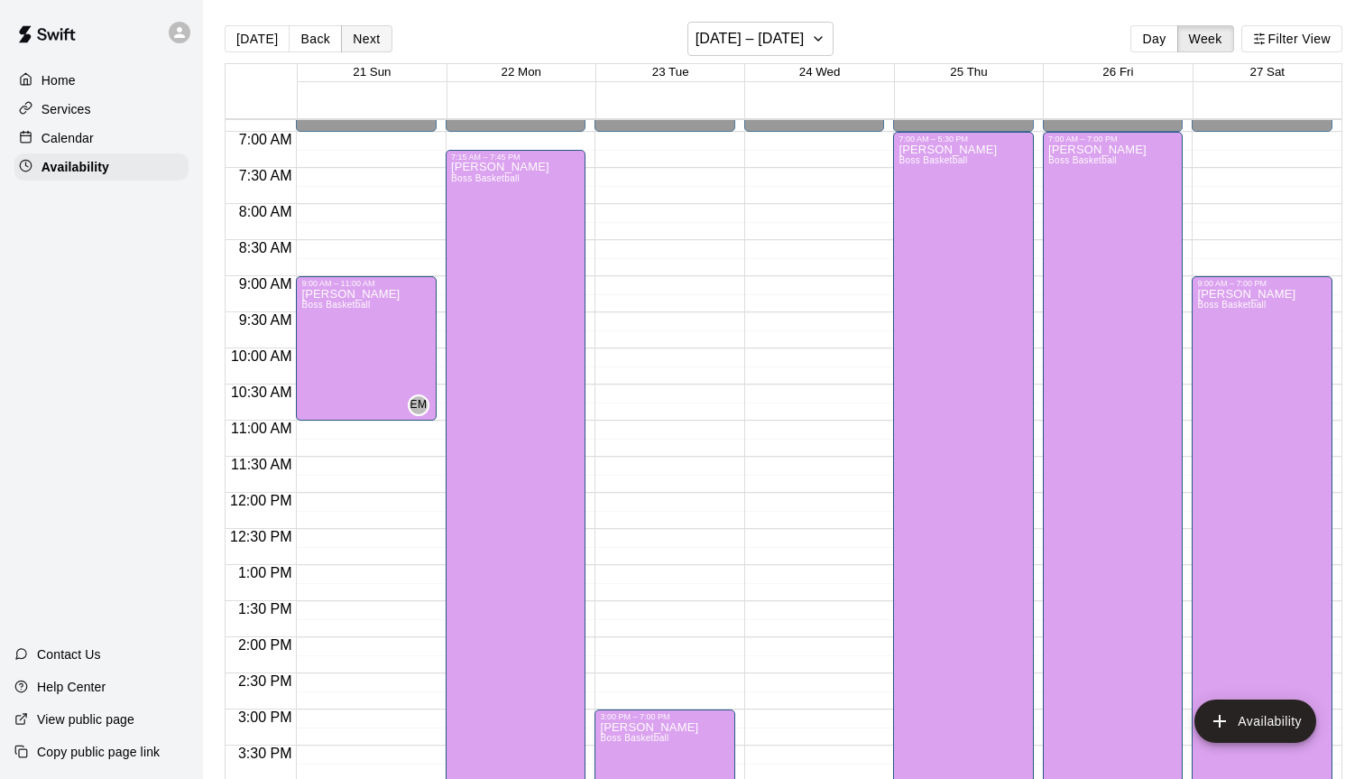
click at [348, 31] on button "Next" at bounding box center [366, 38] width 51 height 27
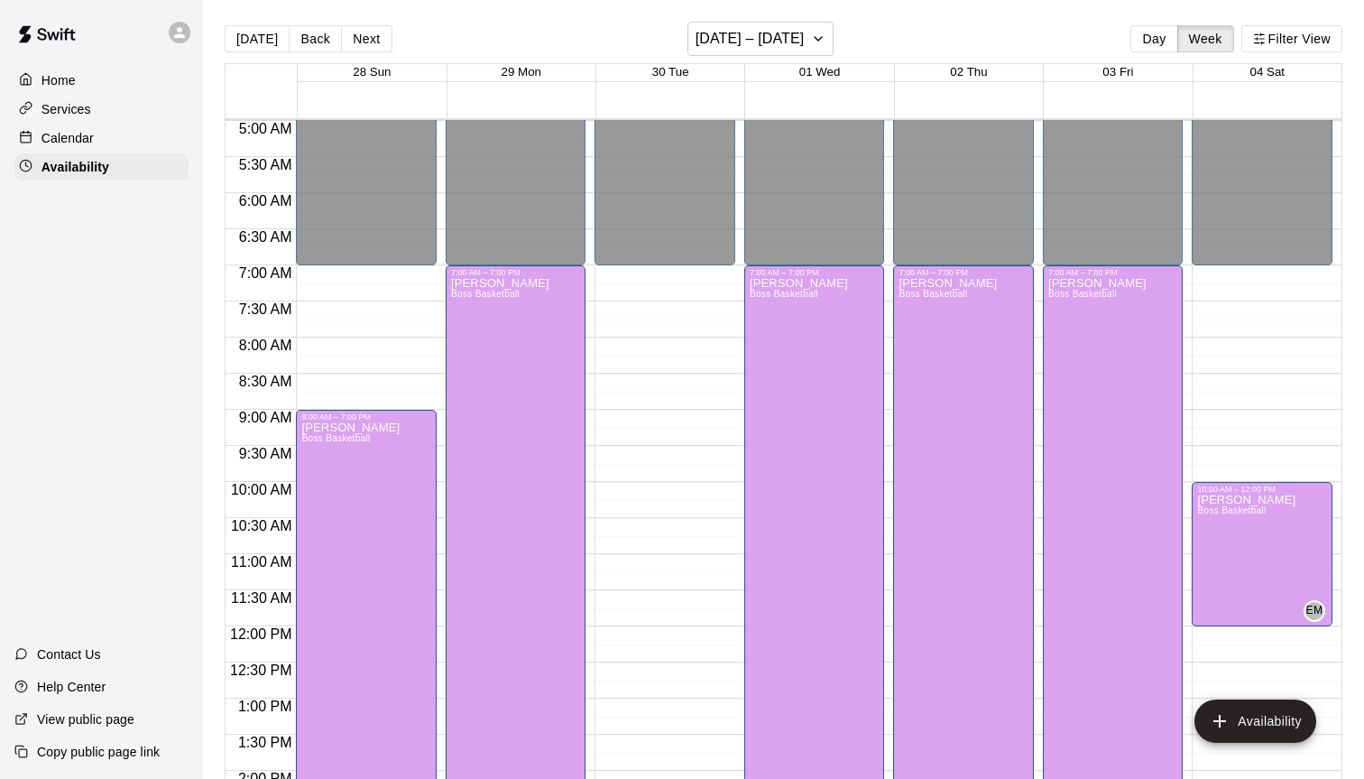
scroll to position [351, 0]
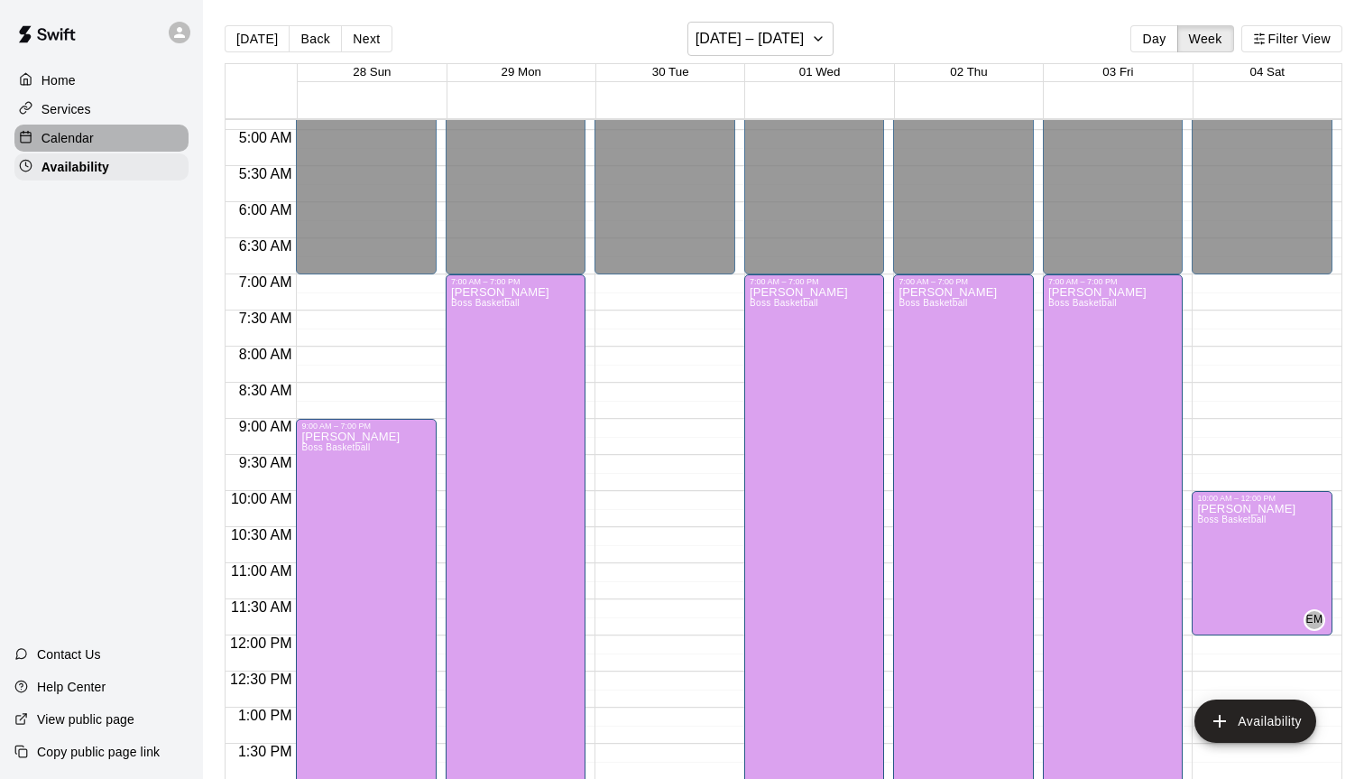
click at [70, 139] on p "Calendar" at bounding box center [68, 138] width 52 height 18
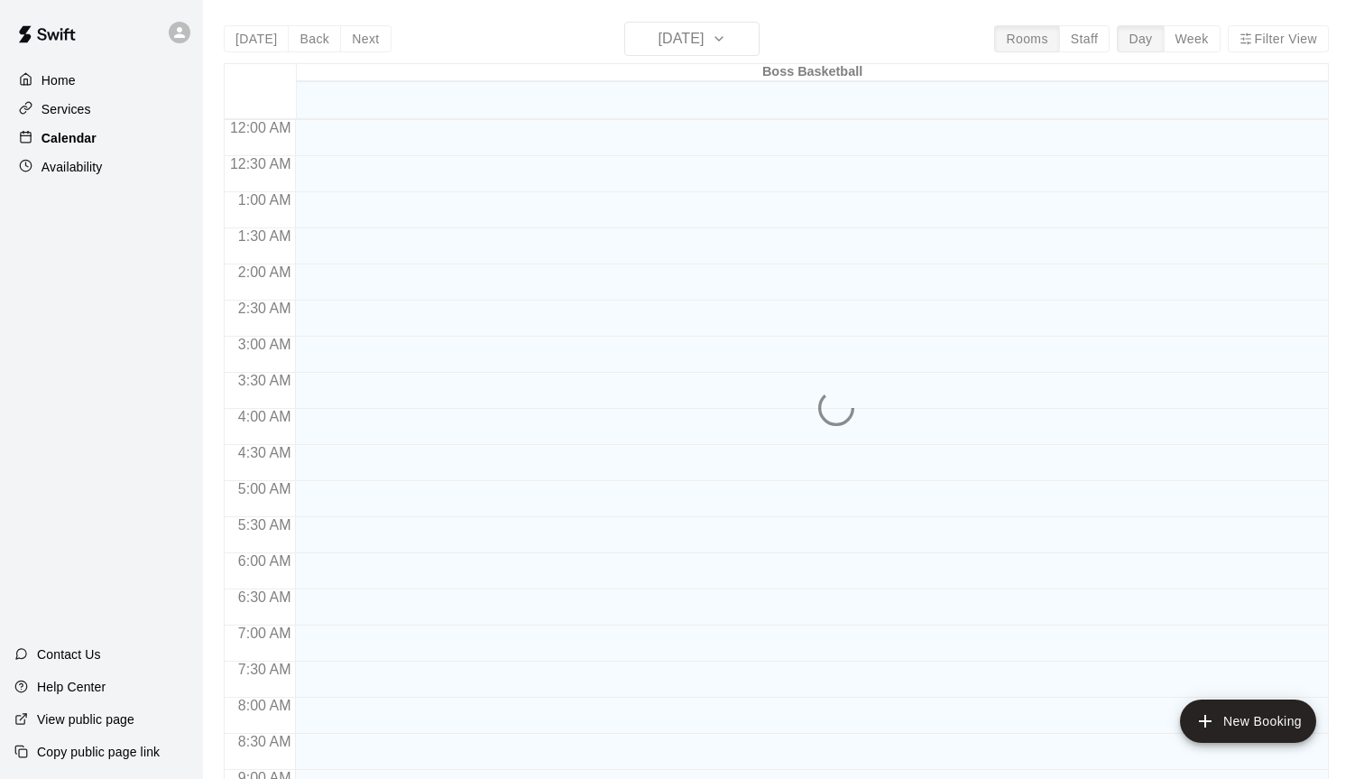
scroll to position [1000, 0]
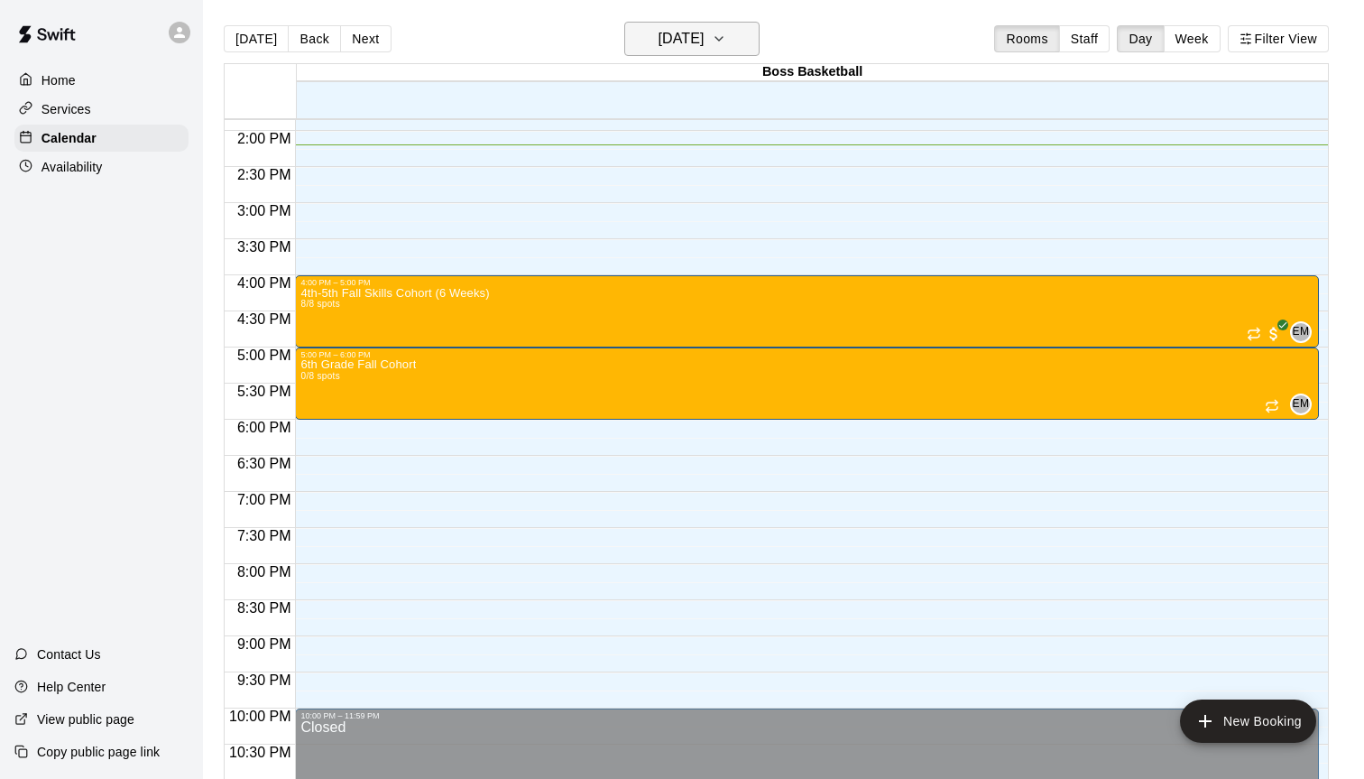
click at [704, 38] on h6 "[DATE]" at bounding box center [681, 38] width 46 height 25
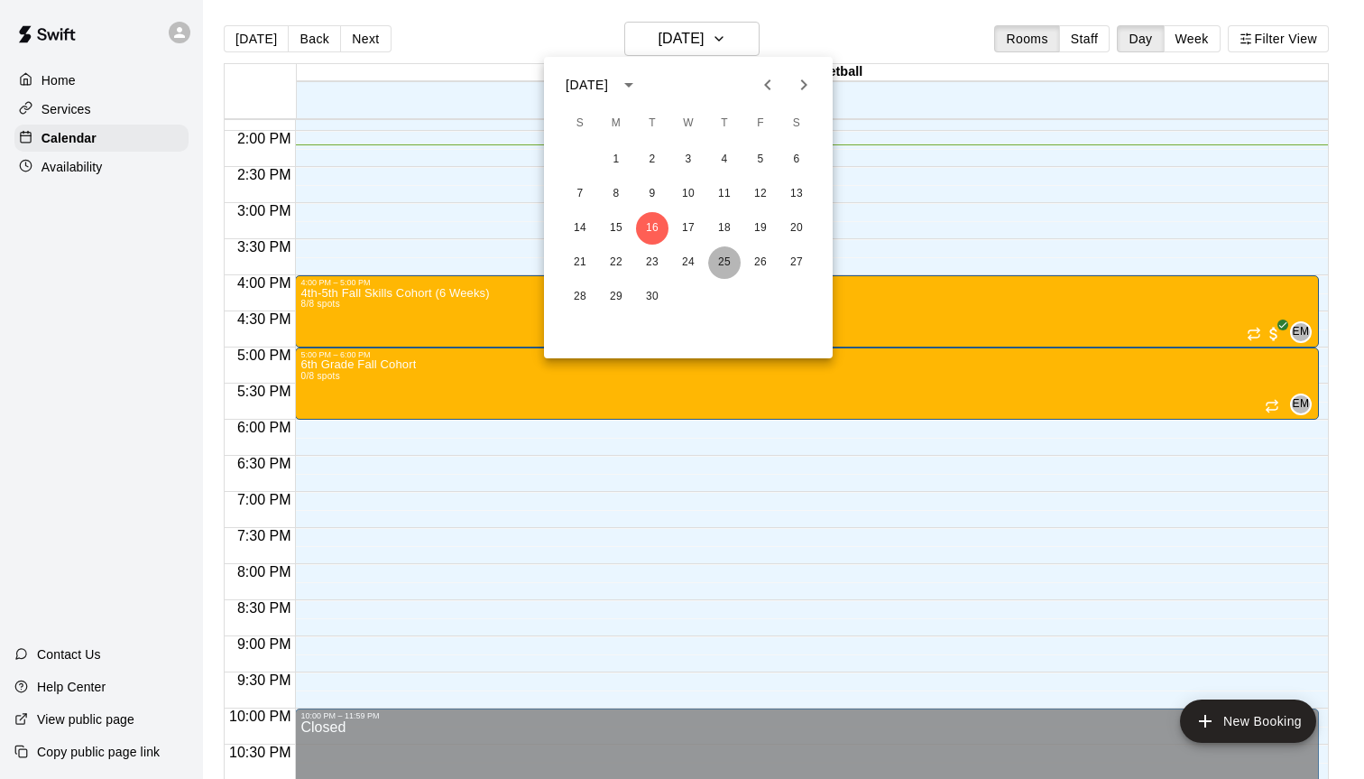
click at [719, 265] on button "25" at bounding box center [724, 262] width 32 height 32
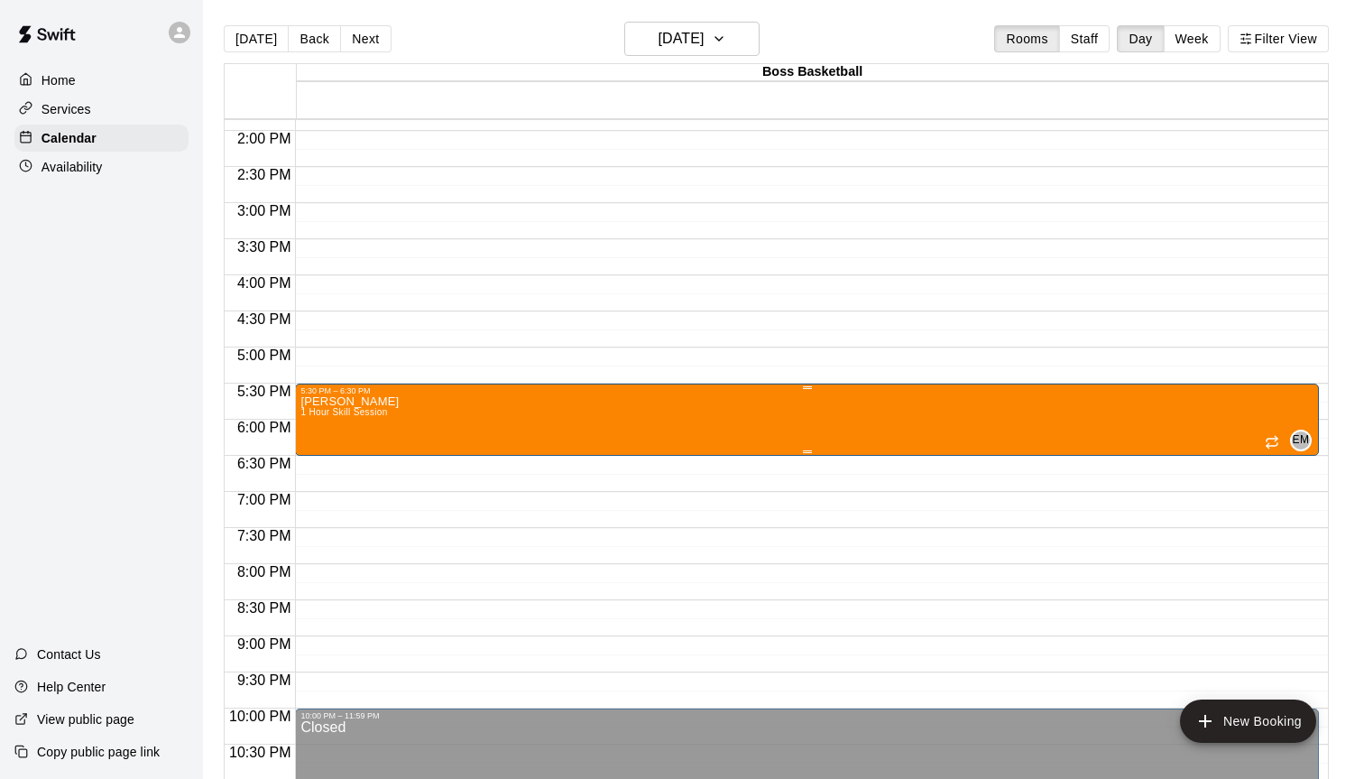
click at [600, 397] on div "[PERSON_NAME] 1 Hour Skill Session EM 0" at bounding box center [806, 784] width 1012 height 779
click at [315, 418] on icon "edit" at bounding box center [319, 415] width 16 height 16
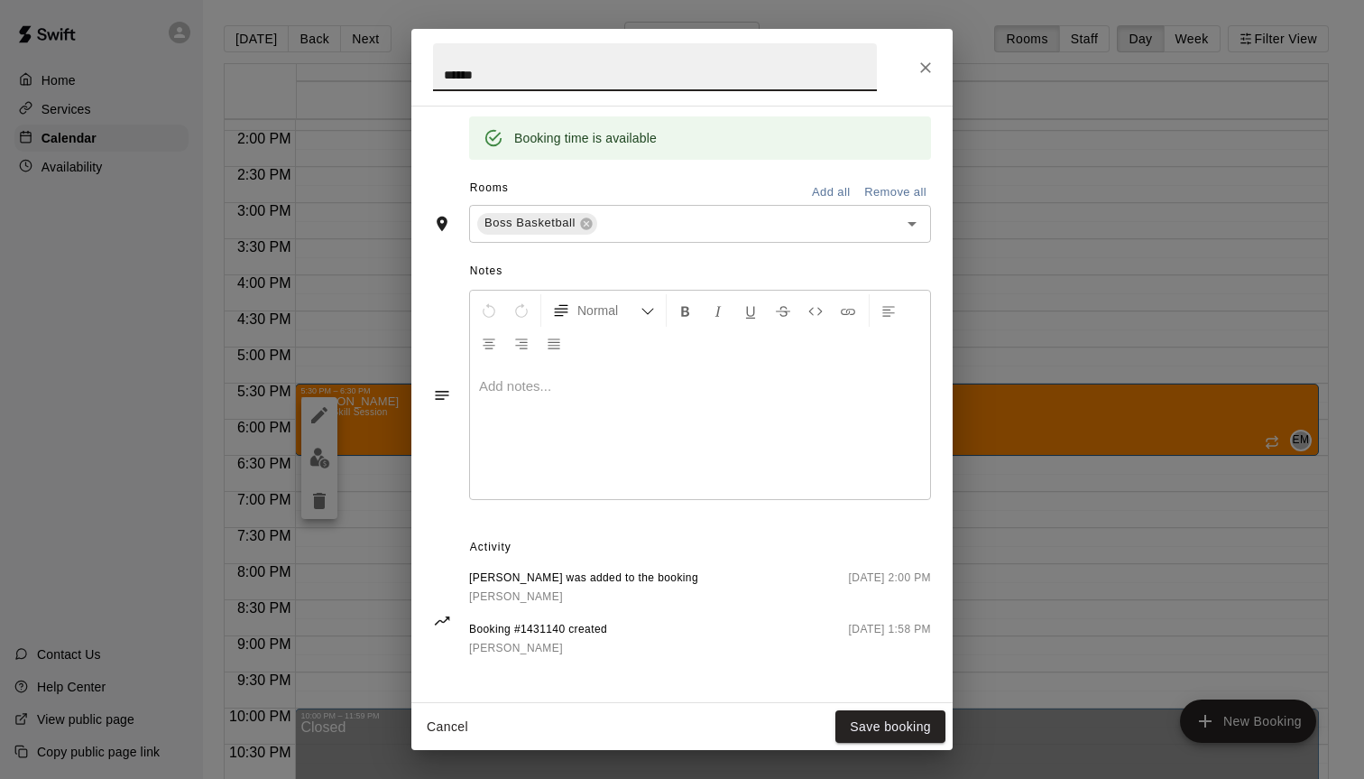
scroll to position [0, 0]
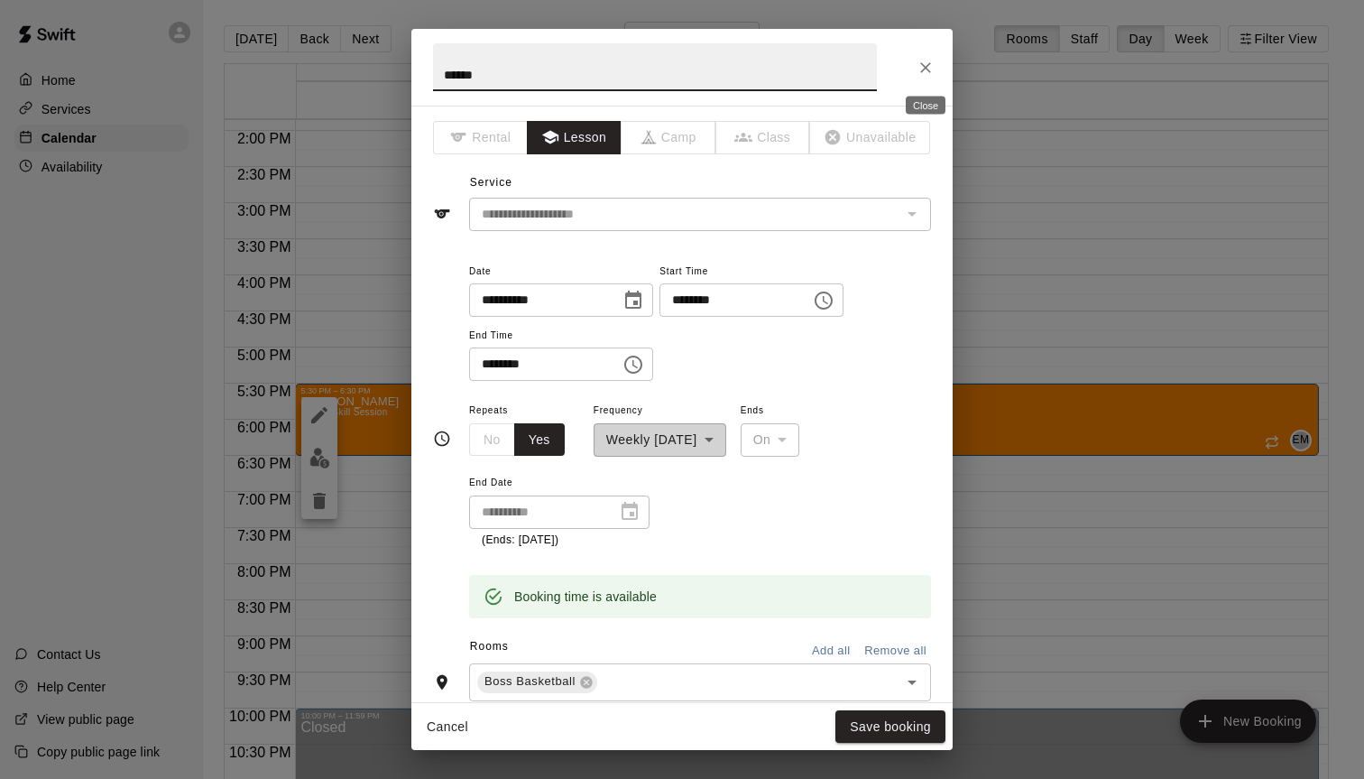
click at [932, 69] on icon "Close" at bounding box center [926, 68] width 18 height 18
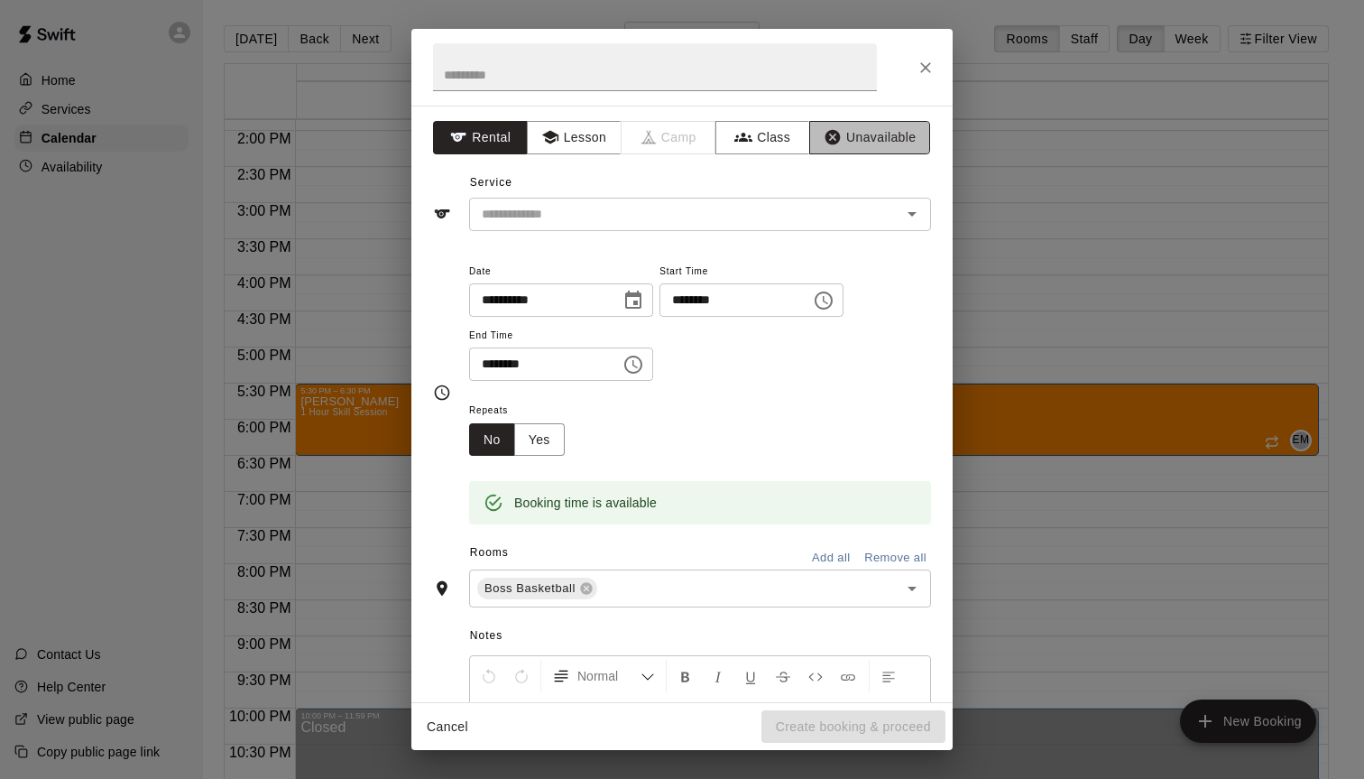
click at [863, 133] on button "Unavailable" at bounding box center [869, 137] width 121 height 33
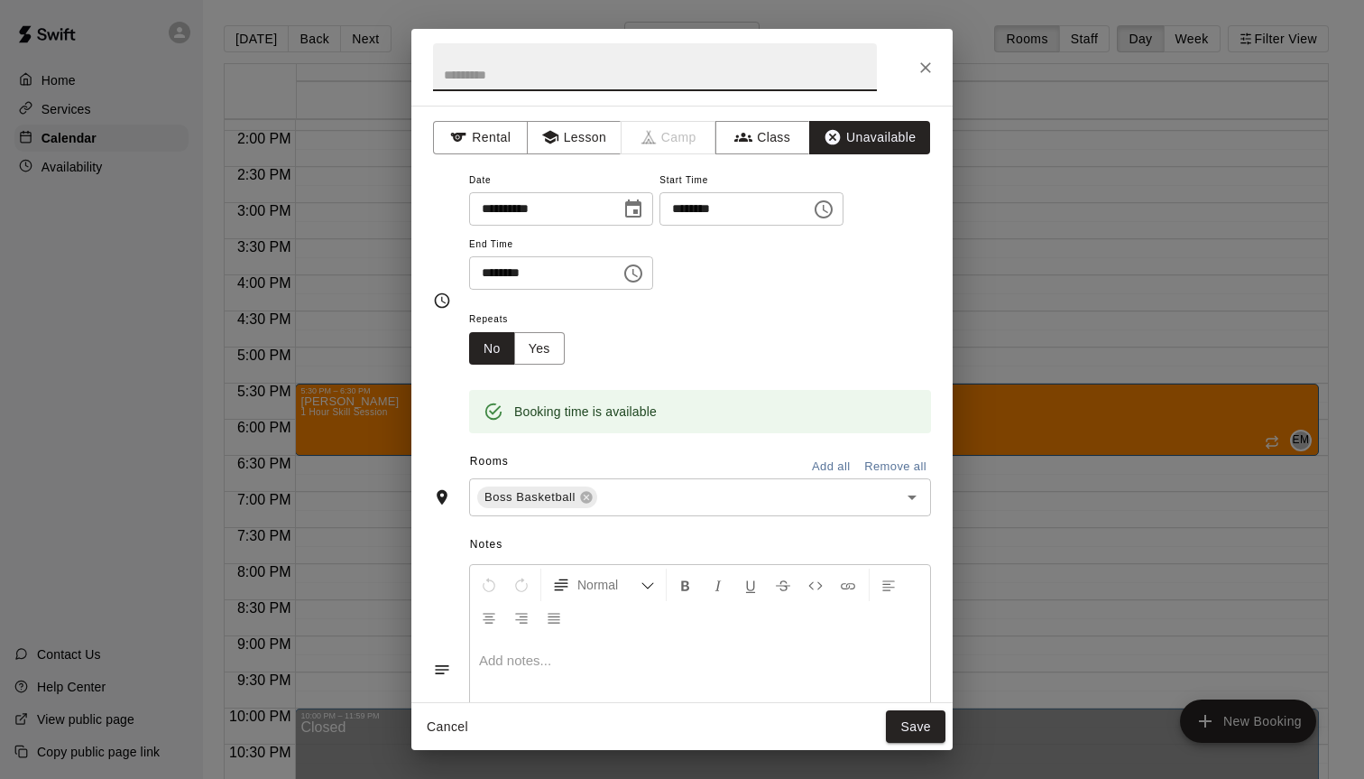
click at [635, 76] on input "text" at bounding box center [655, 67] width 444 height 48
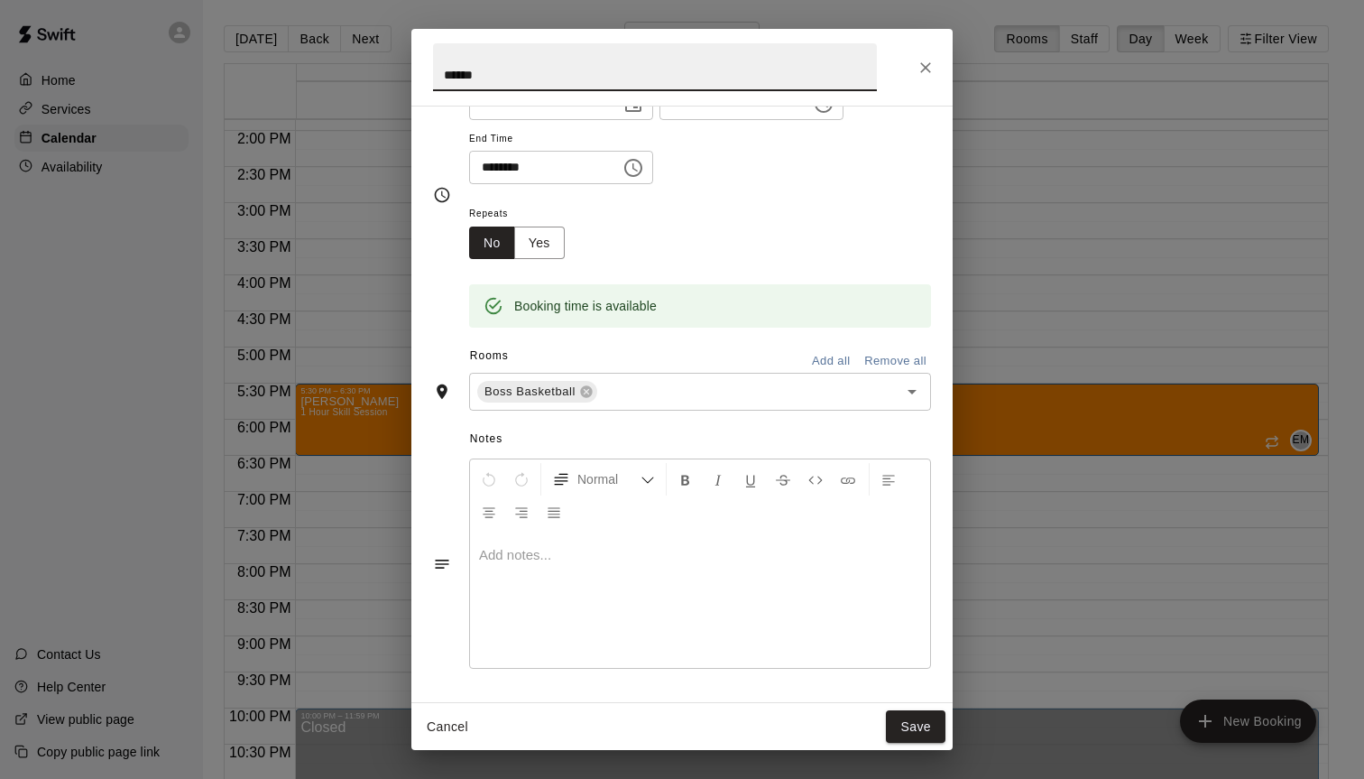
scroll to position [5, 0]
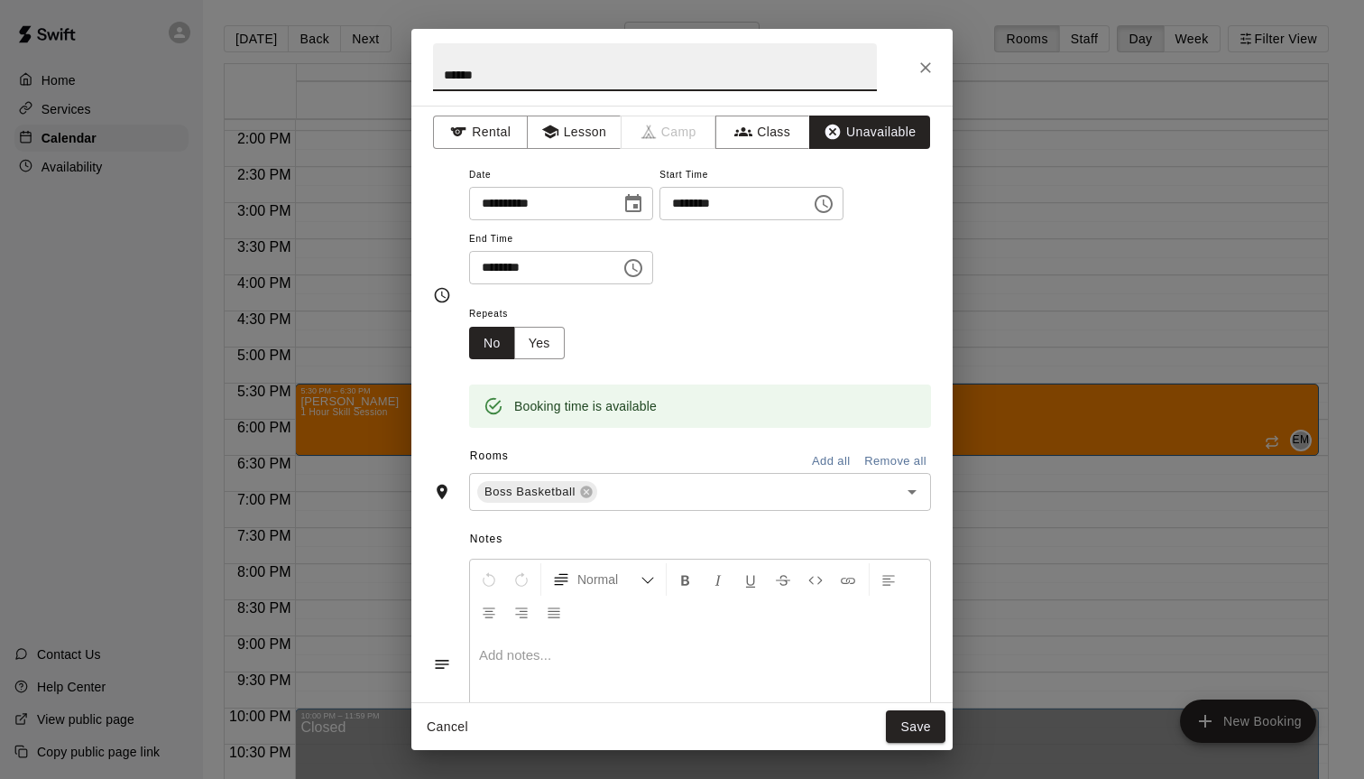
type input "******"
click at [689, 206] on input "********" at bounding box center [729, 203] width 139 height 33
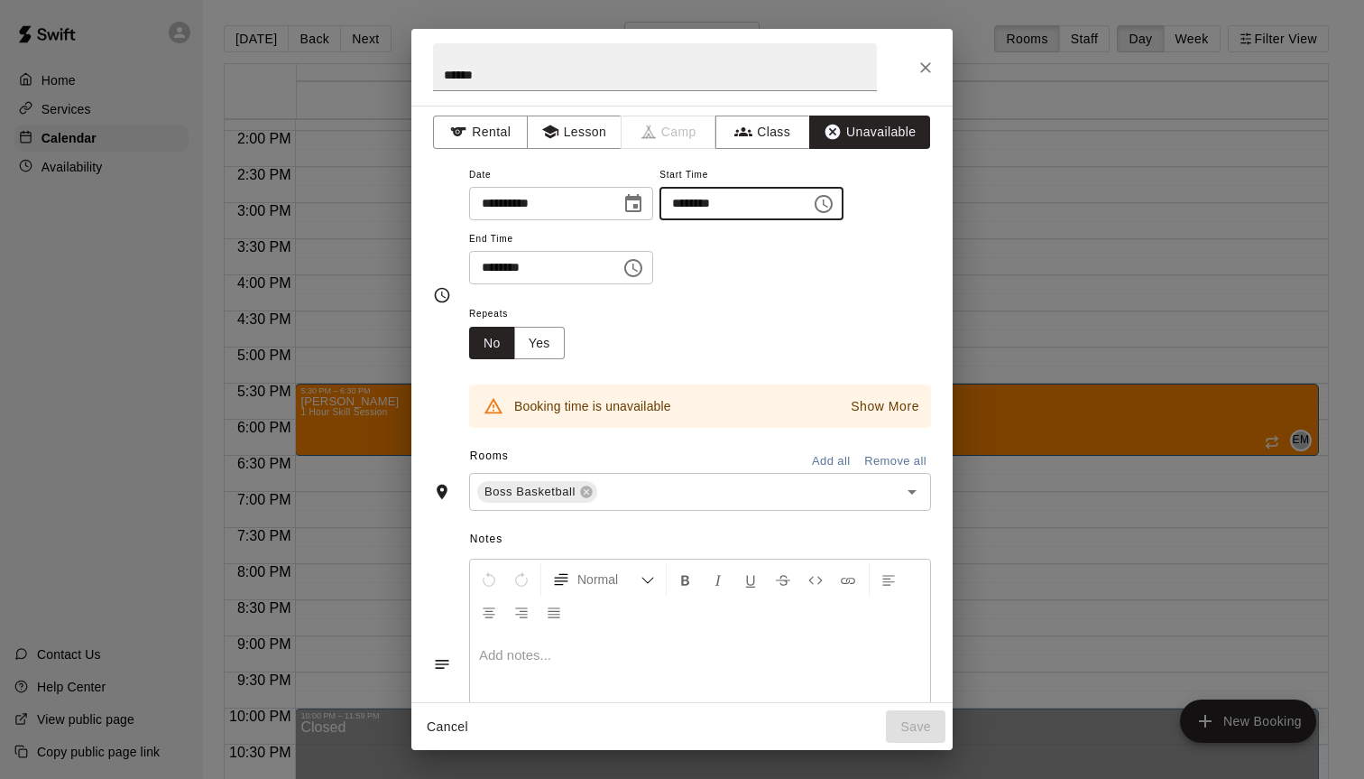
click at [690, 202] on input "********" at bounding box center [729, 203] width 139 height 33
type input "********"
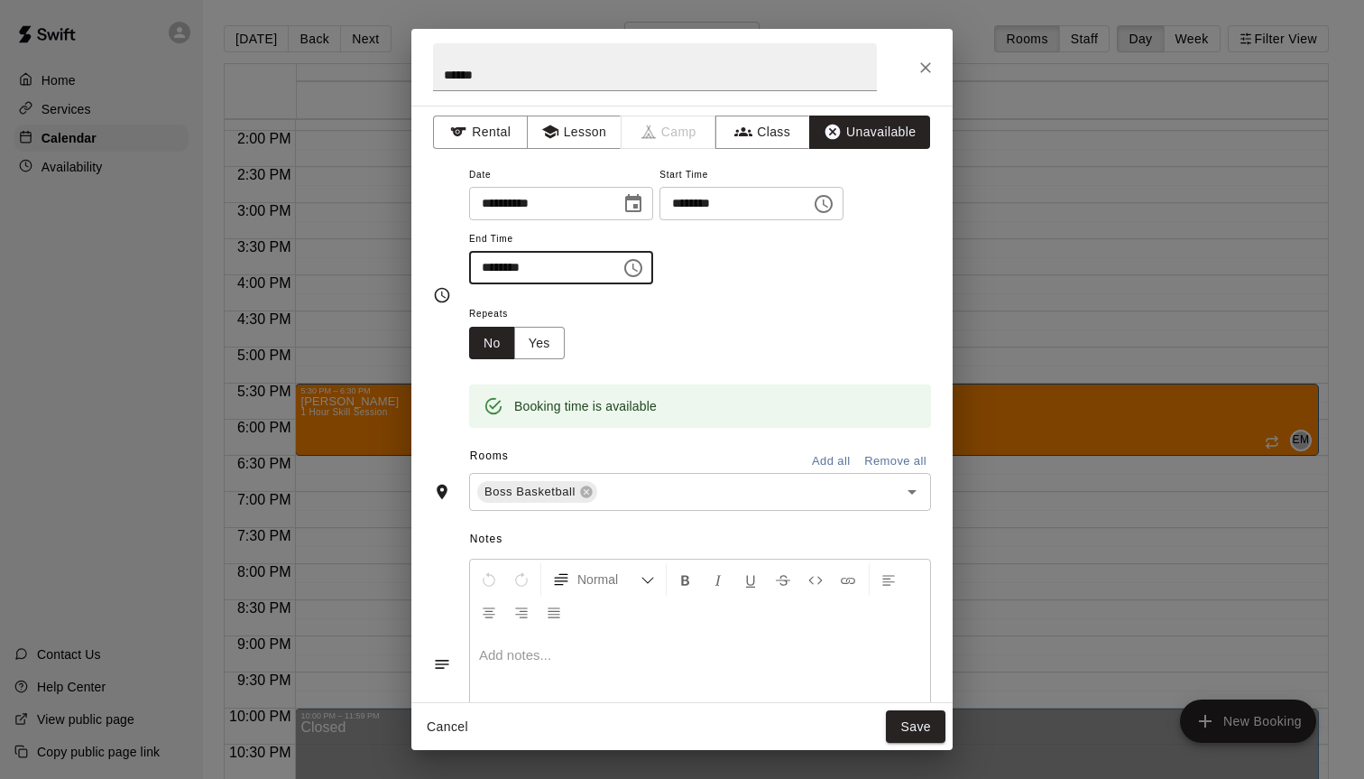
click at [512, 269] on input "********" at bounding box center [538, 267] width 139 height 33
type input "********"
click at [915, 717] on button "Save" at bounding box center [916, 726] width 60 height 33
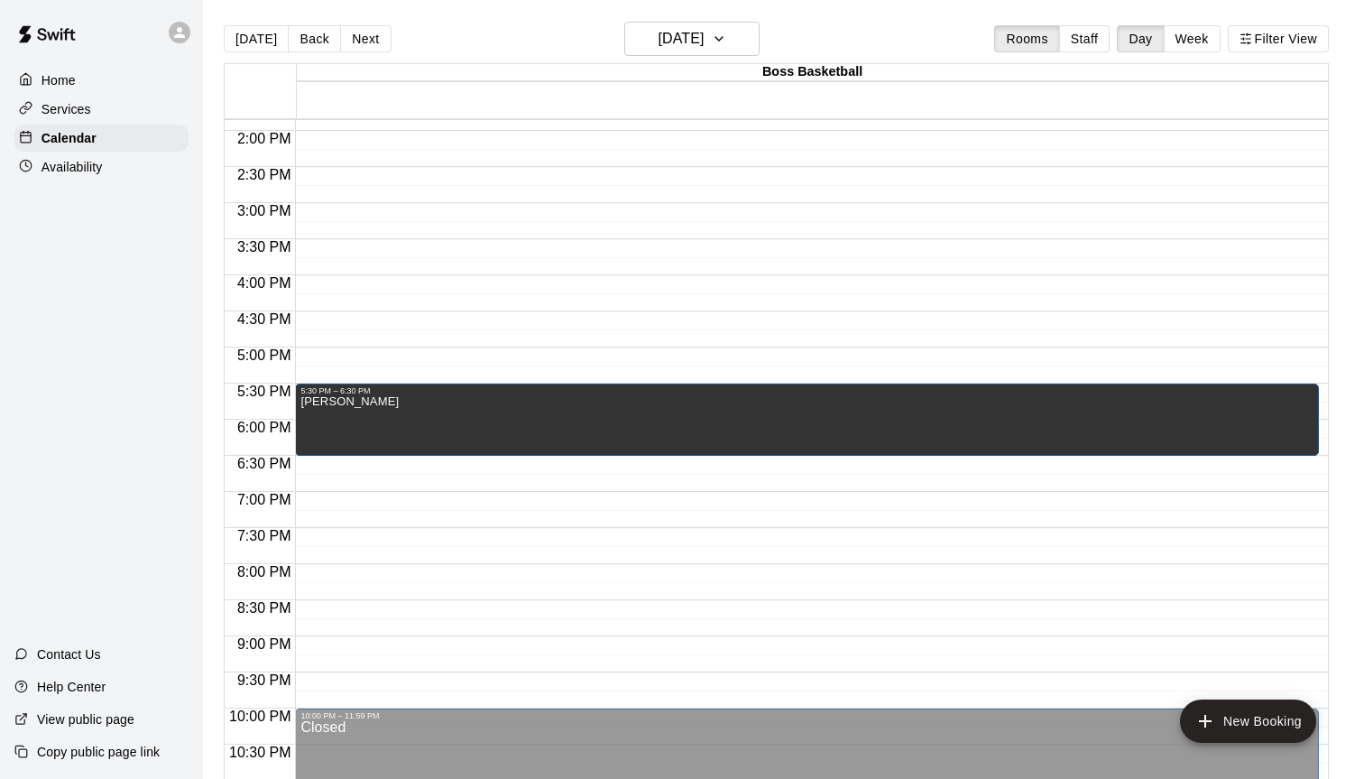
drag, startPoint x: 719, startPoint y: 506, endPoint x: 720, endPoint y: 434, distance: 72.2
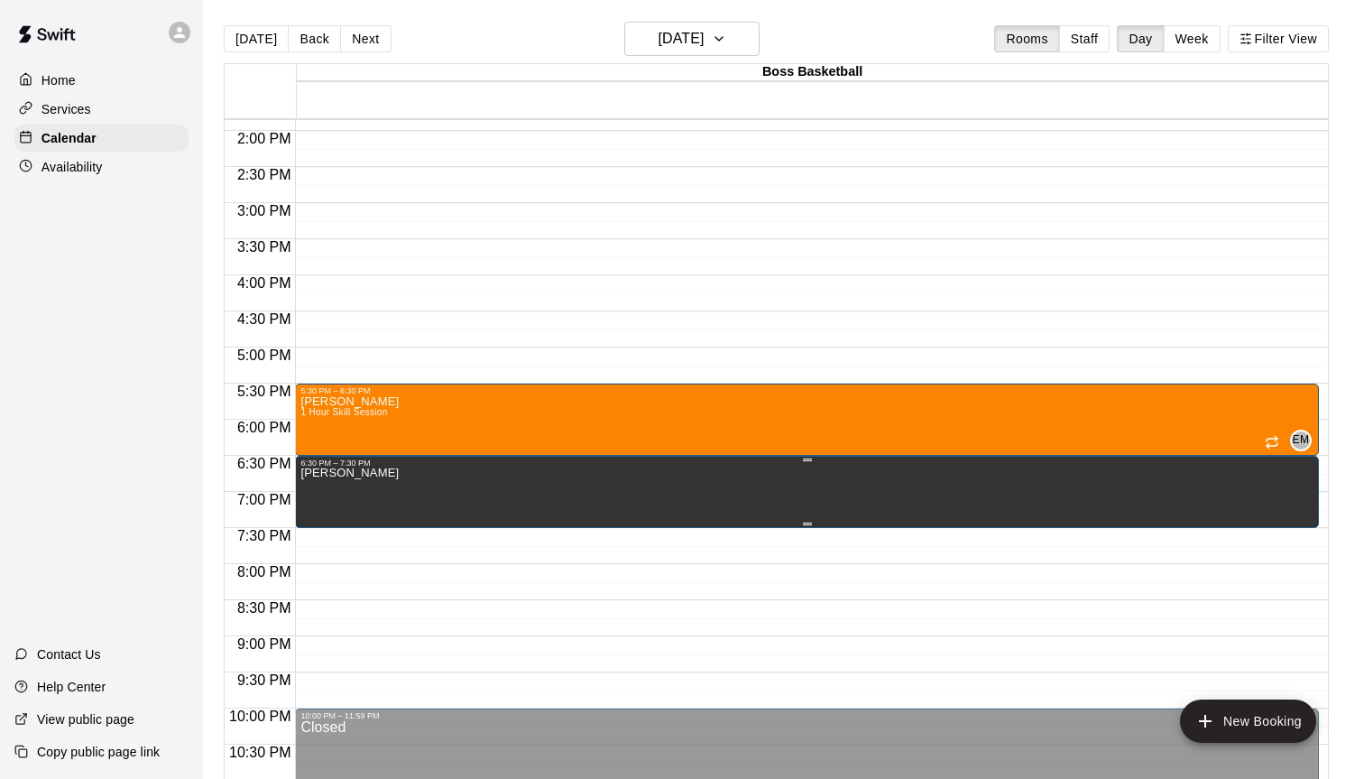
click at [424, 488] on div "Edit booking details" at bounding box center [400, 480] width 100 height 18
click at [319, 532] on icon "delete" at bounding box center [319, 530] width 13 height 16
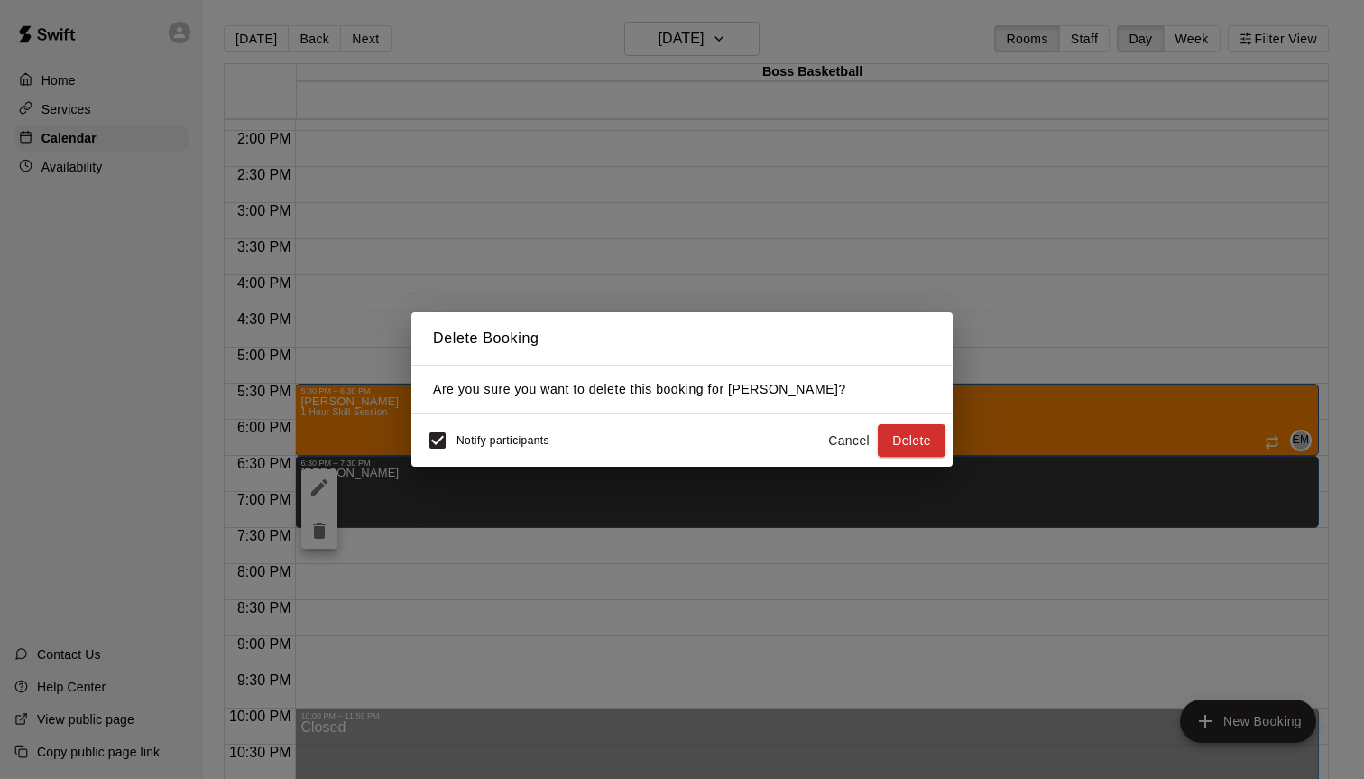
click at [920, 439] on button "Delete" at bounding box center [912, 440] width 68 height 33
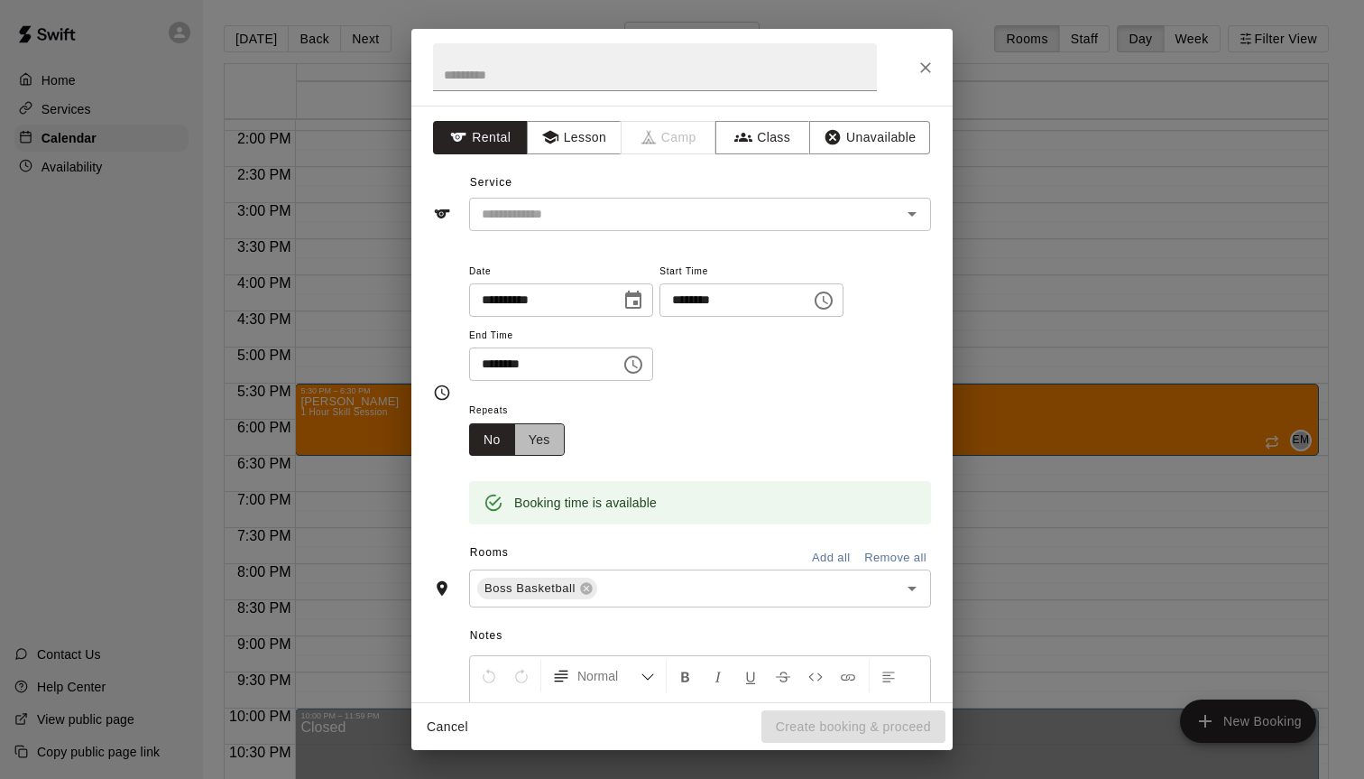
click at [558, 439] on button "Yes" at bounding box center [539, 439] width 51 height 33
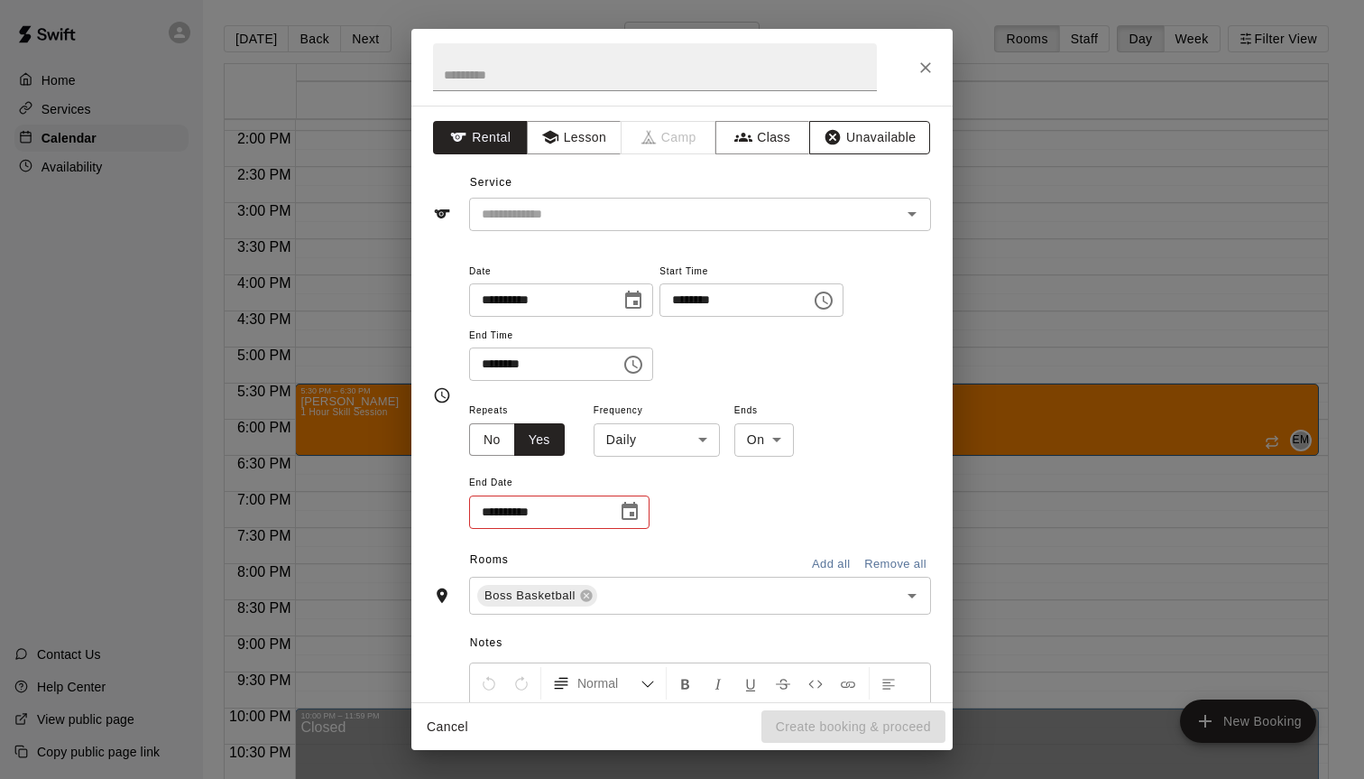
click at [900, 143] on button "Unavailable" at bounding box center [869, 137] width 121 height 33
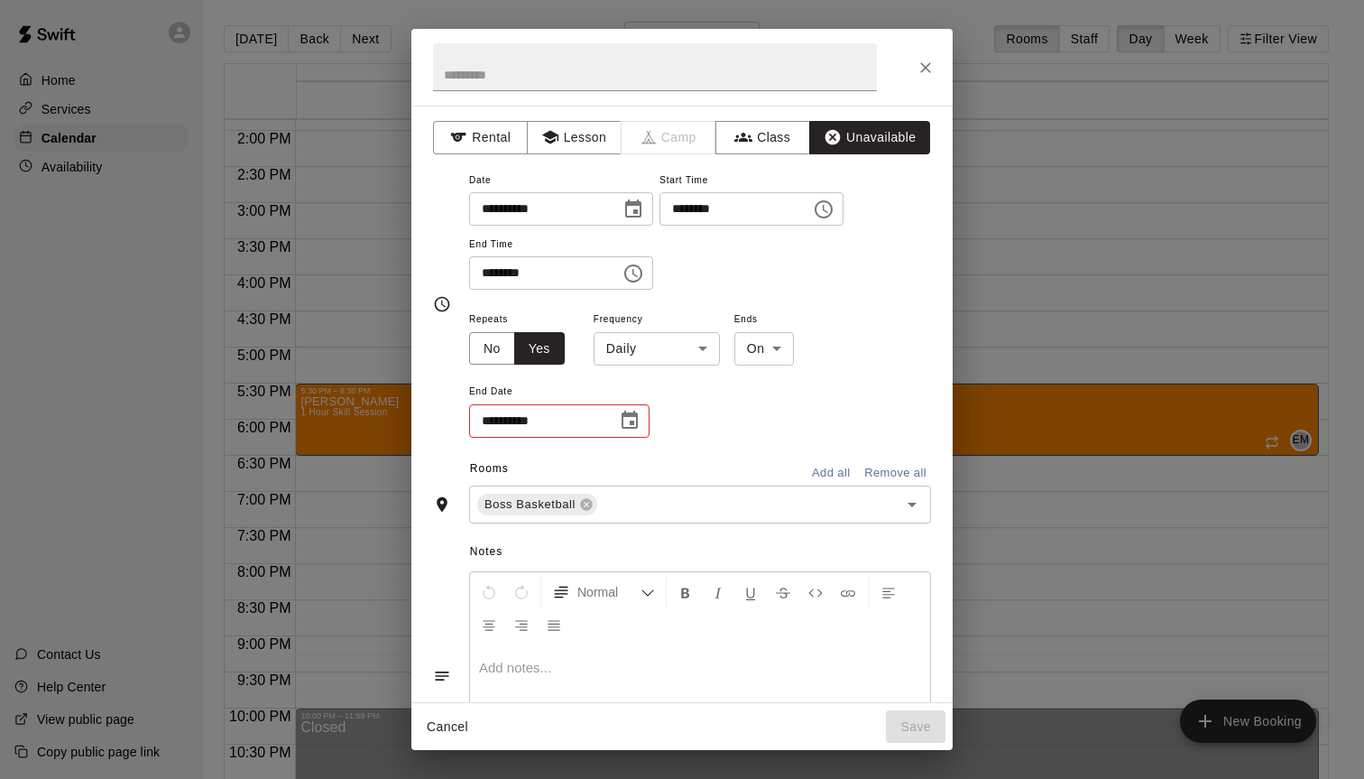
click at [698, 349] on body "**********" at bounding box center [682, 404] width 1364 height 808
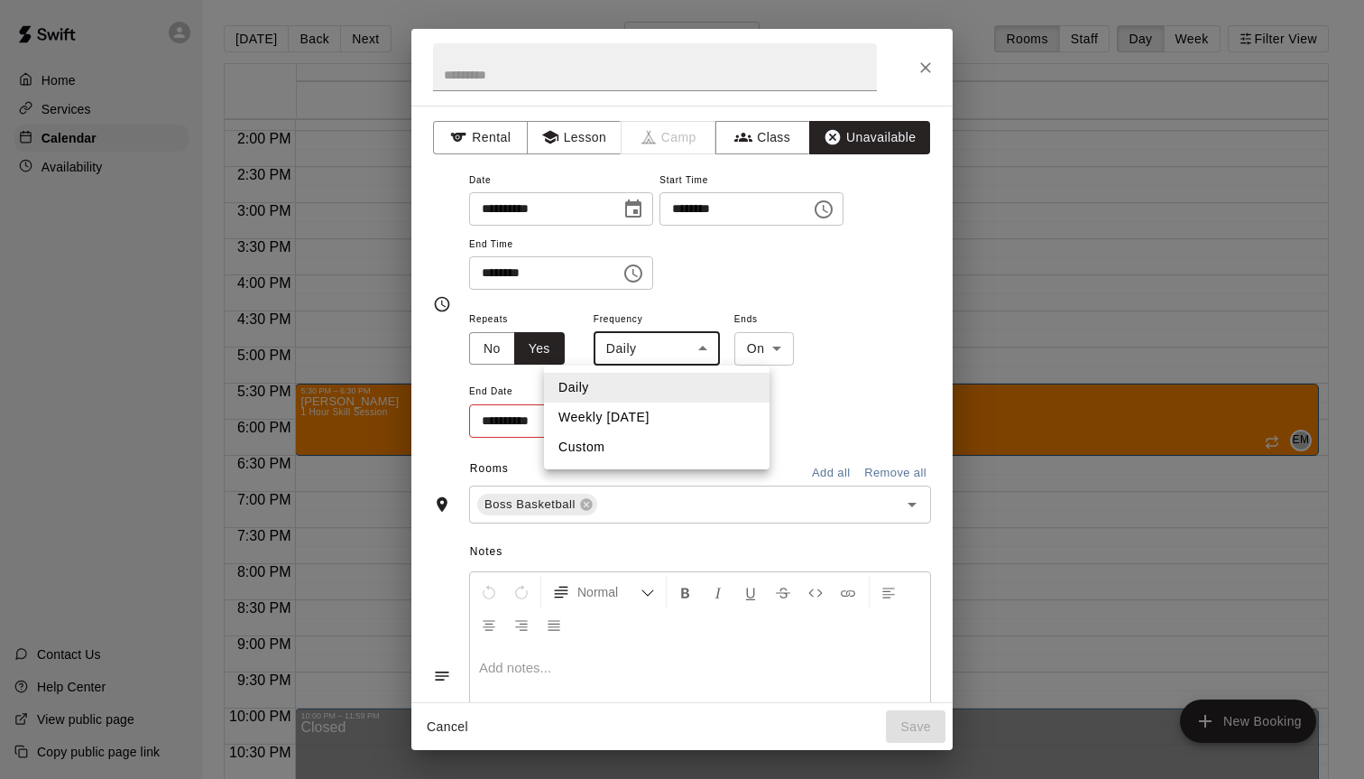
click at [619, 414] on li "Weekly [DATE]" at bounding box center [657, 417] width 226 height 30
type input "******"
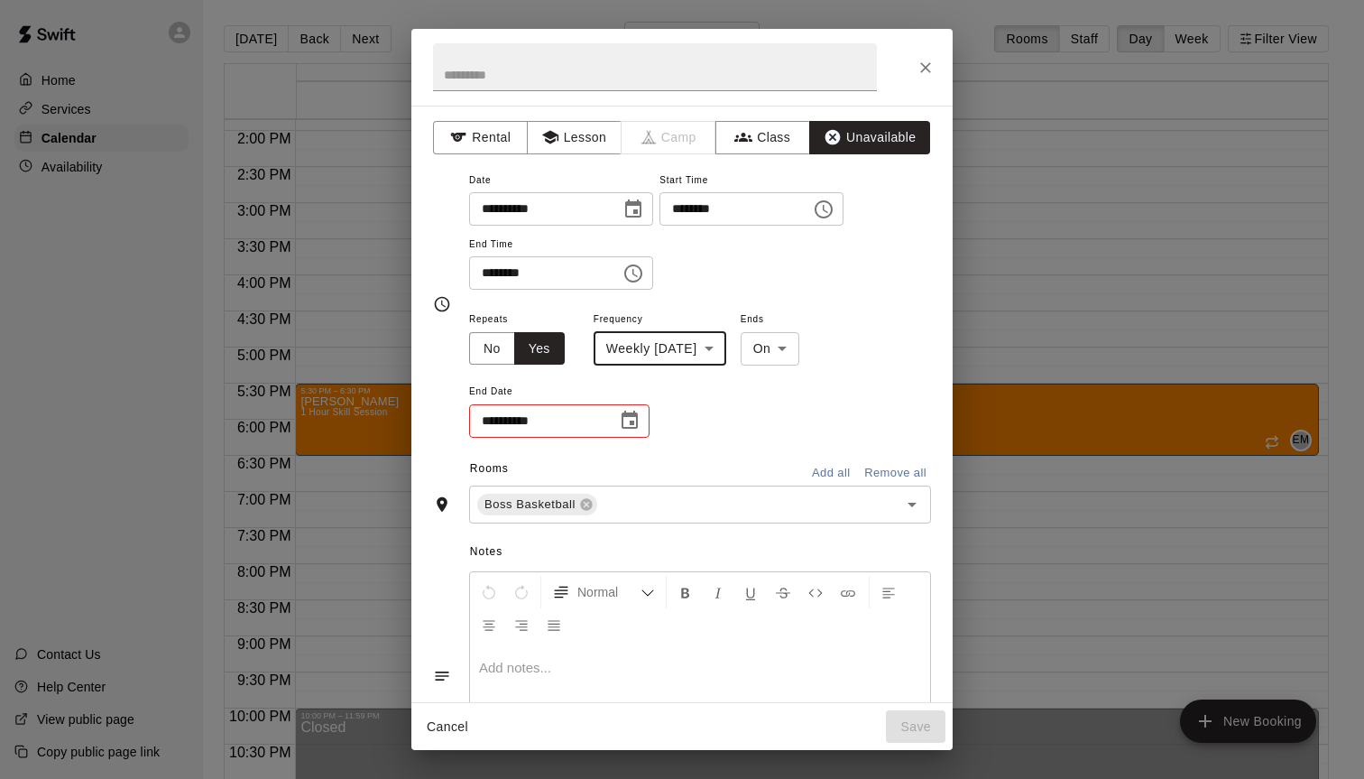
click at [820, 357] on body "**********" at bounding box center [682, 404] width 1364 height 808
click at [866, 344] on div at bounding box center [682, 389] width 1364 height 779
click at [636, 414] on icon "Choose date" at bounding box center [630, 420] width 16 height 18
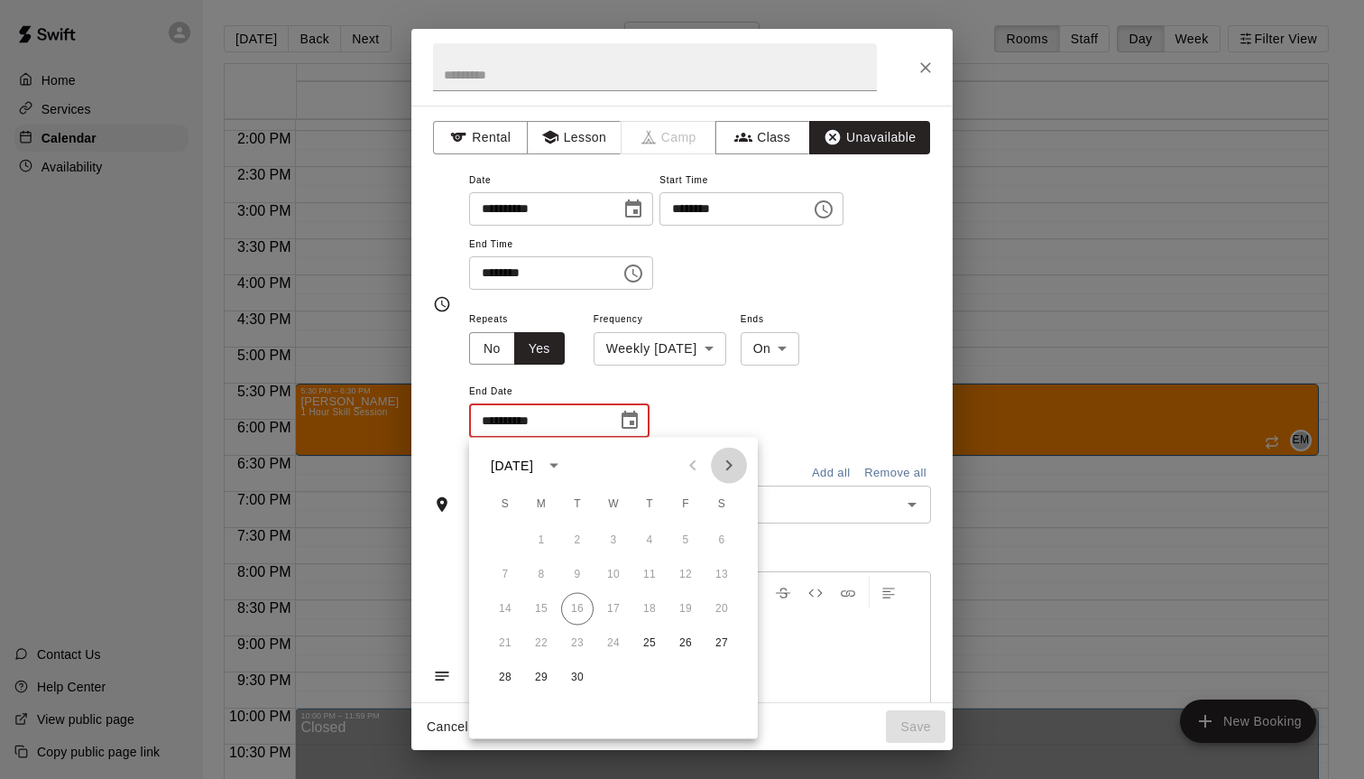
click at [741, 462] on button "Next month" at bounding box center [729, 466] width 36 height 36
click at [729, 465] on icon "Next month" at bounding box center [729, 465] width 6 height 11
click at [650, 574] on button "6" at bounding box center [649, 575] width 32 height 32
type input "**********"
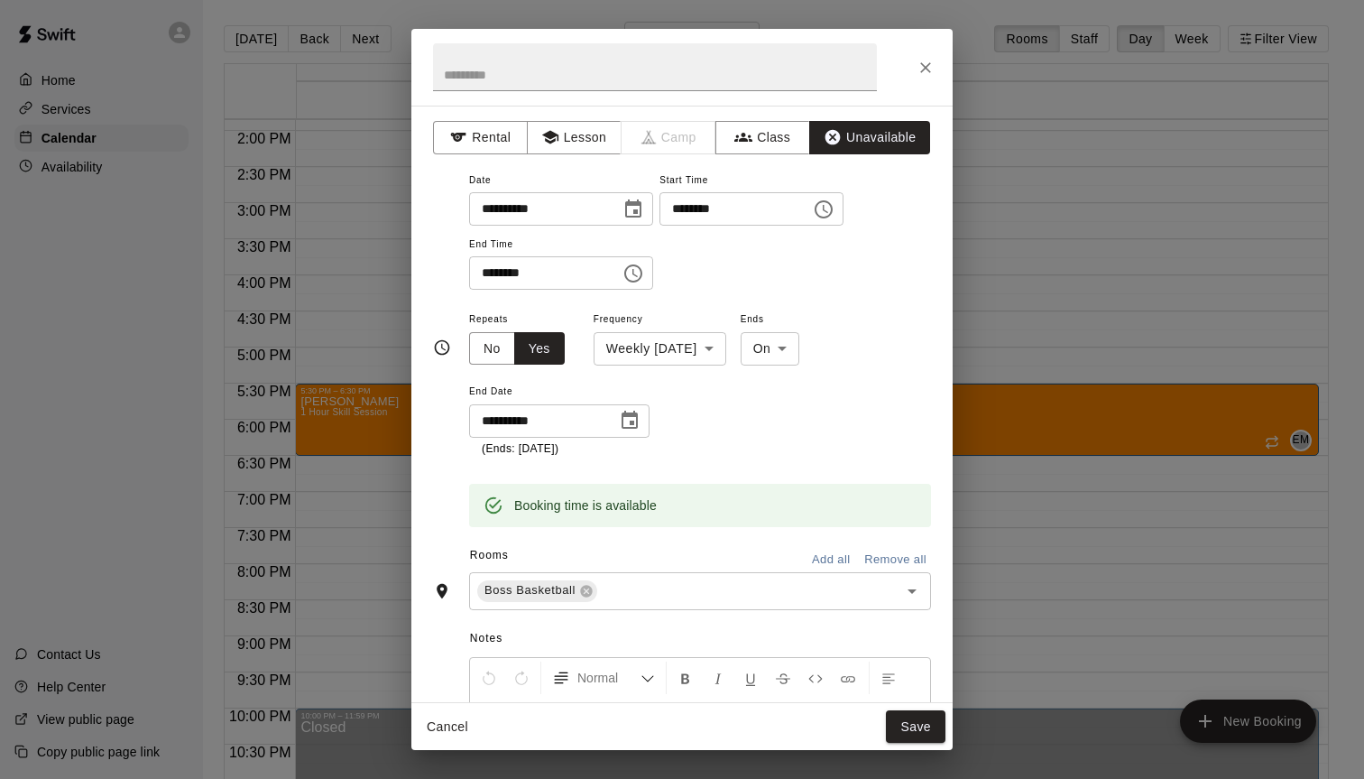
click at [927, 68] on icon "Close" at bounding box center [925, 67] width 11 height 11
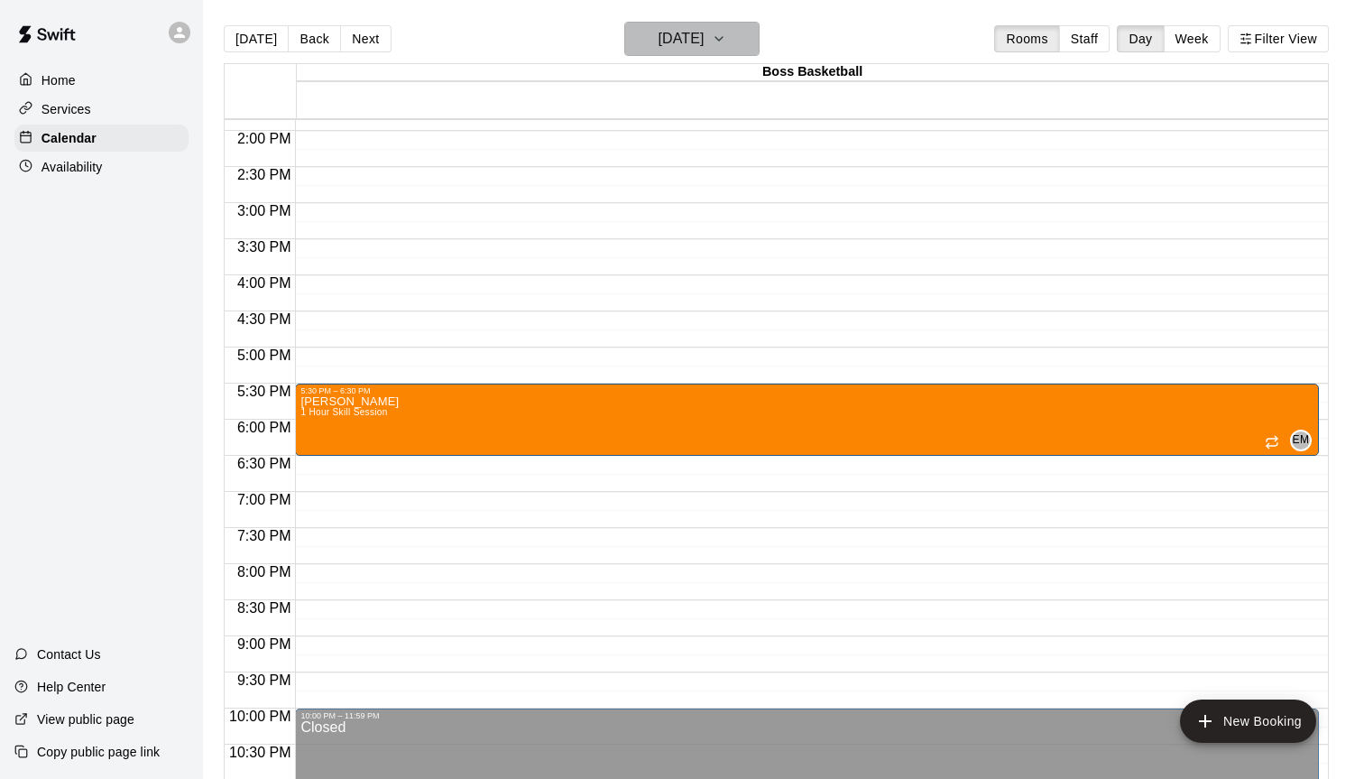
click at [691, 40] on h6 "[DATE]" at bounding box center [681, 38] width 46 height 25
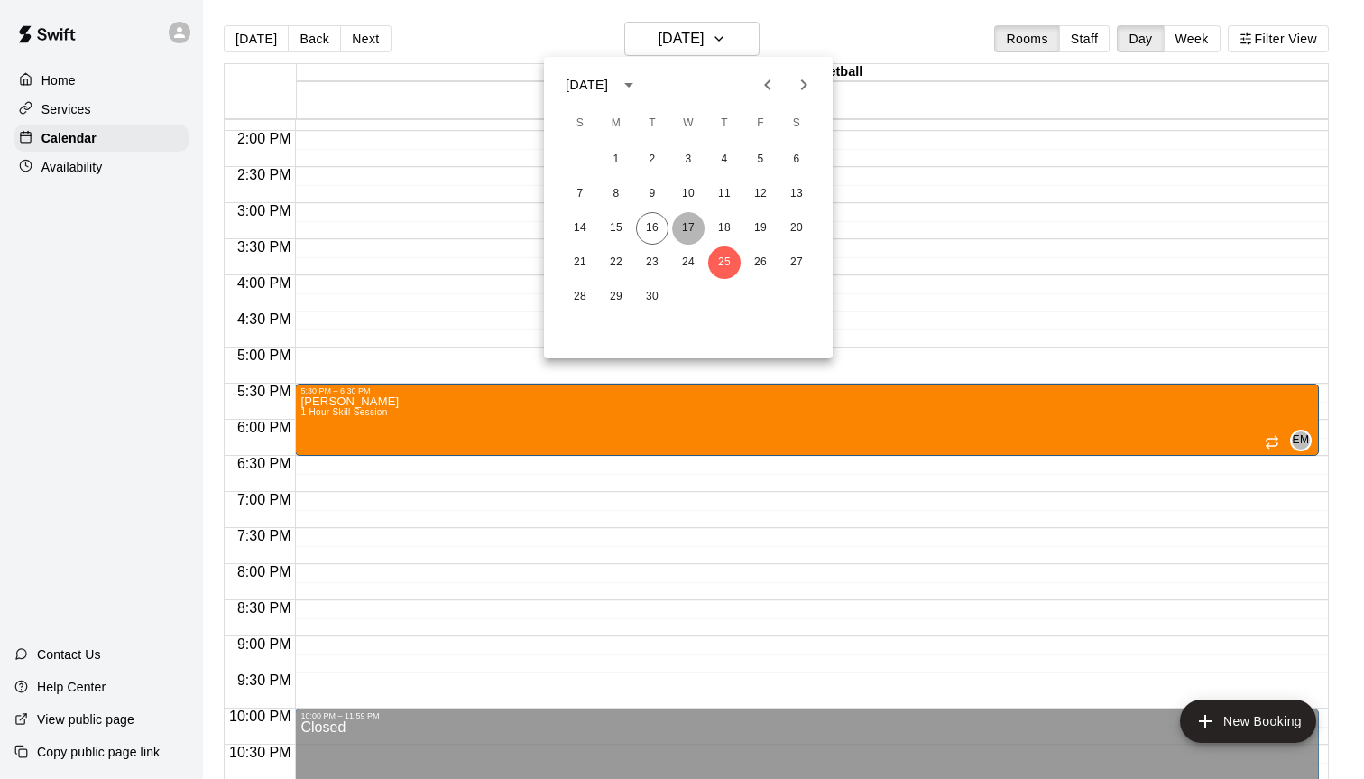
click at [678, 229] on button "17" at bounding box center [688, 228] width 32 height 32
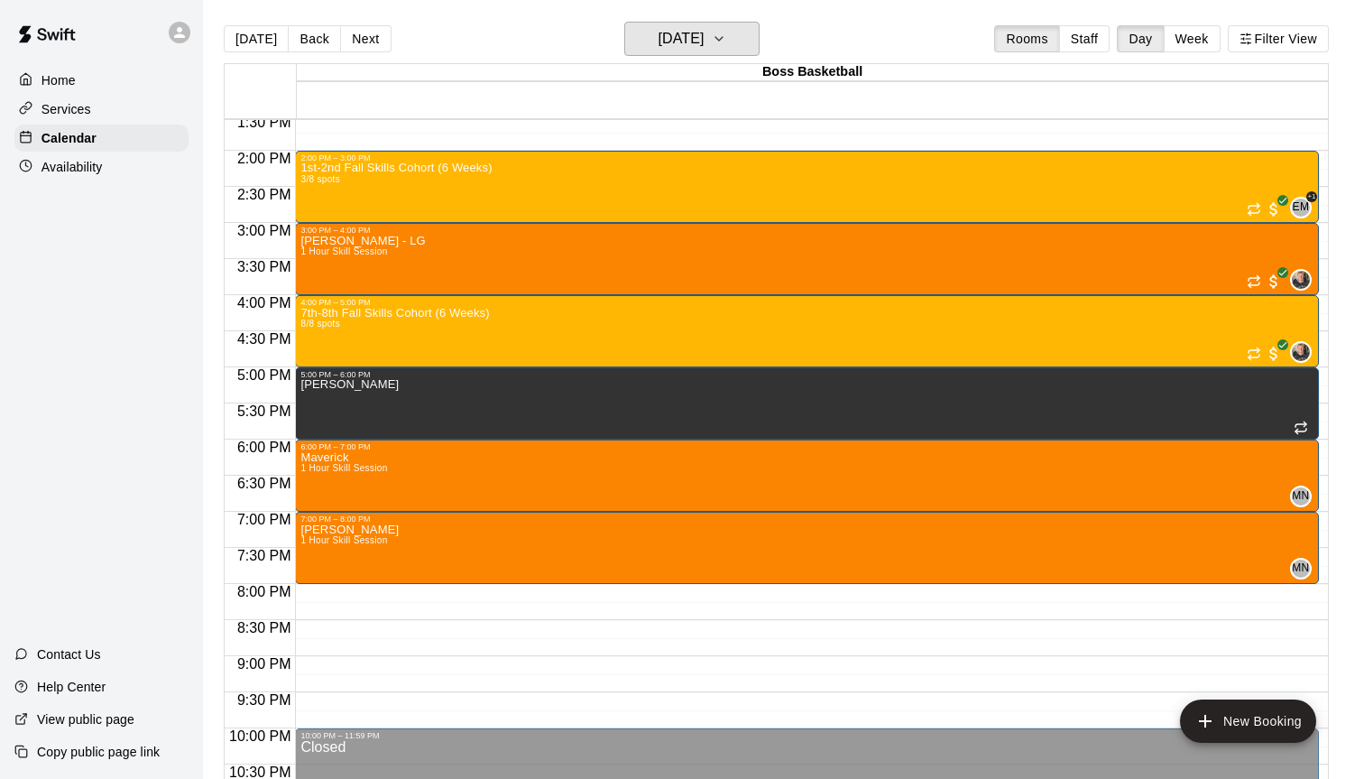
scroll to position [960, 0]
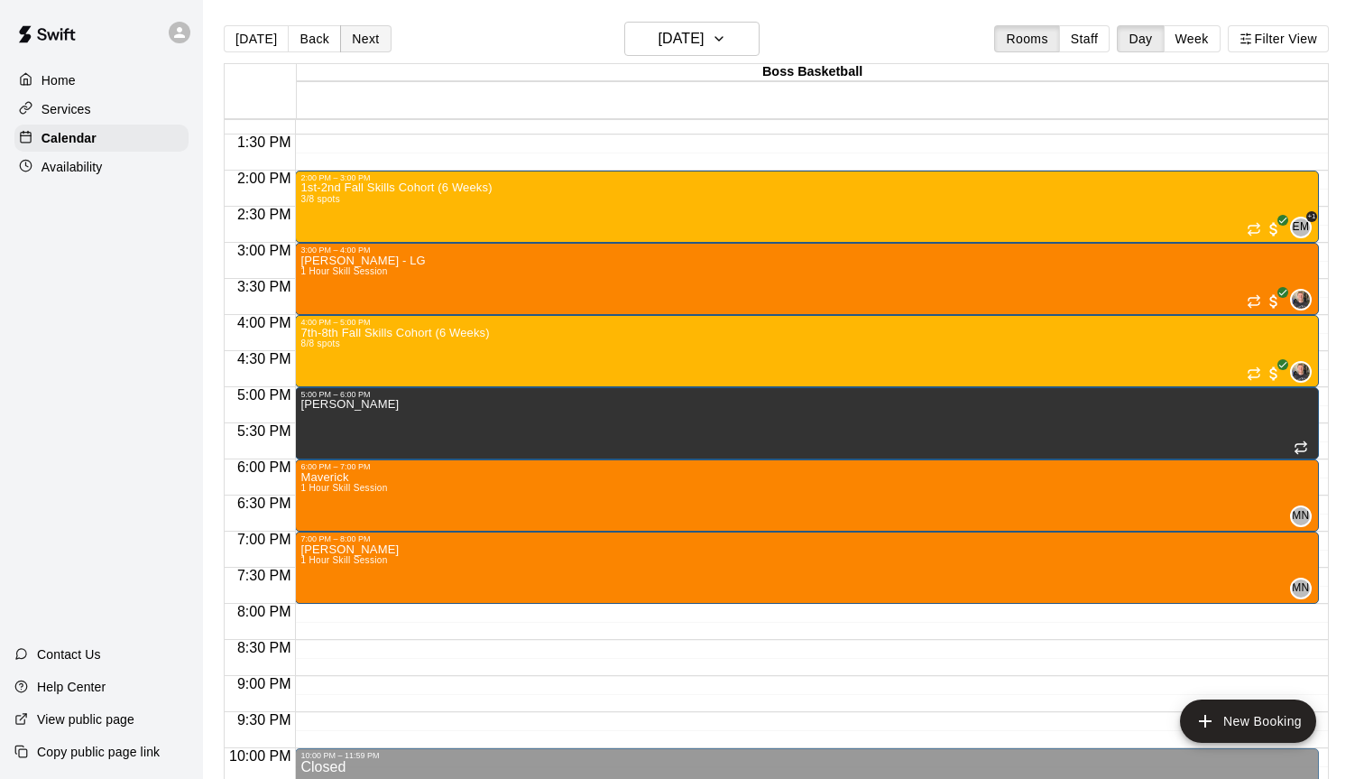
click at [361, 50] on button "Next" at bounding box center [365, 38] width 51 height 27
